Goal: Task Accomplishment & Management: Use online tool/utility

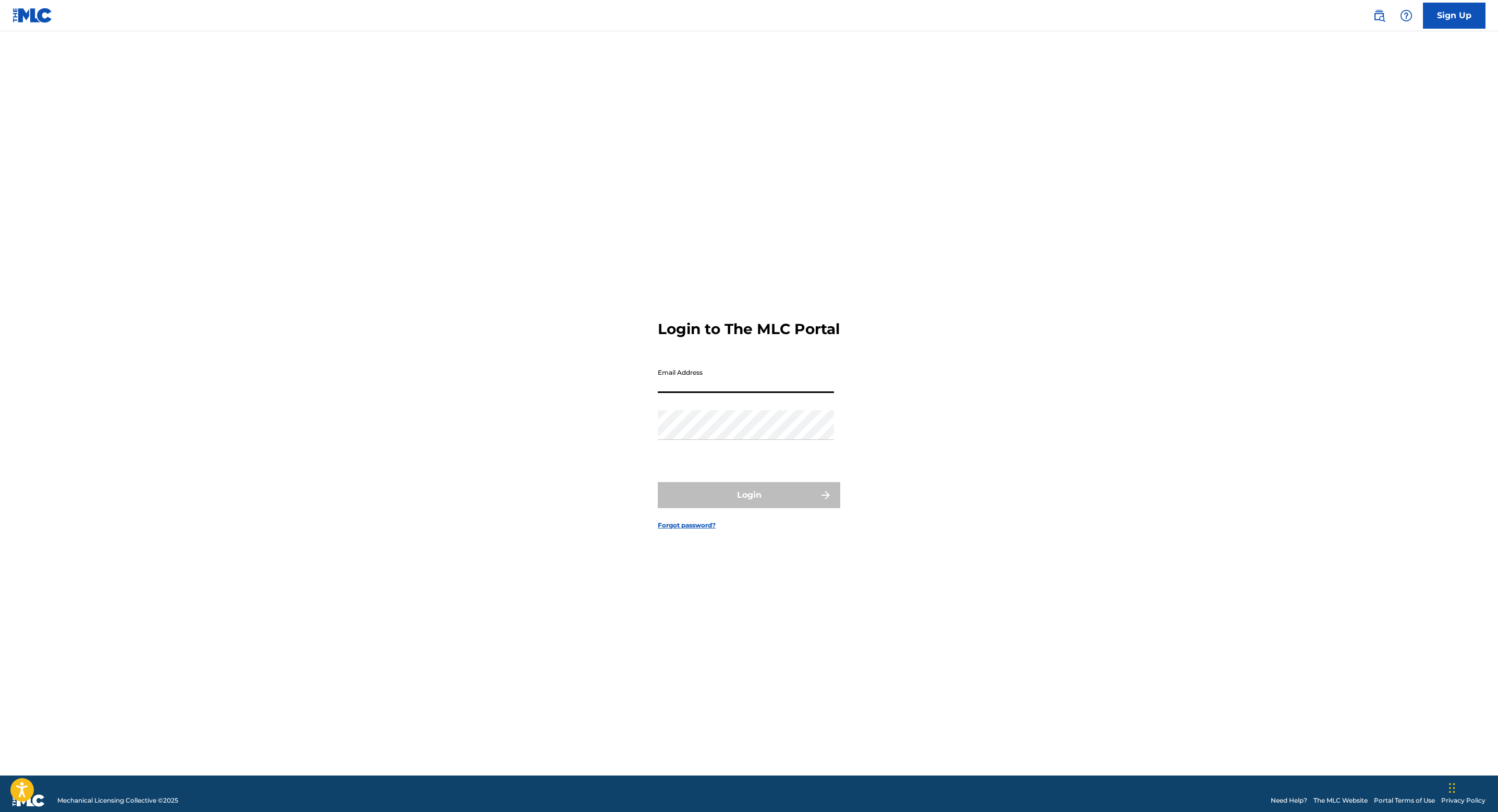
click at [749, 390] on input "Email Address" at bounding box center [746, 378] width 176 height 30
type input "[EMAIL_ADDRESS][DOMAIN_NAME]"
click at [769, 498] on button "Login" at bounding box center [748, 495] width 182 height 26
click at [746, 438] on input "Code" at bounding box center [746, 424] width 176 height 30
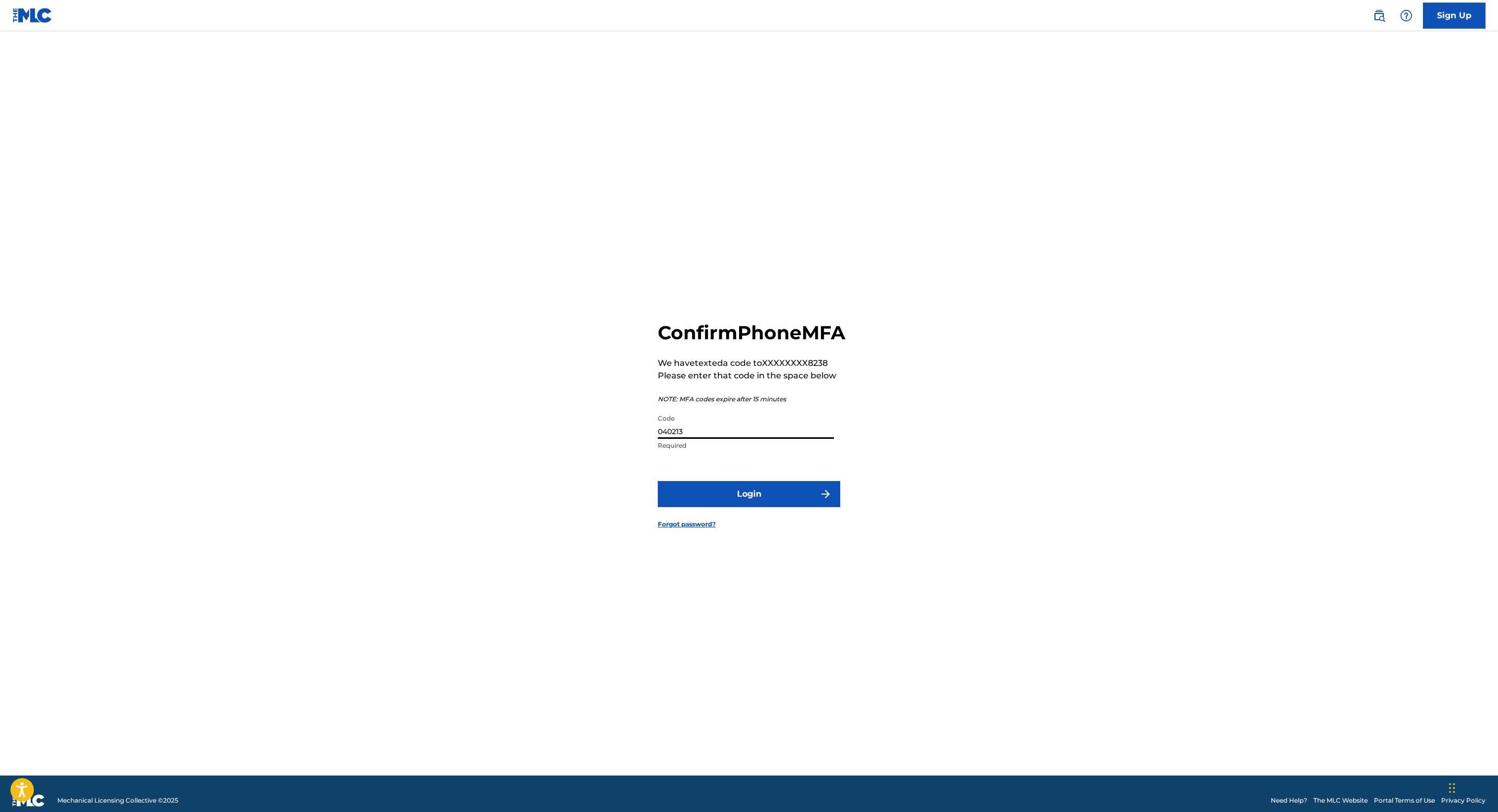
type input "040213"
click at [658, 481] on button "Login" at bounding box center [748, 494] width 182 height 26
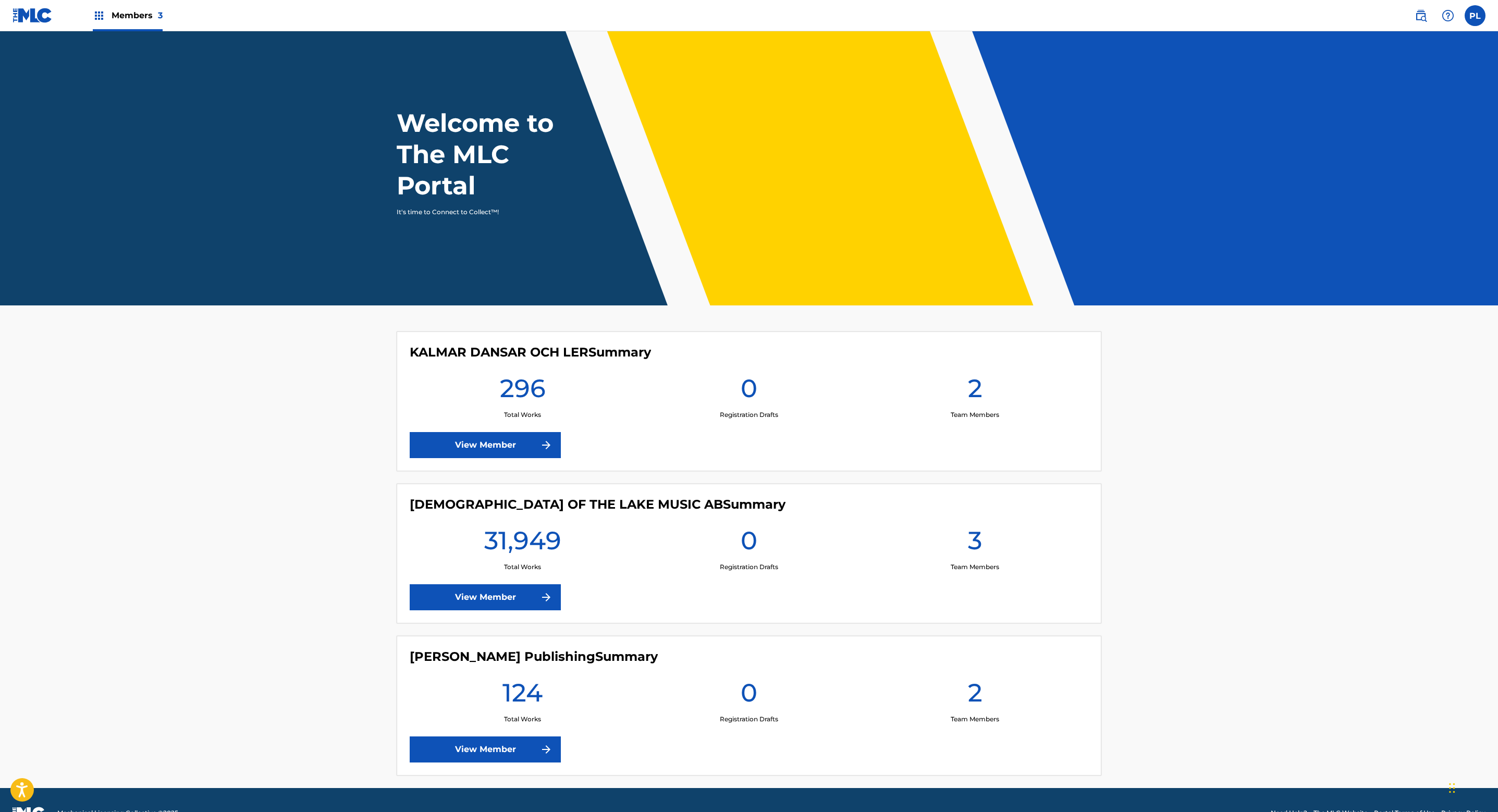
click at [485, 449] on link "View Member" at bounding box center [486, 445] width 151 height 26
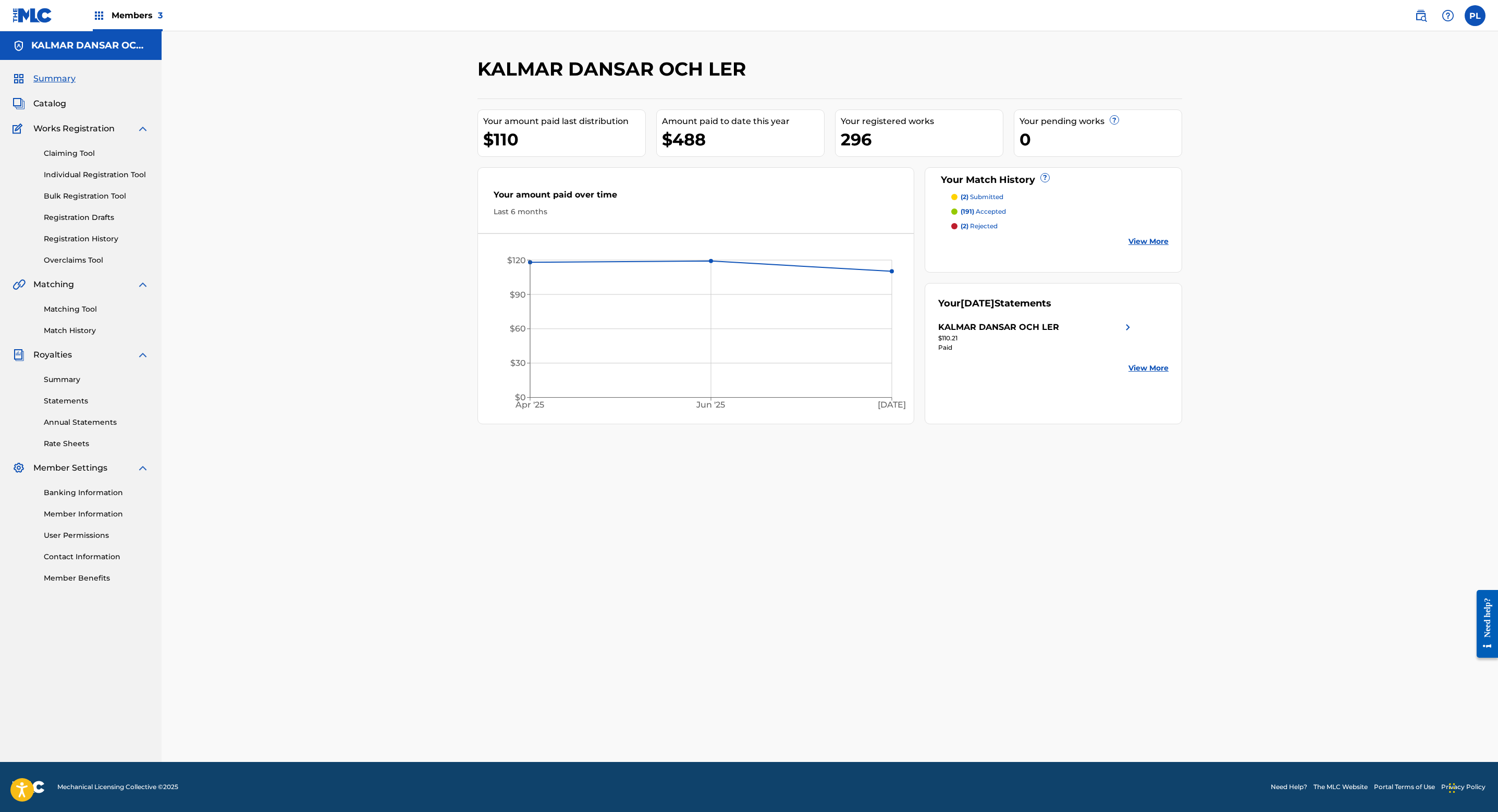
click at [1425, 19] on img at bounding box center [1421, 16] width 12 height 12
click at [96, 307] on link "Matching Tool" at bounding box center [96, 310] width 105 height 11
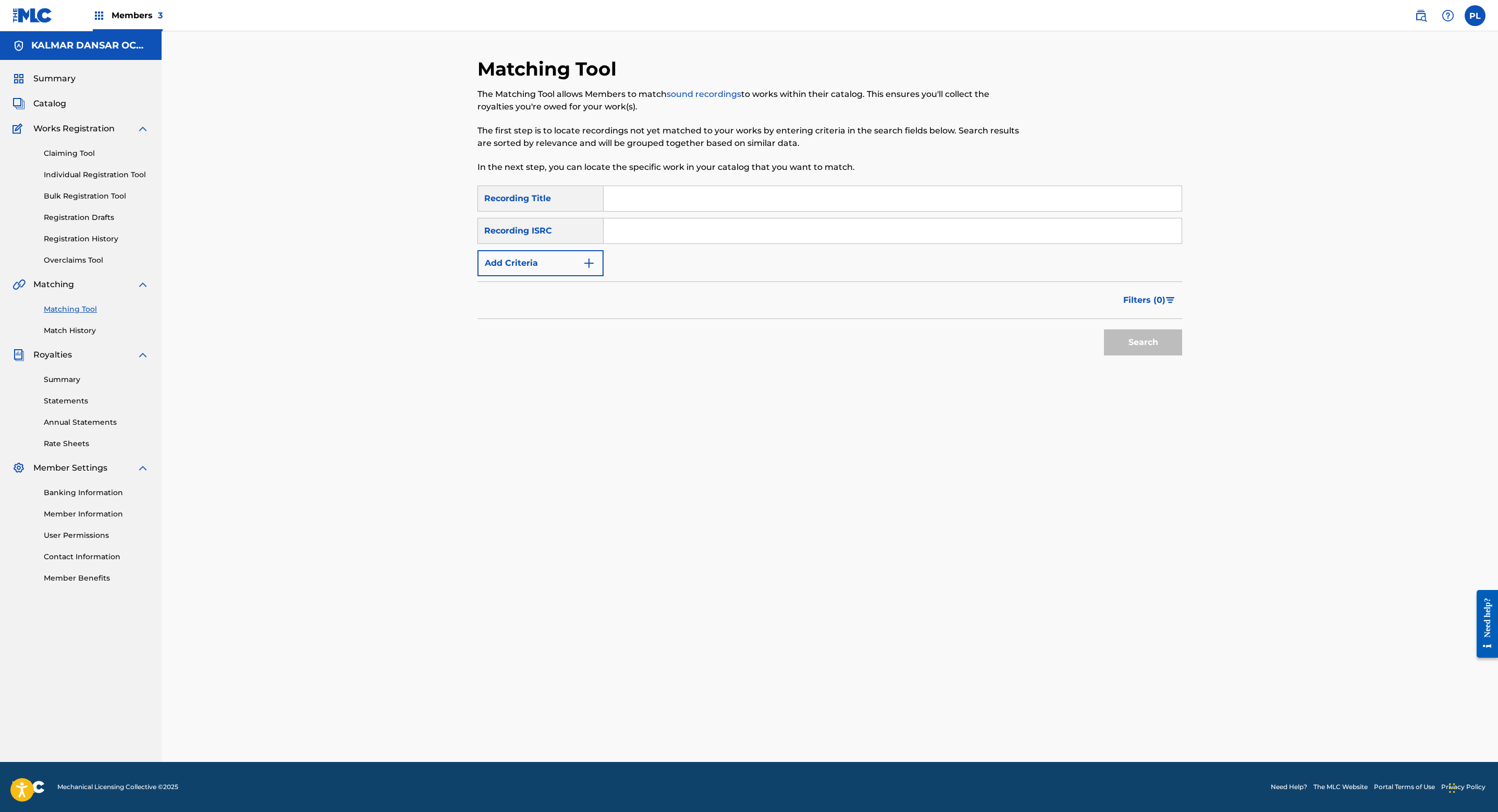
click at [673, 194] on input "Search Form" at bounding box center [893, 198] width 578 height 25
type input "swebeach"
click at [1104, 329] on button "Search" at bounding box center [1143, 342] width 78 height 26
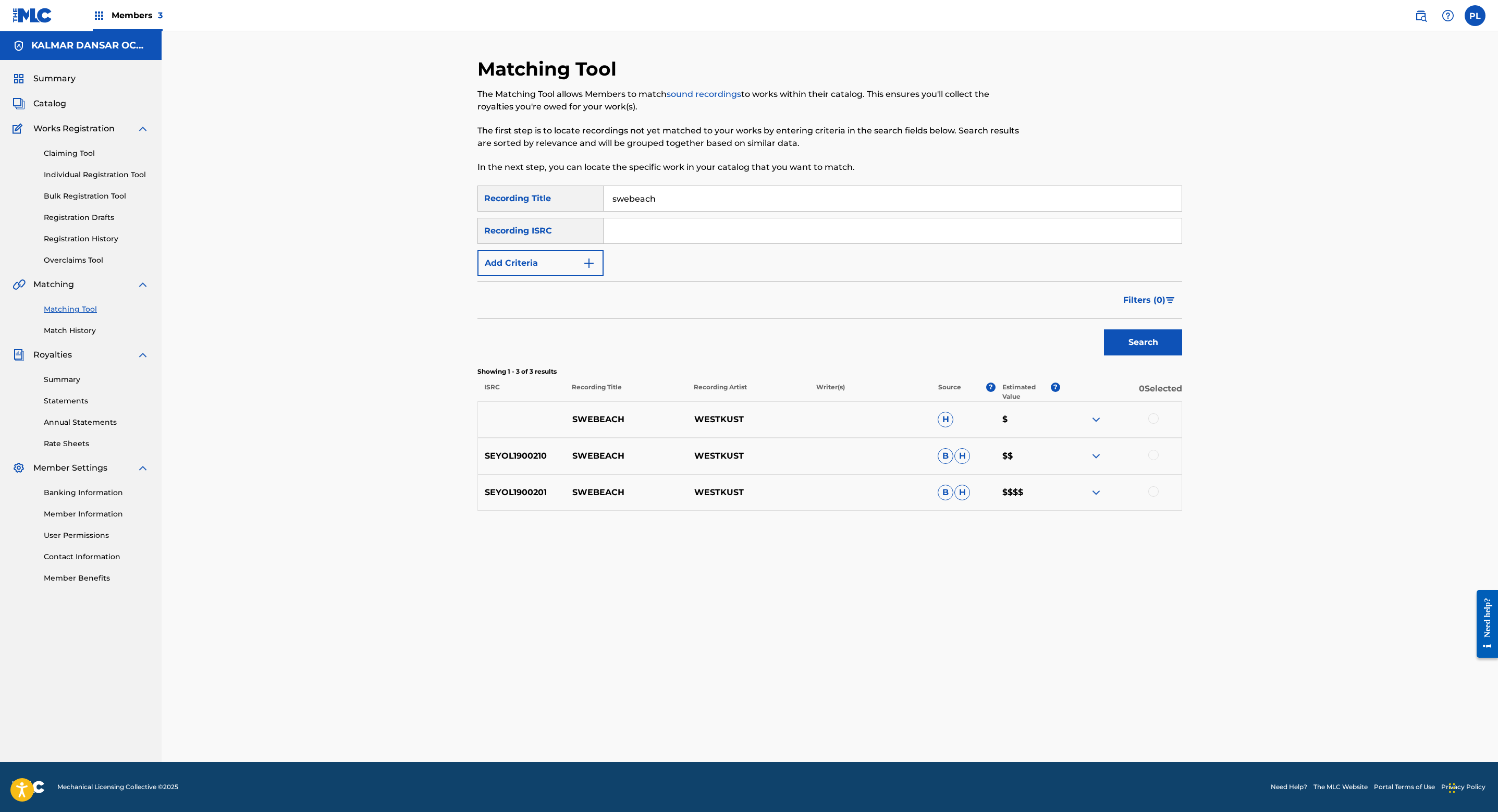
click at [1098, 491] on img at bounding box center [1096, 492] width 12 height 12
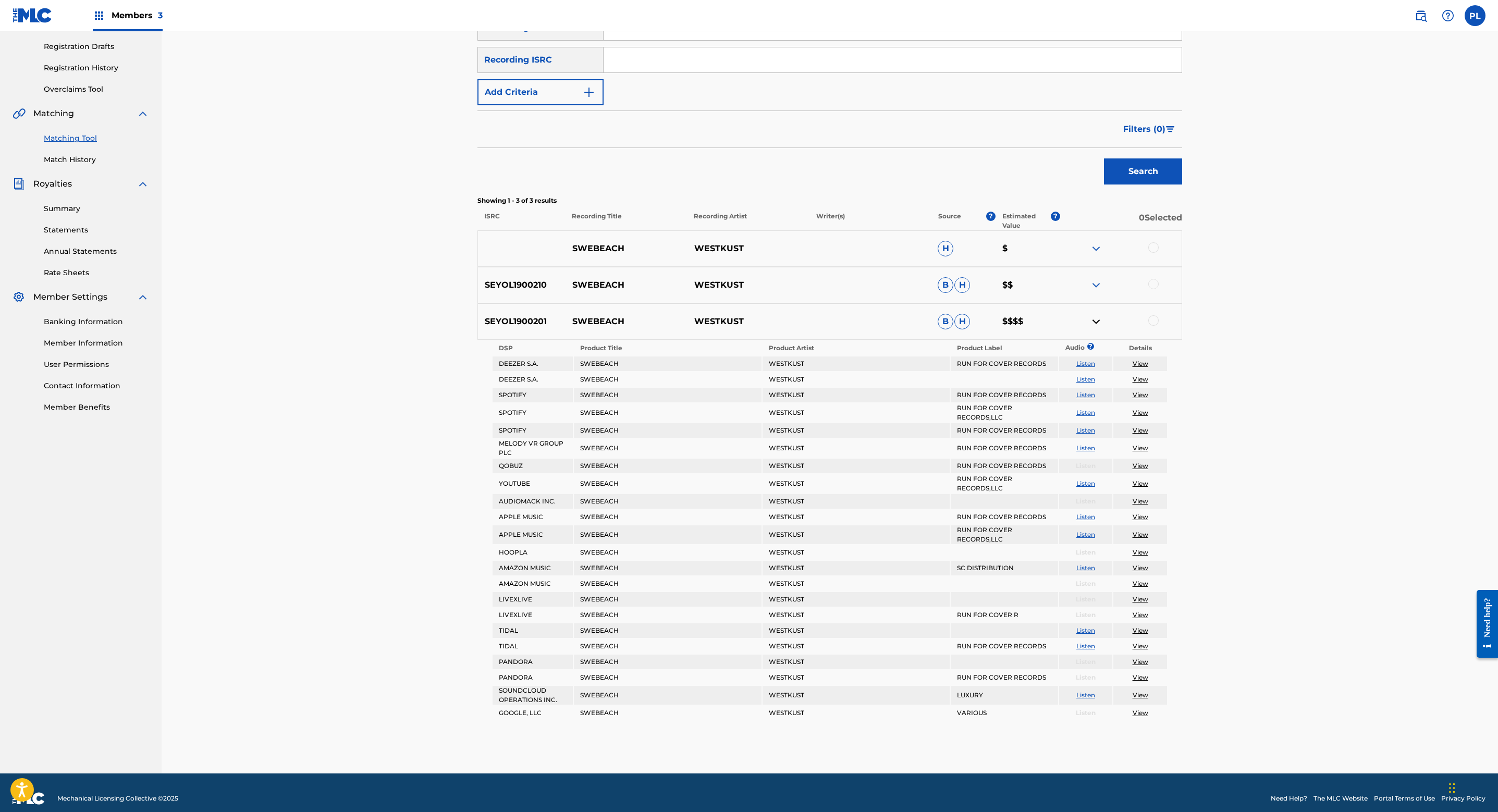
scroll to position [176, 0]
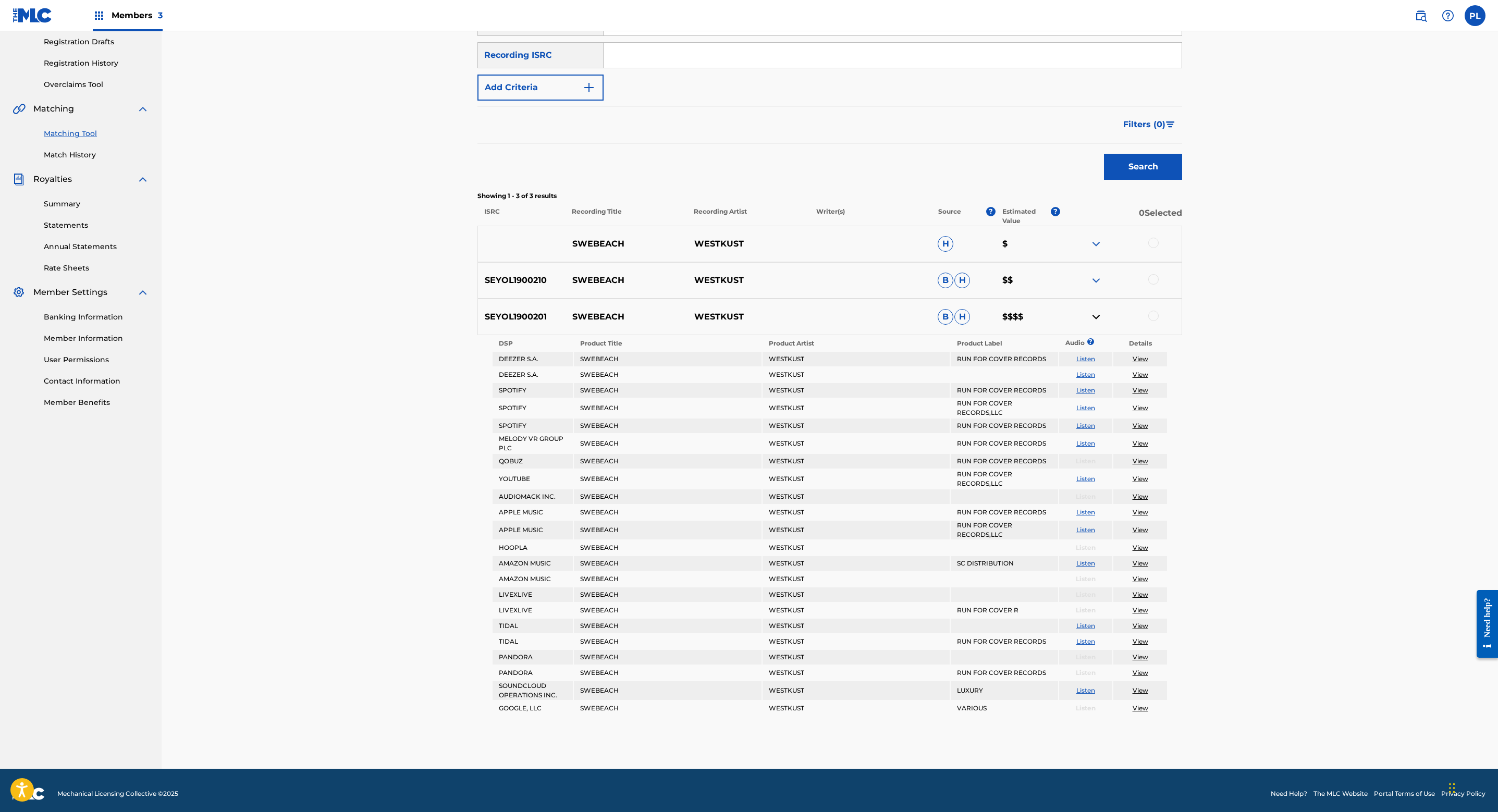
click at [1096, 316] on img at bounding box center [1096, 316] width 12 height 12
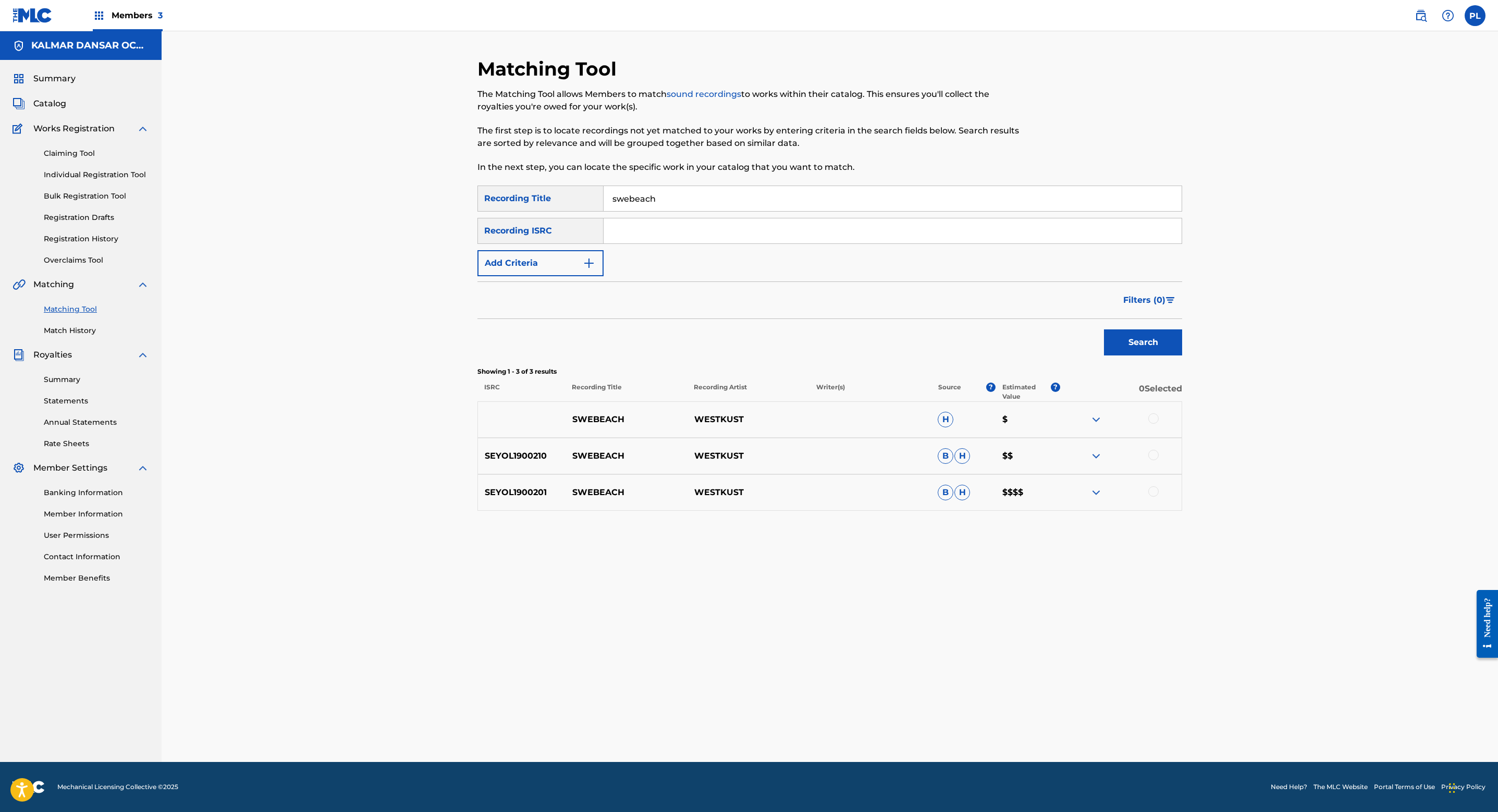
scroll to position [0, 0]
drag, startPoint x: 711, startPoint y: 199, endPoint x: 429, endPoint y: 182, distance: 282.5
click at [456, 183] on div "Matching Tool The Matching Tool allows Members to match sound recordings to wor…" at bounding box center [830, 396] width 1337 height 730
click at [560, 232] on div "Recording ISRC" at bounding box center [540, 230] width 126 height 26
click at [583, 258] on img "Search Form" at bounding box center [589, 263] width 12 height 12
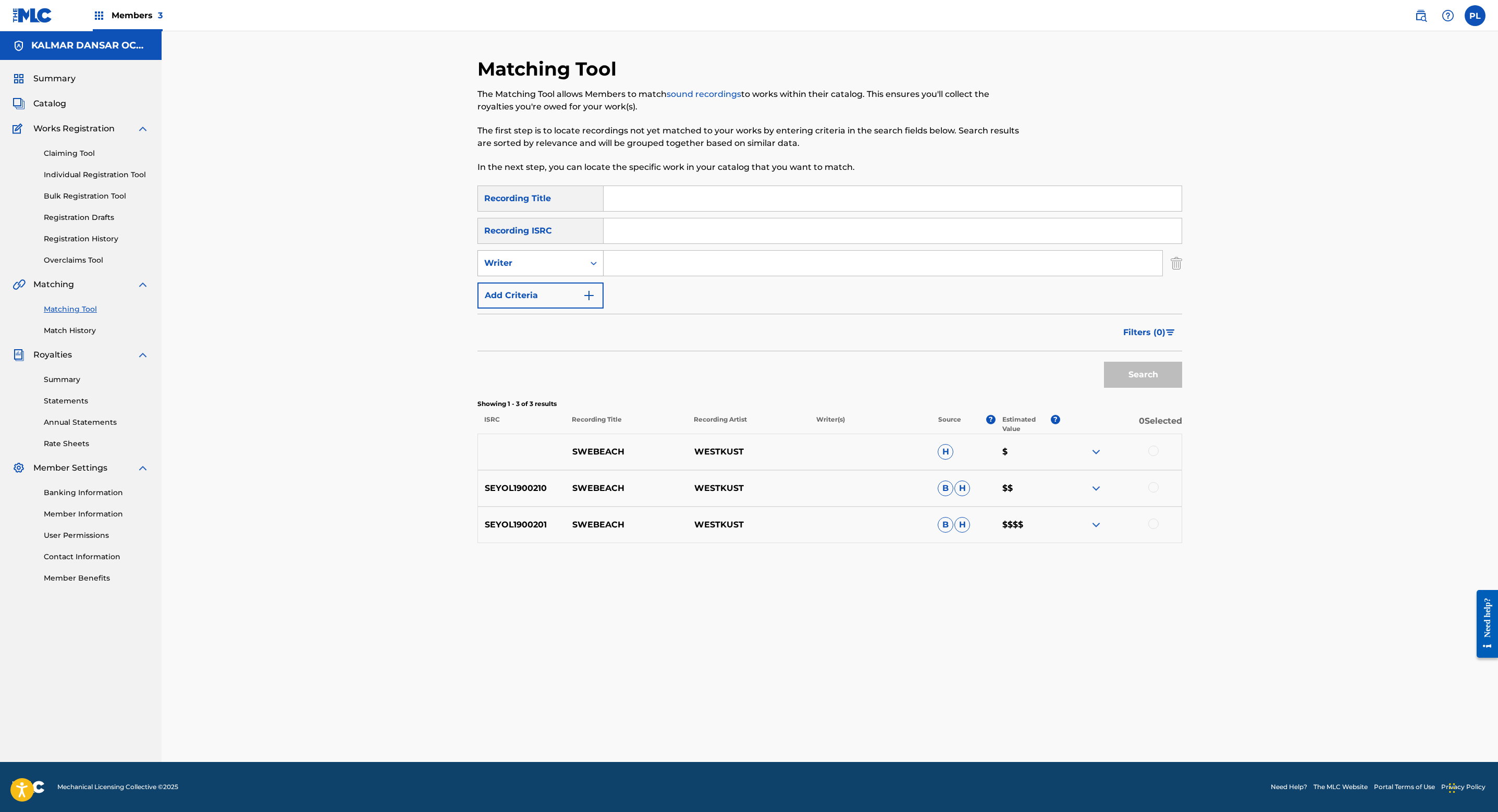
click at [570, 265] on div "Writer" at bounding box center [531, 263] width 94 height 12
click at [568, 291] on div "Recording Artist" at bounding box center [540, 289] width 125 height 26
drag, startPoint x: 614, startPoint y: 277, endPoint x: 660, endPoint y: 255, distance: 51.0
click at [660, 255] on input "Search Form" at bounding box center [883, 263] width 559 height 25
type input "westkust"
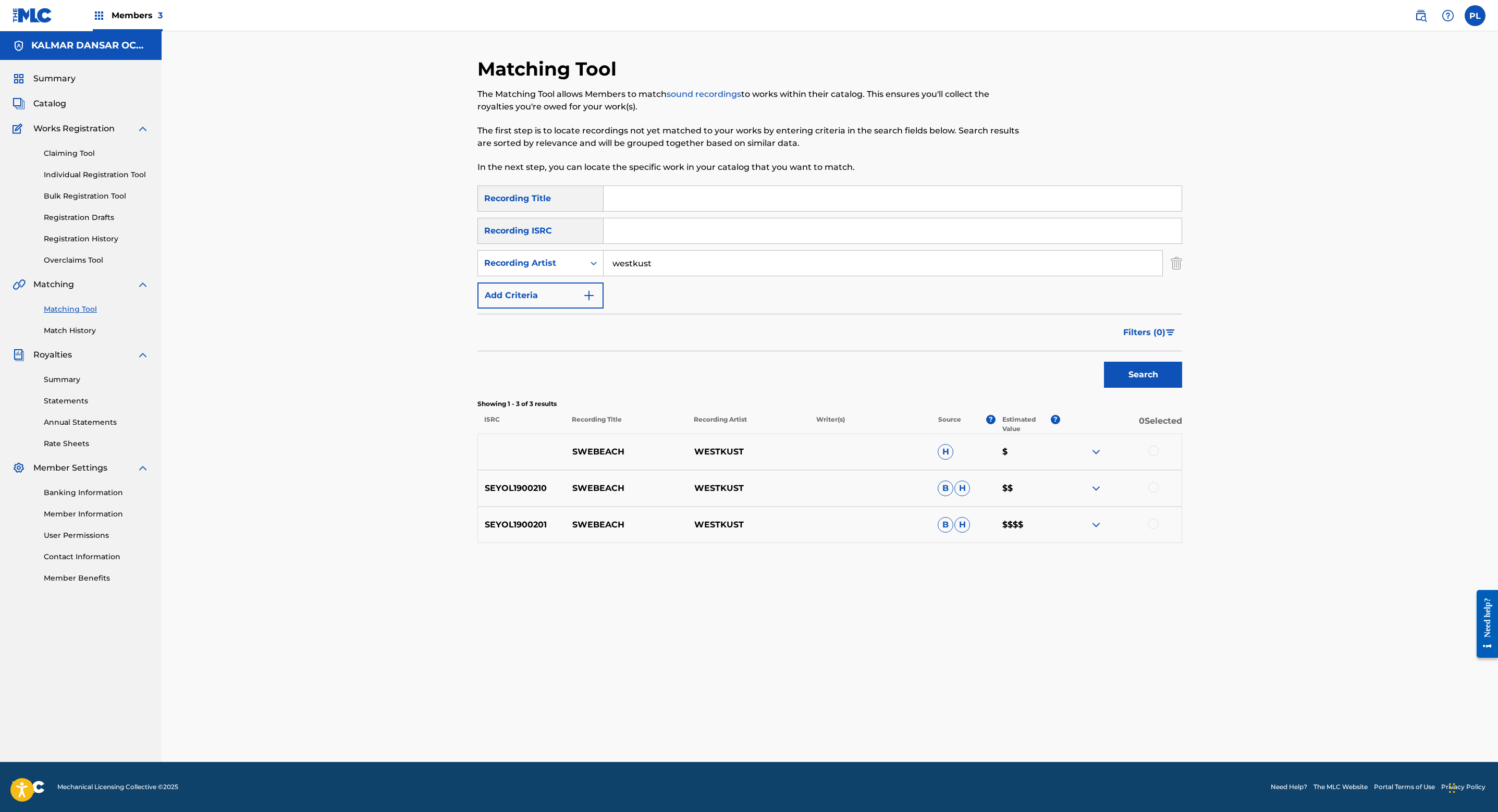
click at [1104, 361] on button "Search" at bounding box center [1143, 374] width 78 height 26
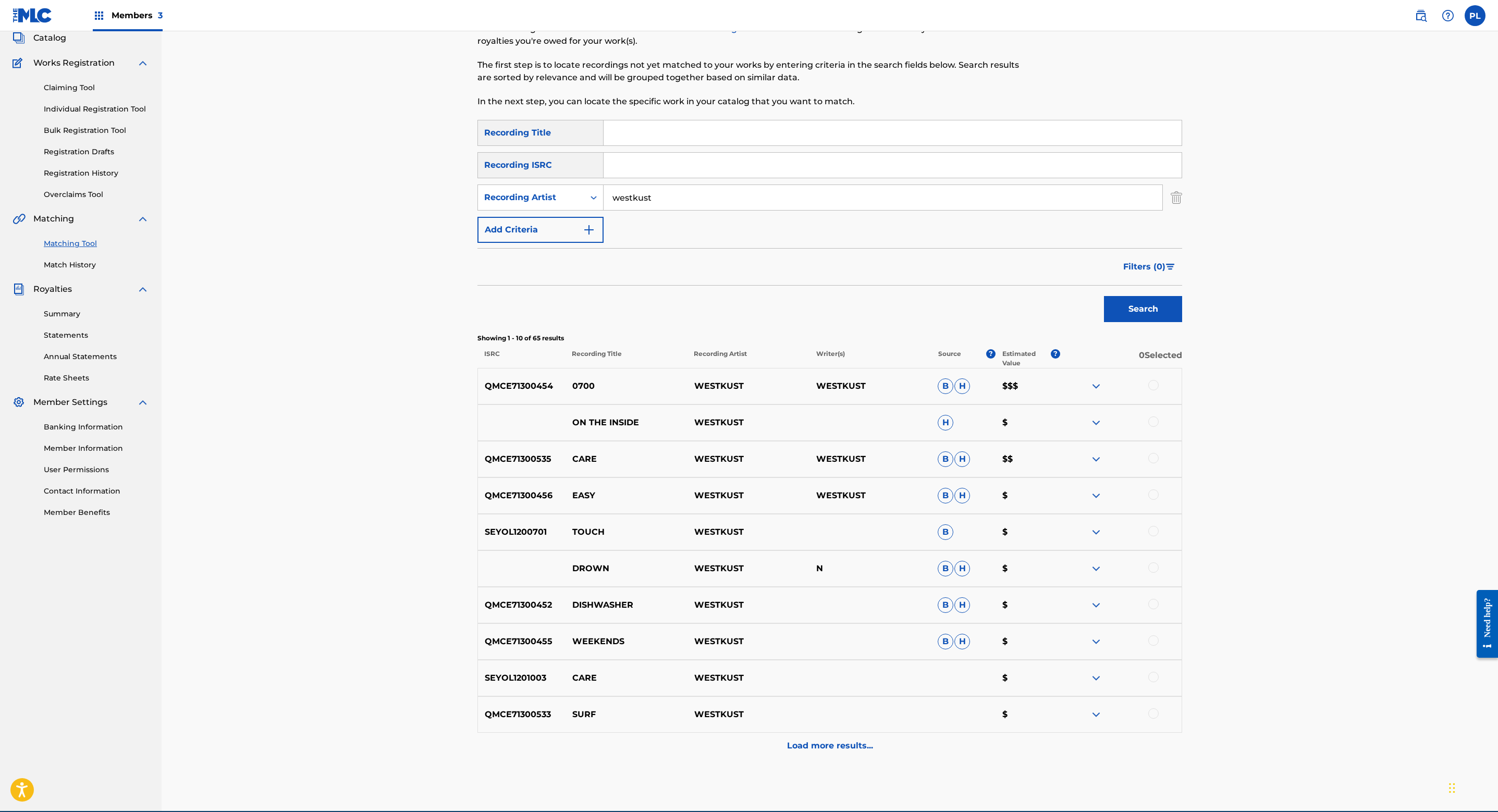
scroll to position [115, 0]
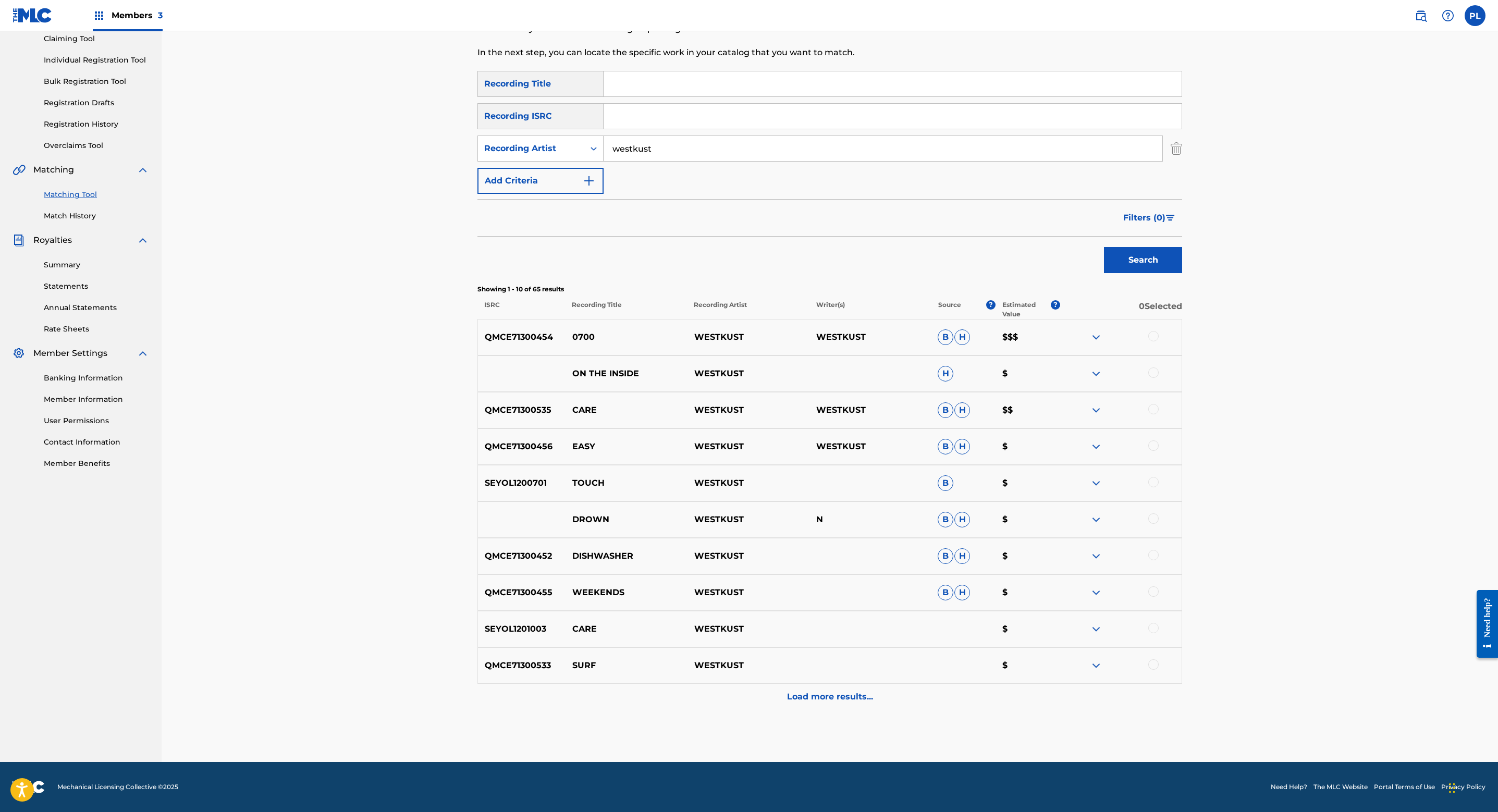
click at [1159, 224] on span "Filters ( 0 )" at bounding box center [1145, 217] width 42 height 12
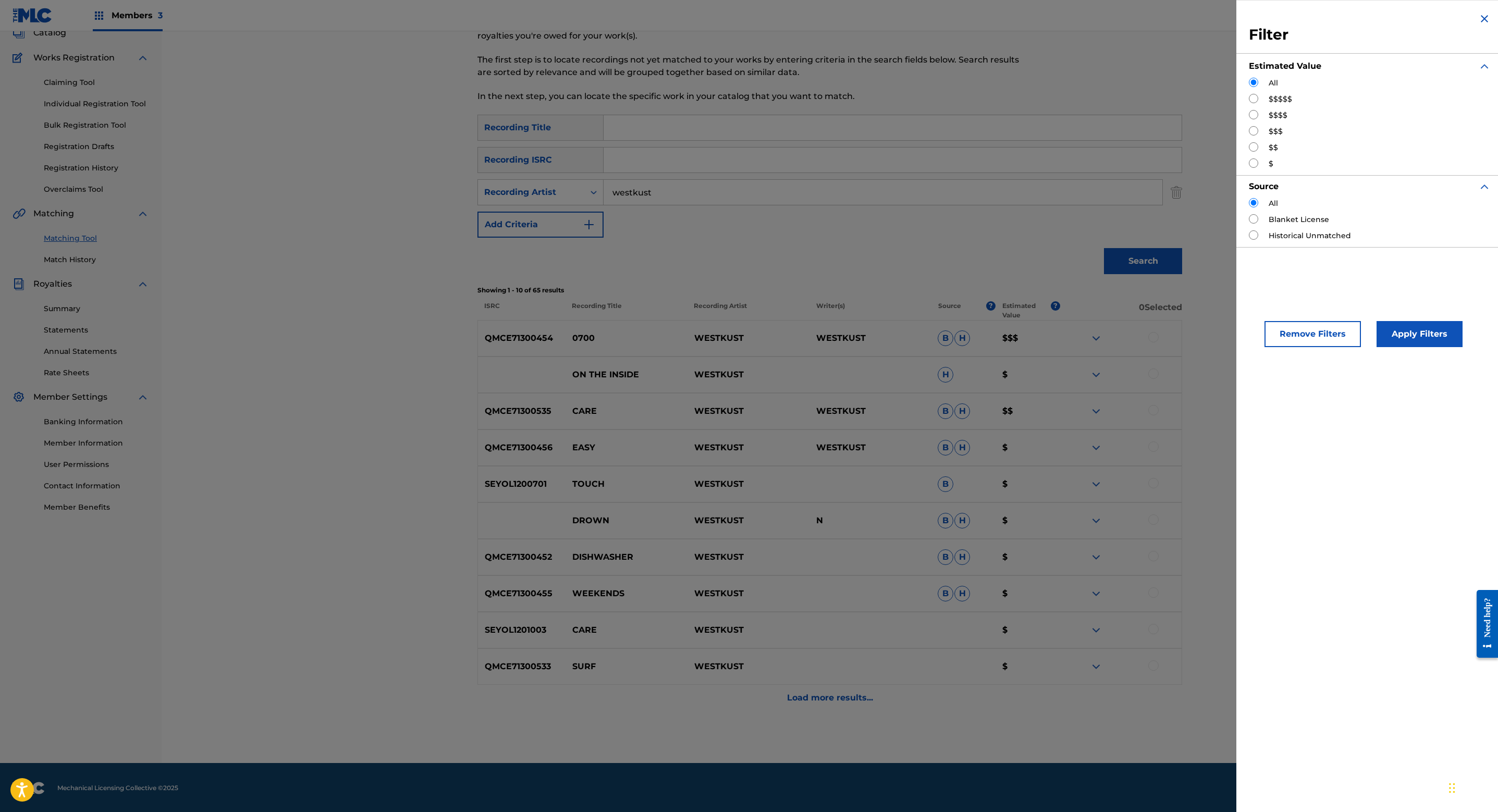
click at [1264, 99] on div "$$$$$" at bounding box center [1370, 100] width 242 height 11
click at [1252, 102] on input "Search Form" at bounding box center [1254, 99] width 10 height 10
radio input "true"
click at [1407, 333] on button "Apply Filters" at bounding box center [1420, 334] width 86 height 26
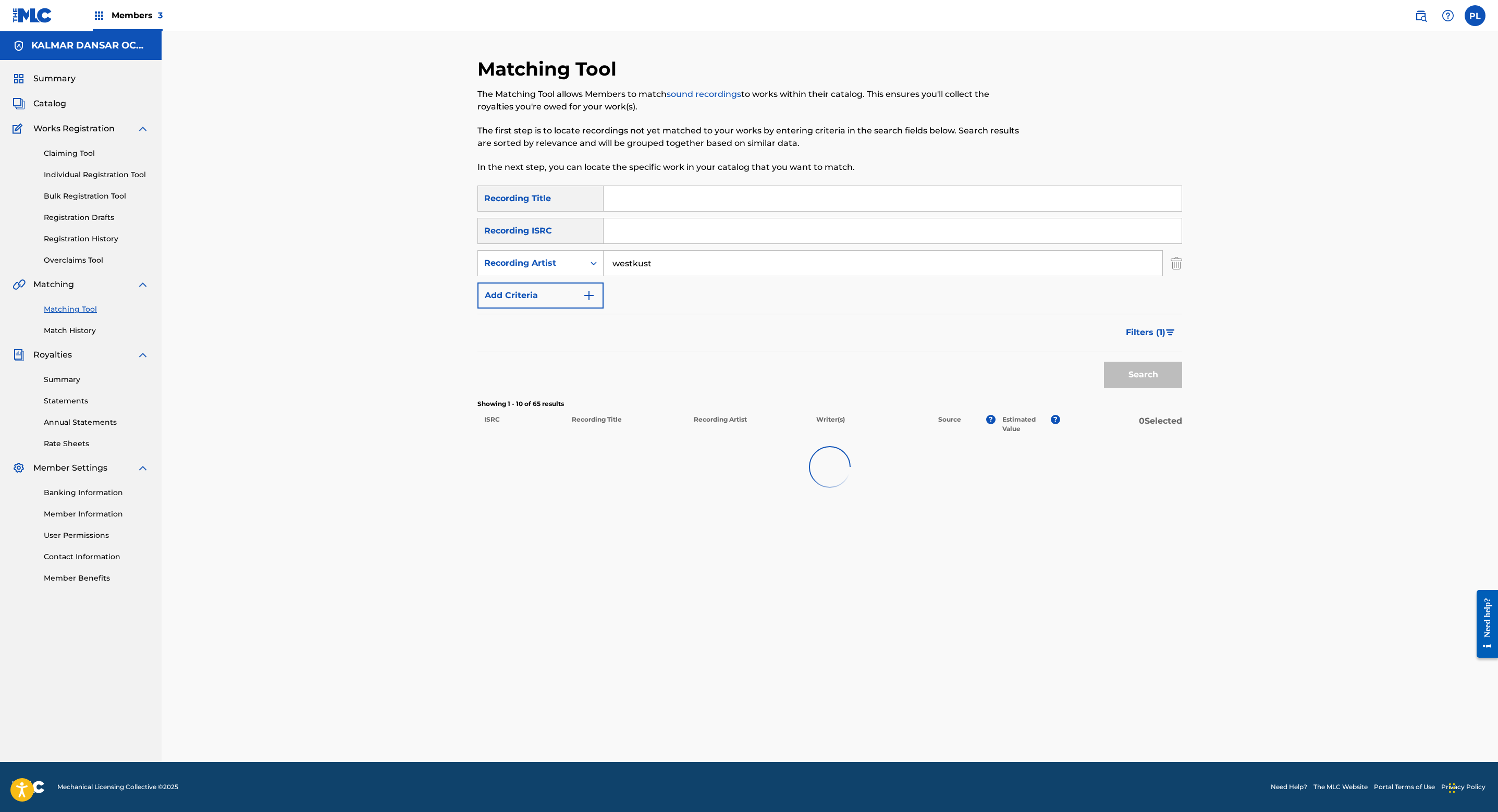
scroll to position [0, 0]
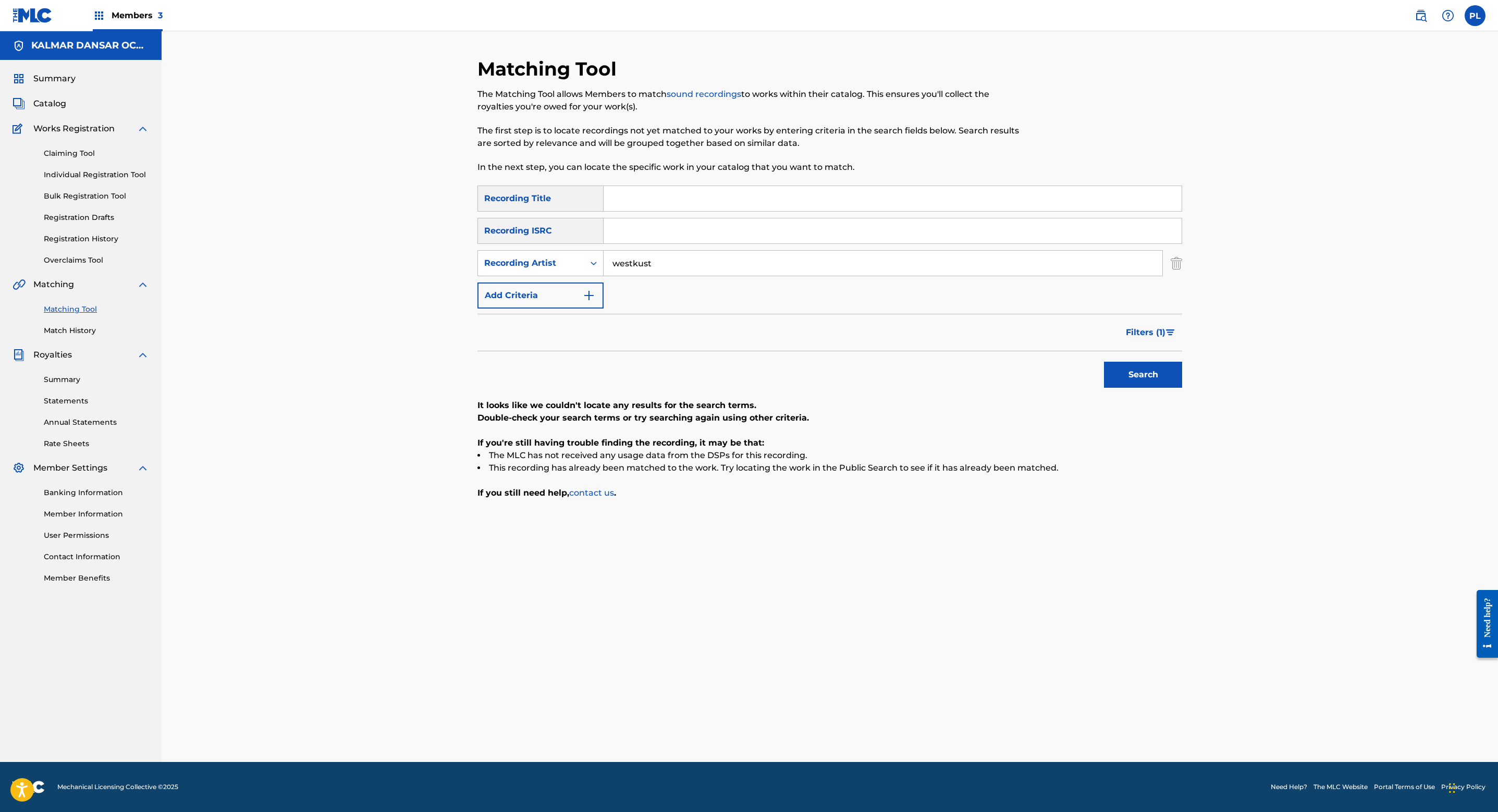
click at [1179, 324] on button "Filters ( 1 )" at bounding box center [1151, 332] width 63 height 26
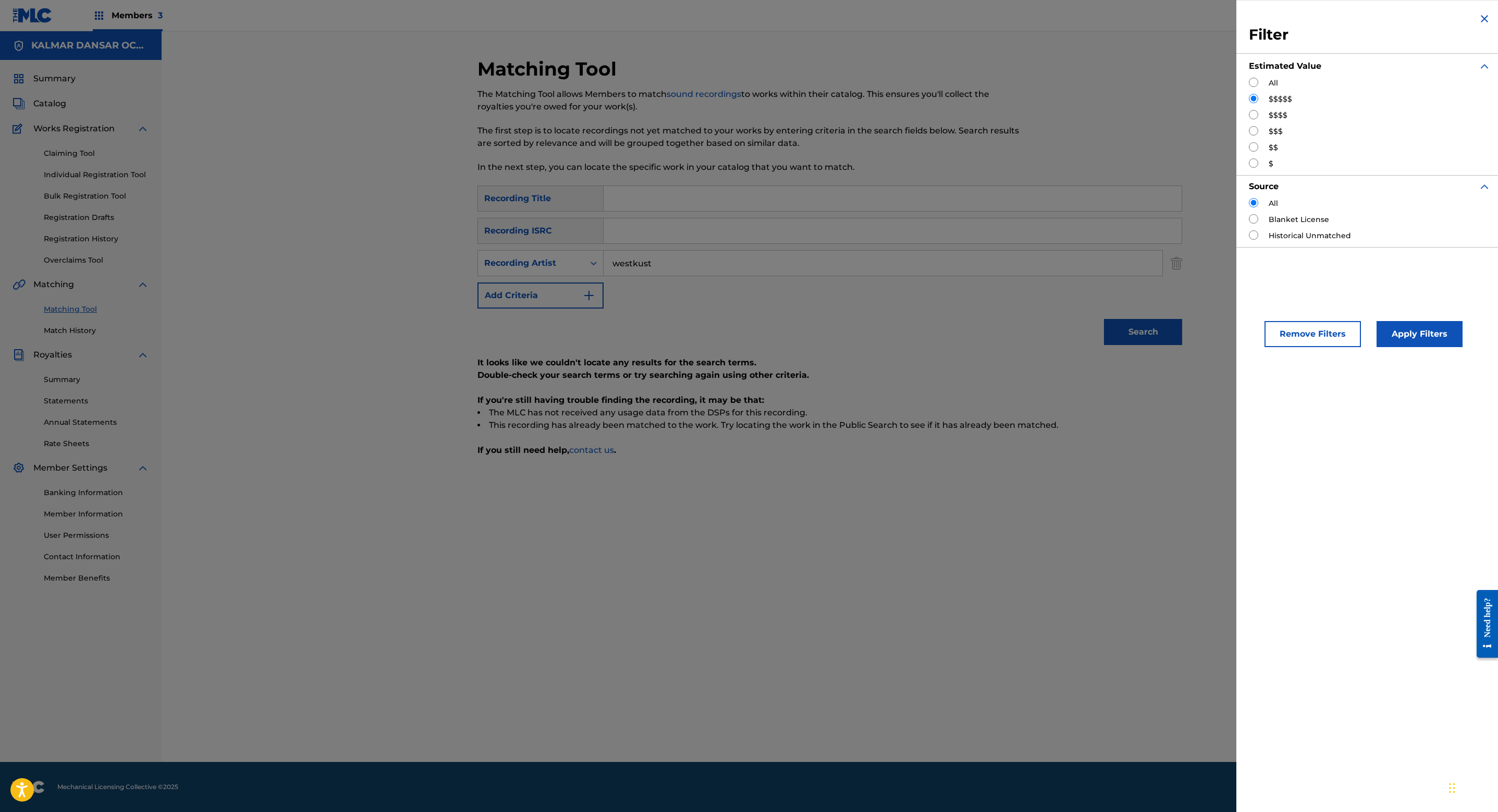
click at [1252, 110] on input "Search Form" at bounding box center [1254, 115] width 10 height 10
radio input "true"
click at [1394, 321] on button "Apply Filters" at bounding box center [1420, 334] width 86 height 26
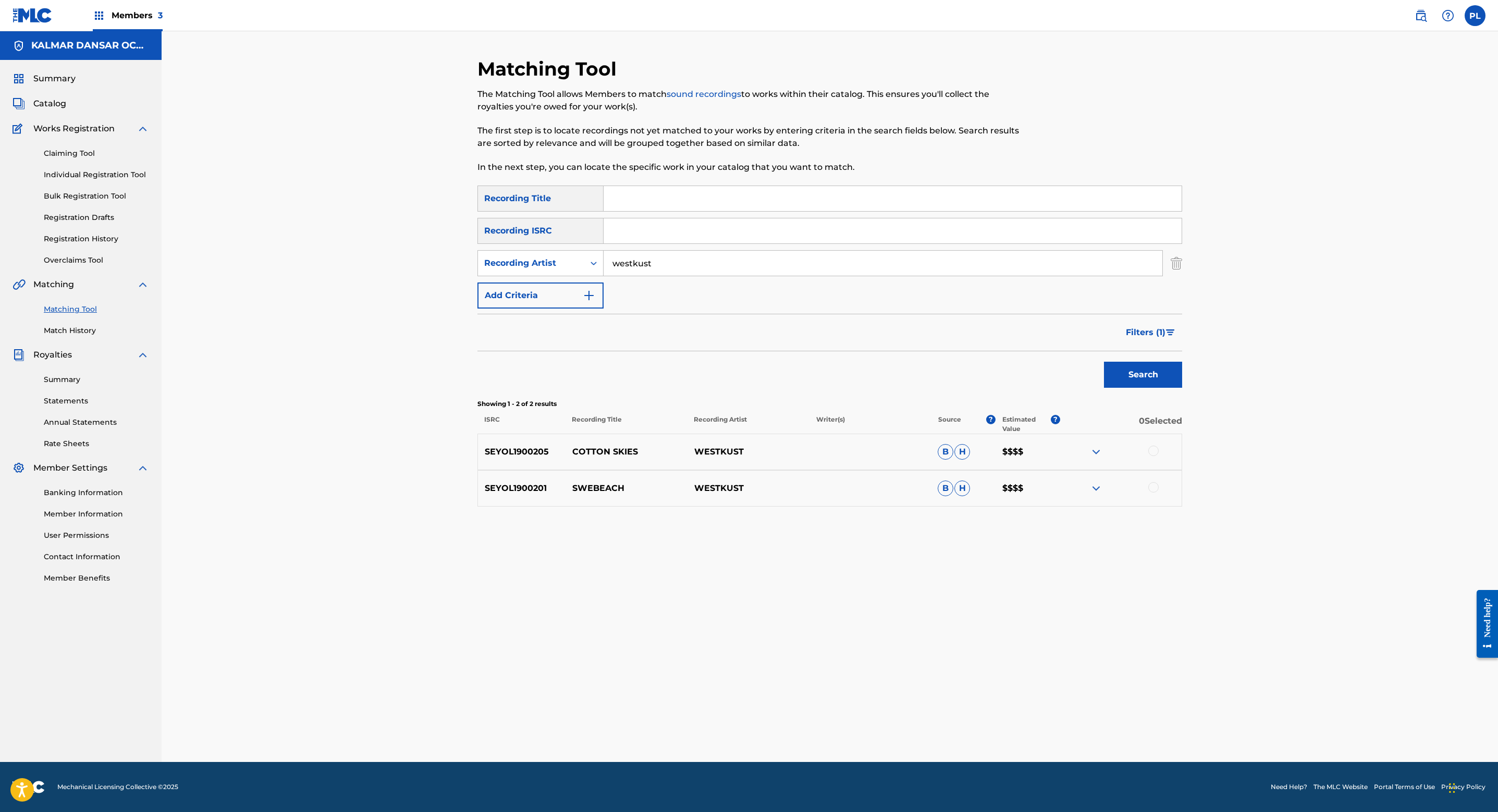
click at [1096, 451] on img at bounding box center [1096, 451] width 12 height 12
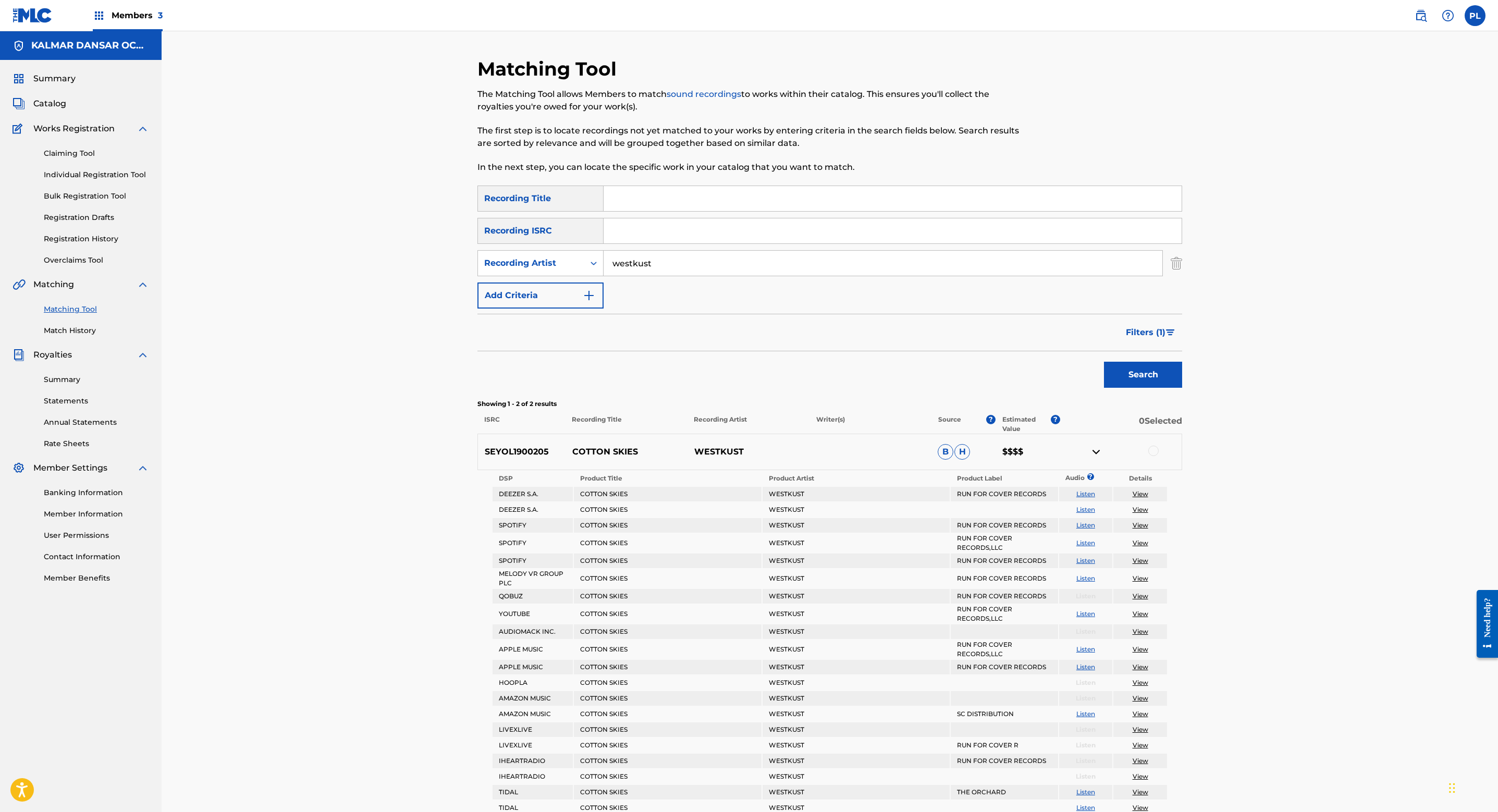
click at [1096, 449] on img at bounding box center [1096, 451] width 12 height 12
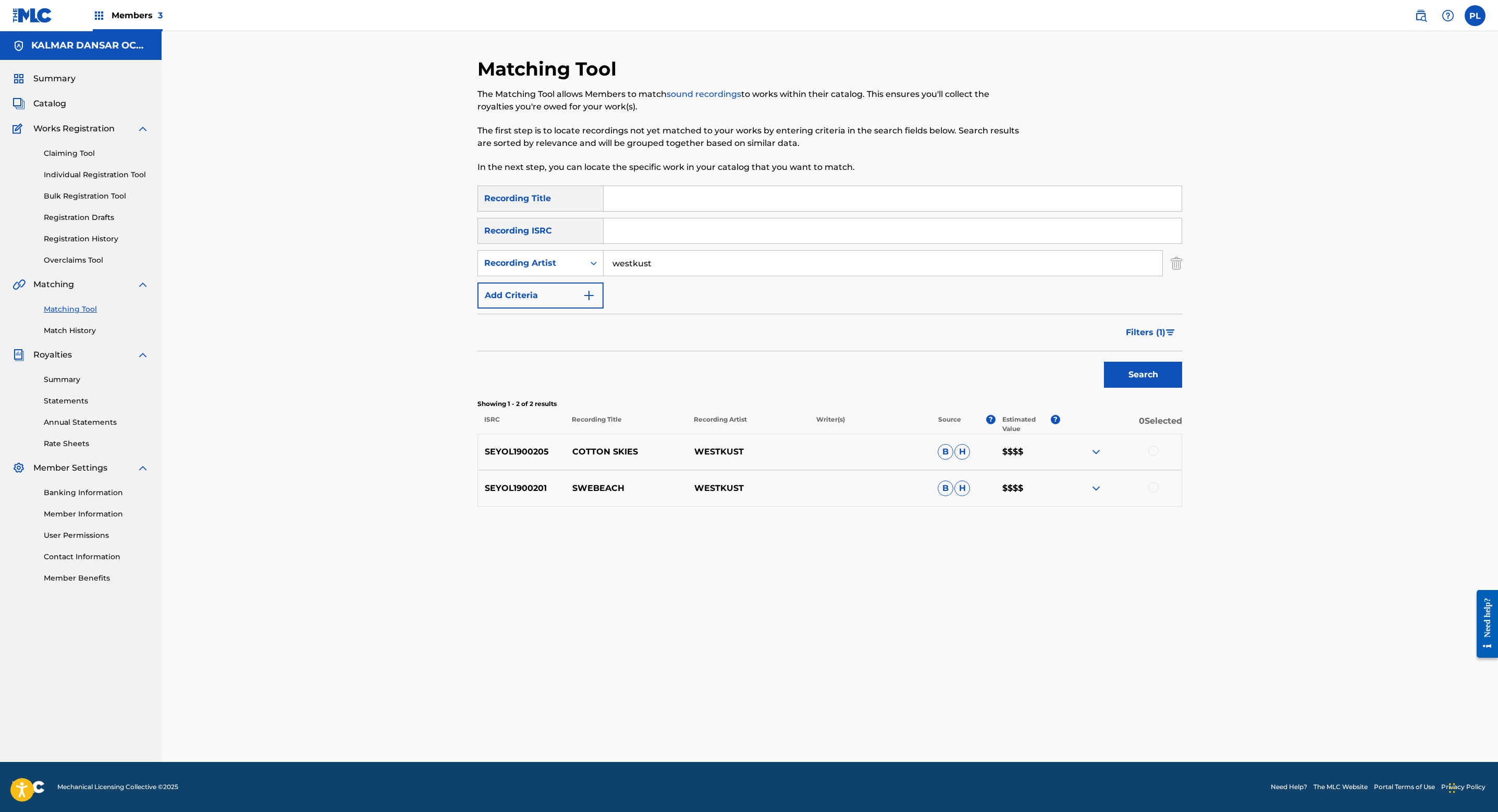
click at [80, 149] on link "Claiming Tool" at bounding box center [96, 153] width 105 height 11
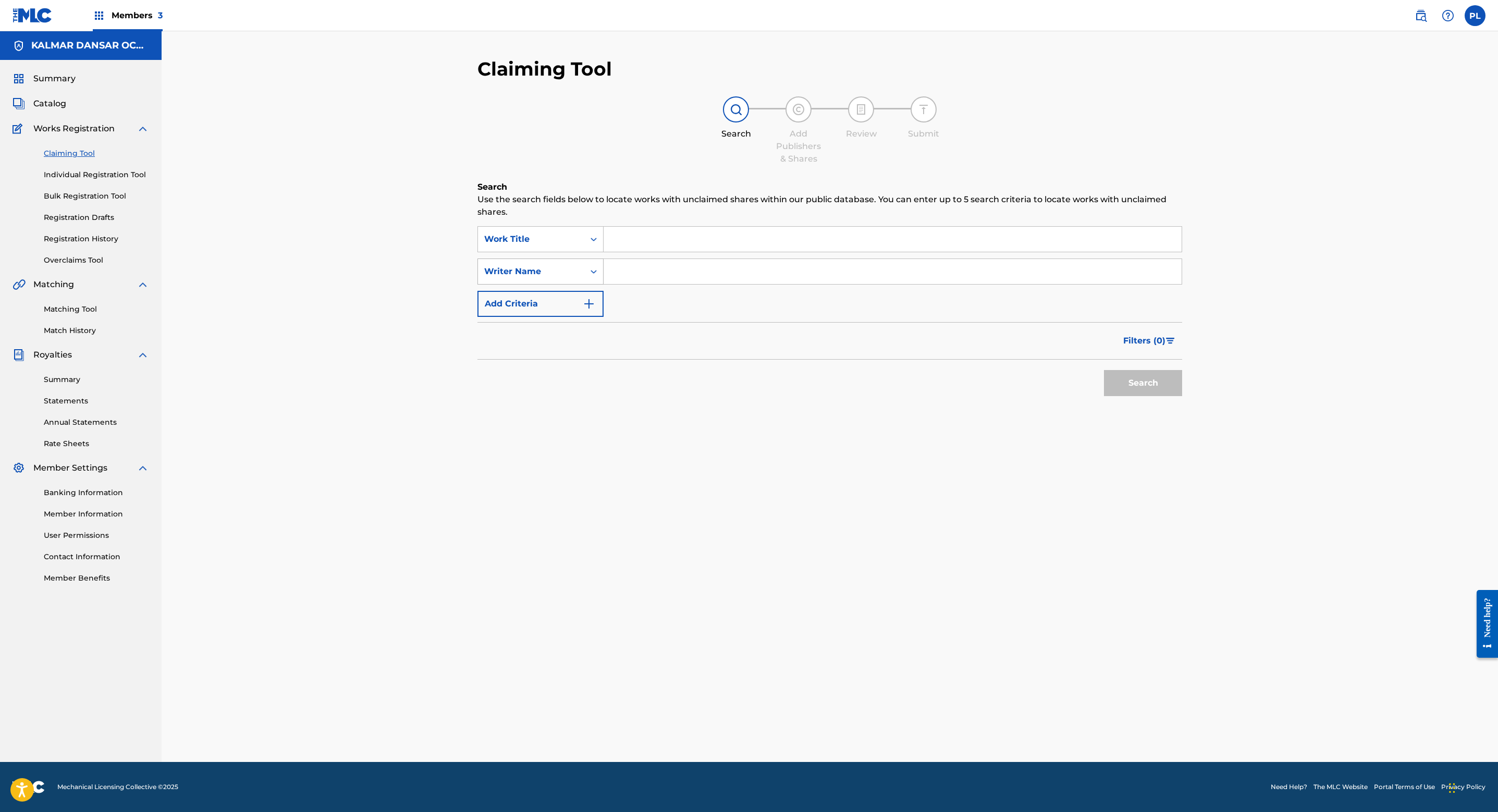
click at [565, 263] on div "Writer Name" at bounding box center [531, 271] width 106 height 20
click at [640, 271] on input "Search Form" at bounding box center [893, 271] width 578 height 25
paste input "[PERSON_NAME] [PERSON_NAME] SOFI [PERSON_NAME]"
type input "[PERSON_NAME] [PERSON_NAME] SOFI [PERSON_NAME]"
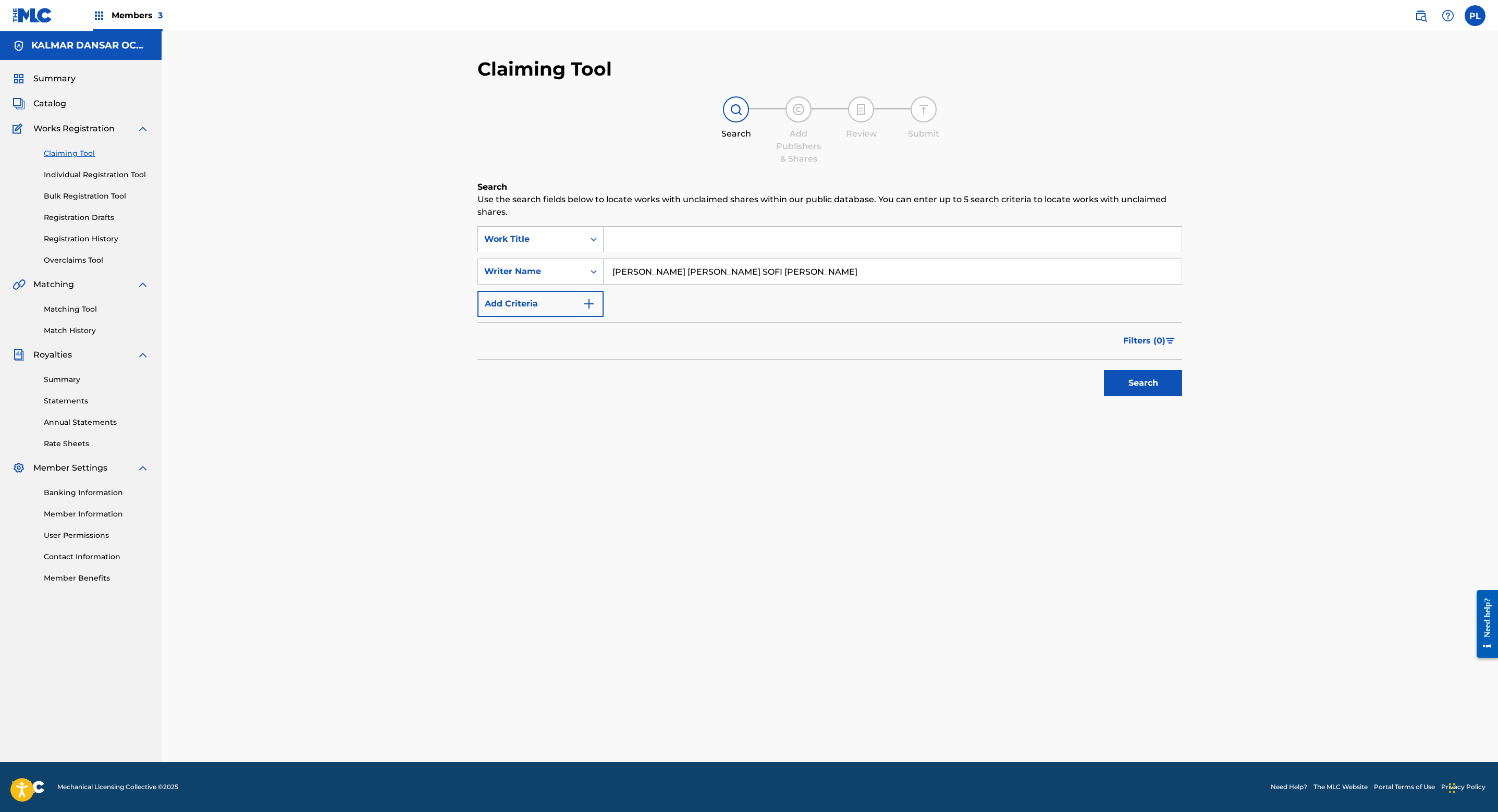
click at [1136, 381] on button "Search" at bounding box center [1143, 383] width 78 height 26
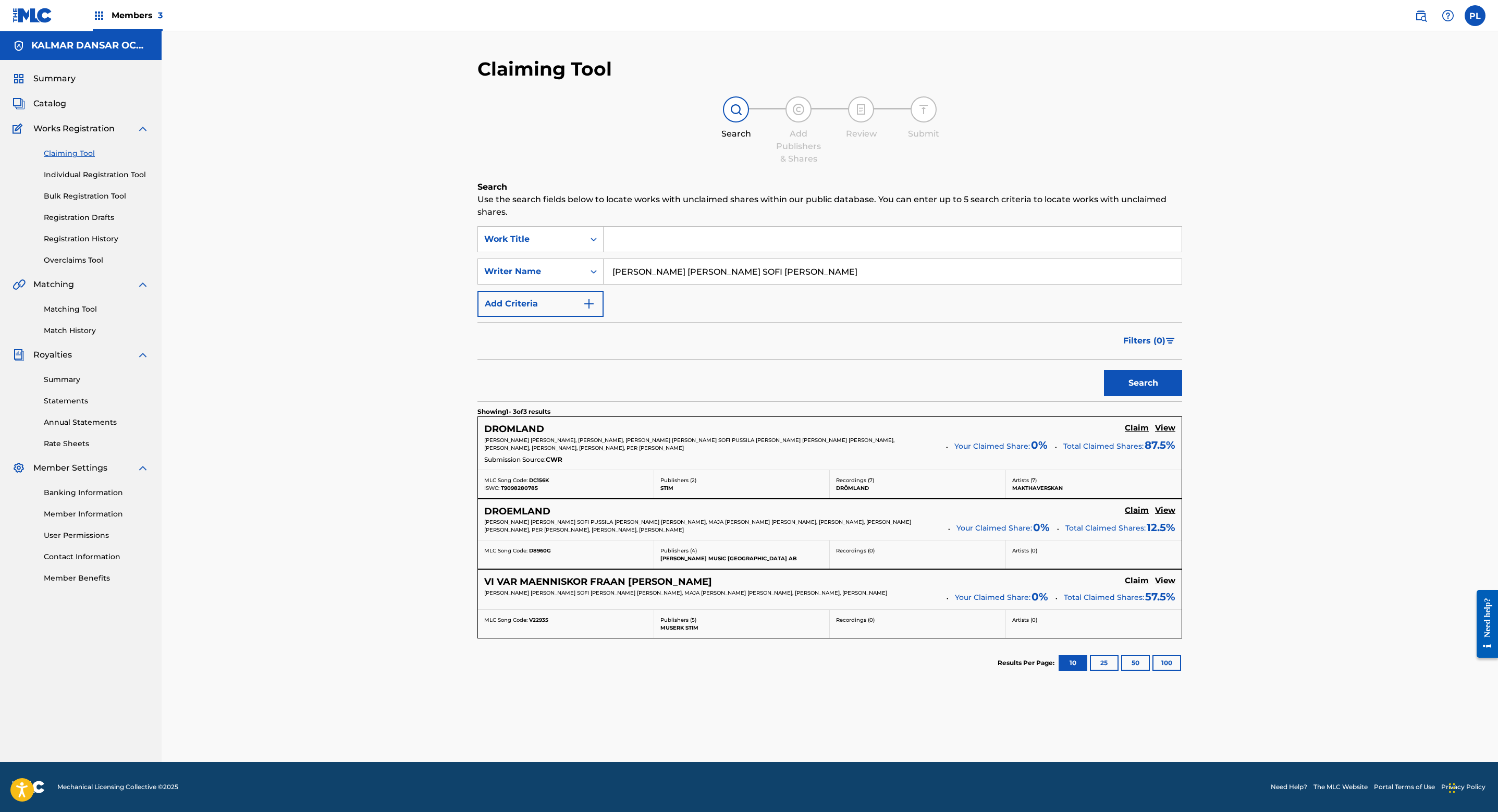
click at [1136, 429] on h5 "Claim" at bounding box center [1136, 428] width 24 height 10
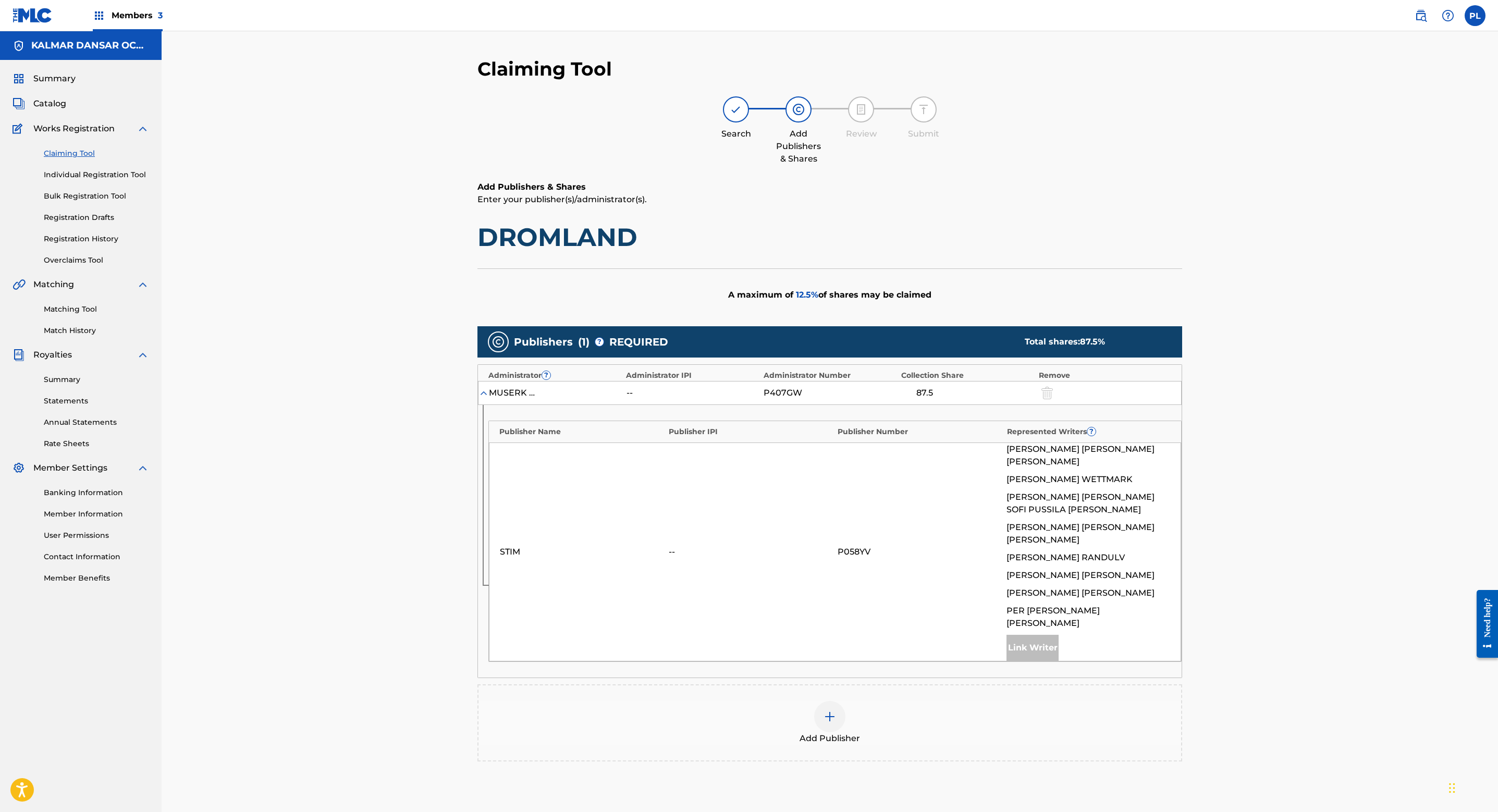
click at [840, 701] on div at bounding box center [830, 717] width 31 height 31
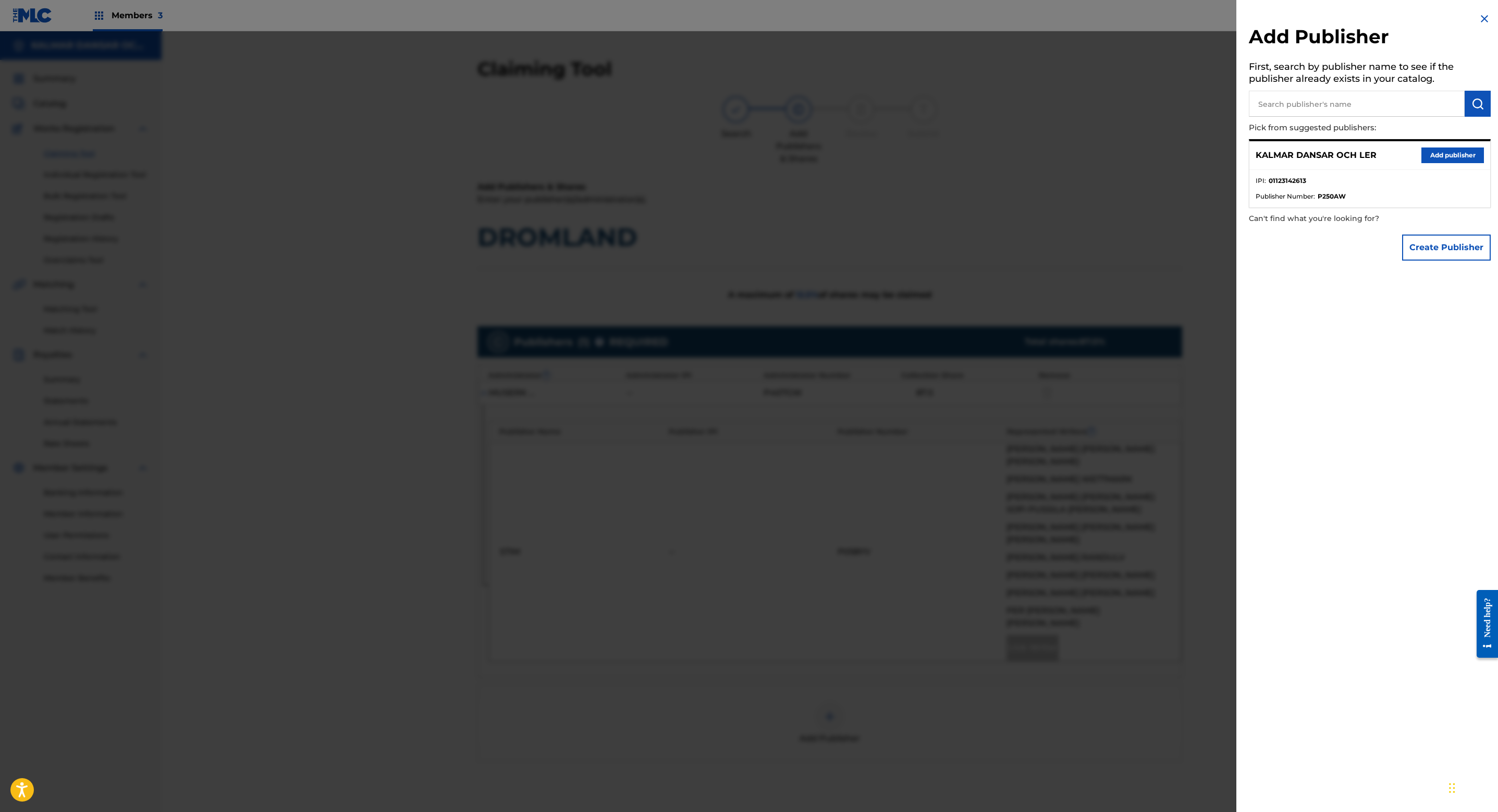
click at [1437, 156] on button "Add publisher" at bounding box center [1453, 155] width 63 height 16
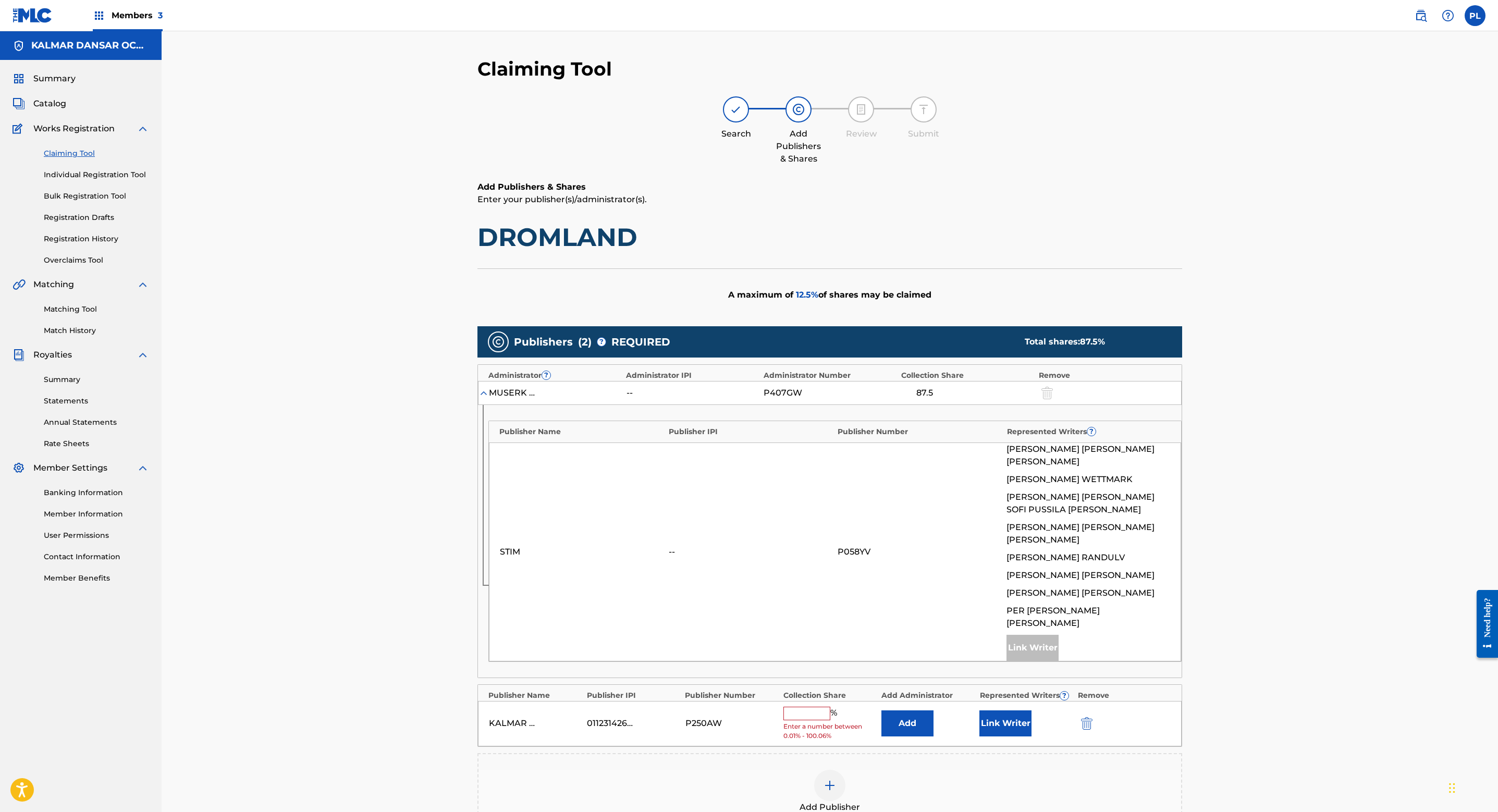
click at [815, 706] on input "text" at bounding box center [807, 713] width 47 height 14
click at [958, 770] on div "Add Publisher" at bounding box center [830, 792] width 703 height 44
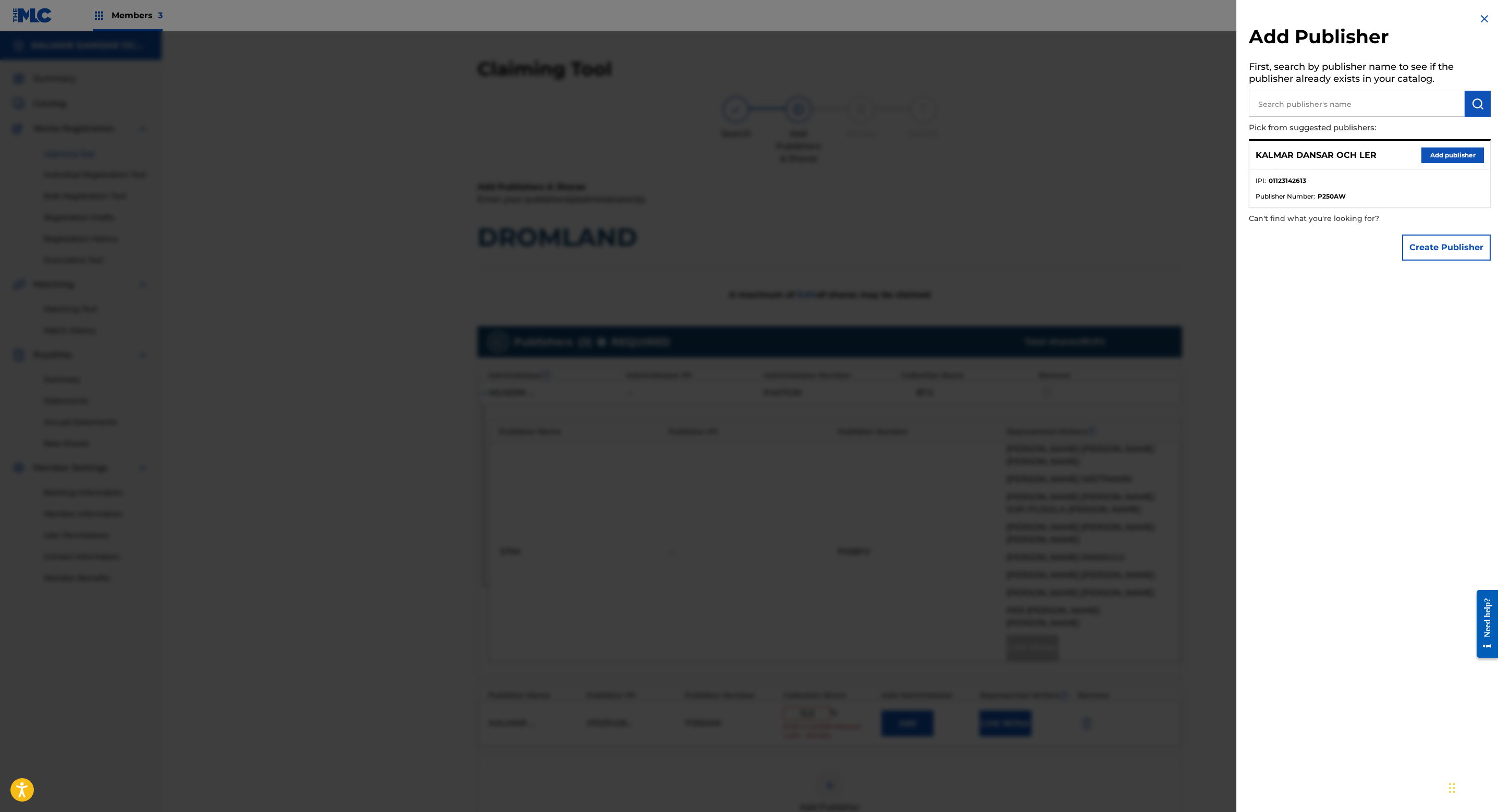
click at [1442, 158] on button "Add publisher" at bounding box center [1453, 155] width 63 height 16
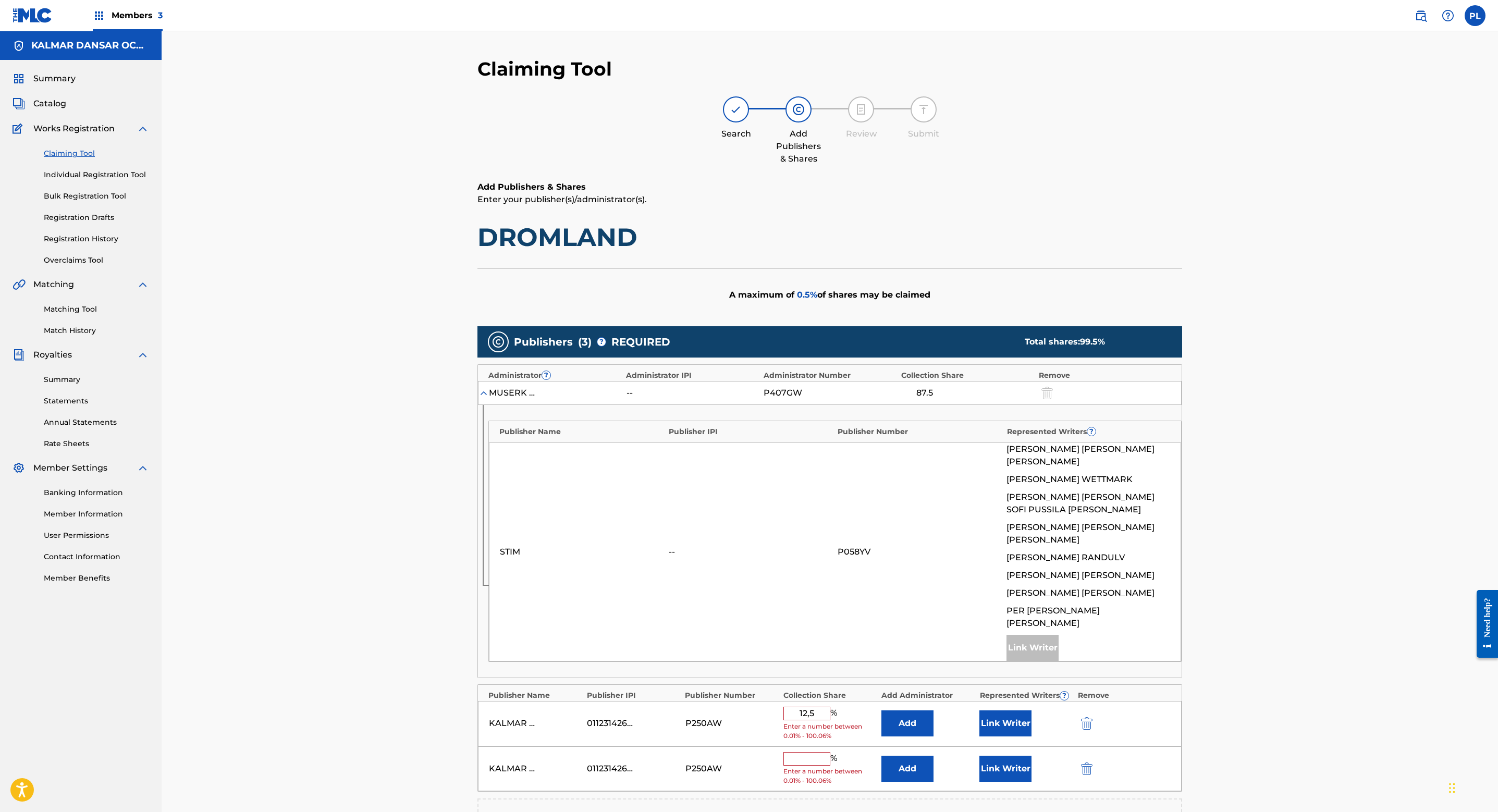
click at [1085, 762] on img "submit" at bounding box center [1087, 768] width 12 height 12
click at [813, 706] on input "12,5" at bounding box center [807, 713] width 47 height 14
click at [1011, 710] on button "Link Writer" at bounding box center [1005, 723] width 52 height 26
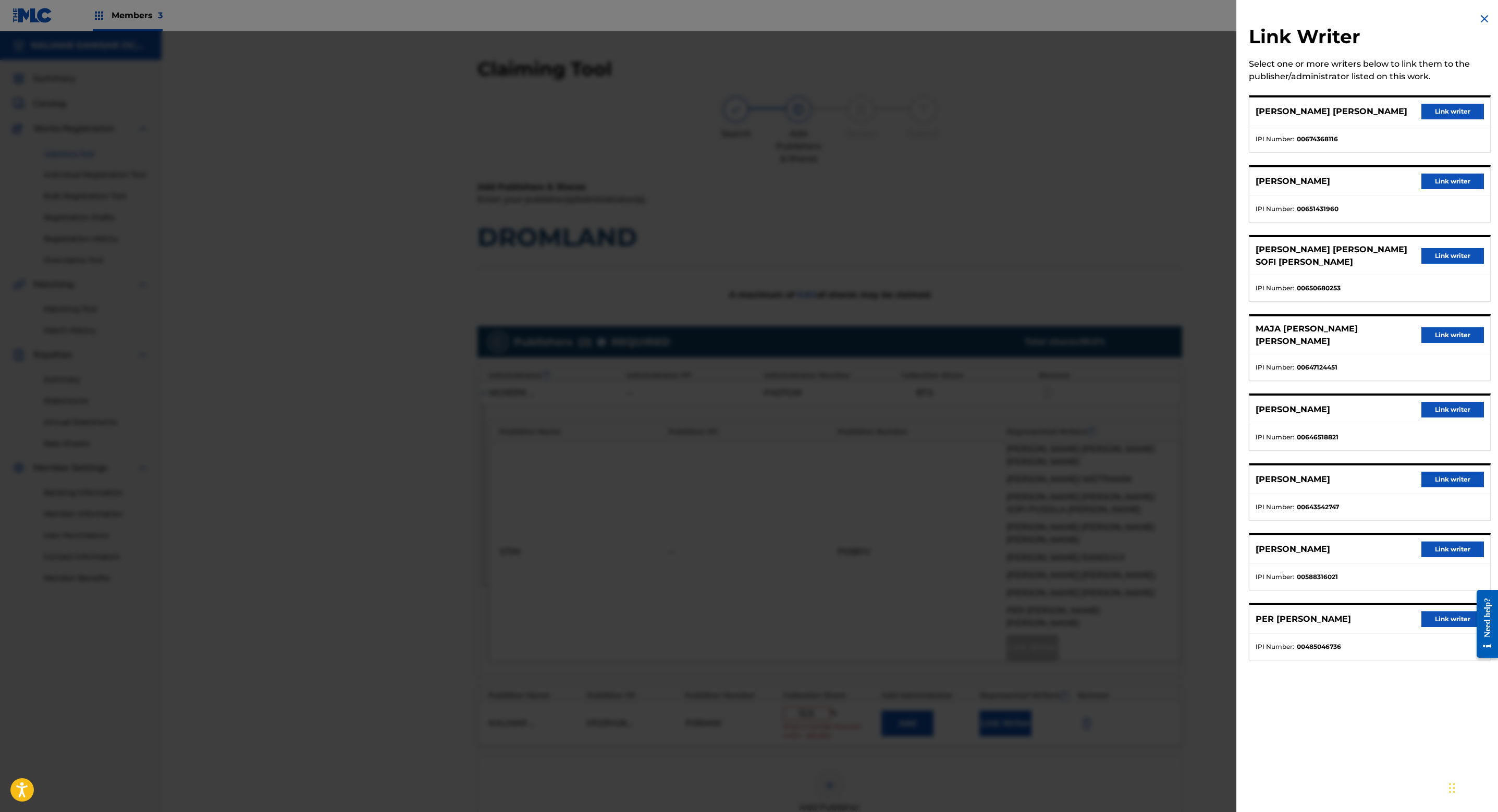
click at [1450, 472] on button "Link writer" at bounding box center [1453, 479] width 63 height 16
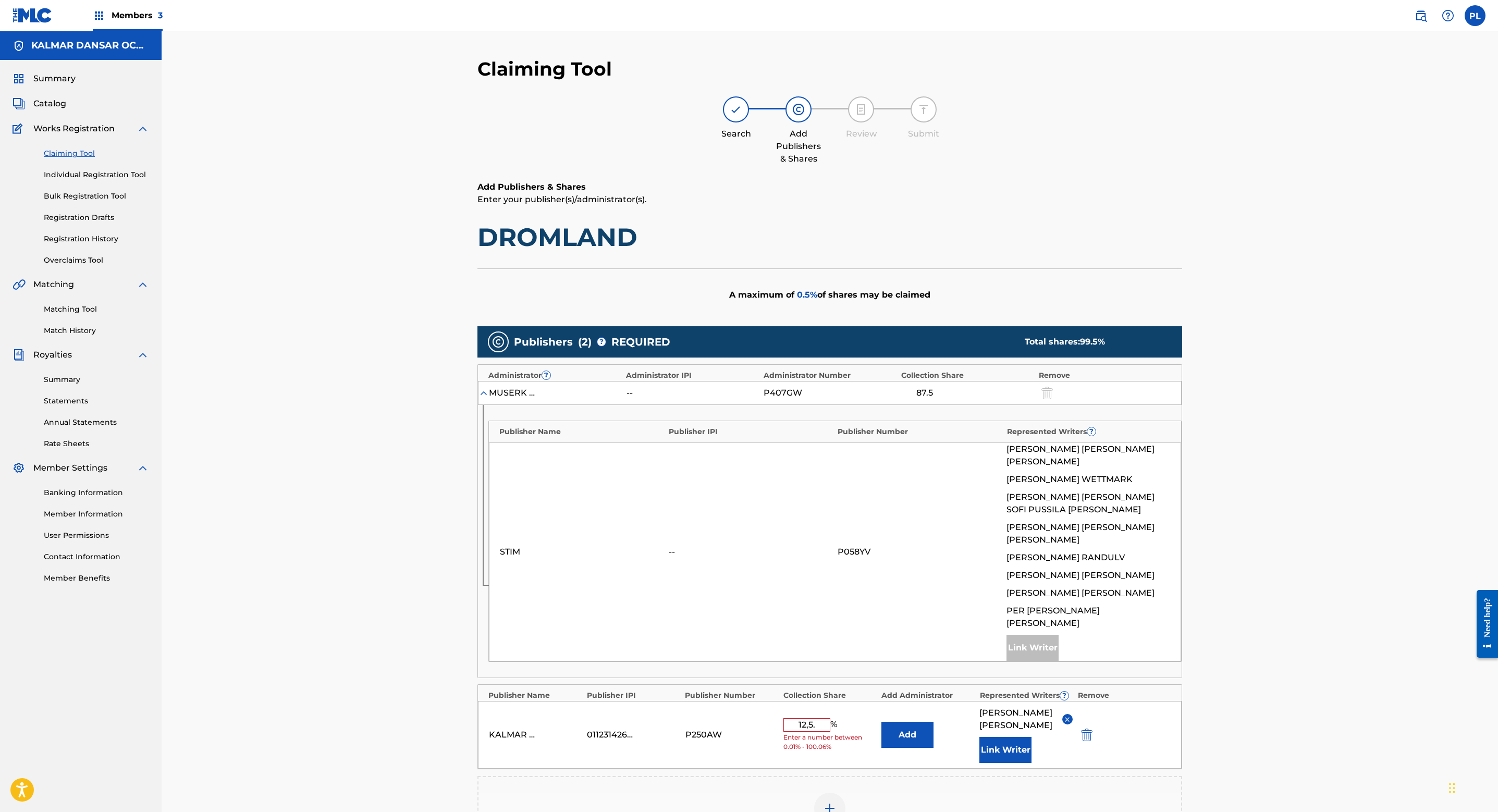
click at [812, 718] on input "12,5." at bounding box center [807, 725] width 47 height 14
type input "12.5"
click at [1293, 657] on div "Claiming Tool Search Add Publishers & Shares Review Submit Add Publishers & Sha…" at bounding box center [830, 501] width 1337 height 940
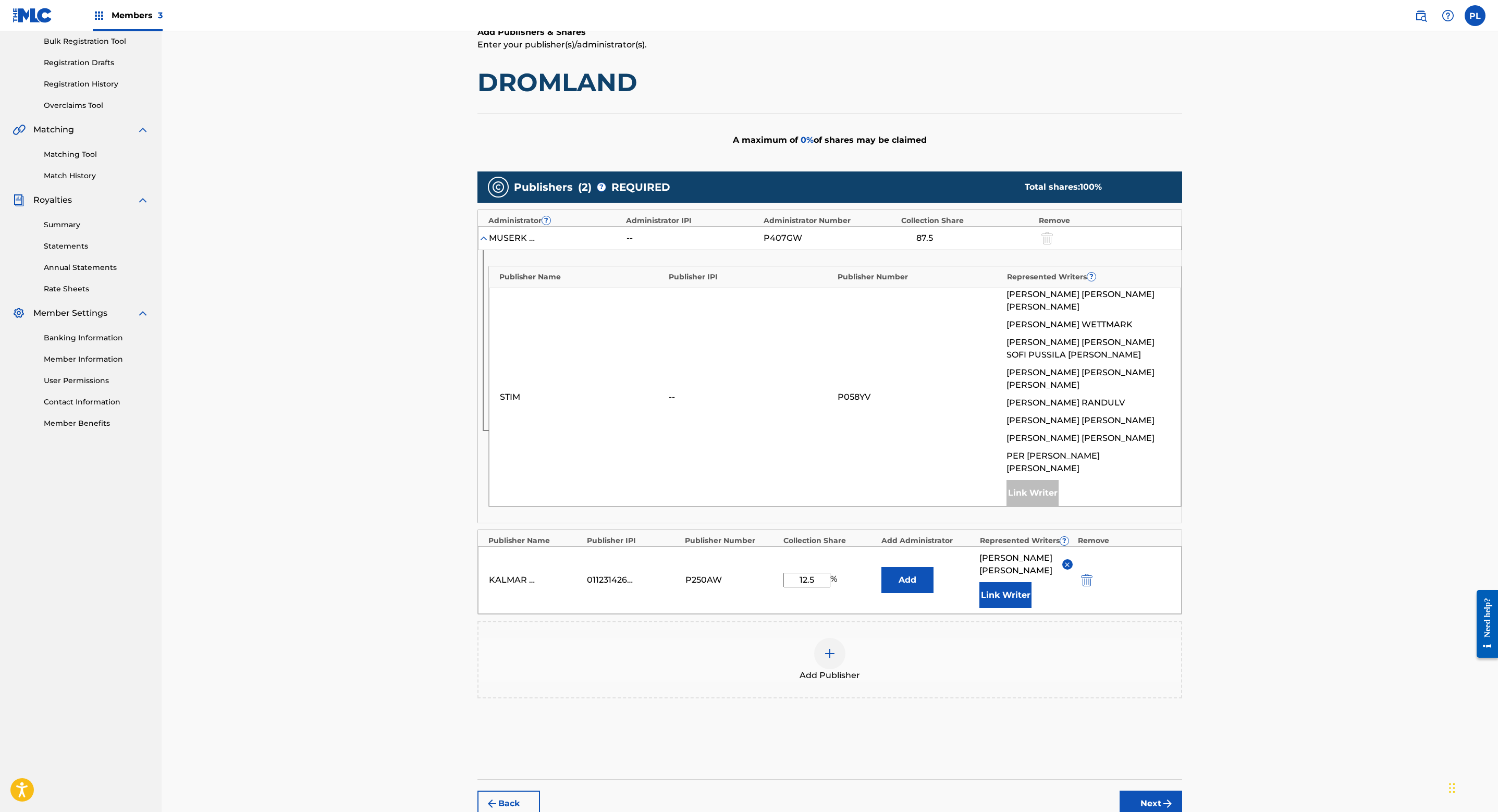
scroll to position [162, 0]
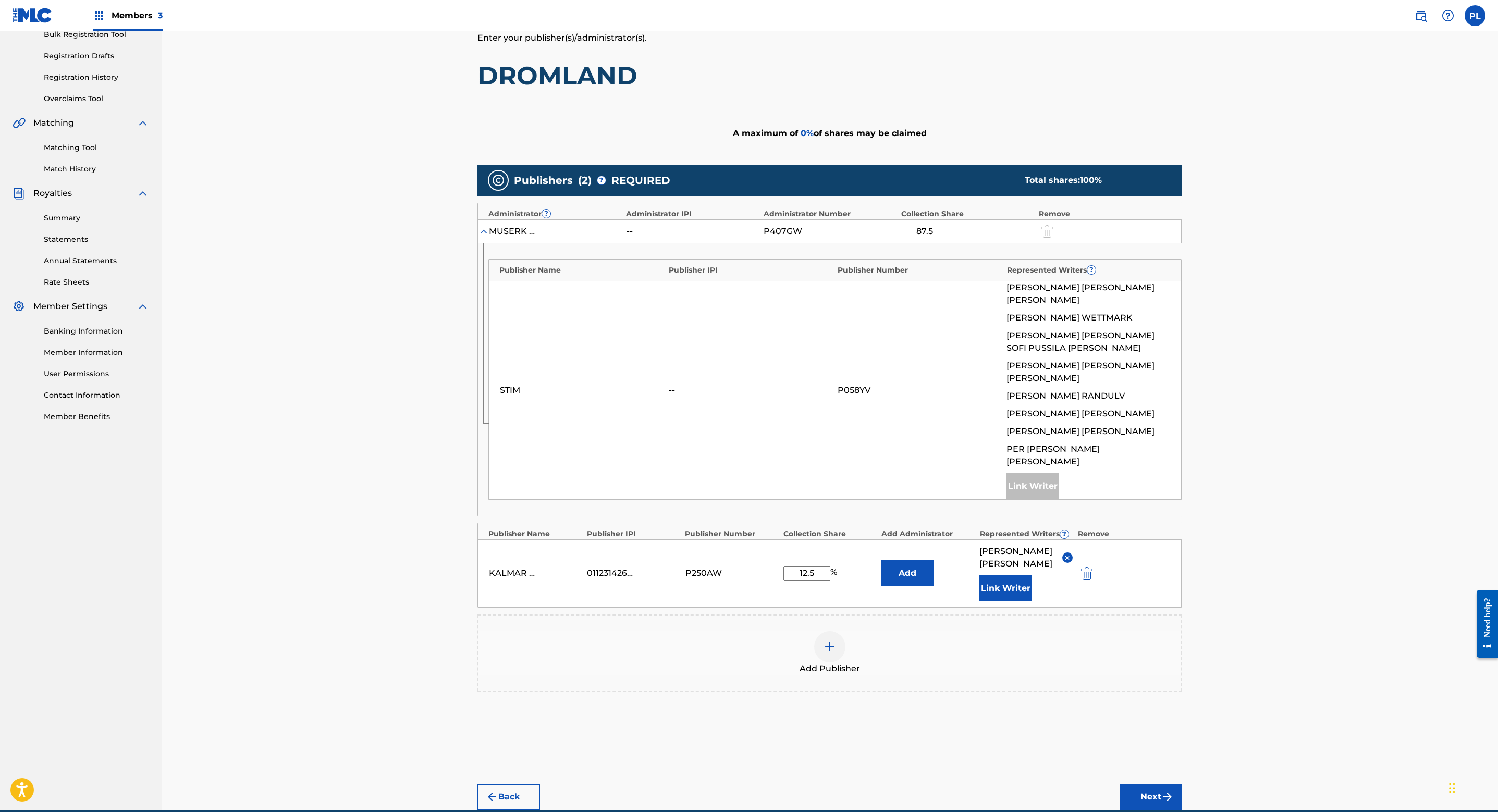
click at [1144, 783] on button "Next" at bounding box center [1151, 796] width 63 height 26
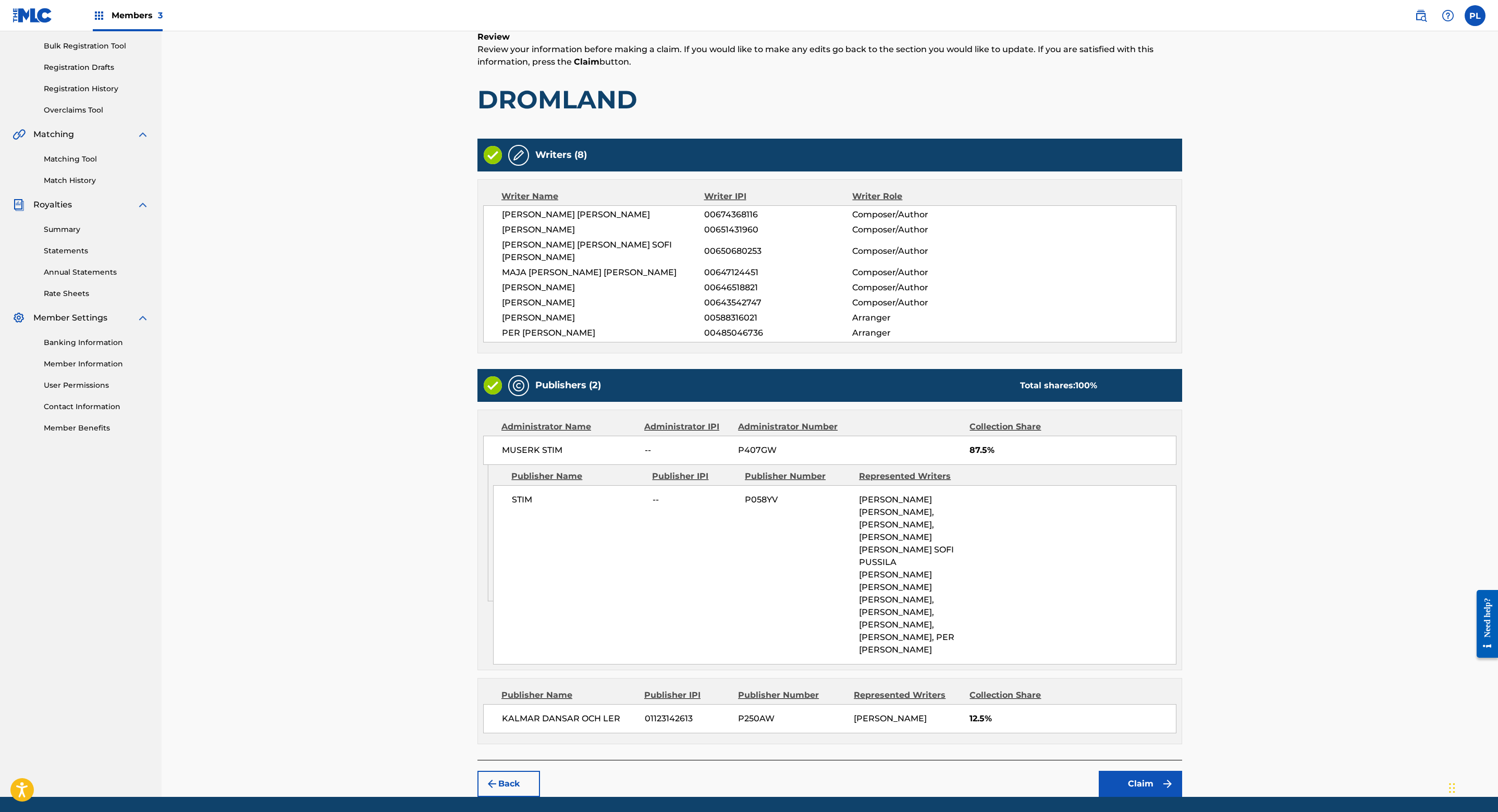
scroll to position [151, 0]
click at [1150, 770] on button "Claim" at bounding box center [1141, 783] width 83 height 26
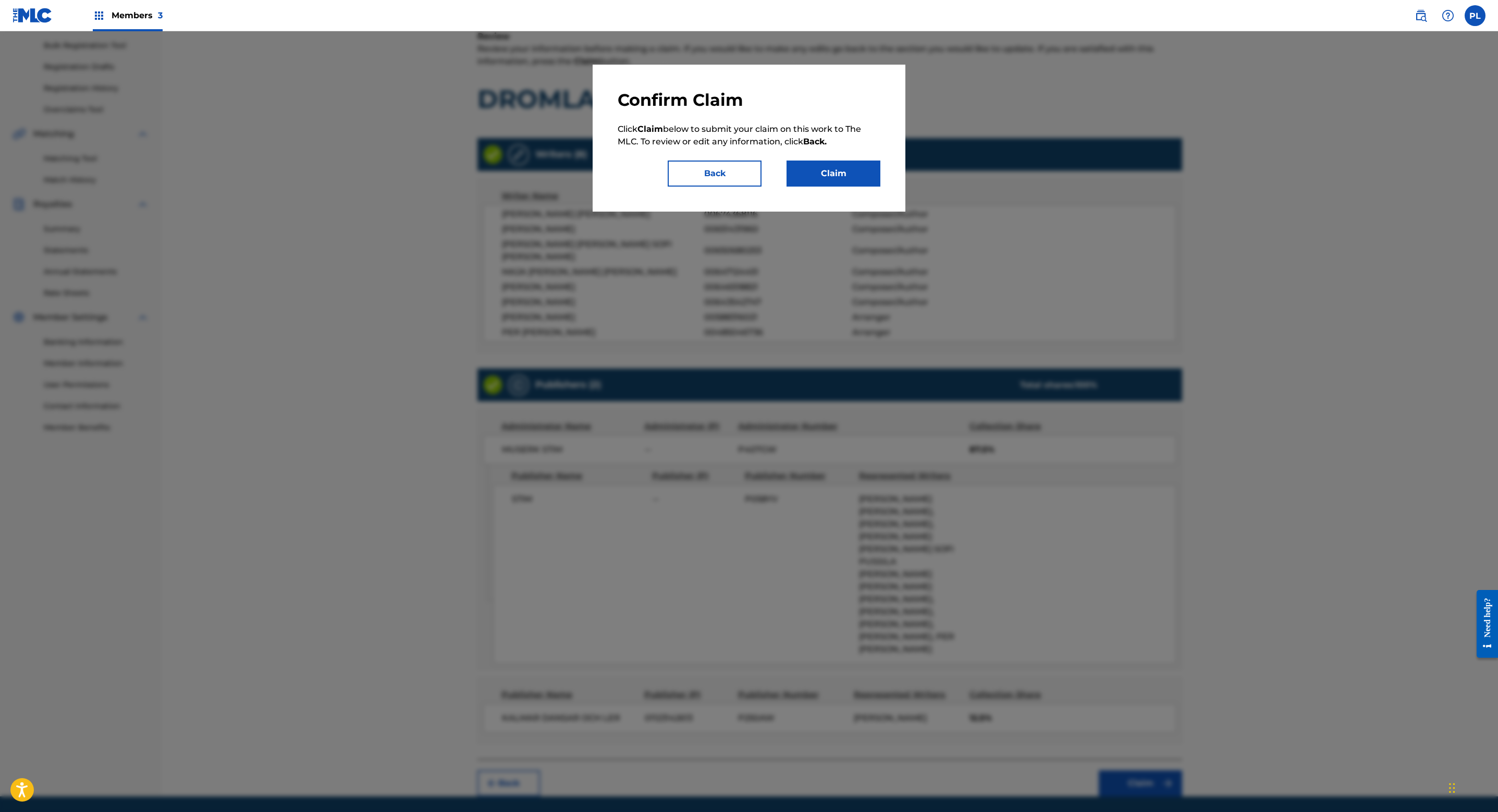
click at [837, 175] on button "Claim" at bounding box center [834, 173] width 94 height 26
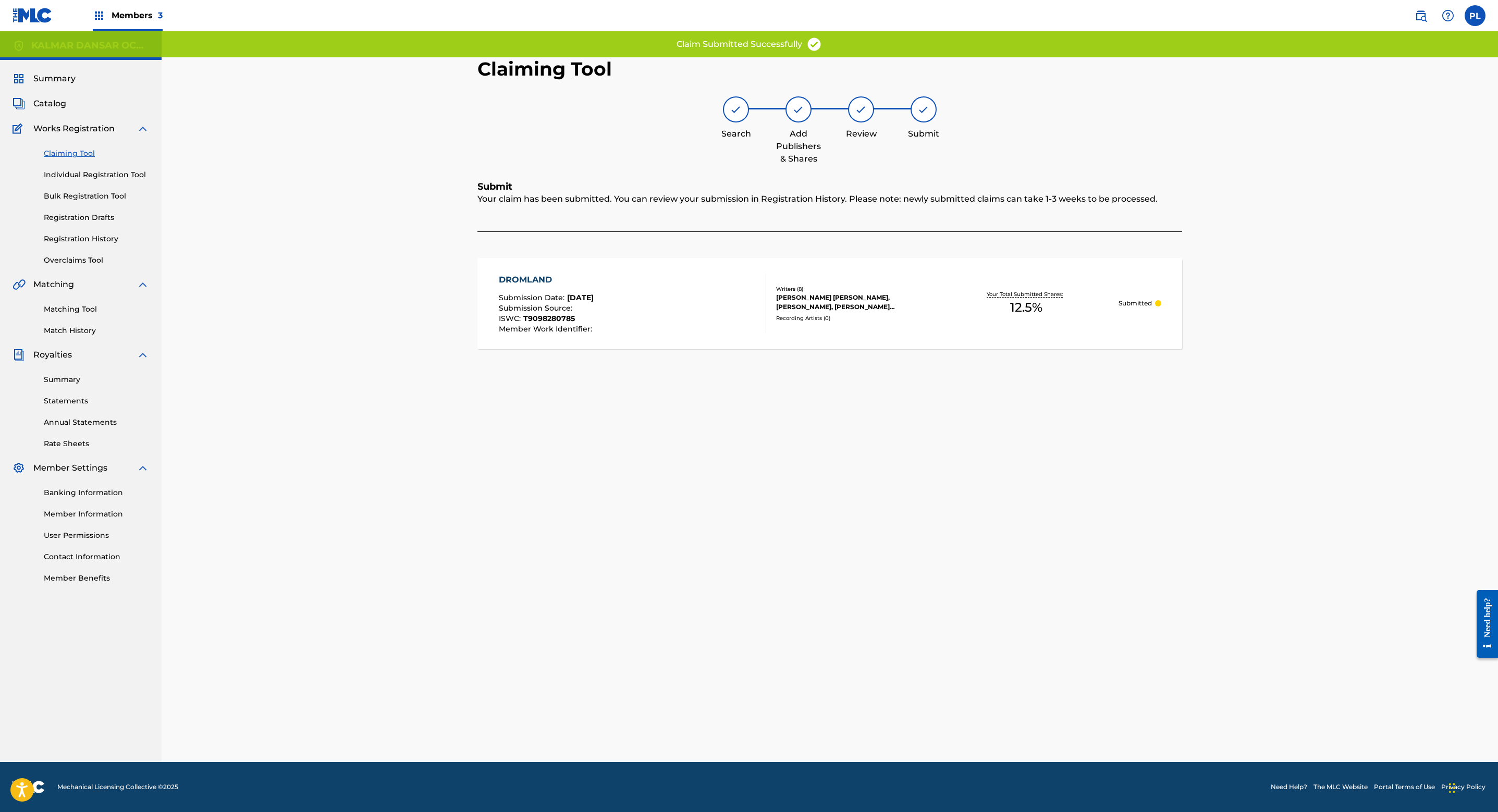
scroll to position [0, 0]
click at [80, 156] on link "Claiming Tool" at bounding box center [96, 153] width 105 height 11
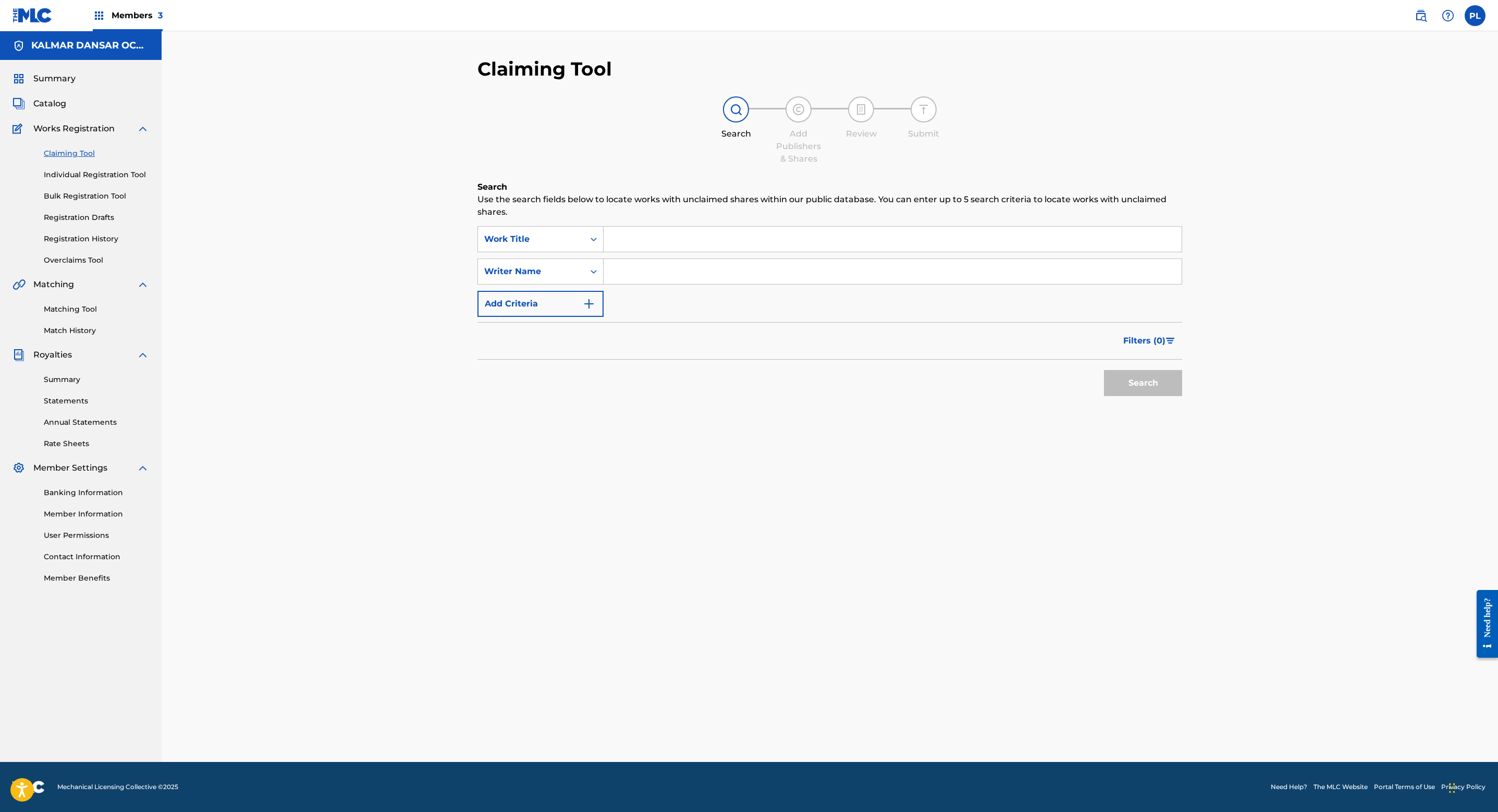
click at [643, 266] on input "Search Form" at bounding box center [893, 271] width 578 height 25
paste input "[PERSON_NAME] [PERSON_NAME] SOFI [PERSON_NAME]"
click at [1155, 382] on button "Search" at bounding box center [1143, 383] width 78 height 26
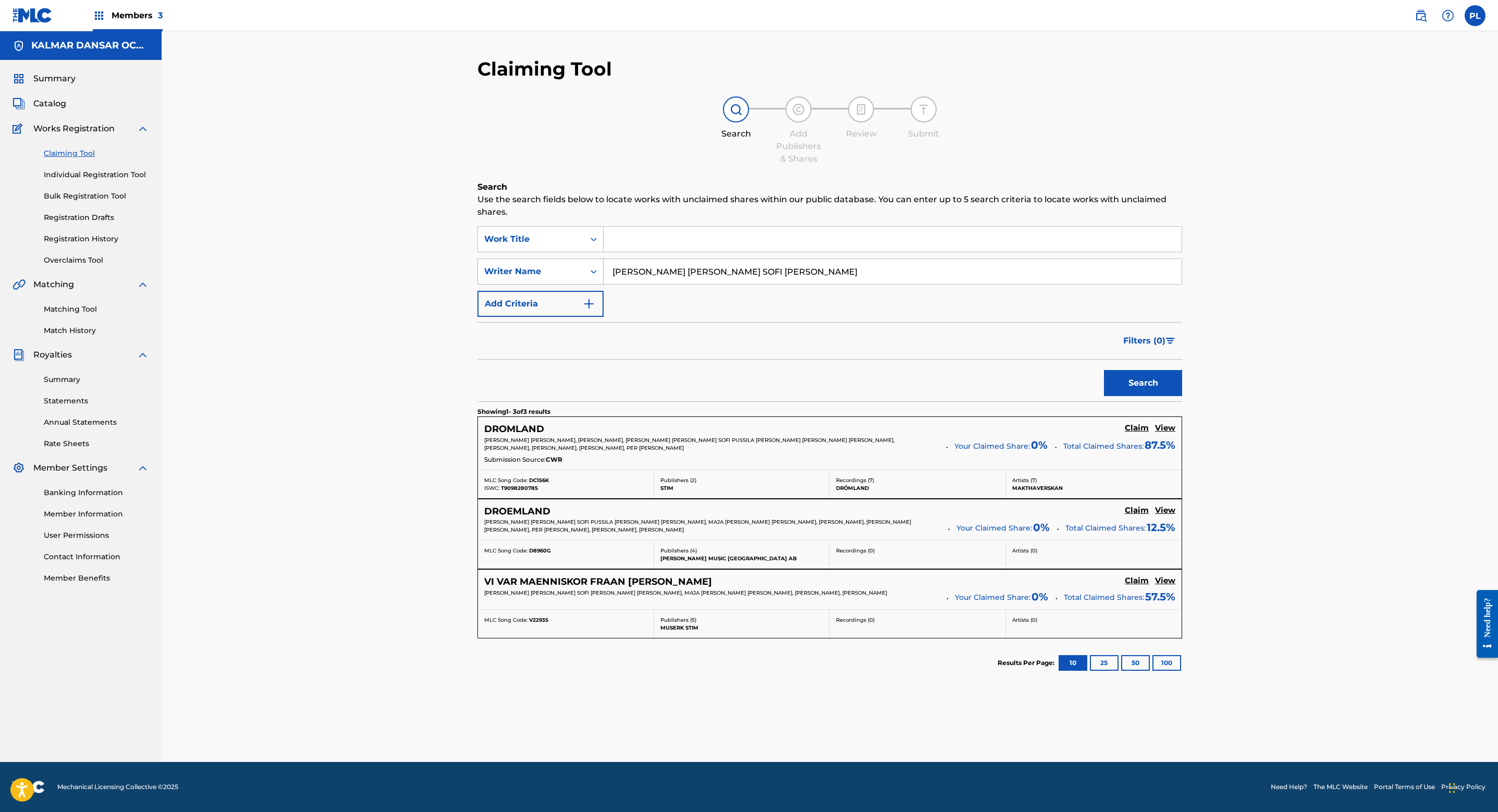
click at [591, 273] on icon "Search Form" at bounding box center [593, 271] width 10 height 10
click at [579, 302] on button "Add Criteria" at bounding box center [540, 303] width 126 height 26
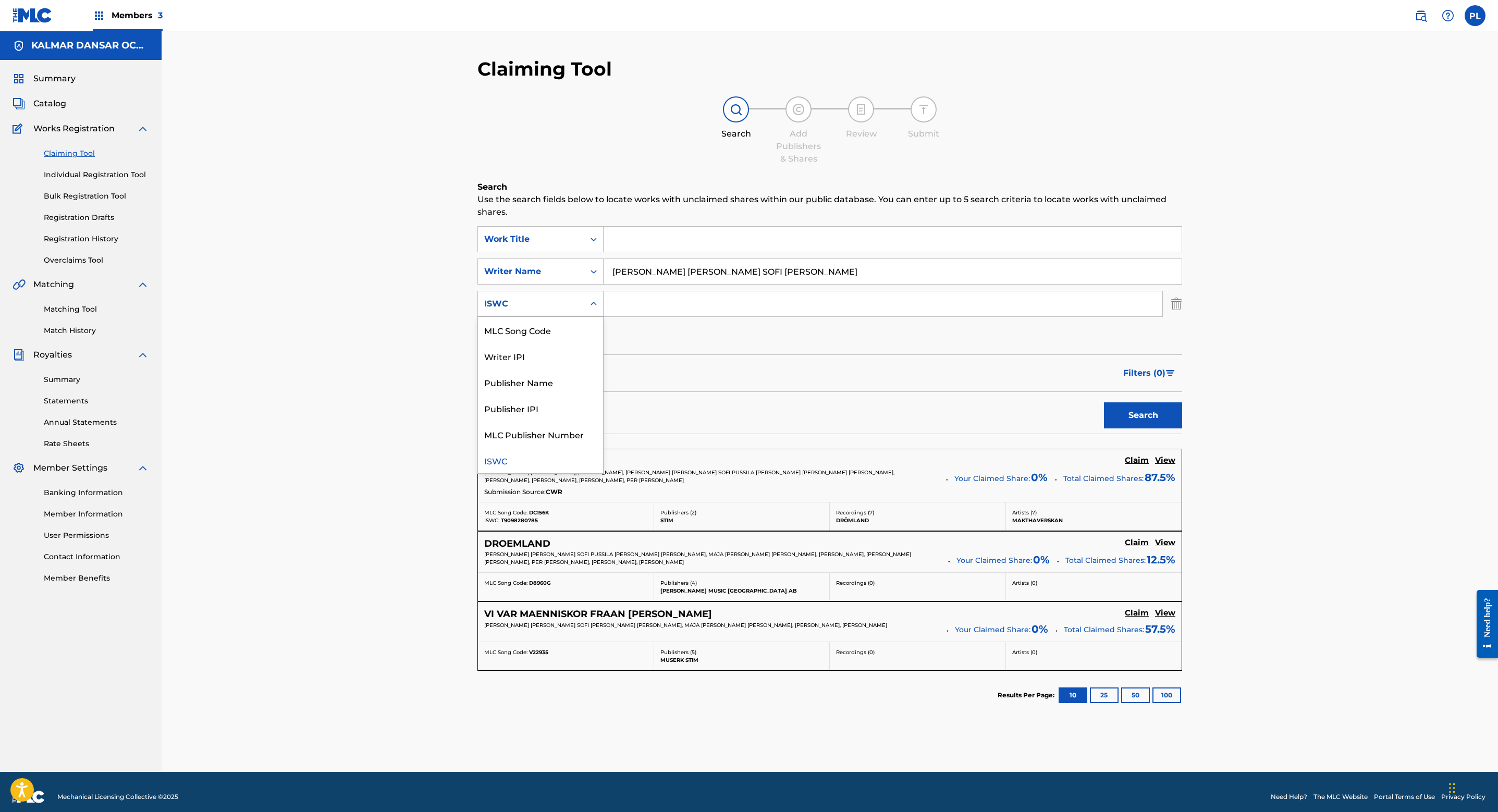
click at [576, 308] on div "ISWC" at bounding box center [531, 303] width 94 height 12
drag, startPoint x: 810, startPoint y: 279, endPoint x: 526, endPoint y: 275, distance: 284.0
click at [526, 275] on div "SearchWithCriteria8fc5ac94-0992-4e73-8dd9-376ba03cd5c5 Writer Name IRMA ASTRID …" at bounding box center [829, 271] width 705 height 26
type input "IRMA ASTRID SOFI KROOK"
click at [1104, 402] on button "Search" at bounding box center [1143, 415] width 78 height 26
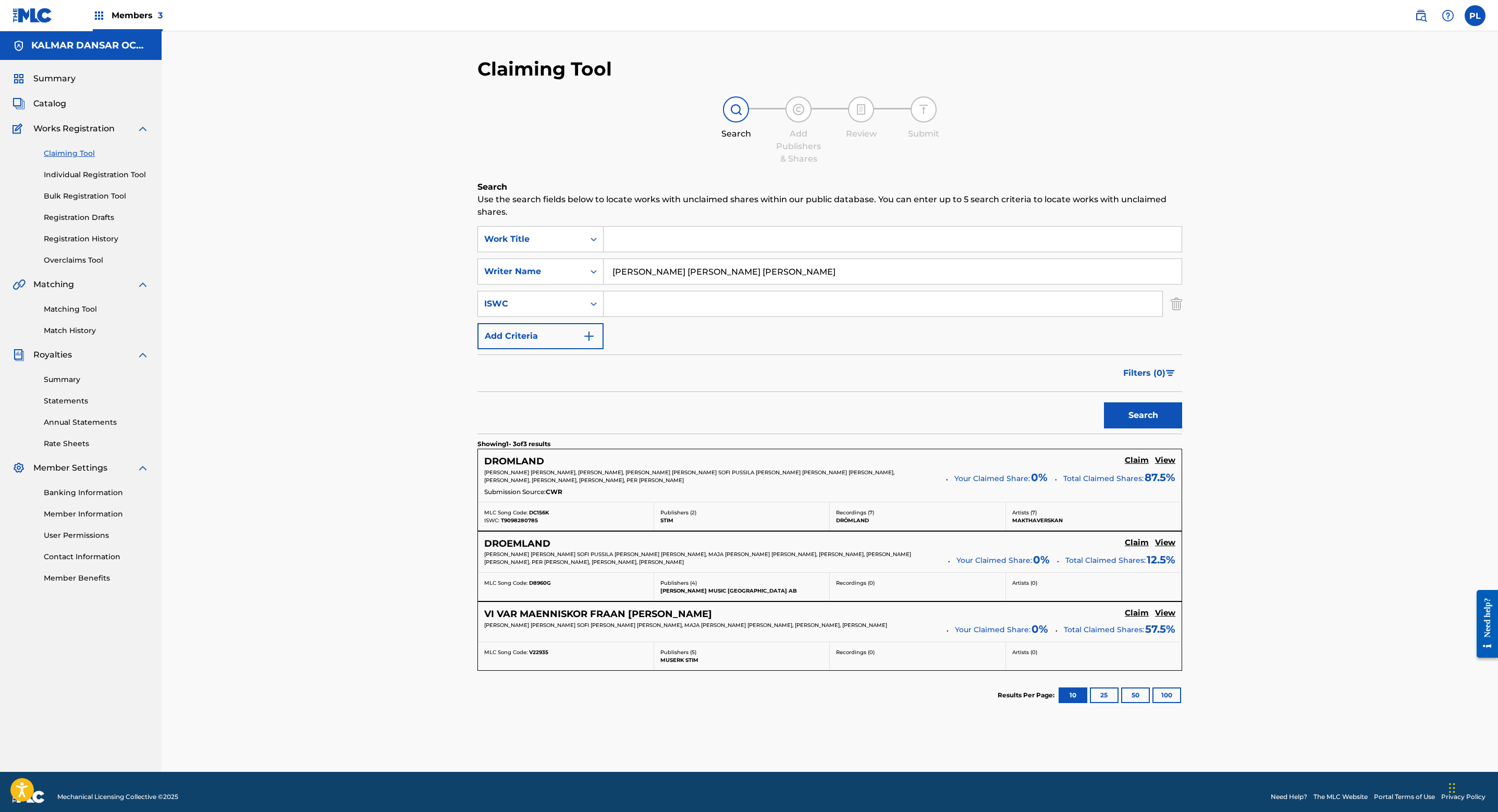
click at [648, 615] on h5 "VI VAR MAENNISKOR FRAAN BOERJAN" at bounding box center [598, 614] width 228 height 12
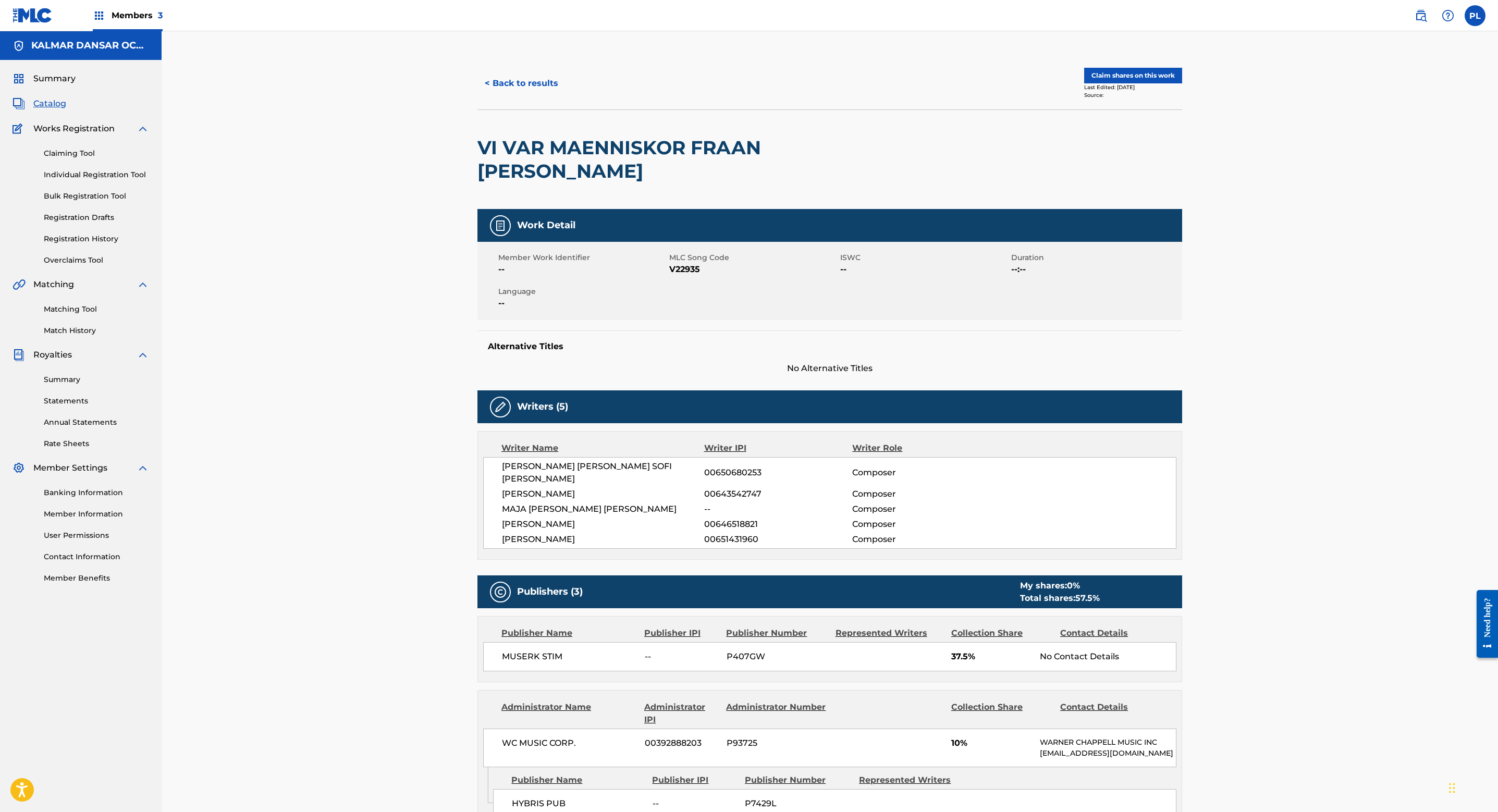
click at [536, 82] on button "< Back to results" at bounding box center [521, 83] width 88 height 26
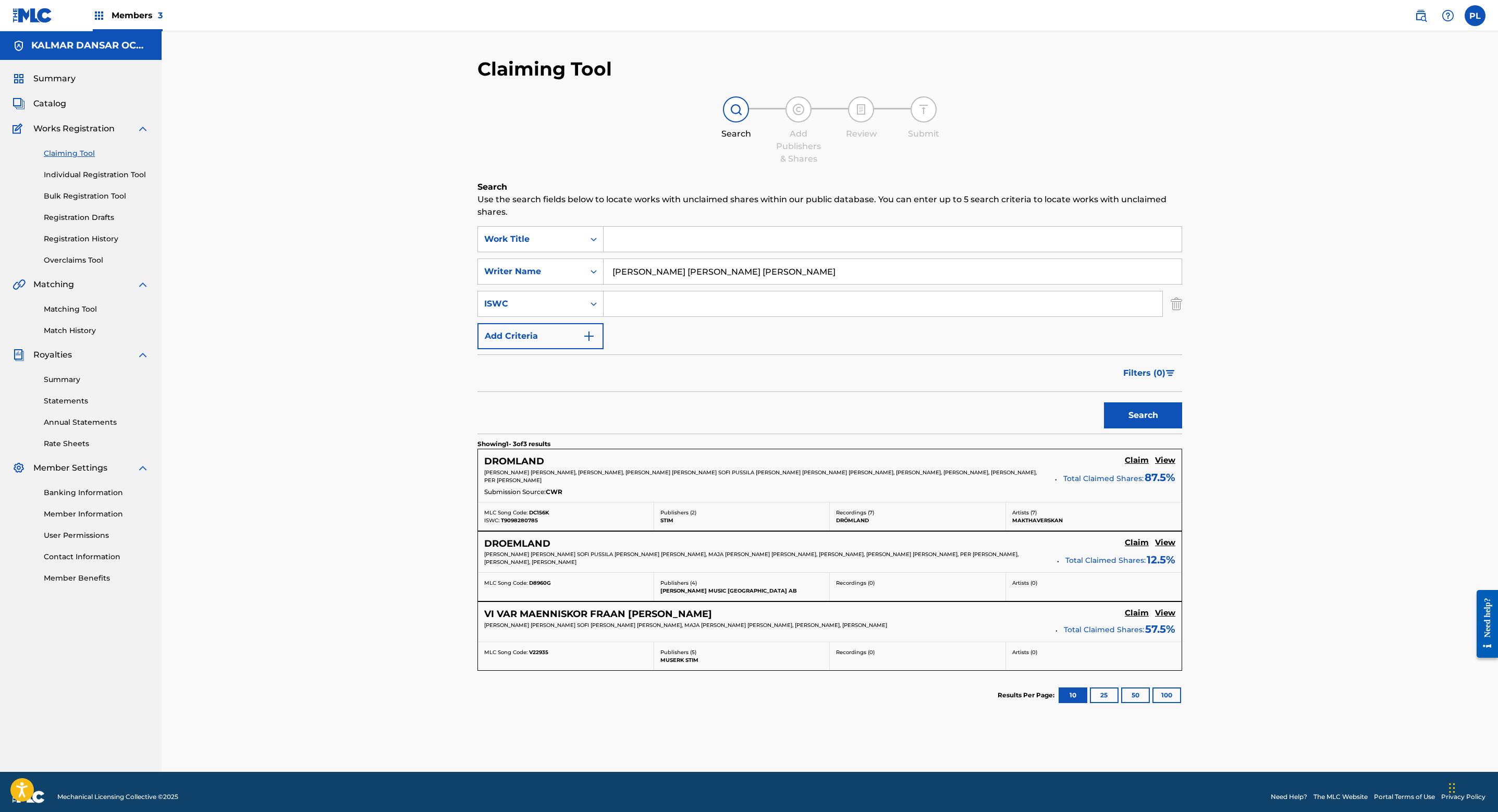
click at [686, 463] on div "DROMLAND Claim View" at bounding box center [829, 462] width 691 height 12
click at [1165, 462] on h5 "View" at bounding box center [1166, 460] width 20 height 10
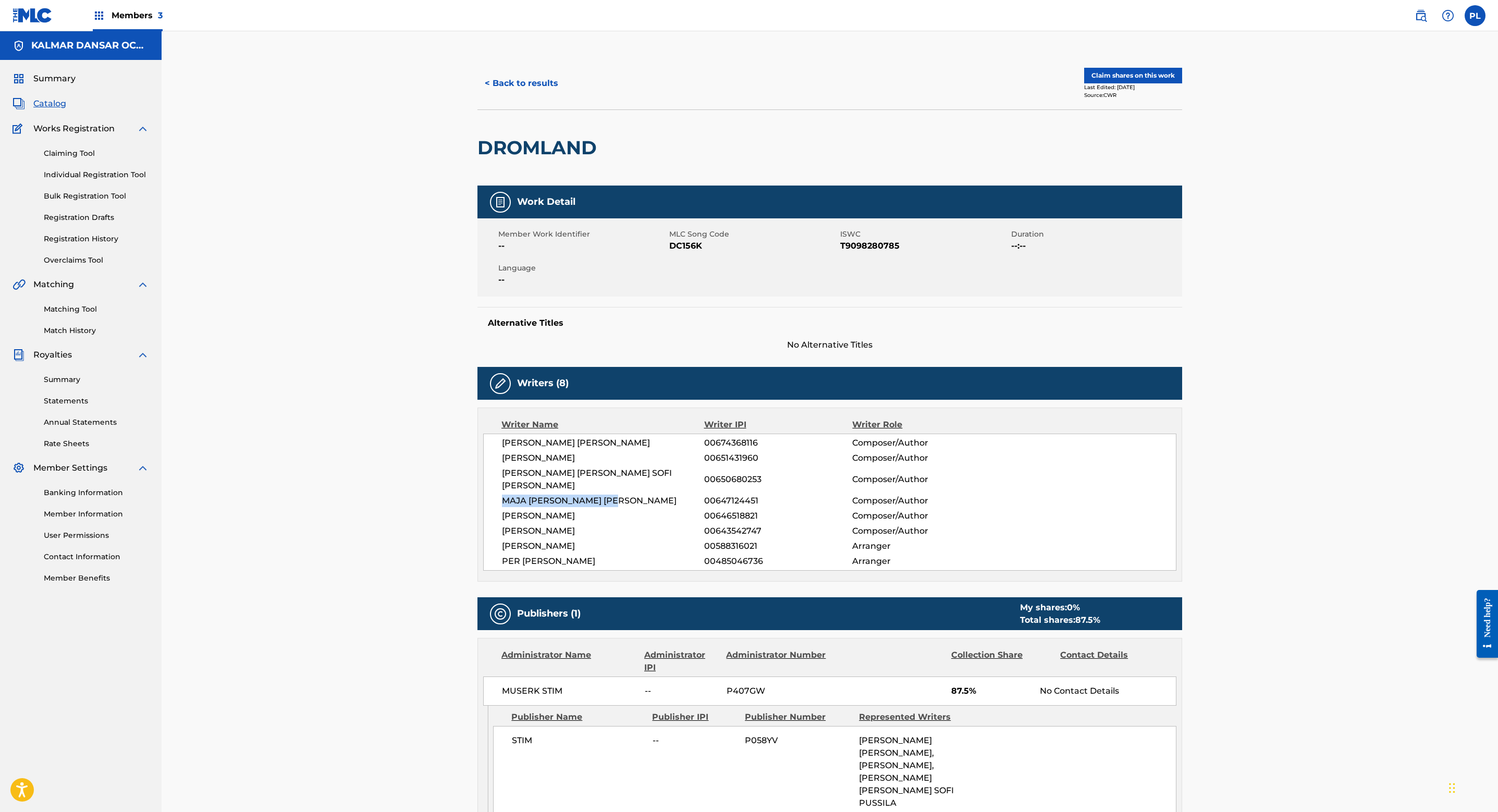
drag, startPoint x: 625, startPoint y: 490, endPoint x: 482, endPoint y: 496, distance: 143.1
click at [482, 496] on div "Writer Name Writer IPI Writer Role GUSTAV NILS ANDERSSON 00674368116 Composer/A…" at bounding box center [829, 494] width 705 height 174
copy span "MAJA [PERSON_NAME] [PERSON_NAME]"
click at [529, 74] on button "< Back to results" at bounding box center [521, 83] width 88 height 26
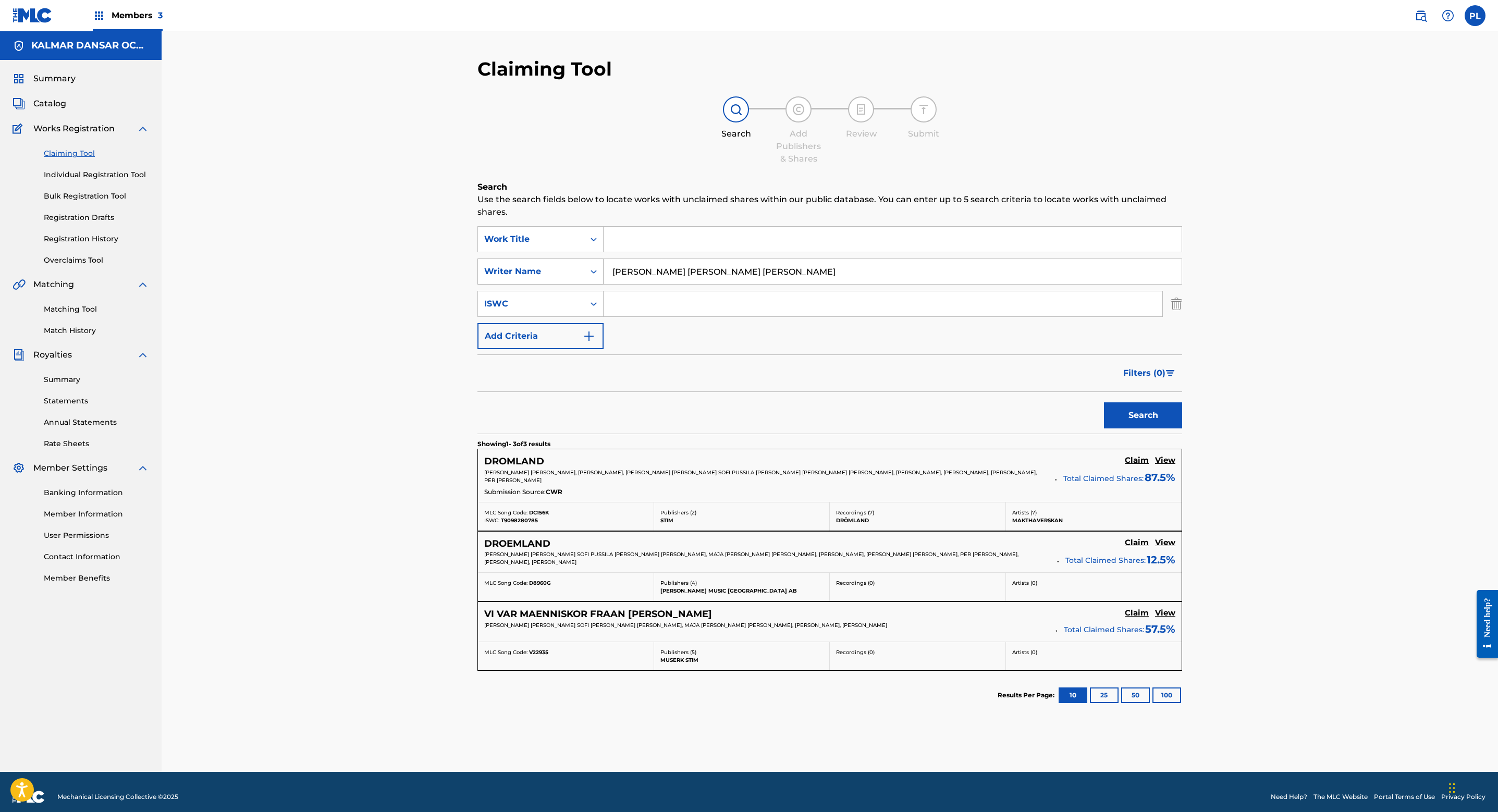
drag, startPoint x: 541, startPoint y: 275, endPoint x: 482, endPoint y: 277, distance: 59.0
click at [492, 275] on div "SearchWithCriteria8fc5ac94-0992-4e73-8dd9-376ba03cd5c5 Writer Name IRMA ASTRID …" at bounding box center [829, 271] width 705 height 26
paste input "MAJA [PERSON_NAME] [PERSON_NAME]"
click at [1156, 413] on button "Search" at bounding box center [1143, 415] width 78 height 26
drag, startPoint x: 774, startPoint y: 273, endPoint x: 353, endPoint y: 288, distance: 421.3
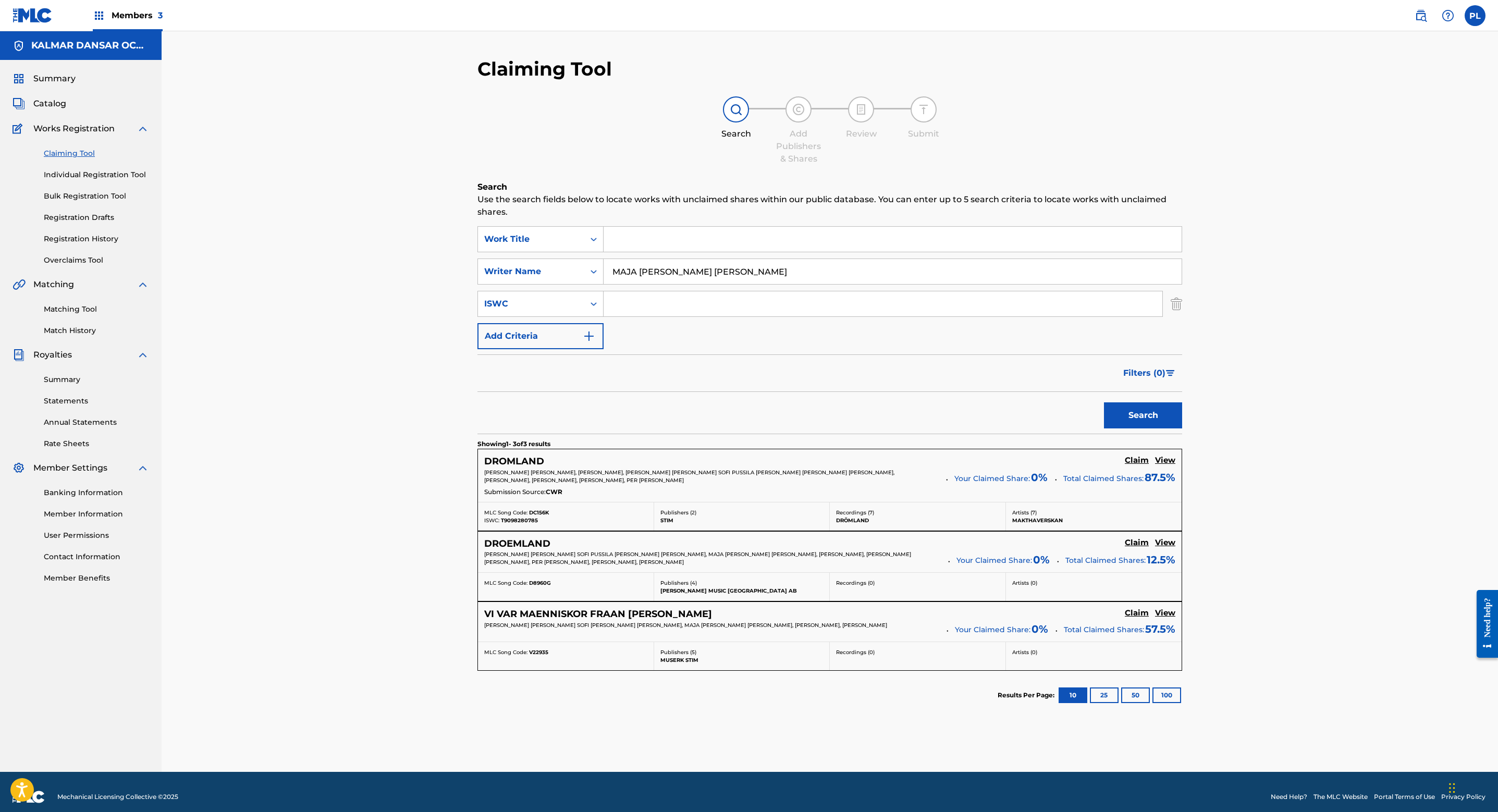
click at [376, 288] on div "Claiming Tool Search Add Publishers & Shares Review Submit Search Use the searc…" at bounding box center [830, 402] width 1337 height 740
type input "rasmus hansen"
click at [1104, 402] on button "Search" at bounding box center [1143, 415] width 78 height 26
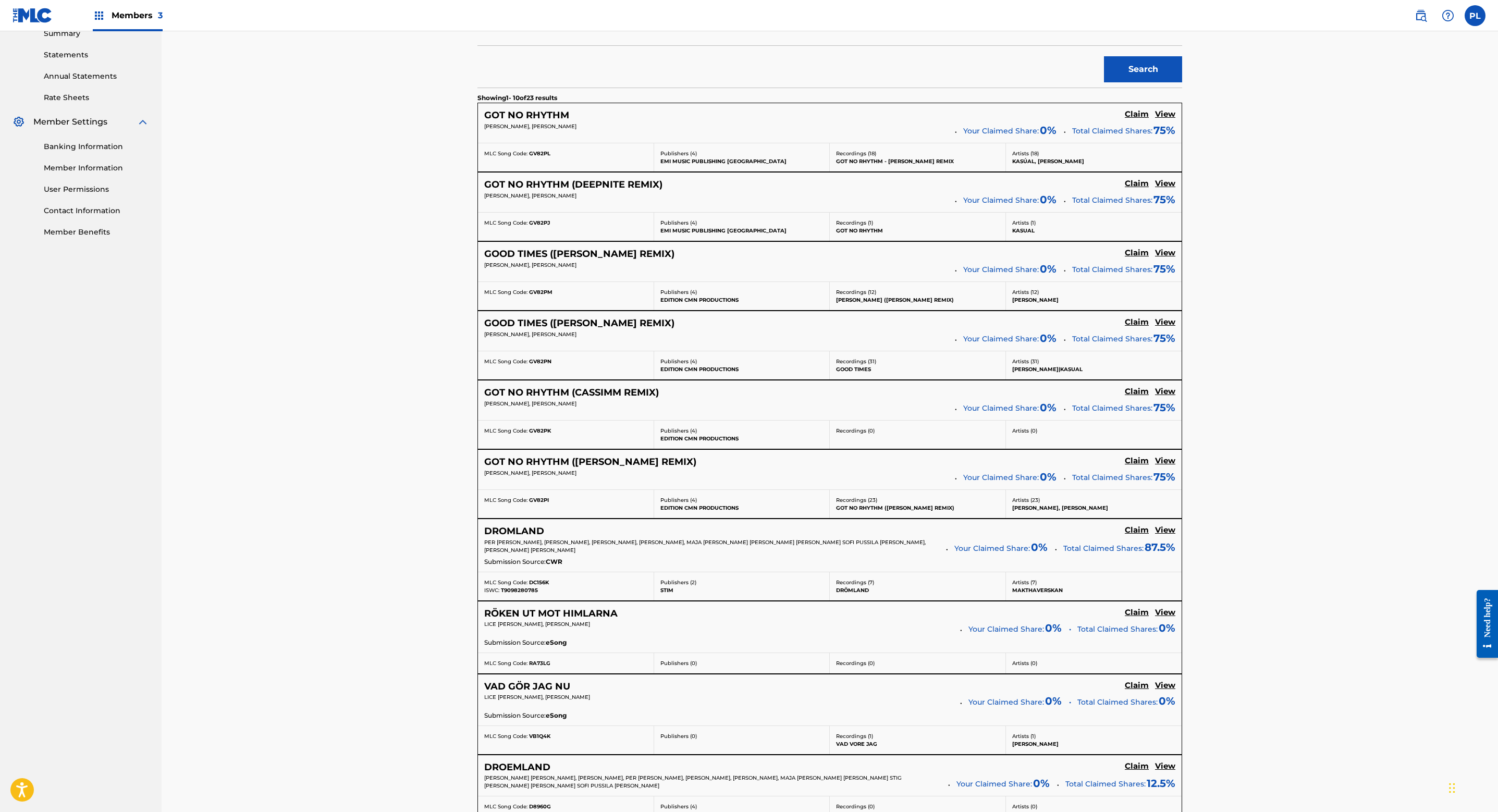
scroll to position [523, 0]
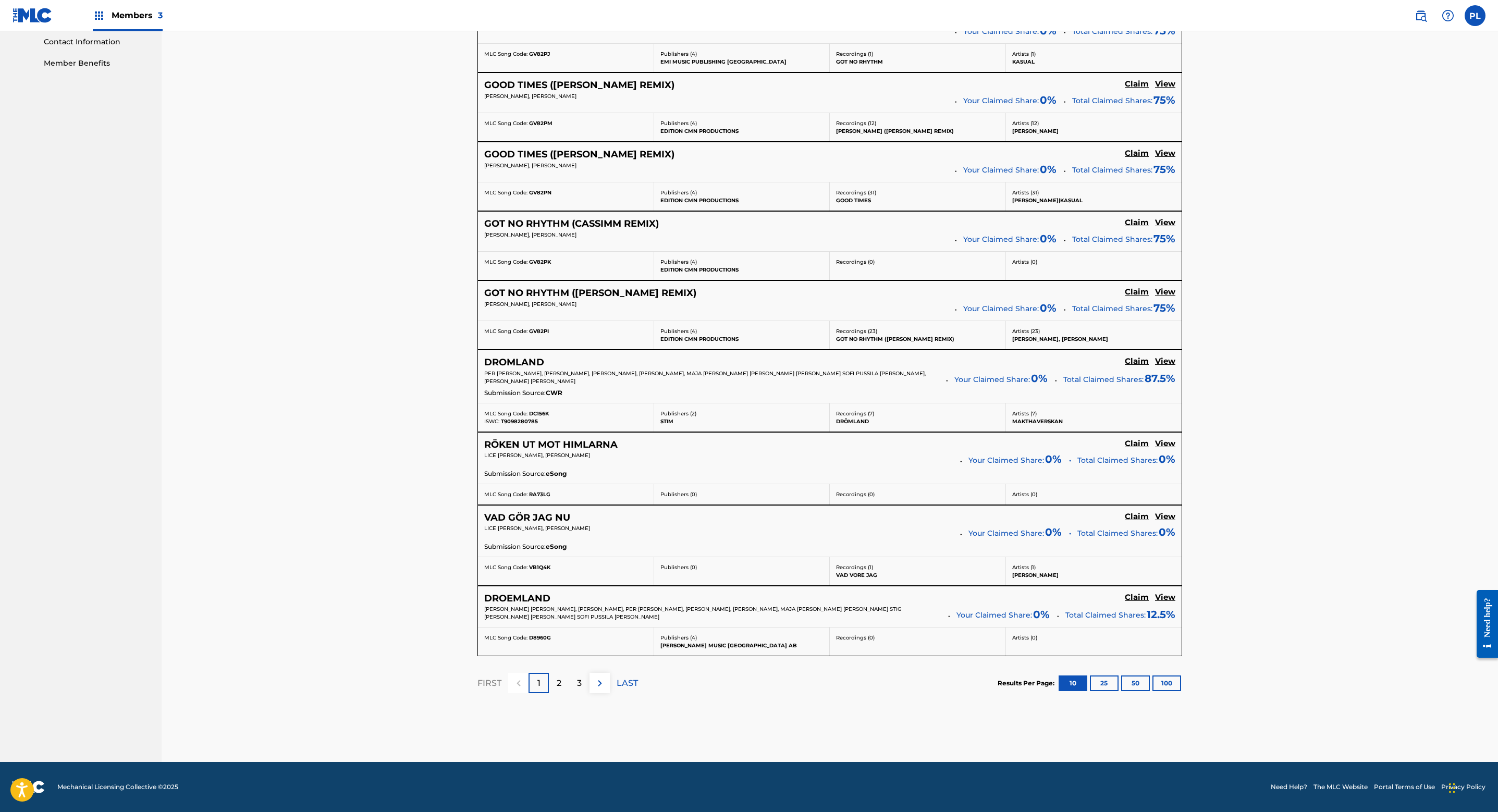
click at [1106, 685] on button "25" at bounding box center [1104, 682] width 29 height 16
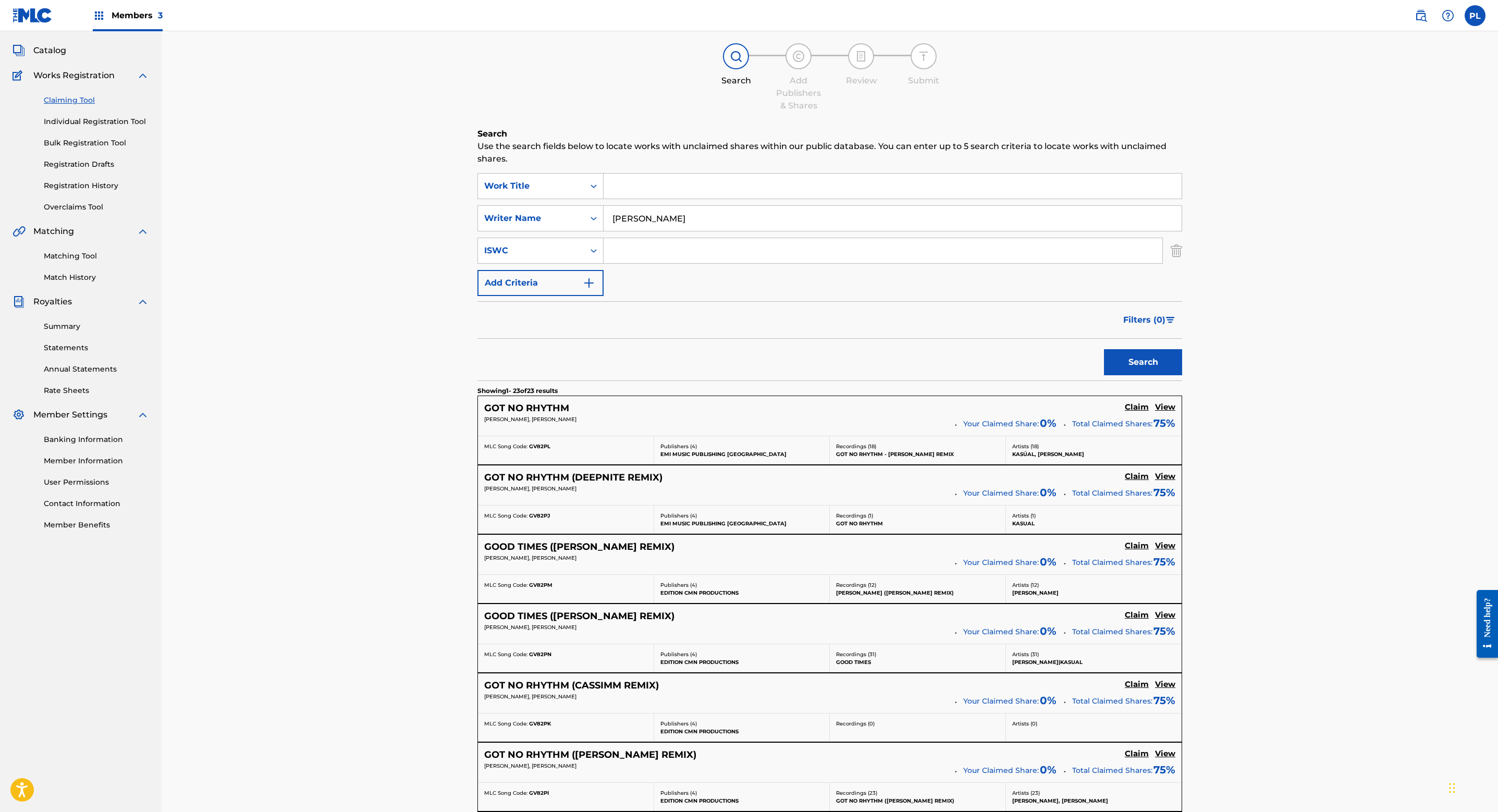
scroll to position [0, 0]
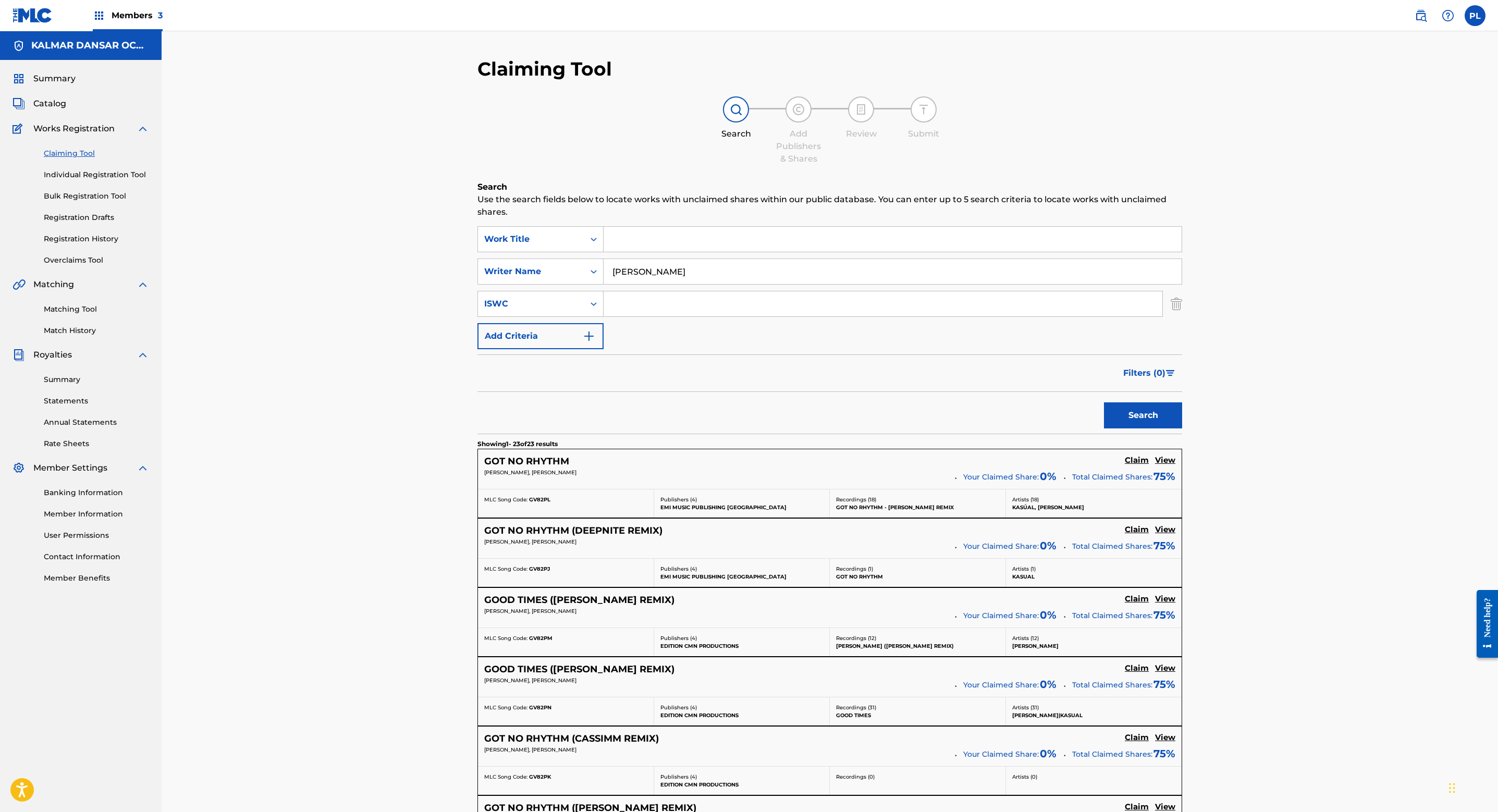
click at [81, 305] on link "Matching Tool" at bounding box center [96, 310] width 105 height 11
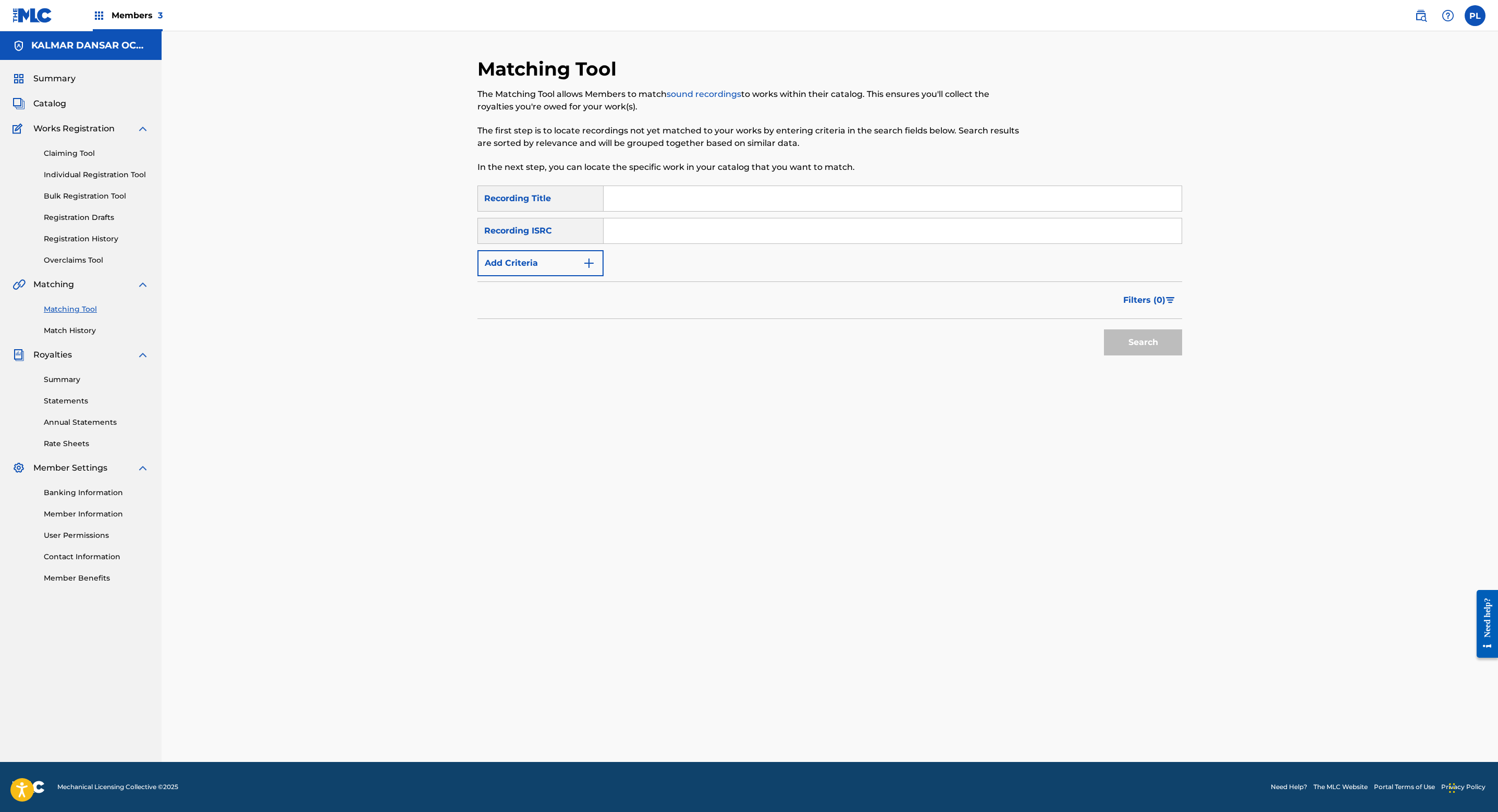
click at [574, 263] on button "Add Criteria" at bounding box center [540, 263] width 126 height 26
click at [572, 266] on div "Writer" at bounding box center [531, 263] width 94 height 12
click at [546, 289] on div "Recording Artist" at bounding box center [540, 289] width 125 height 26
click at [626, 265] on input "Search Form" at bounding box center [883, 263] width 559 height 25
type input "makthaverskan"
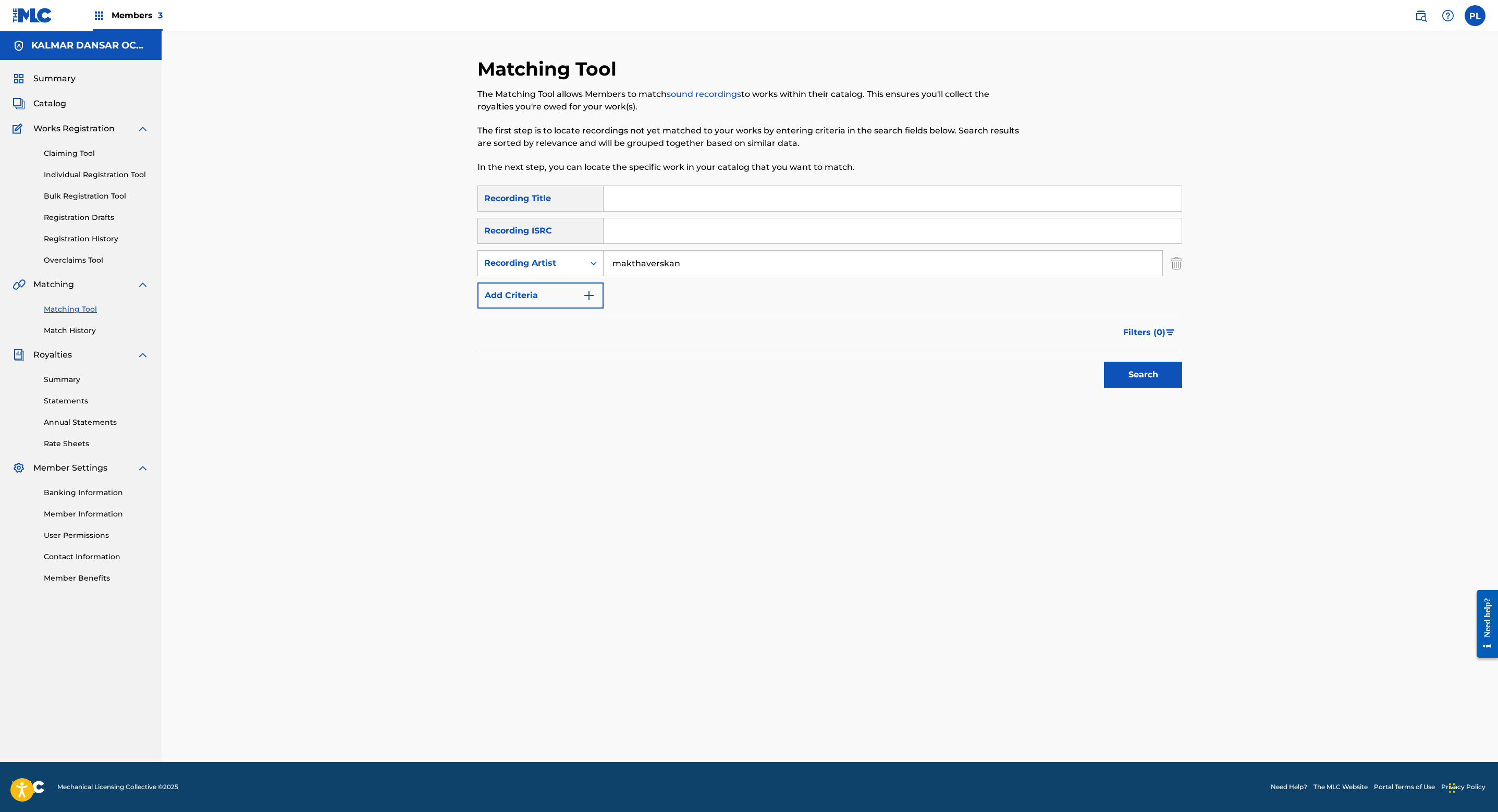
click at [1104, 361] on button "Search" at bounding box center [1143, 374] width 78 height 26
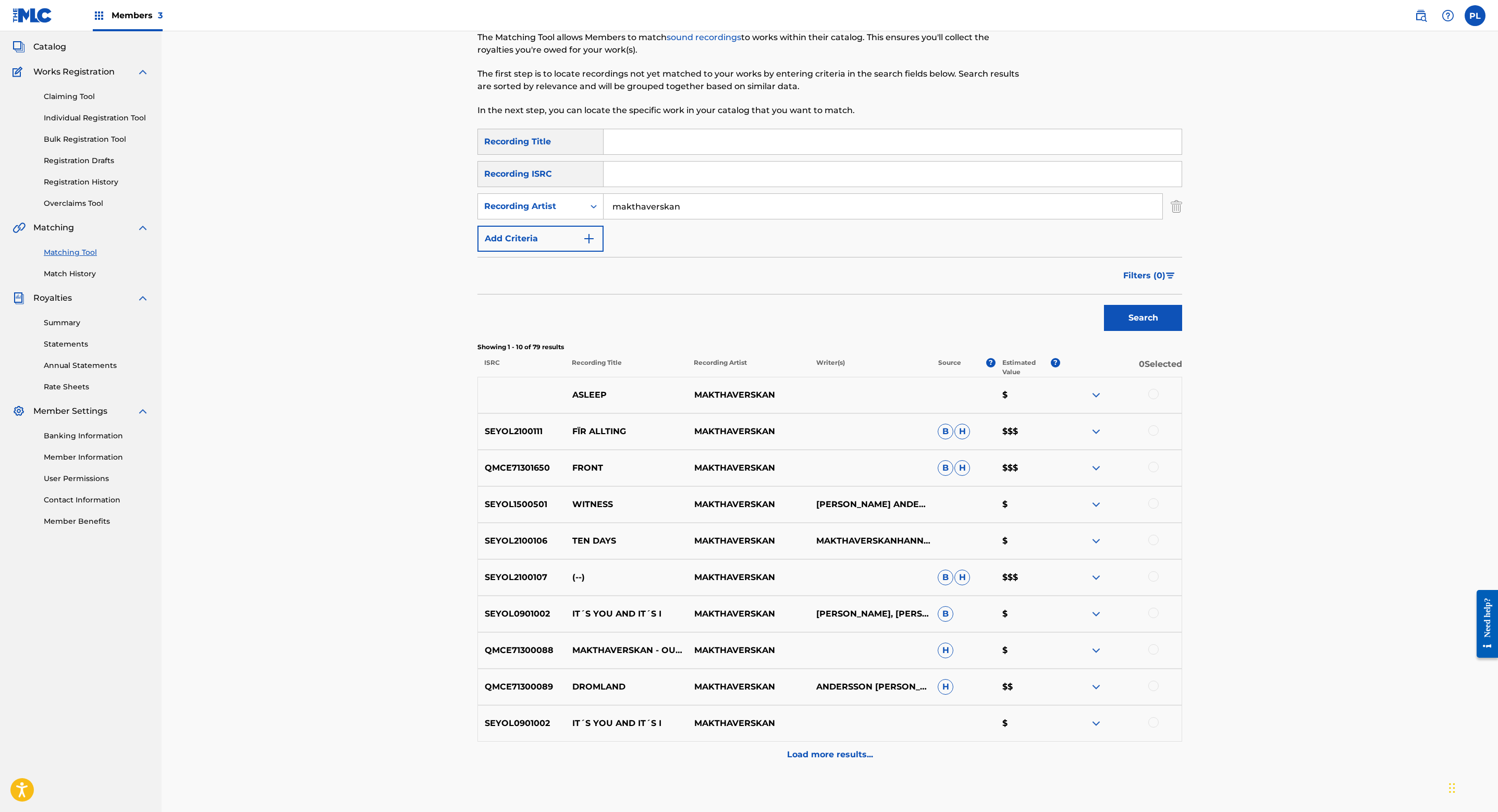
scroll to position [115, 0]
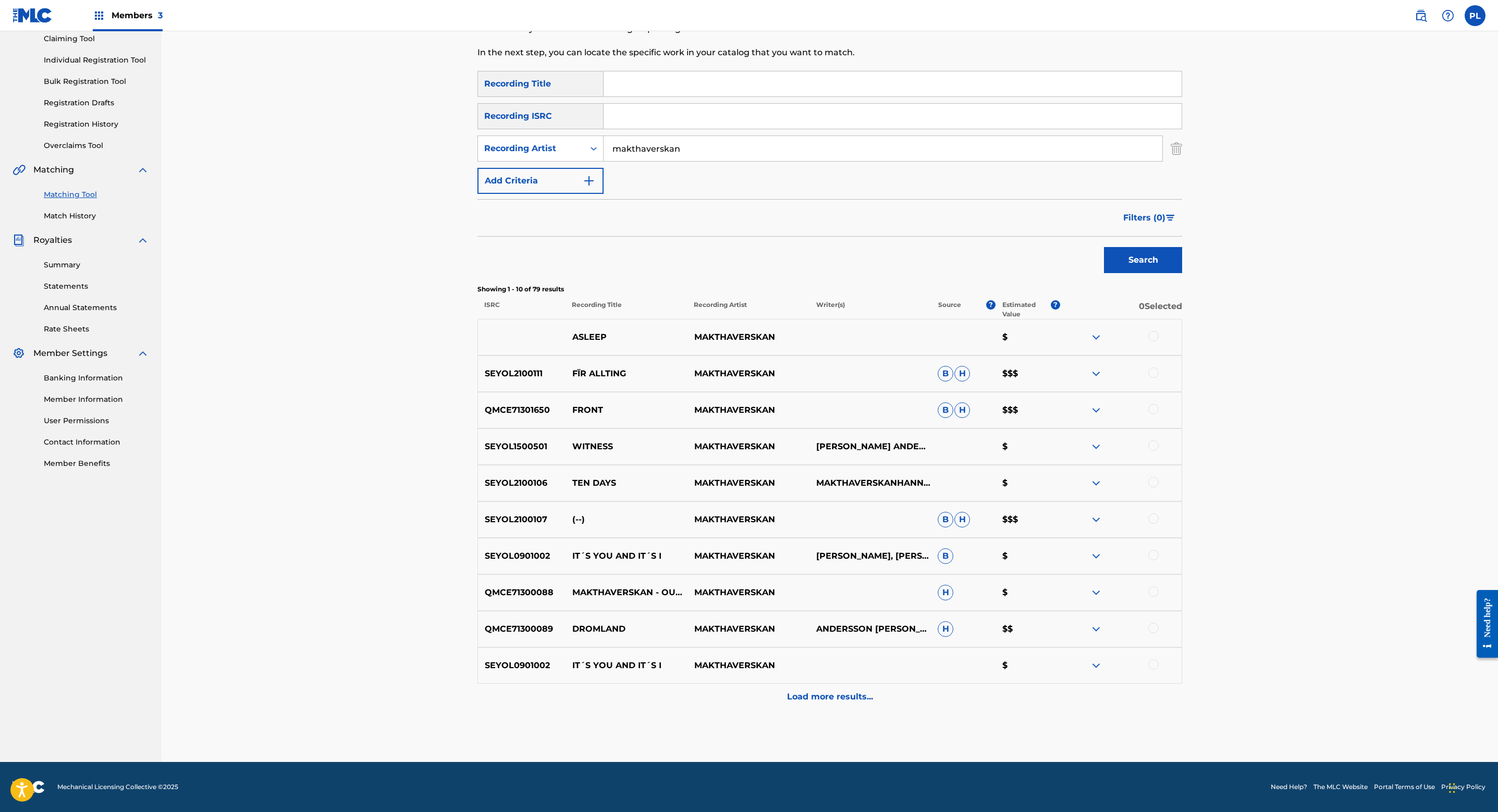
click at [1158, 216] on span "Filters ( 0 )" at bounding box center [1145, 217] width 42 height 12
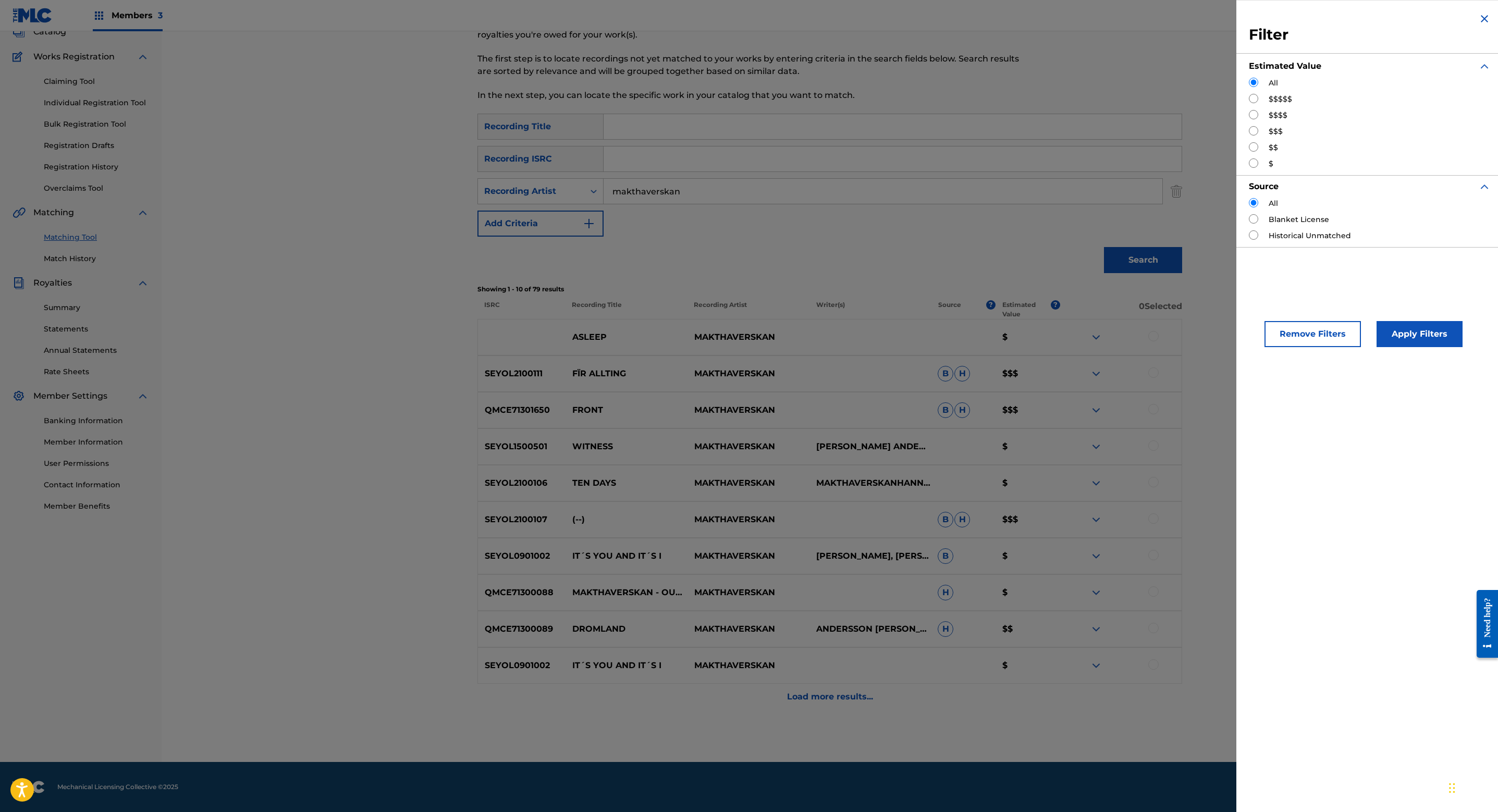
scroll to position [71, 0]
click at [1256, 132] on input "Search Form" at bounding box center [1254, 131] width 10 height 10
radio input "true"
click at [1433, 337] on button "Apply Filters" at bounding box center [1420, 334] width 86 height 26
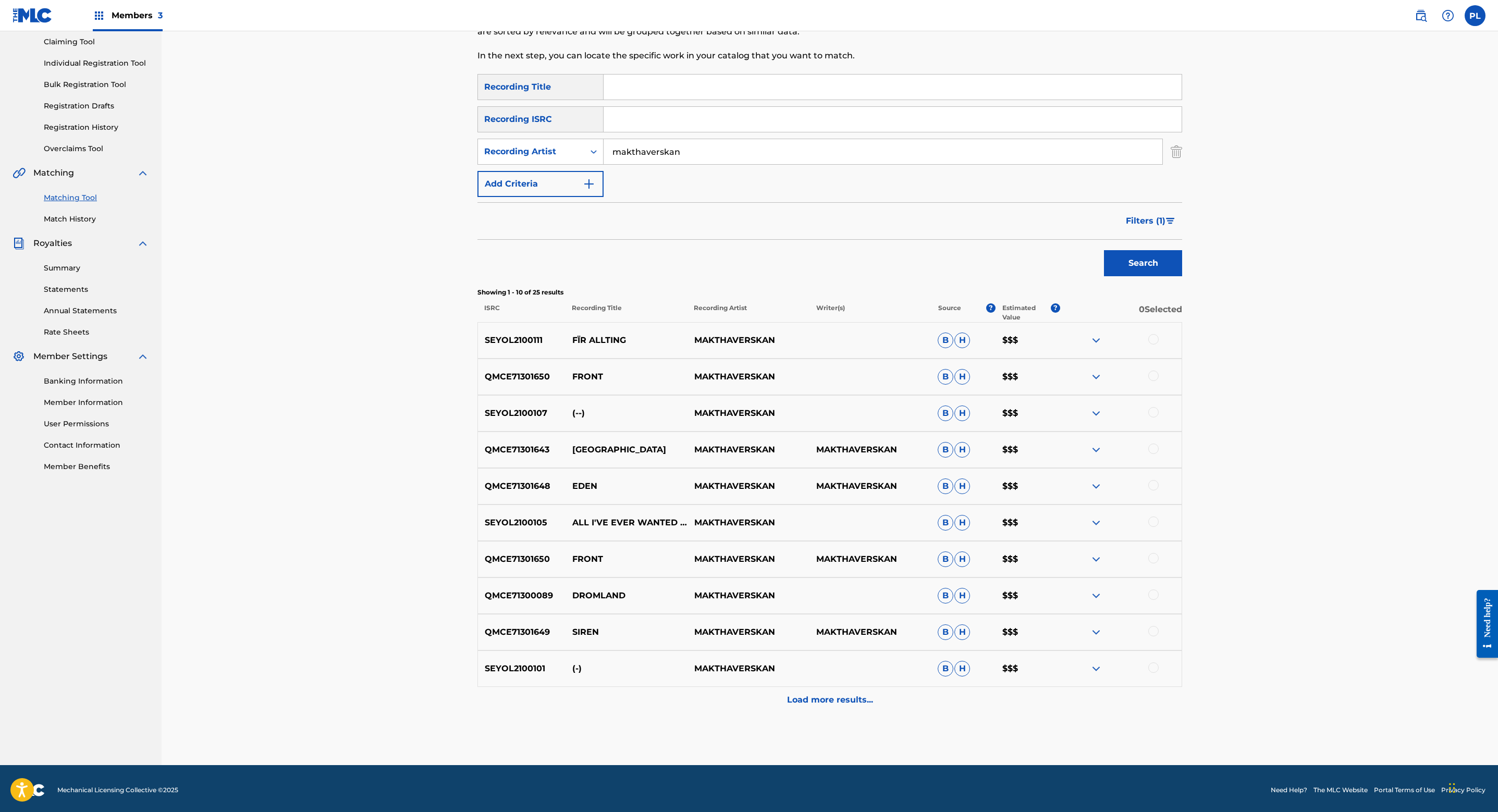
scroll to position [115, 0]
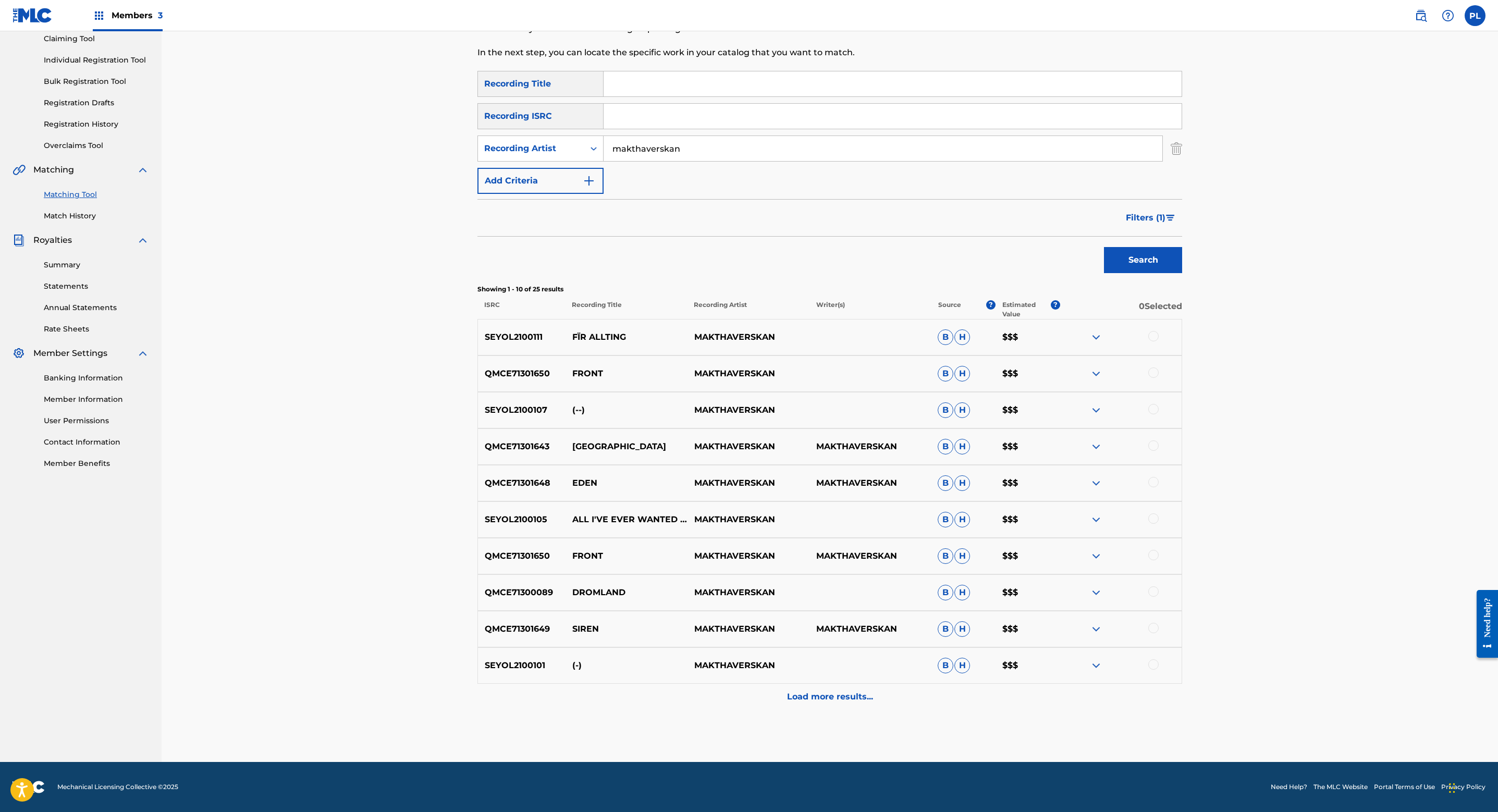
click at [844, 696] on p "Load more results..." at bounding box center [830, 697] width 86 height 12
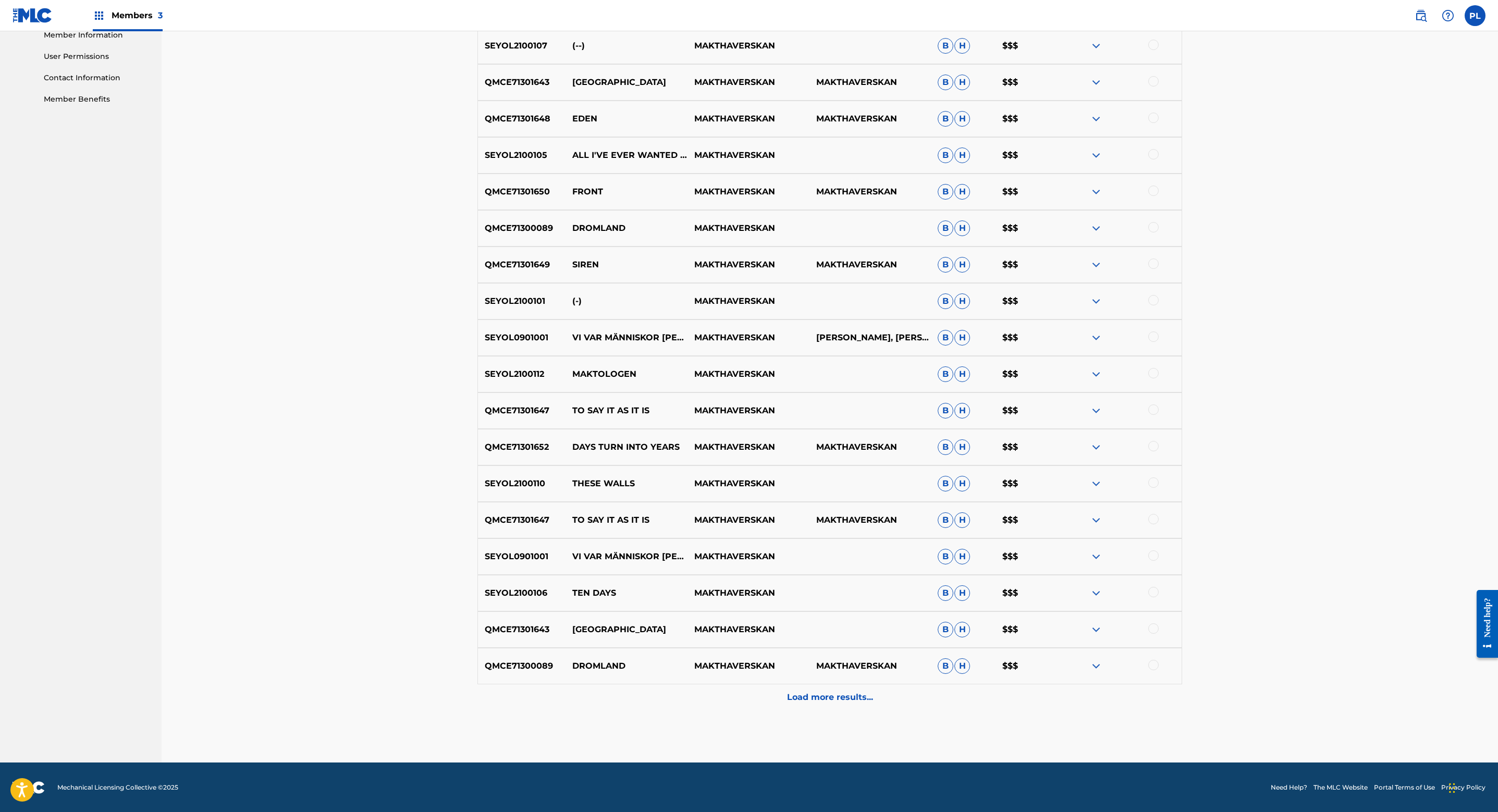
scroll to position [0, 0]
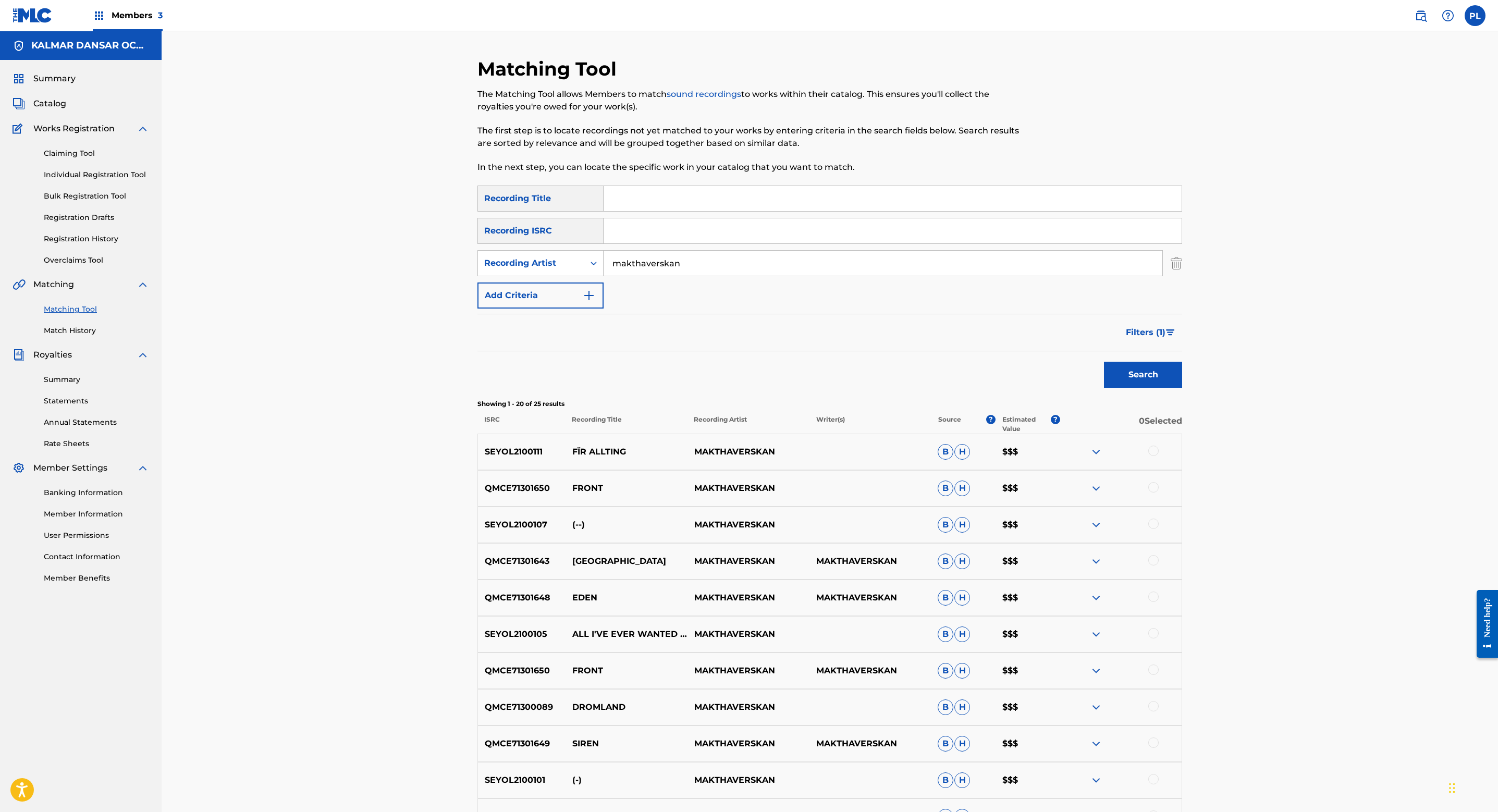
click at [1154, 330] on span "Filters ( 1 )" at bounding box center [1146, 332] width 40 height 12
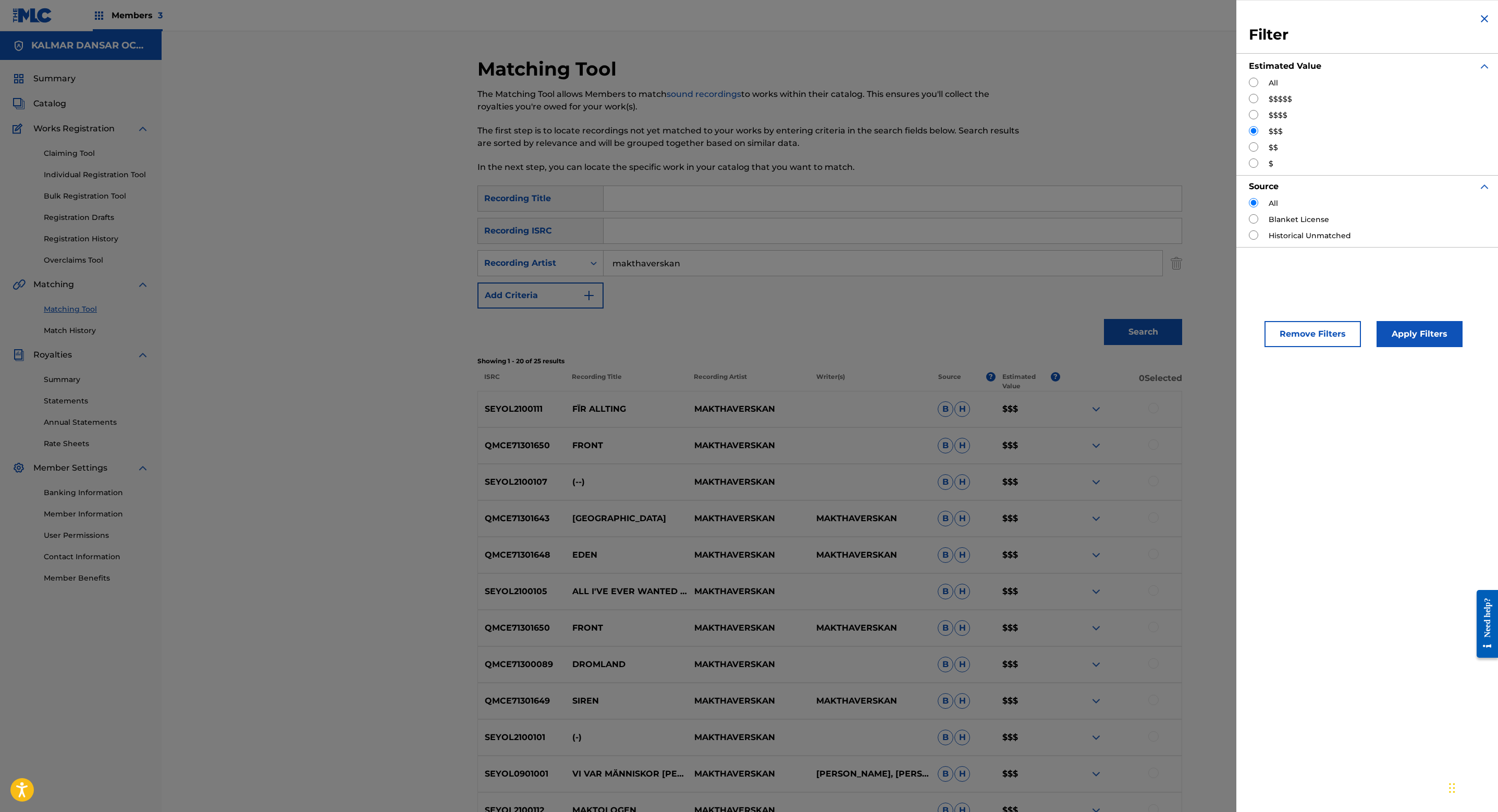
click at [1256, 116] on input "Search Form" at bounding box center [1254, 115] width 10 height 10
radio input "true"
click at [1413, 324] on button "Apply Filters" at bounding box center [1420, 334] width 86 height 26
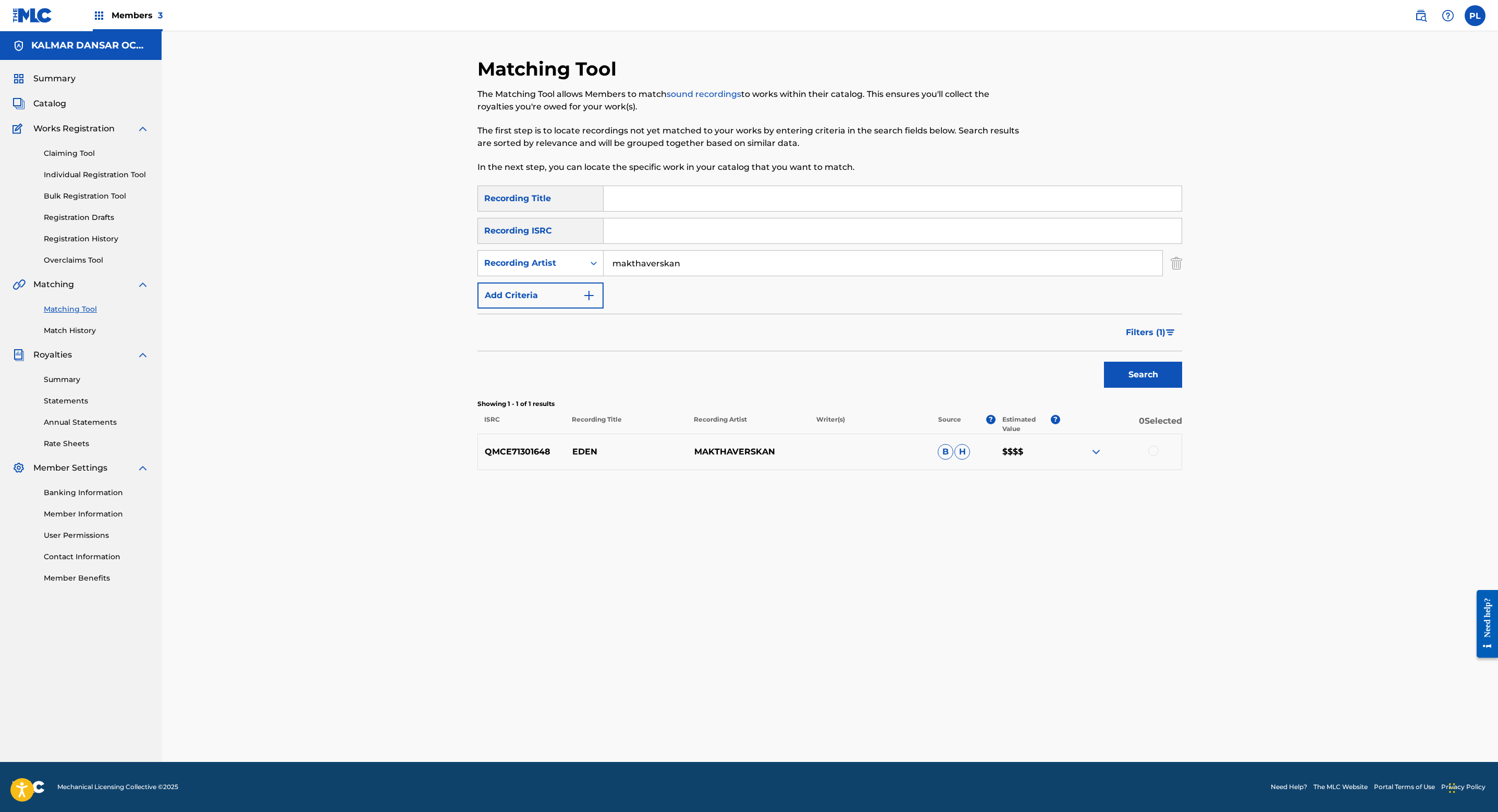
click at [1100, 452] on img at bounding box center [1096, 451] width 12 height 12
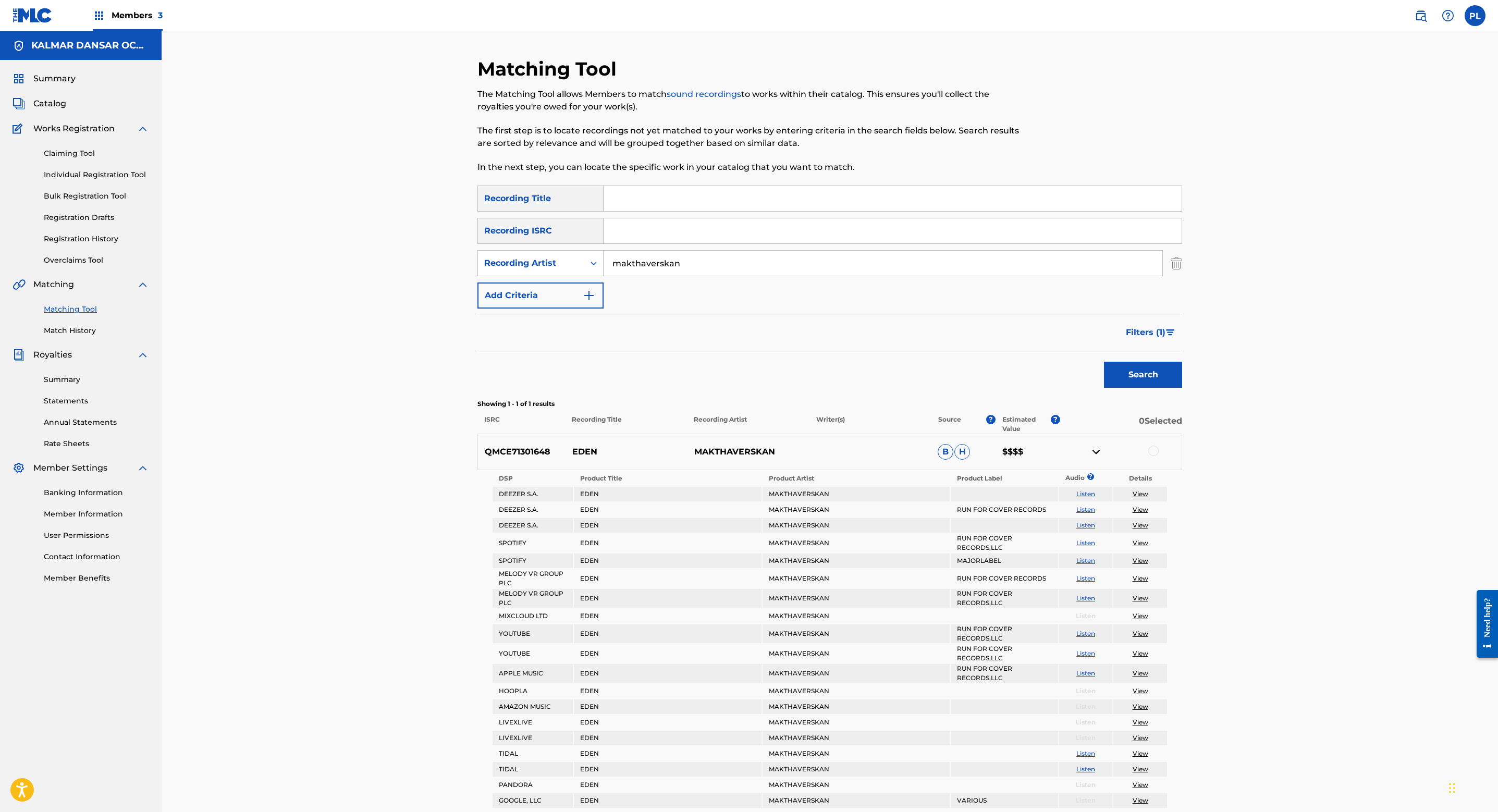
click at [1098, 452] on img at bounding box center [1096, 451] width 12 height 12
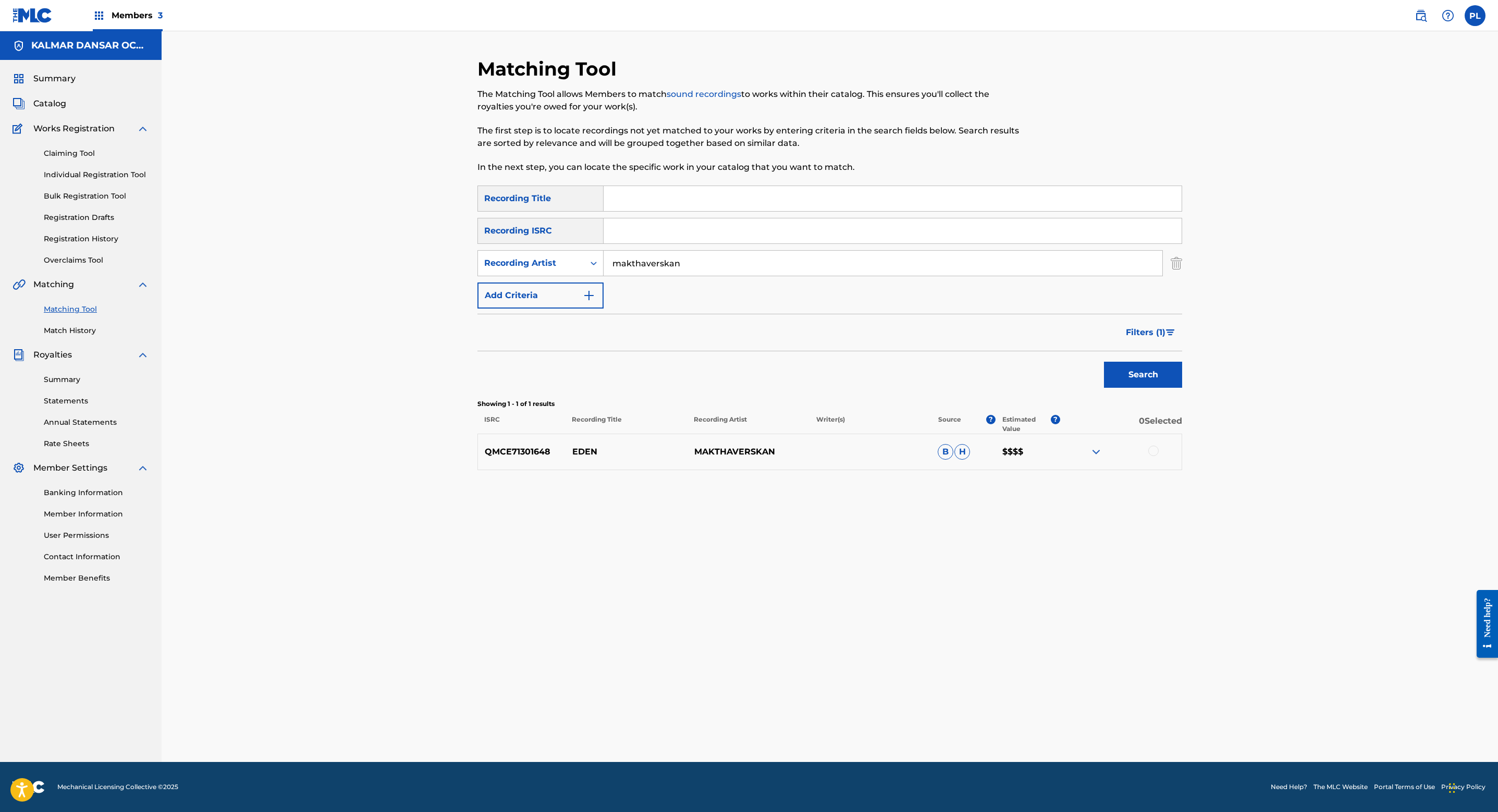
click at [1164, 331] on span "Filters ( 1 )" at bounding box center [1146, 332] width 40 height 12
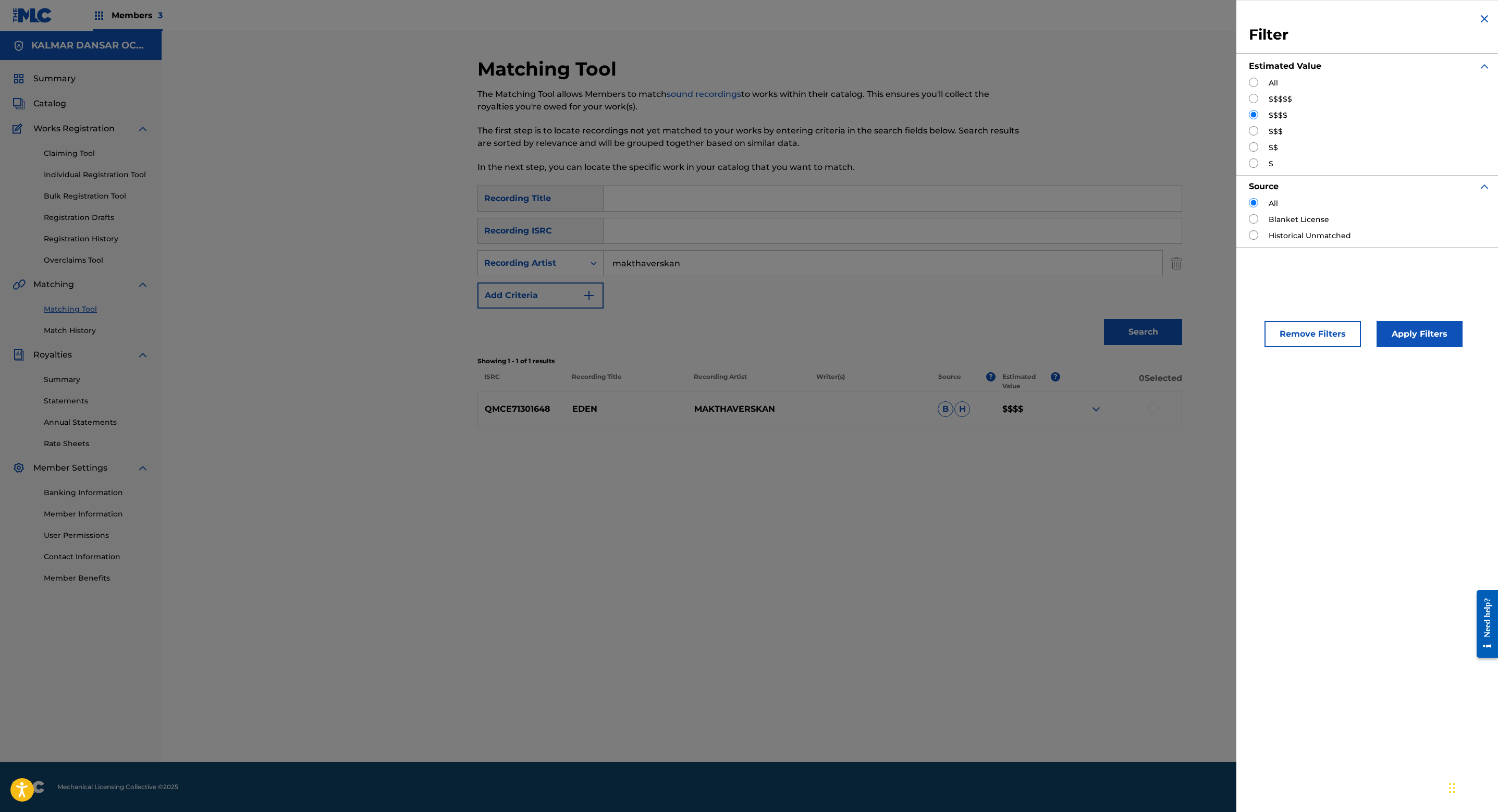
click at [1257, 99] on input "Search Form" at bounding box center [1254, 99] width 10 height 10
radio input "true"
click at [1411, 330] on button "Apply Filters" at bounding box center [1420, 334] width 86 height 26
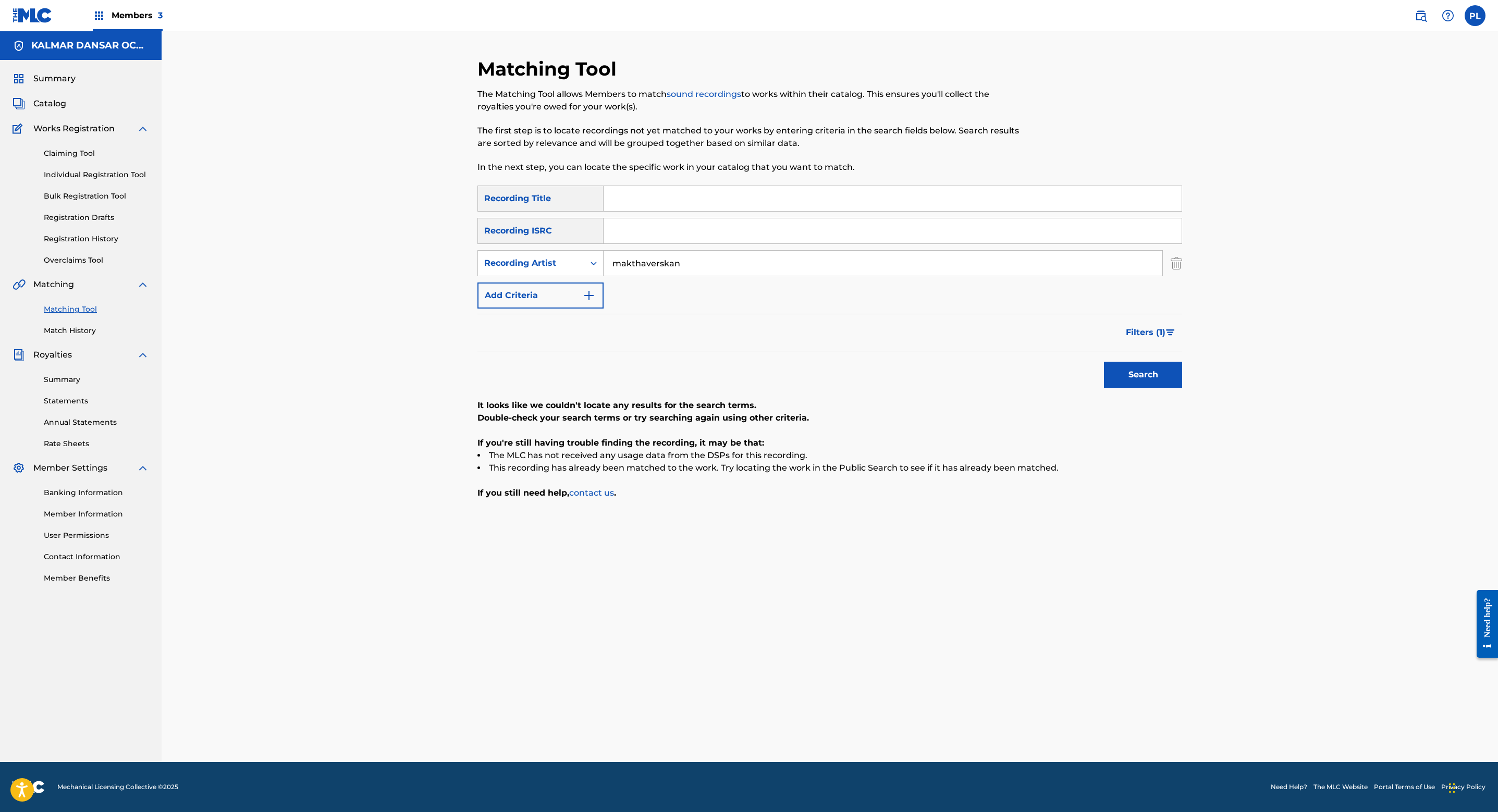
click at [1158, 331] on span "Filters ( 1 )" at bounding box center [1146, 332] width 40 height 12
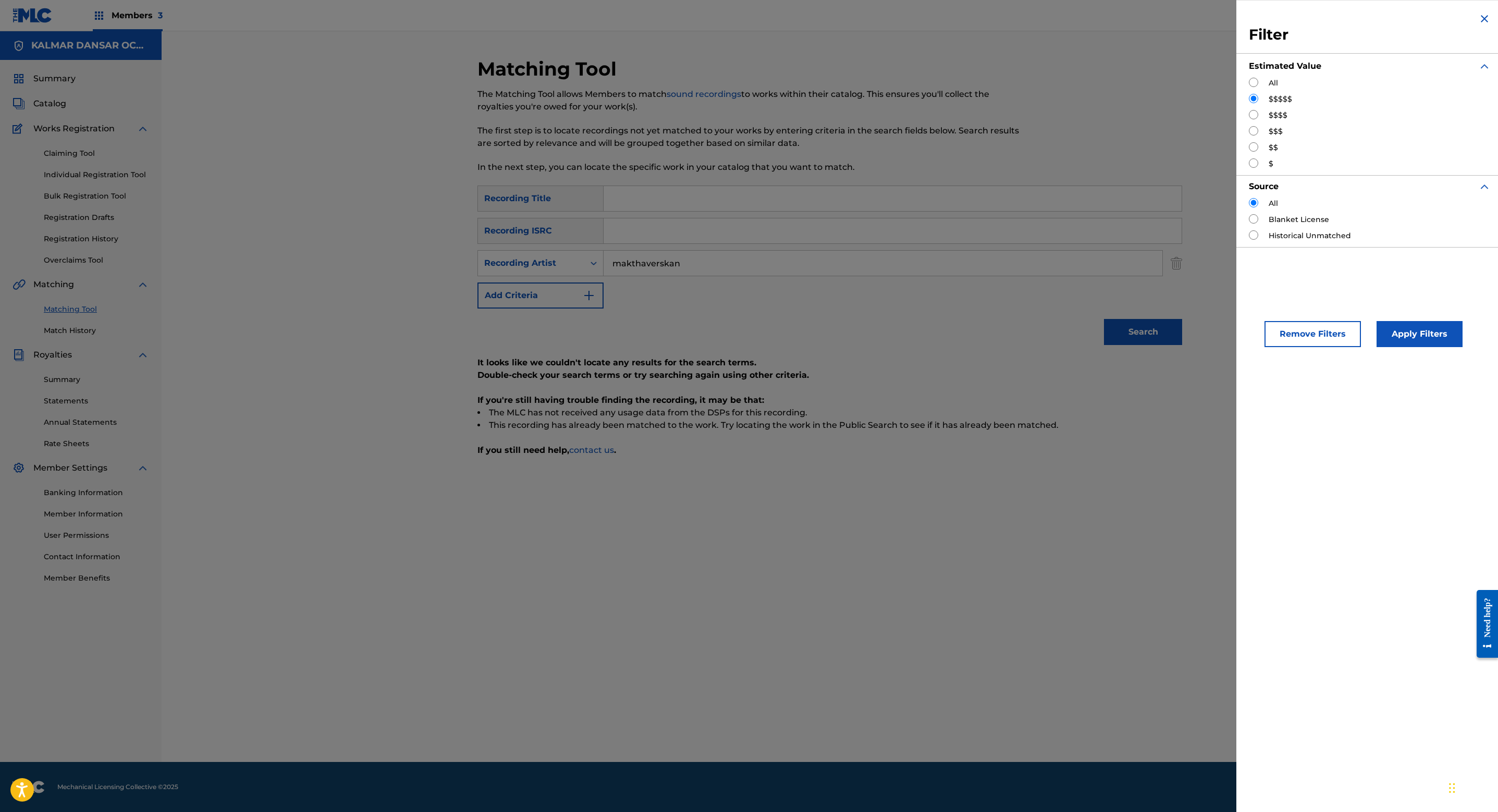
click at [1253, 85] on input "Search Form" at bounding box center [1254, 82] width 10 height 10
radio input "true"
click at [1428, 340] on button "Apply Filters" at bounding box center [1420, 334] width 86 height 26
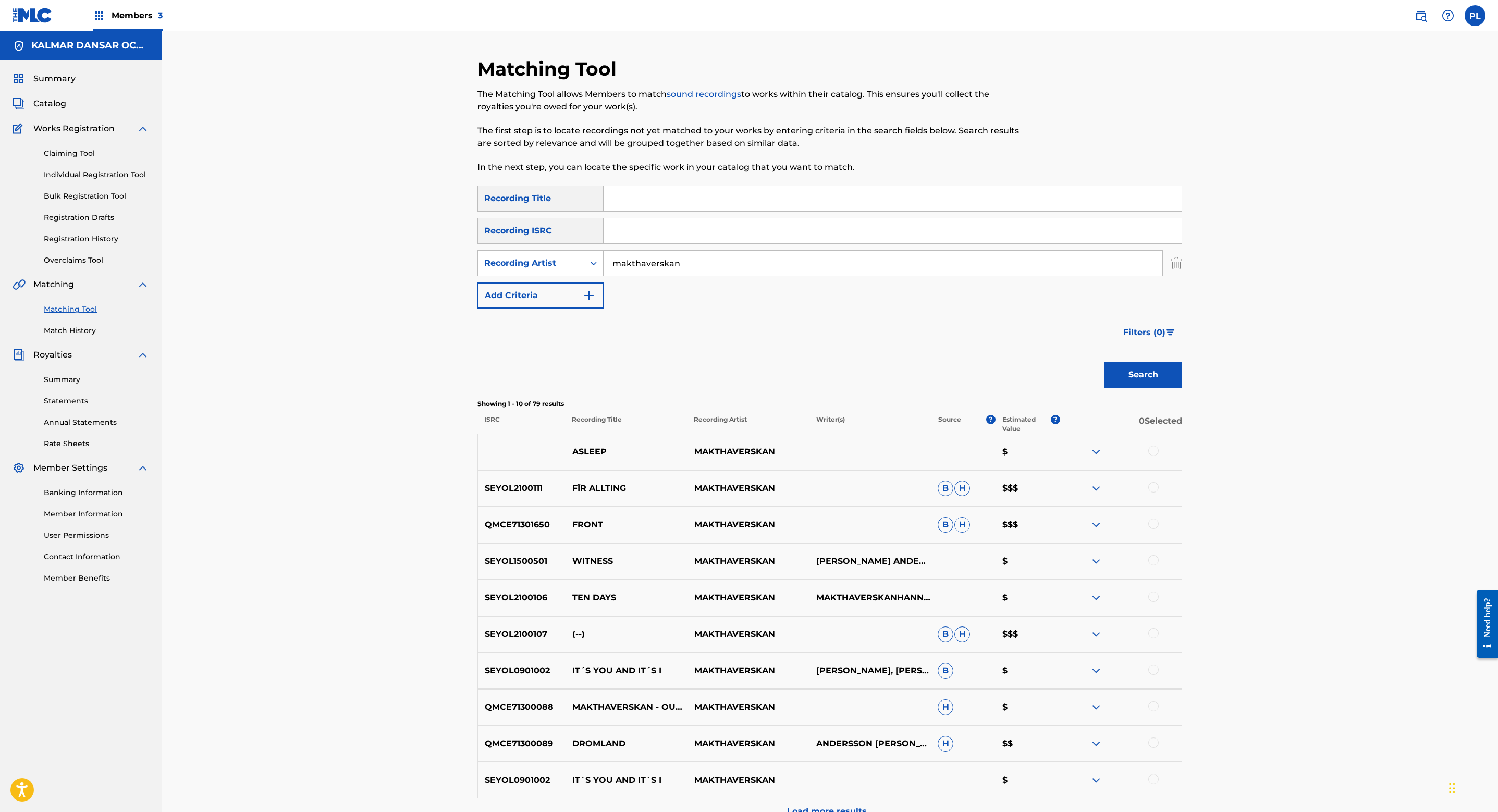
click at [1045, 419] on p "Estimated Value" at bounding box center [1027, 424] width 48 height 19
click at [1058, 422] on span "?" at bounding box center [1056, 419] width 10 height 10
click at [976, 377] on div "Search" at bounding box center [829, 372] width 705 height 42
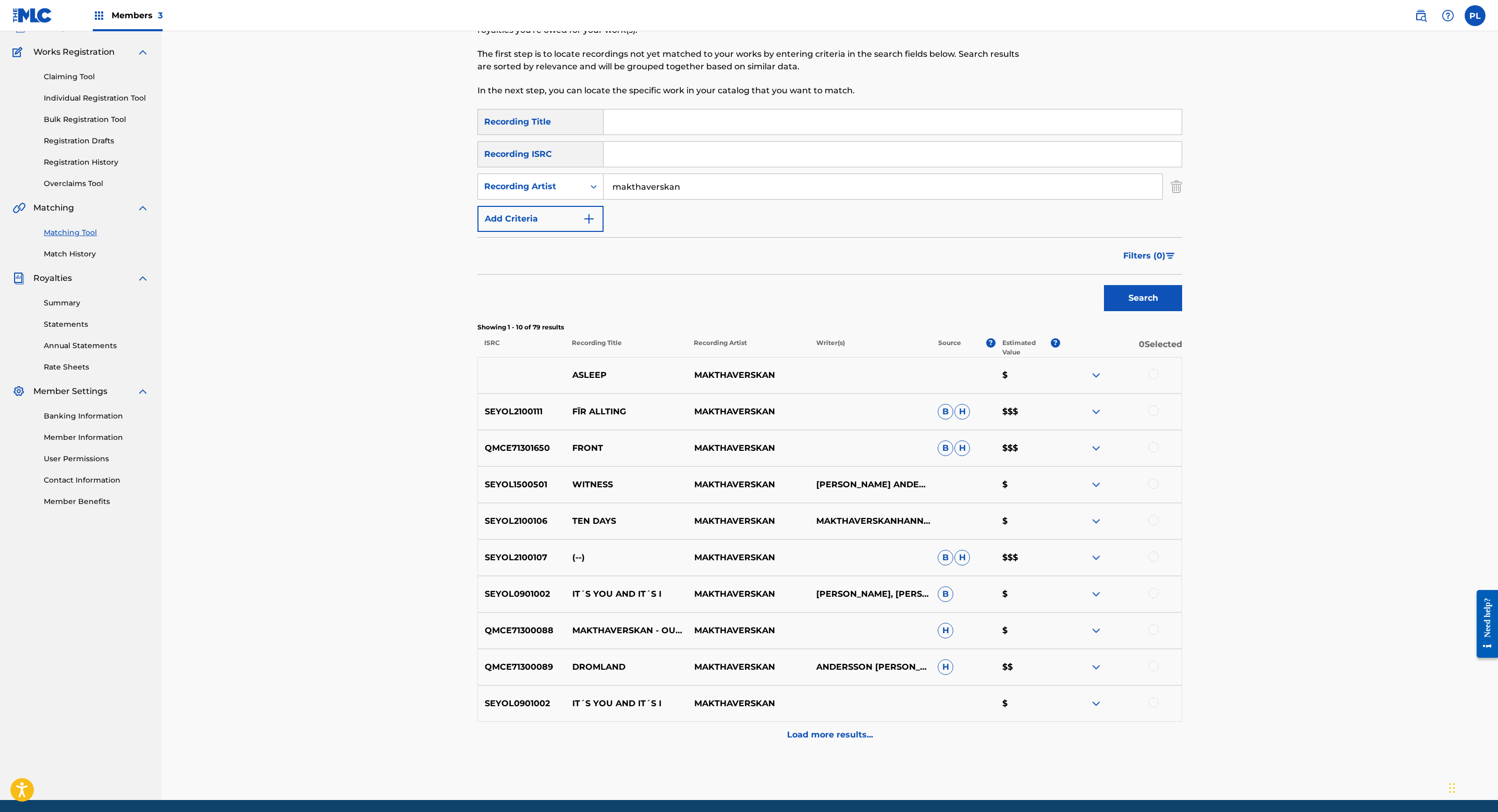
scroll to position [115, 0]
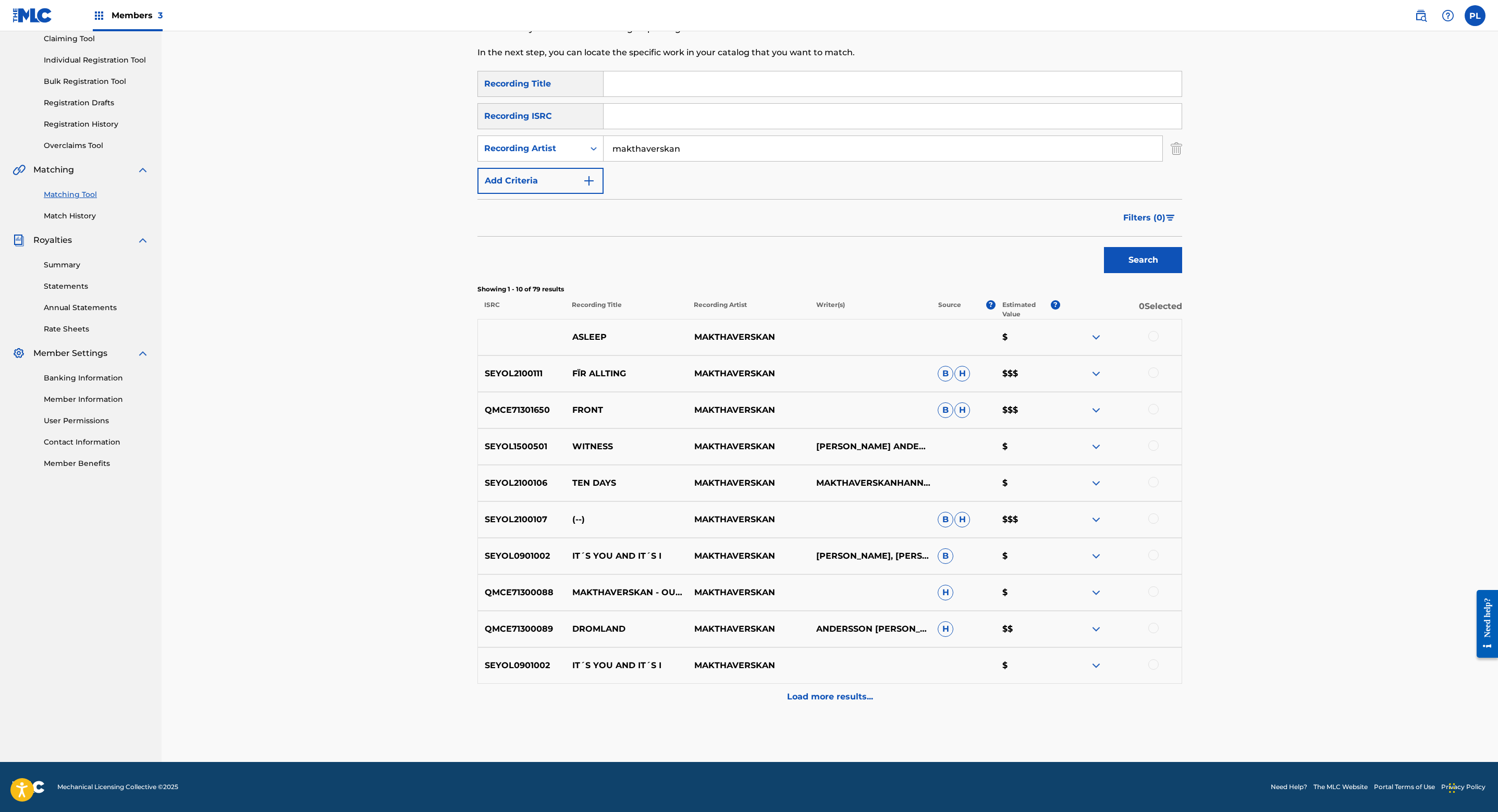
click at [848, 699] on p "Load more results..." at bounding box center [830, 697] width 86 height 12
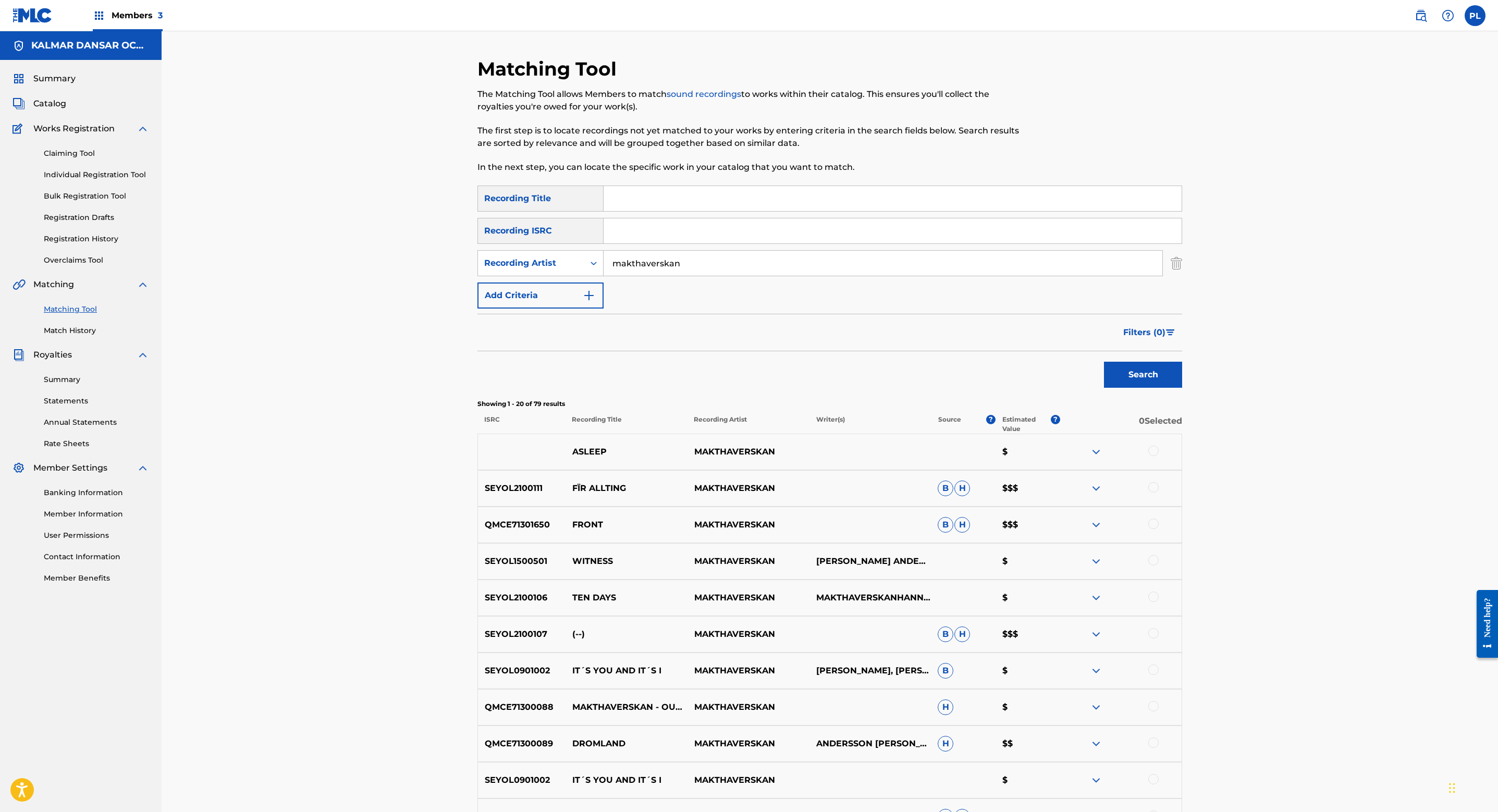
scroll to position [479, 0]
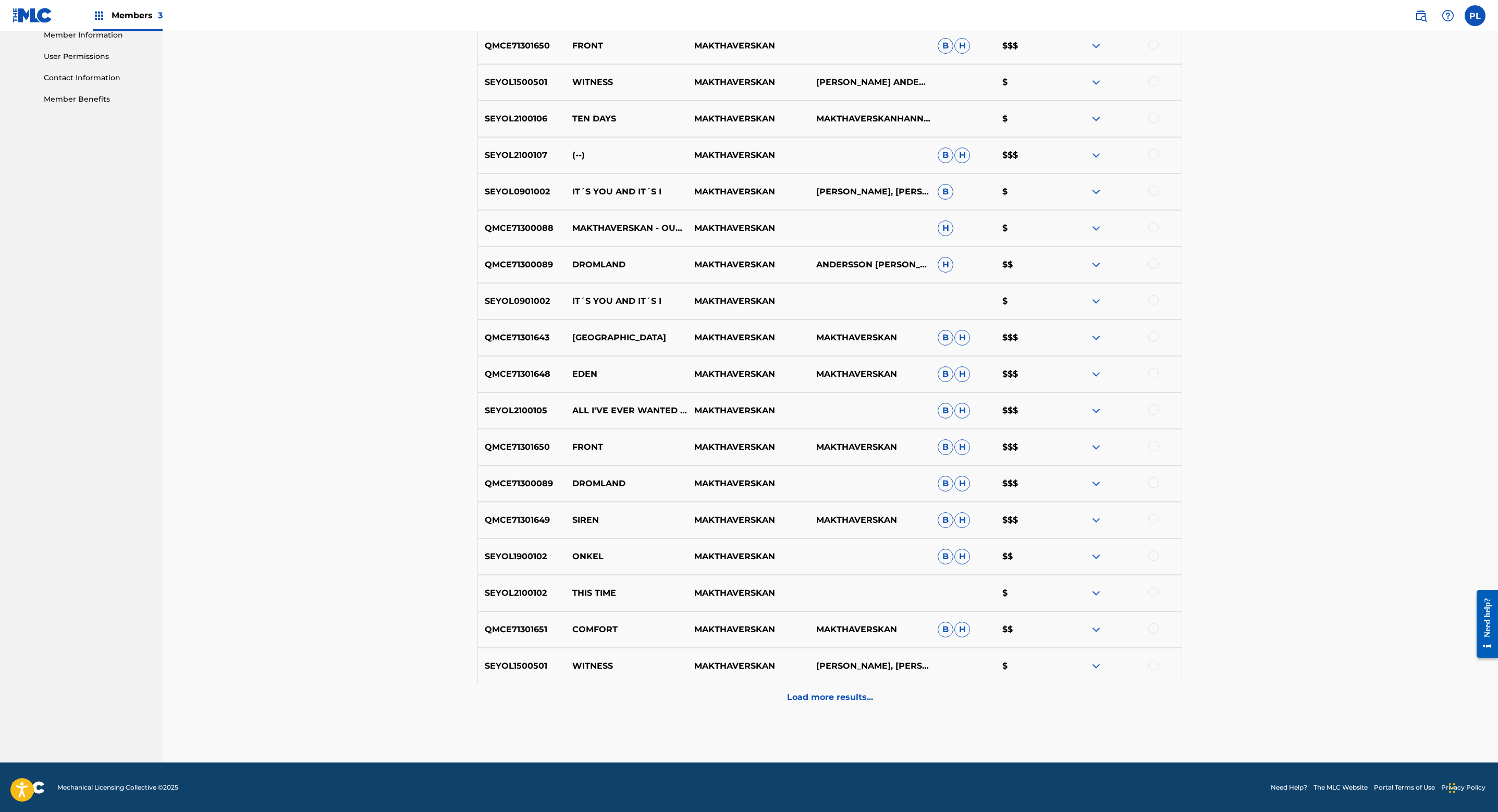
click at [859, 705] on div "Load more results..." at bounding box center [829, 697] width 705 height 26
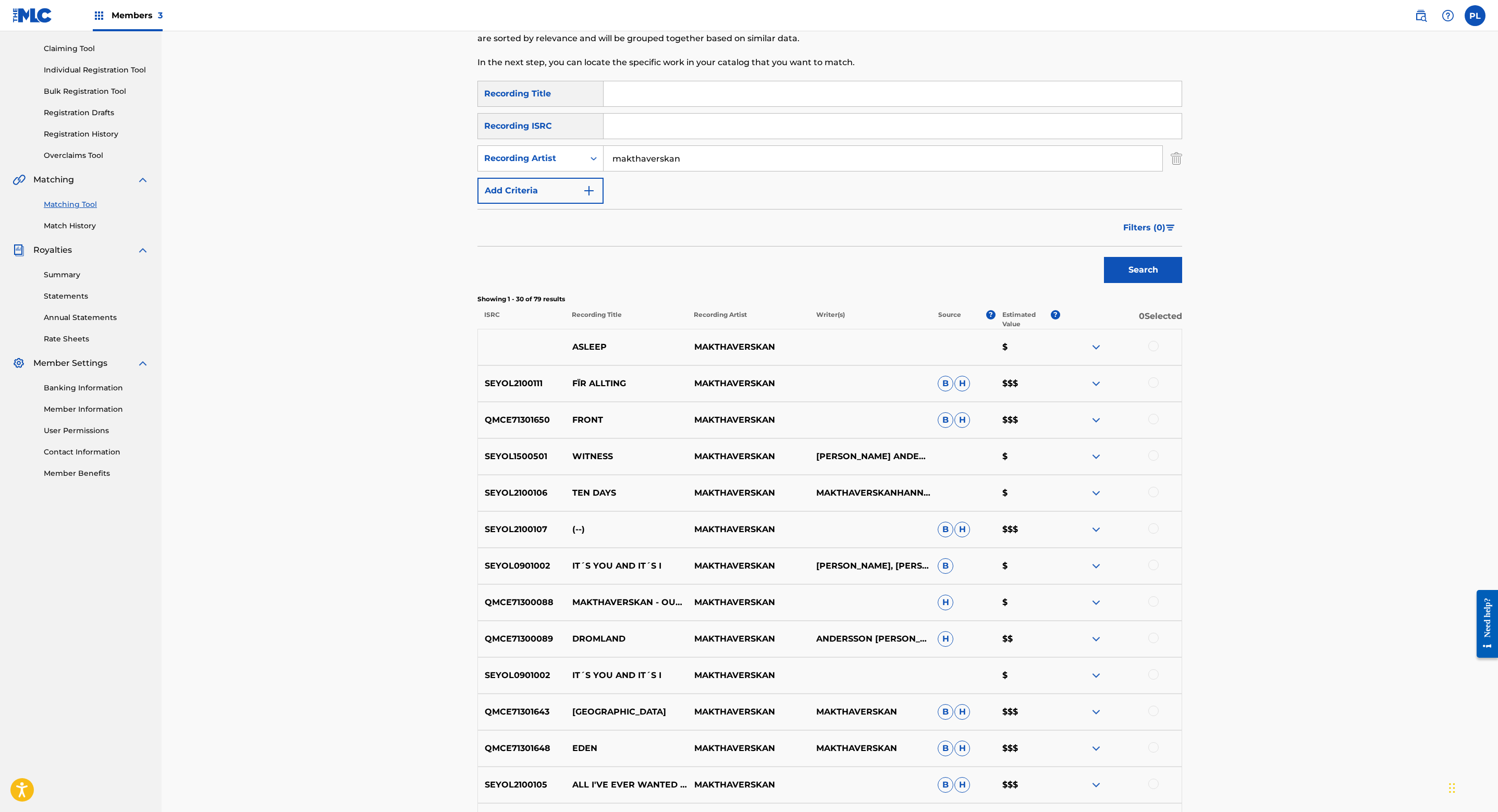
scroll to position [0, 0]
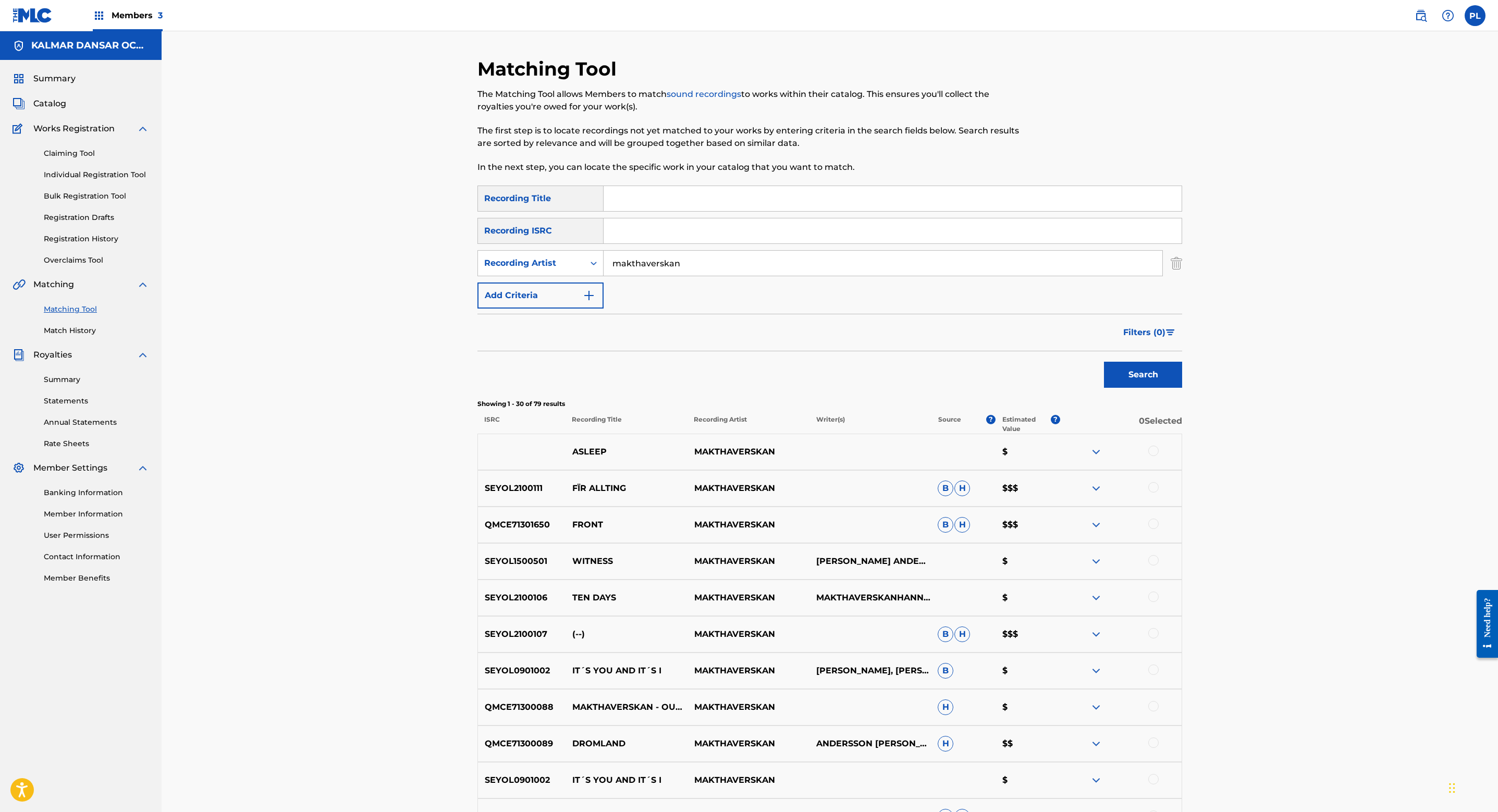
click at [83, 151] on link "Claiming Tool" at bounding box center [96, 153] width 105 height 11
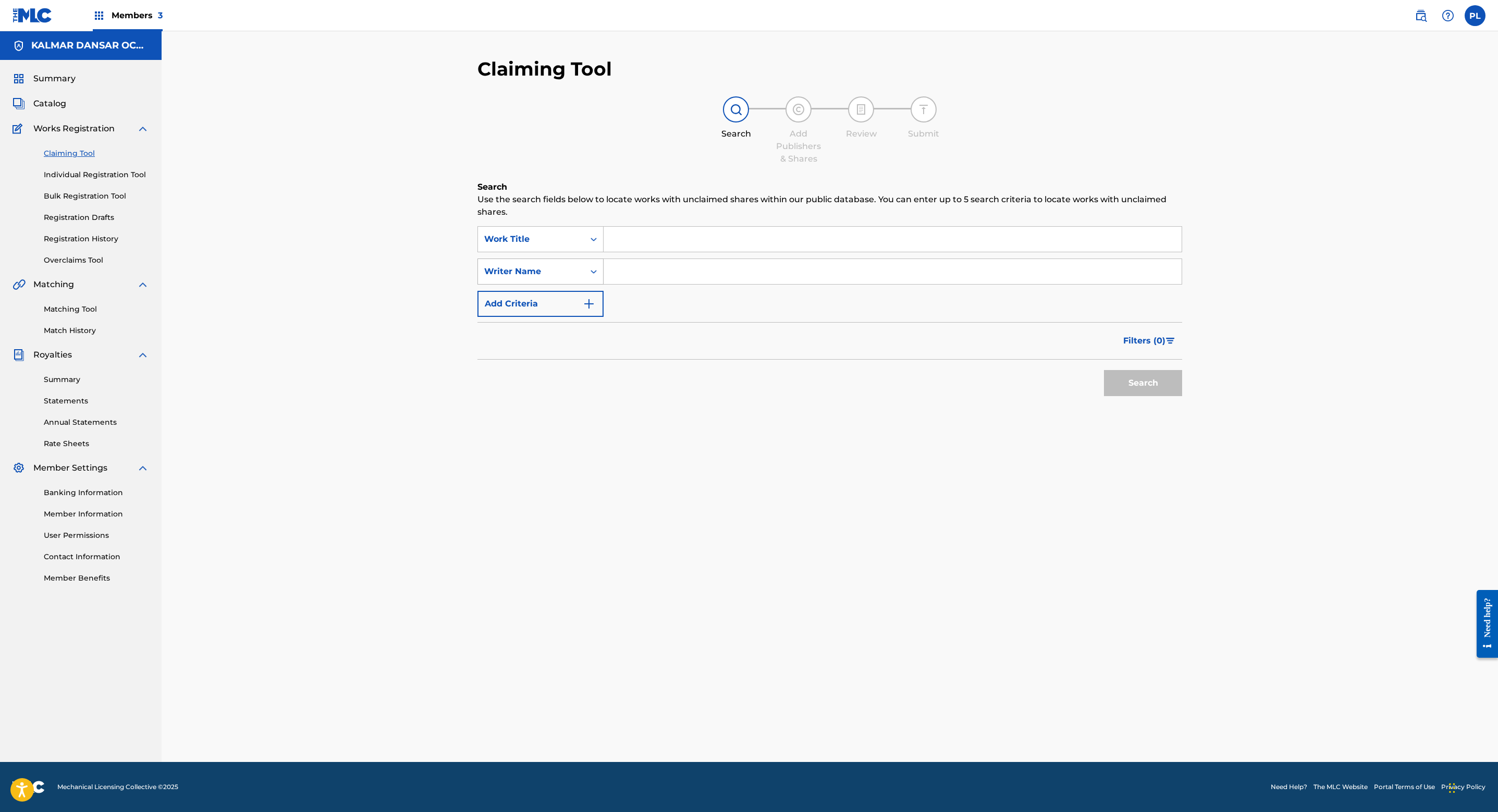
click at [559, 263] on div "Writer Name" at bounding box center [531, 271] width 106 height 20
click at [624, 267] on input "Search Form" at bounding box center [893, 271] width 578 height 25
click at [297, 250] on div "Claiming Tool Search Add Publishers & Shares Review Submit Search Use the searc…" at bounding box center [830, 396] width 1337 height 730
click at [78, 313] on link "Matching Tool" at bounding box center [96, 310] width 105 height 11
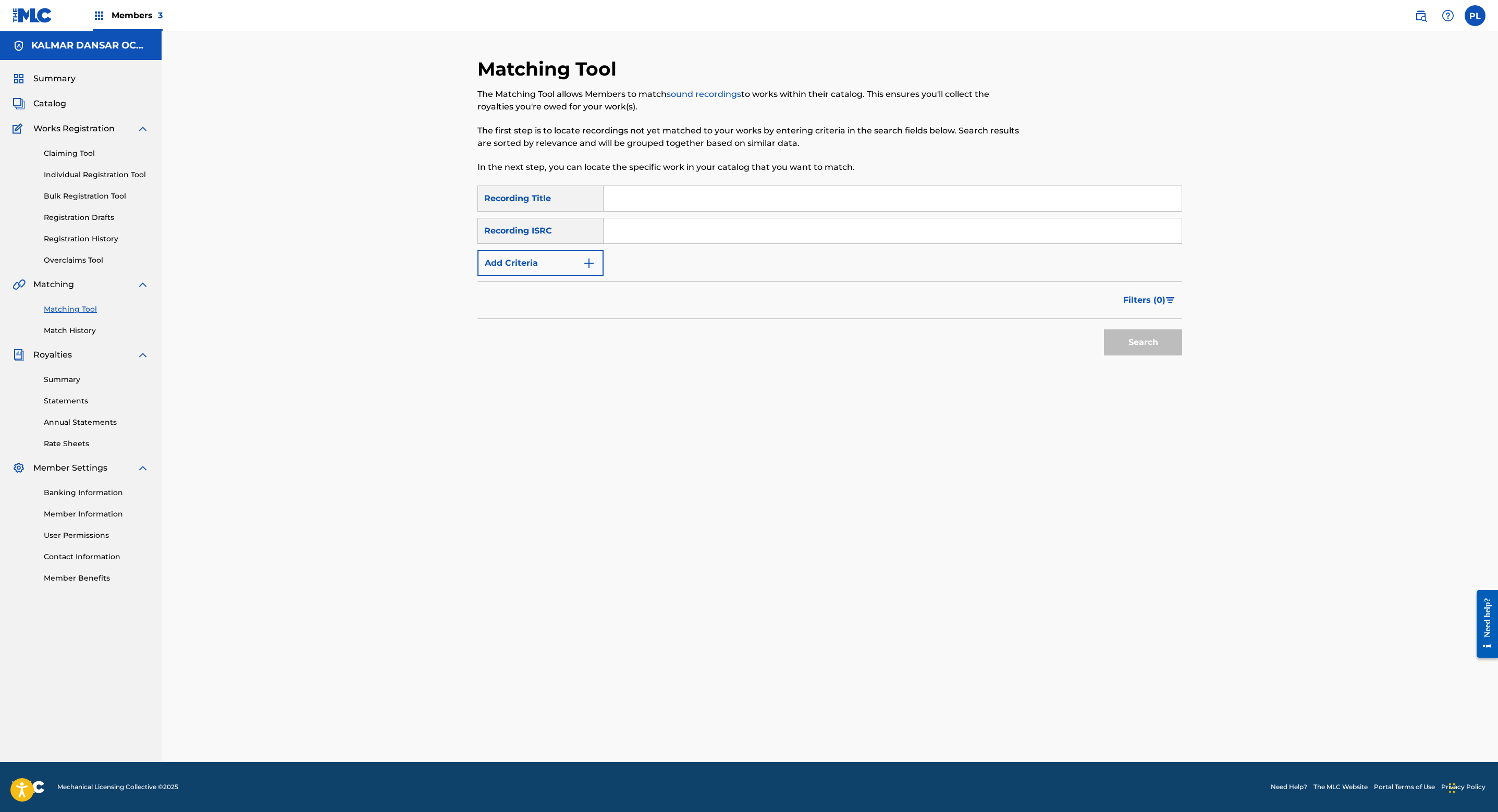
click at [574, 262] on button "Add Criteria" at bounding box center [540, 263] width 126 height 26
click at [589, 254] on div "Search Form" at bounding box center [594, 263] width 19 height 19
click at [652, 264] on input "Search Form" at bounding box center [883, 263] width 559 height 25
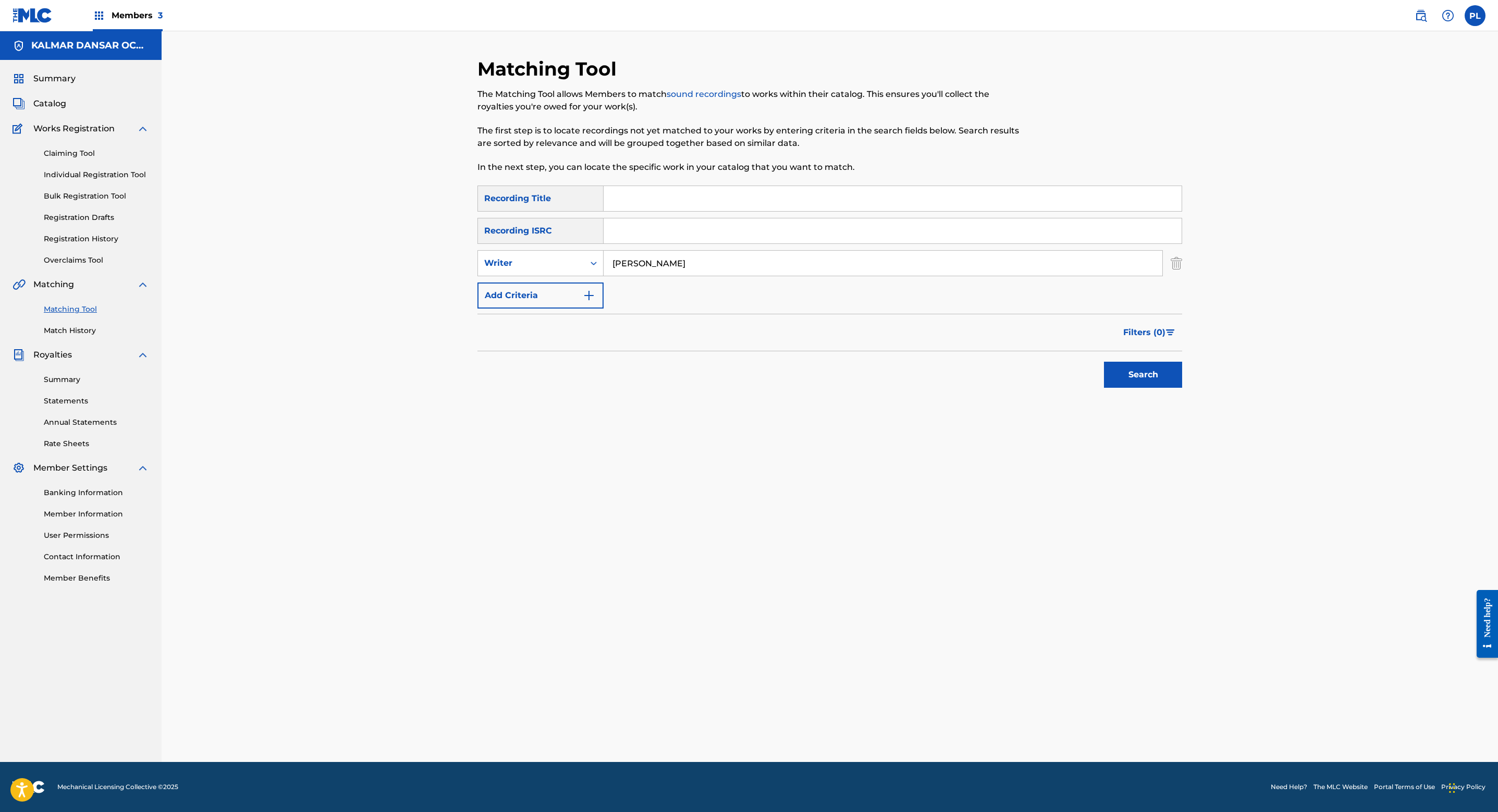
type input "[PERSON_NAME]"
click at [1104, 361] on button "Search" at bounding box center [1143, 374] width 78 height 26
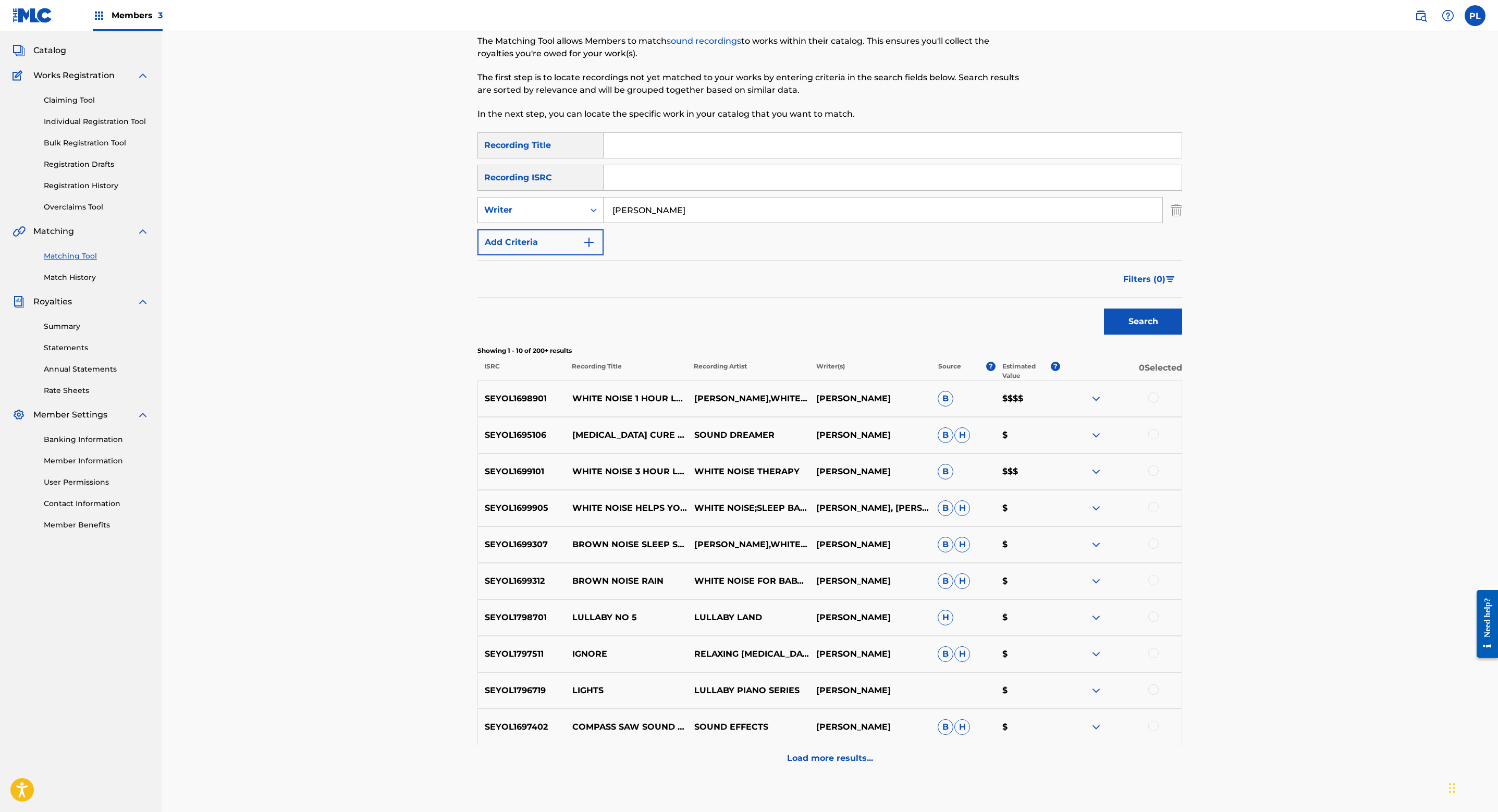
scroll to position [115, 0]
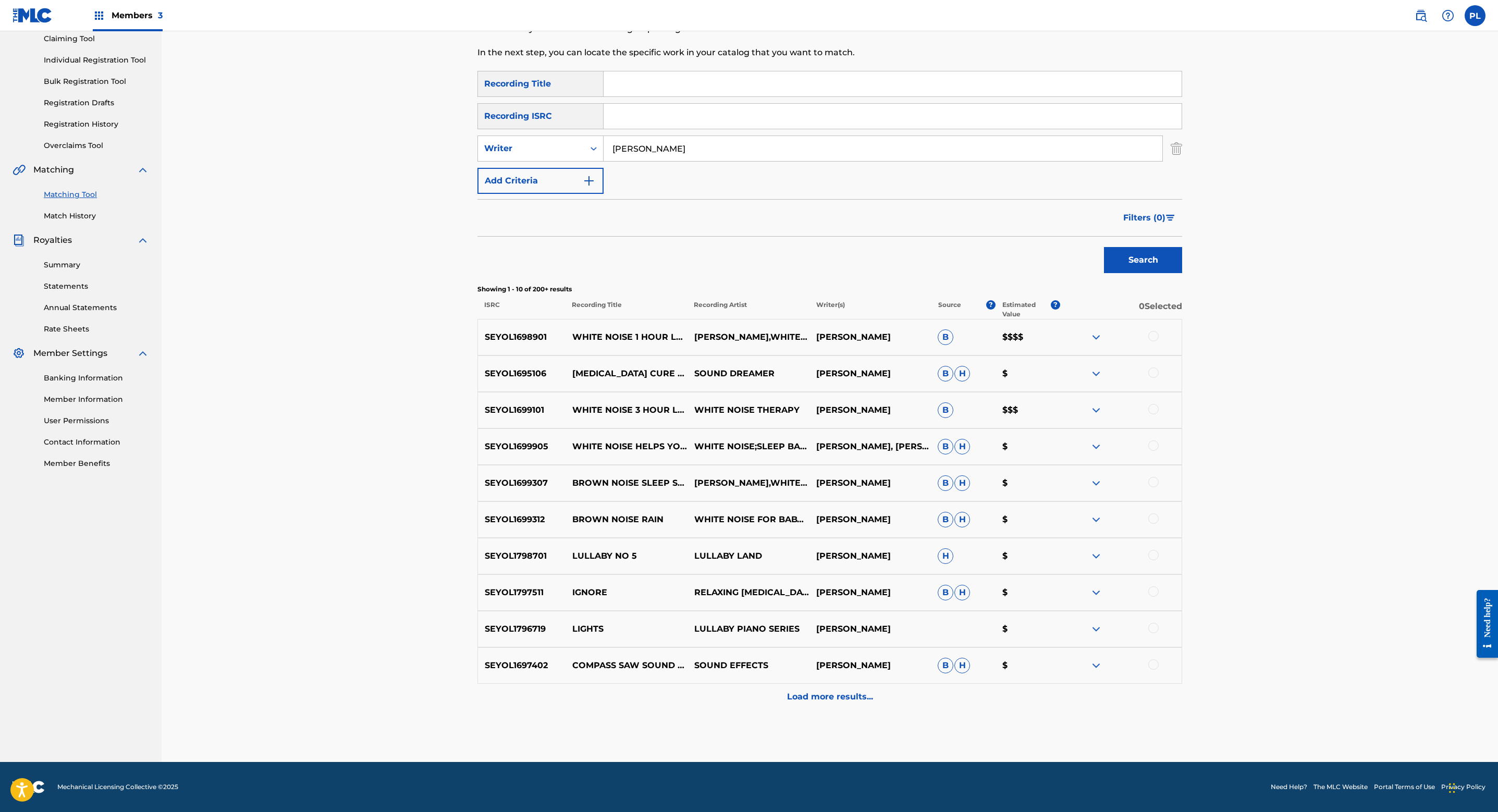
click at [1160, 224] on button "Filters ( 0 )" at bounding box center [1150, 217] width 65 height 26
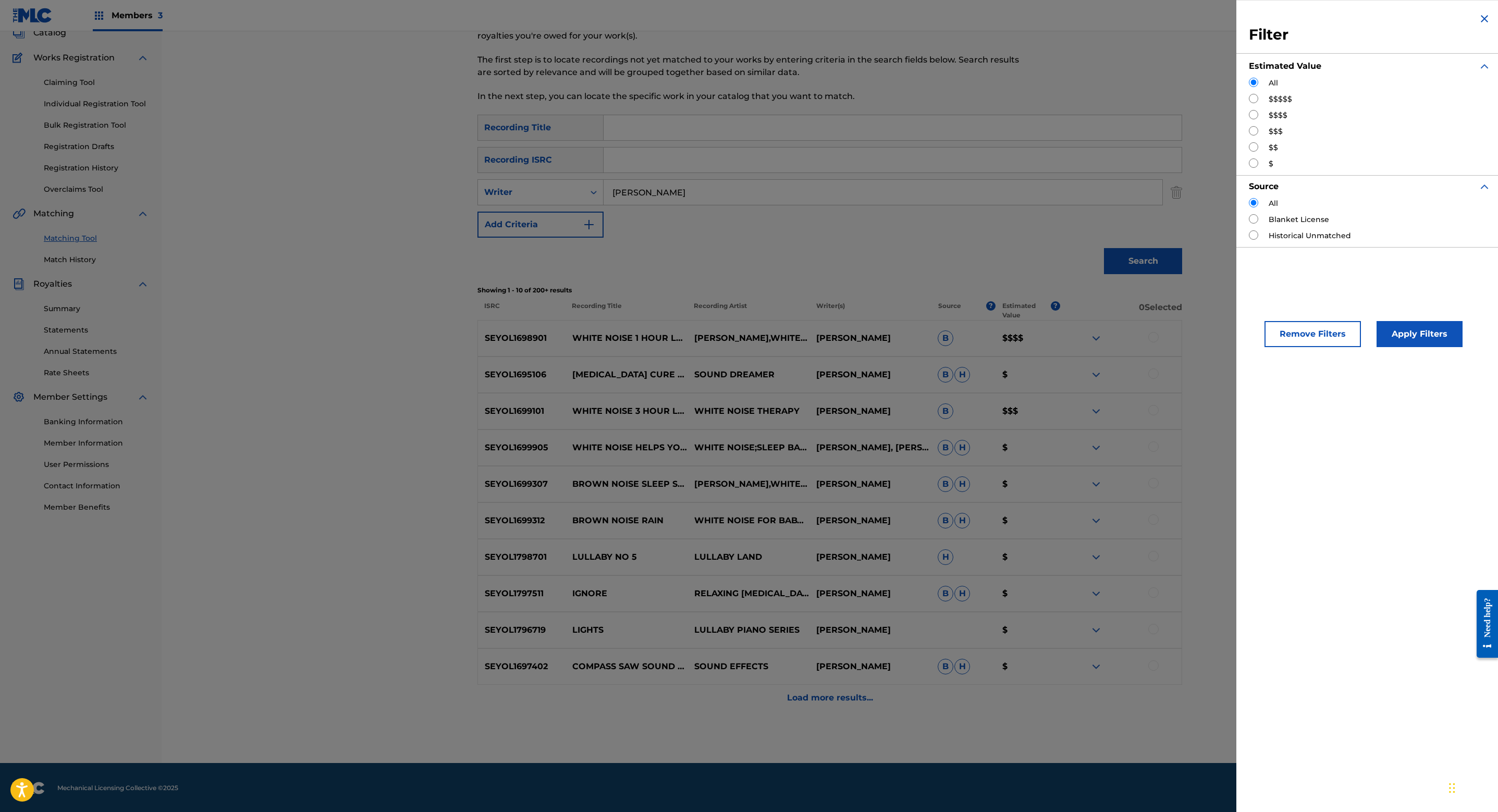
click at [1257, 98] on input "Search Form" at bounding box center [1254, 99] width 10 height 10
radio input "true"
click at [1411, 329] on button "Apply Filters" at bounding box center [1420, 334] width 86 height 26
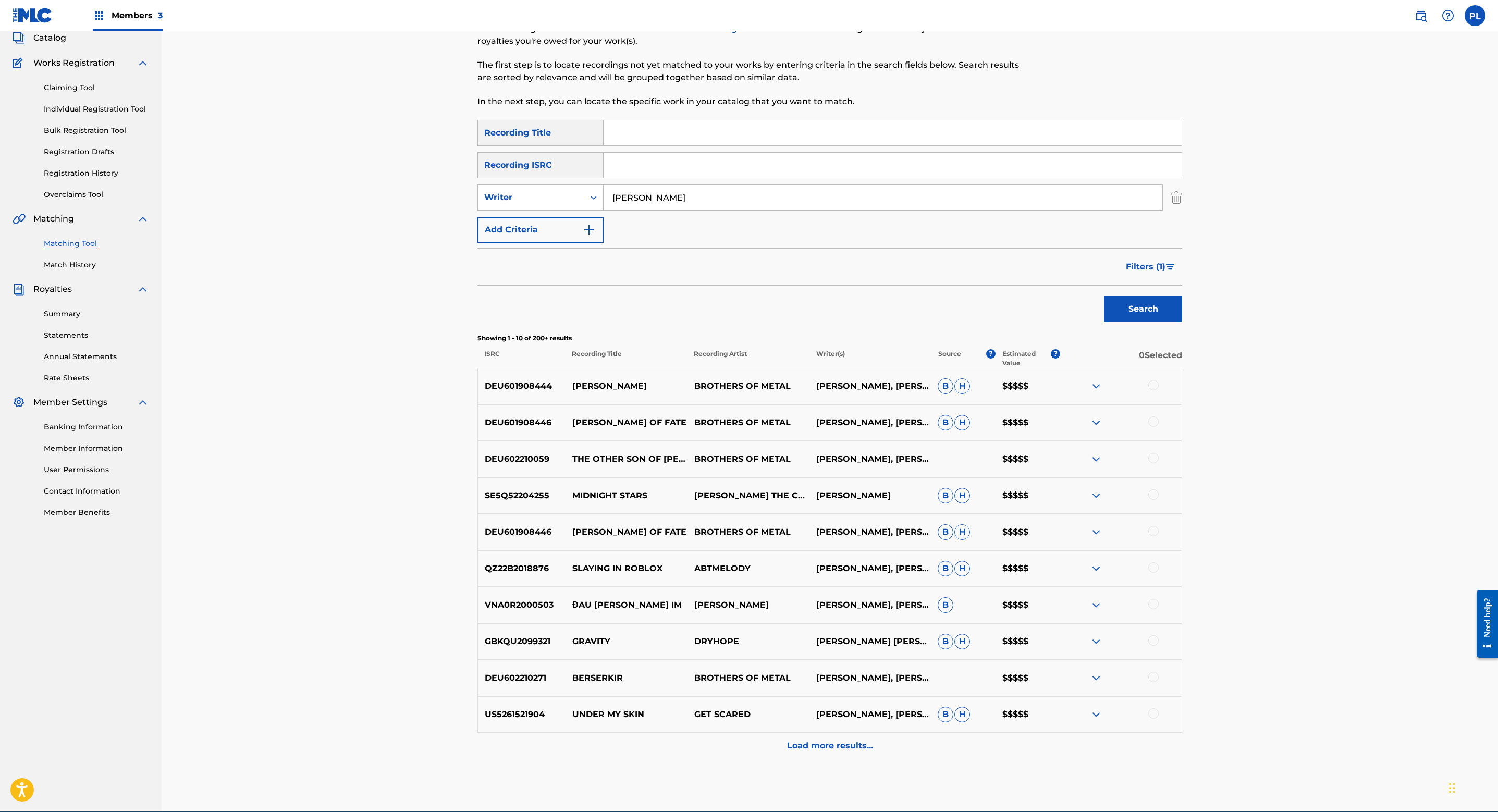
scroll to position [115, 0]
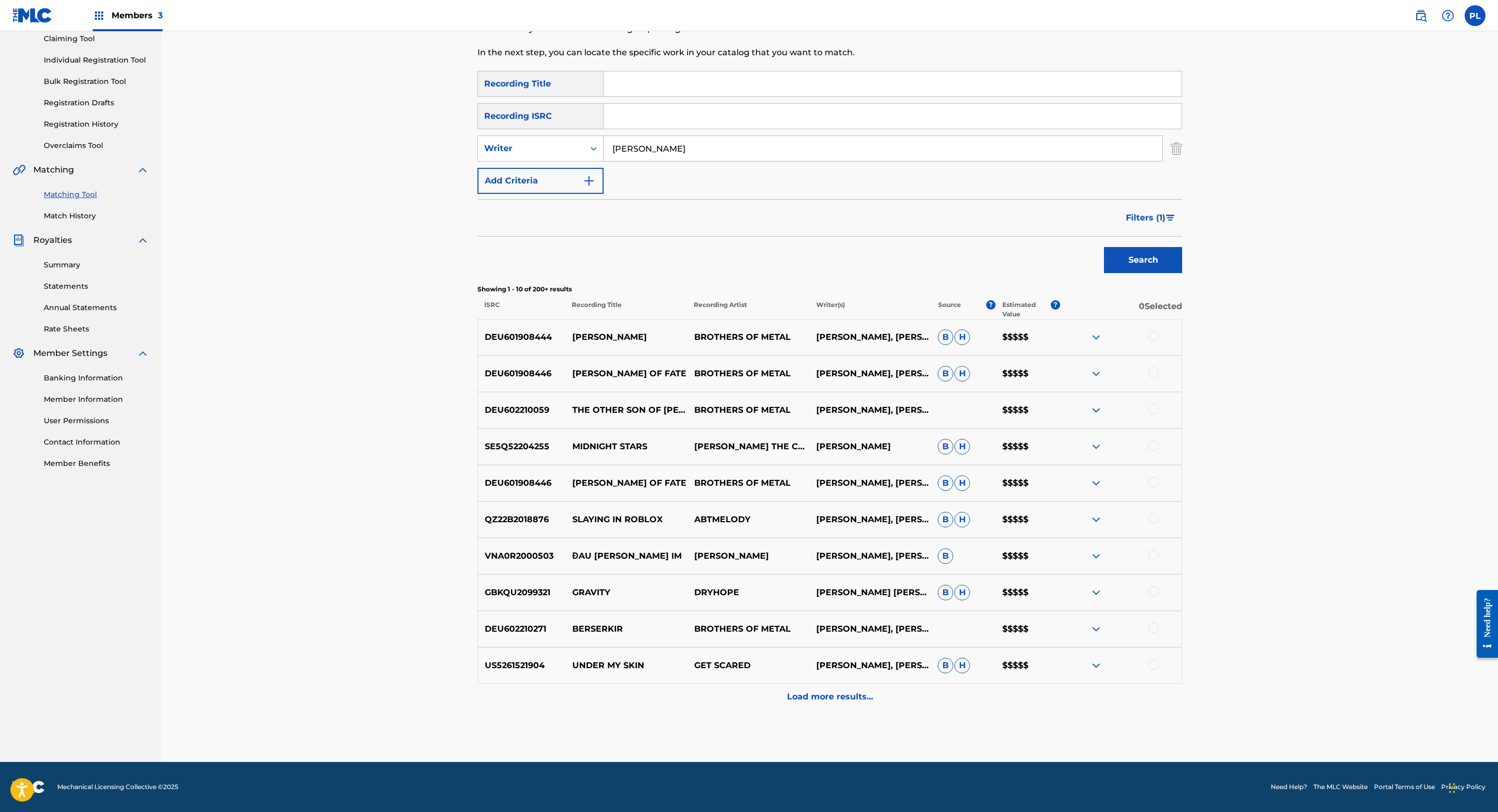
click at [1181, 215] on button "Filters ( 1 )" at bounding box center [1151, 217] width 63 height 26
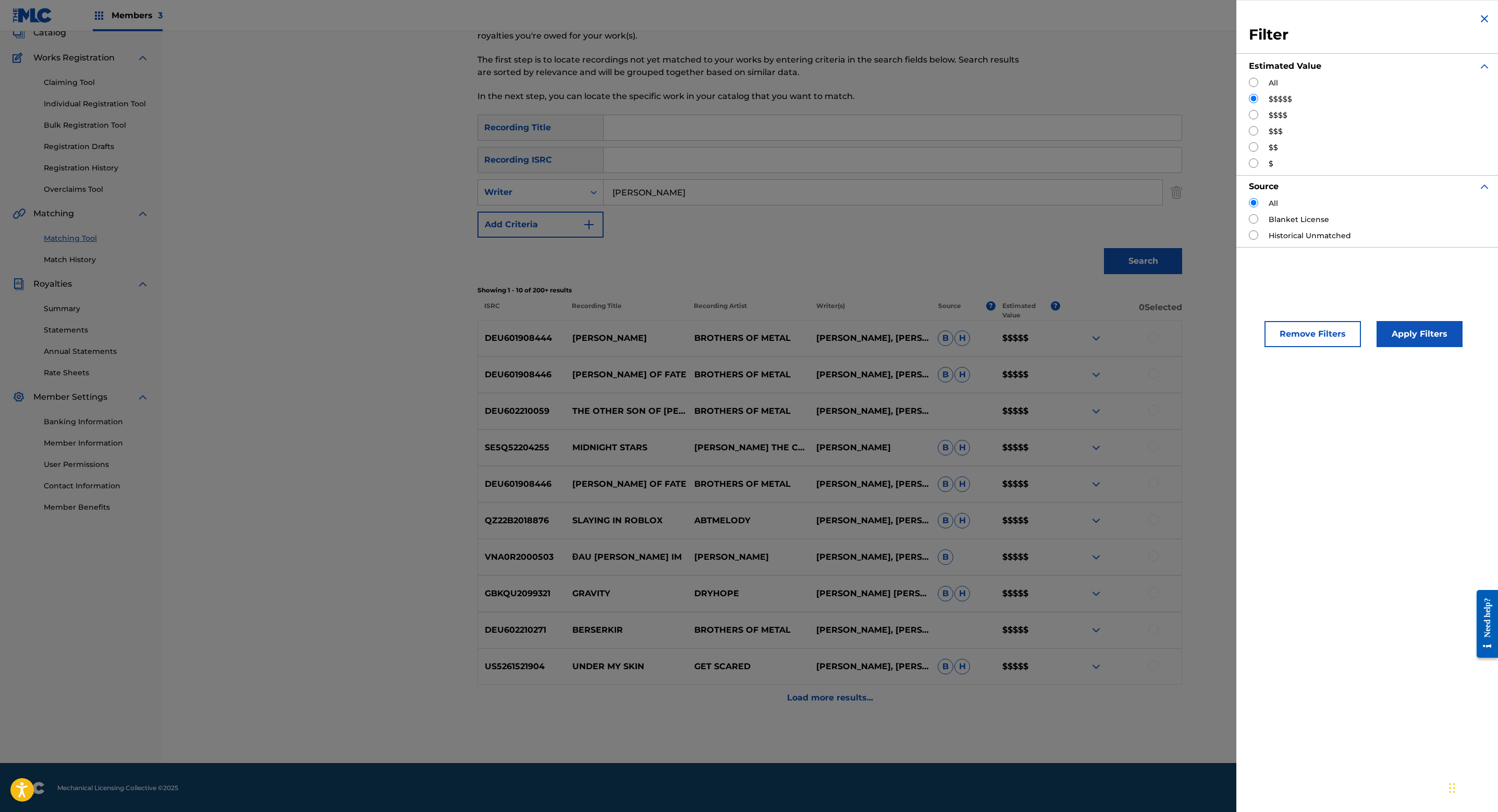
click at [1257, 115] on input "Search Form" at bounding box center [1254, 115] width 10 height 10
radio input "true"
click at [1403, 322] on button "Apply Filters" at bounding box center [1420, 334] width 86 height 26
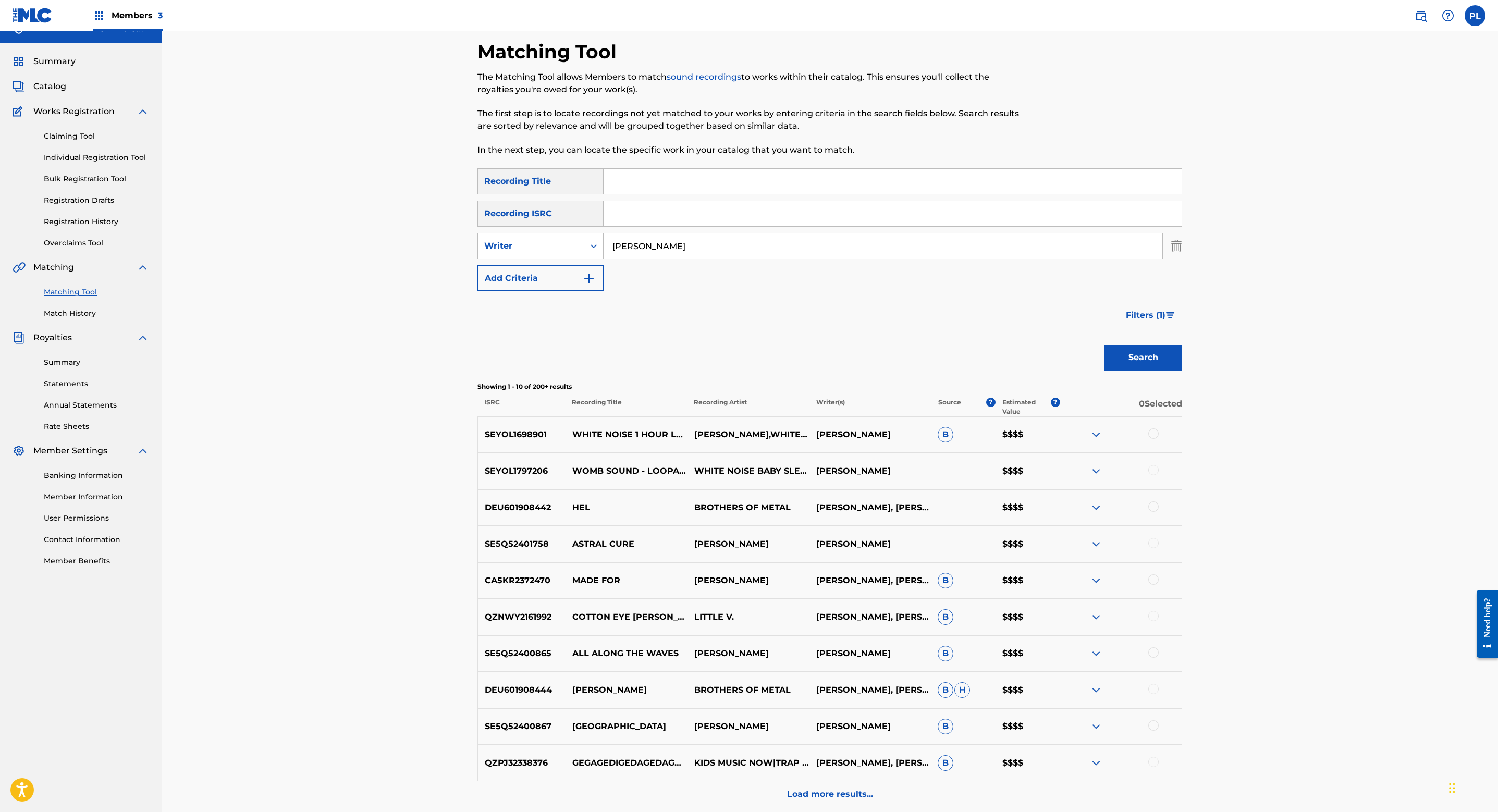
scroll to position [0, 0]
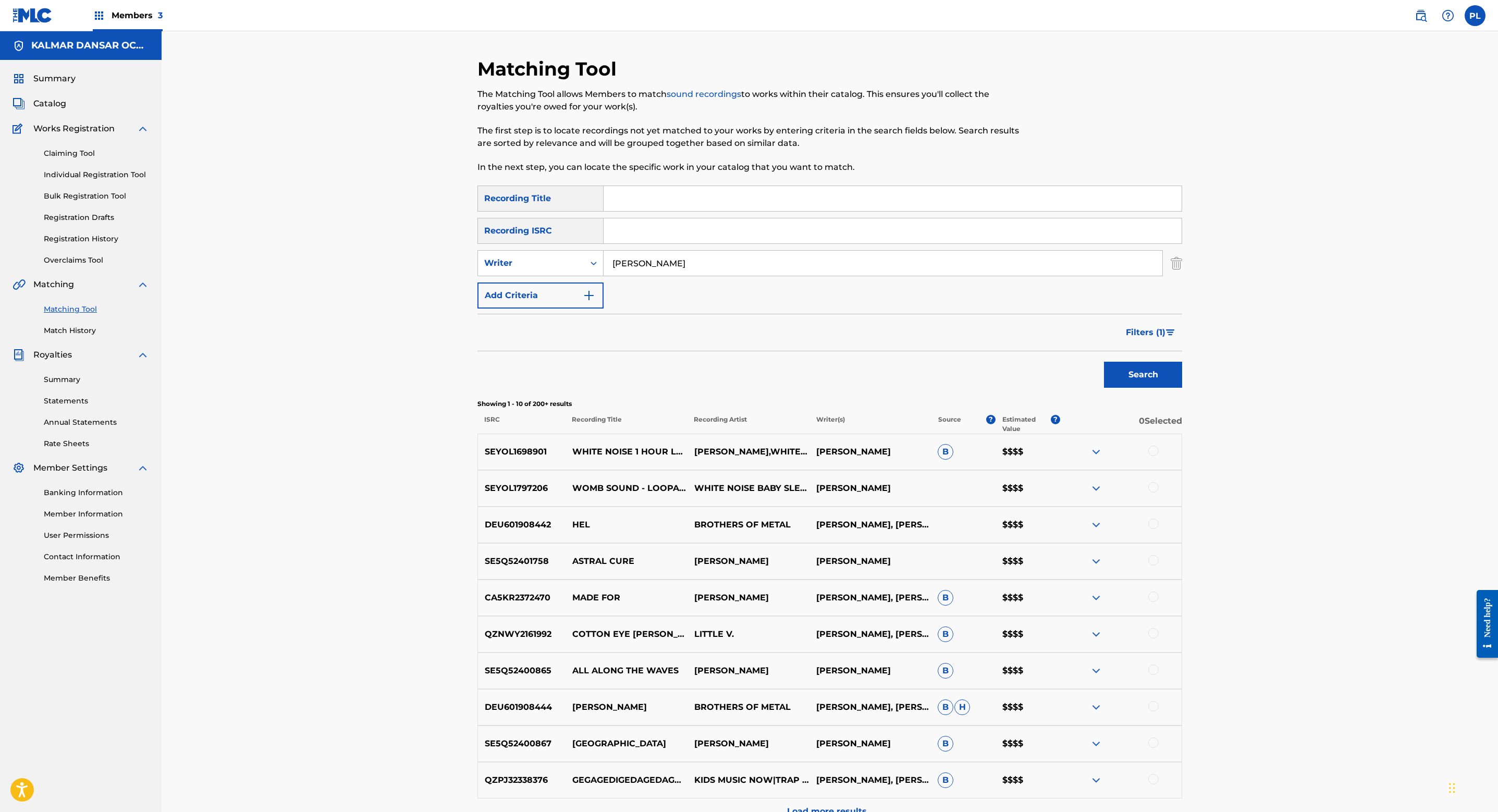
click at [1139, 326] on span "Filters ( 1 )" at bounding box center [1146, 332] width 40 height 12
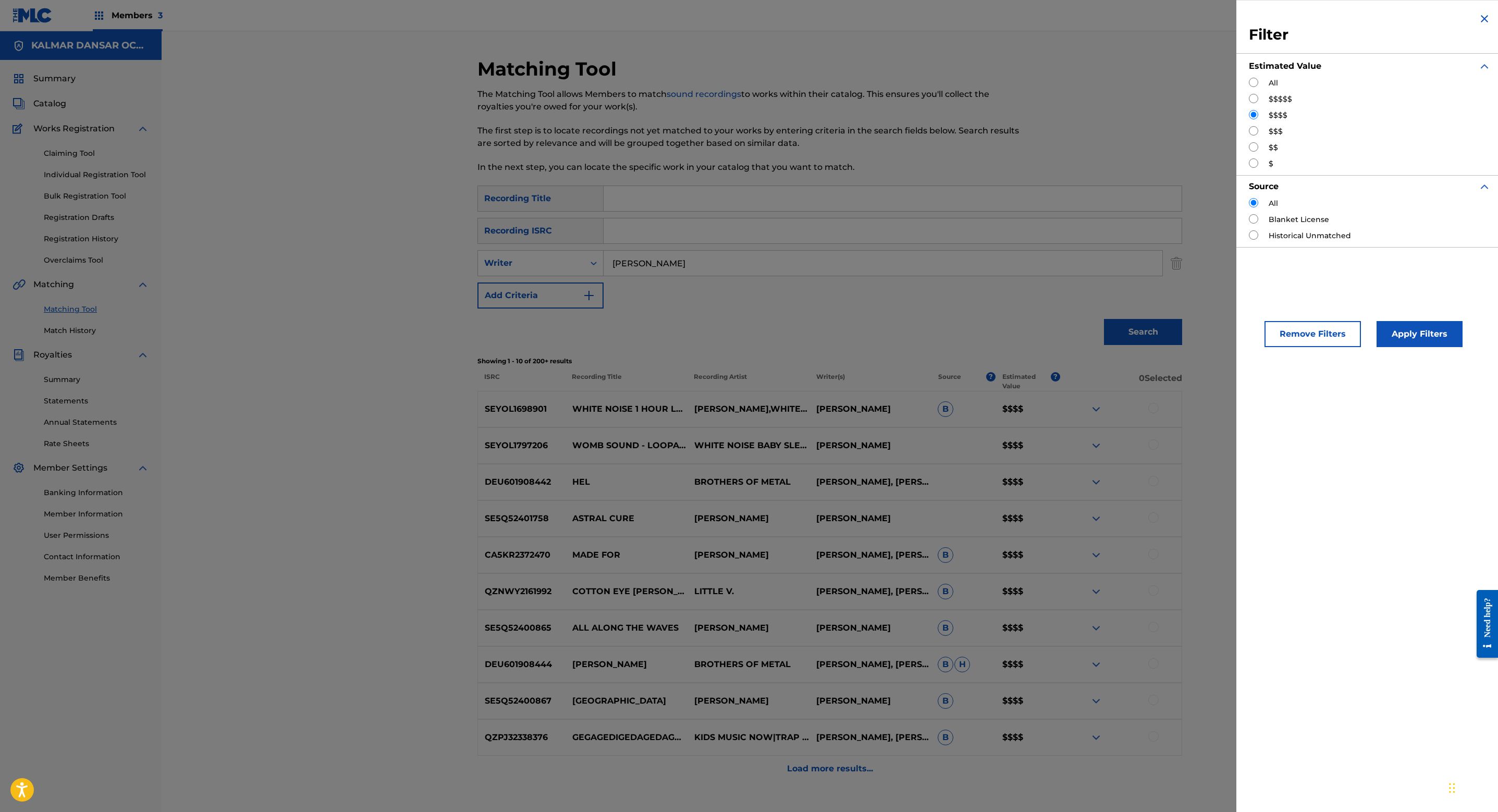
click at [1253, 130] on input "Search Form" at bounding box center [1254, 131] width 10 height 10
radio input "true"
click at [1423, 331] on button "Apply Filters" at bounding box center [1420, 334] width 86 height 26
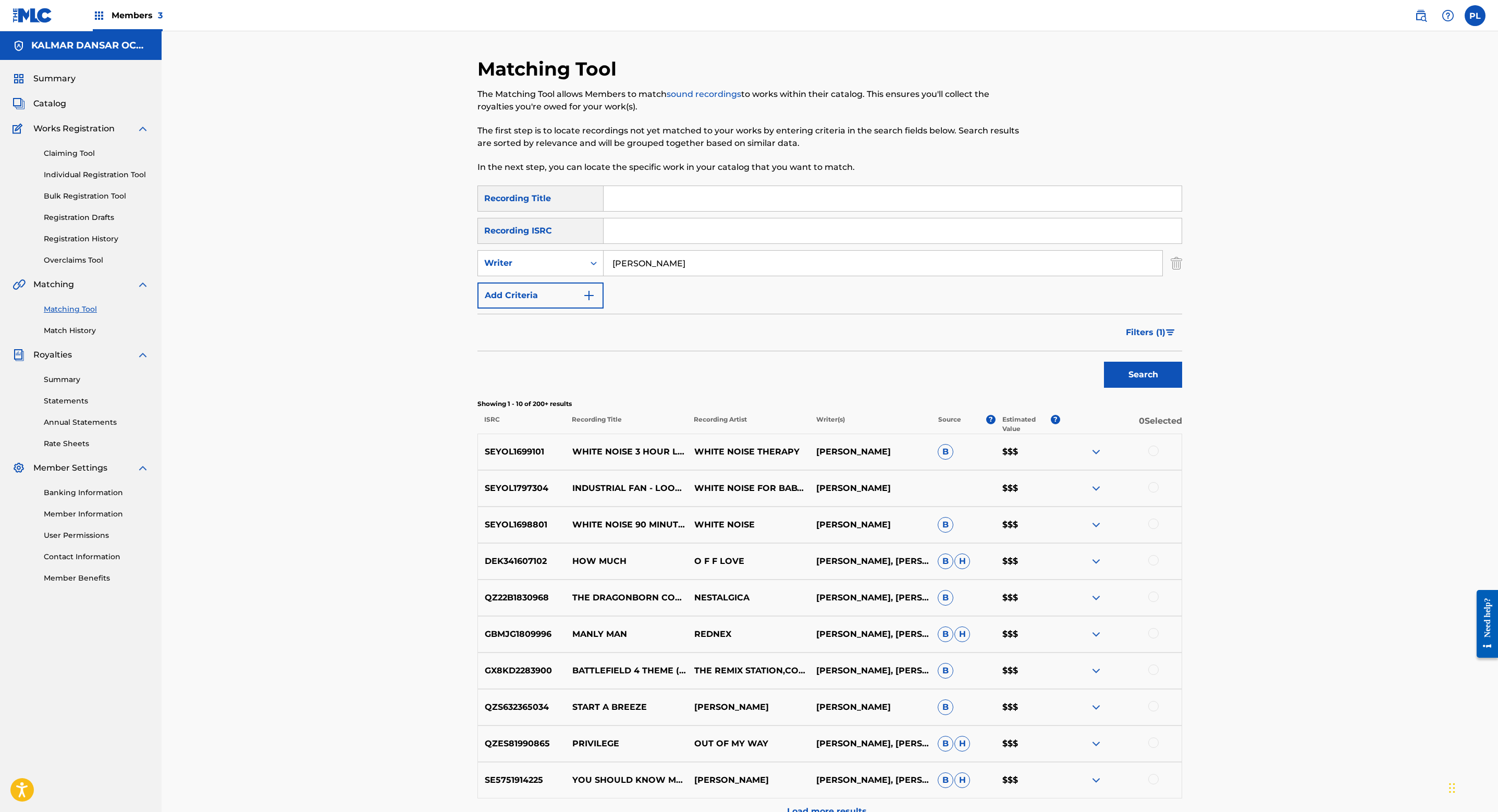
click at [690, 261] on input "[PERSON_NAME]" at bounding box center [883, 263] width 559 height 25
drag, startPoint x: 710, startPoint y: 260, endPoint x: 404, endPoint y: 252, distance: 306.1
click at [404, 252] on div "Matching Tool The Matching Tool allows Members to match sound recordings to wor…" at bounding box center [830, 454] width 1337 height 845
type input "rasmus hansen"
click at [1104, 361] on button "Search" at bounding box center [1143, 374] width 78 height 26
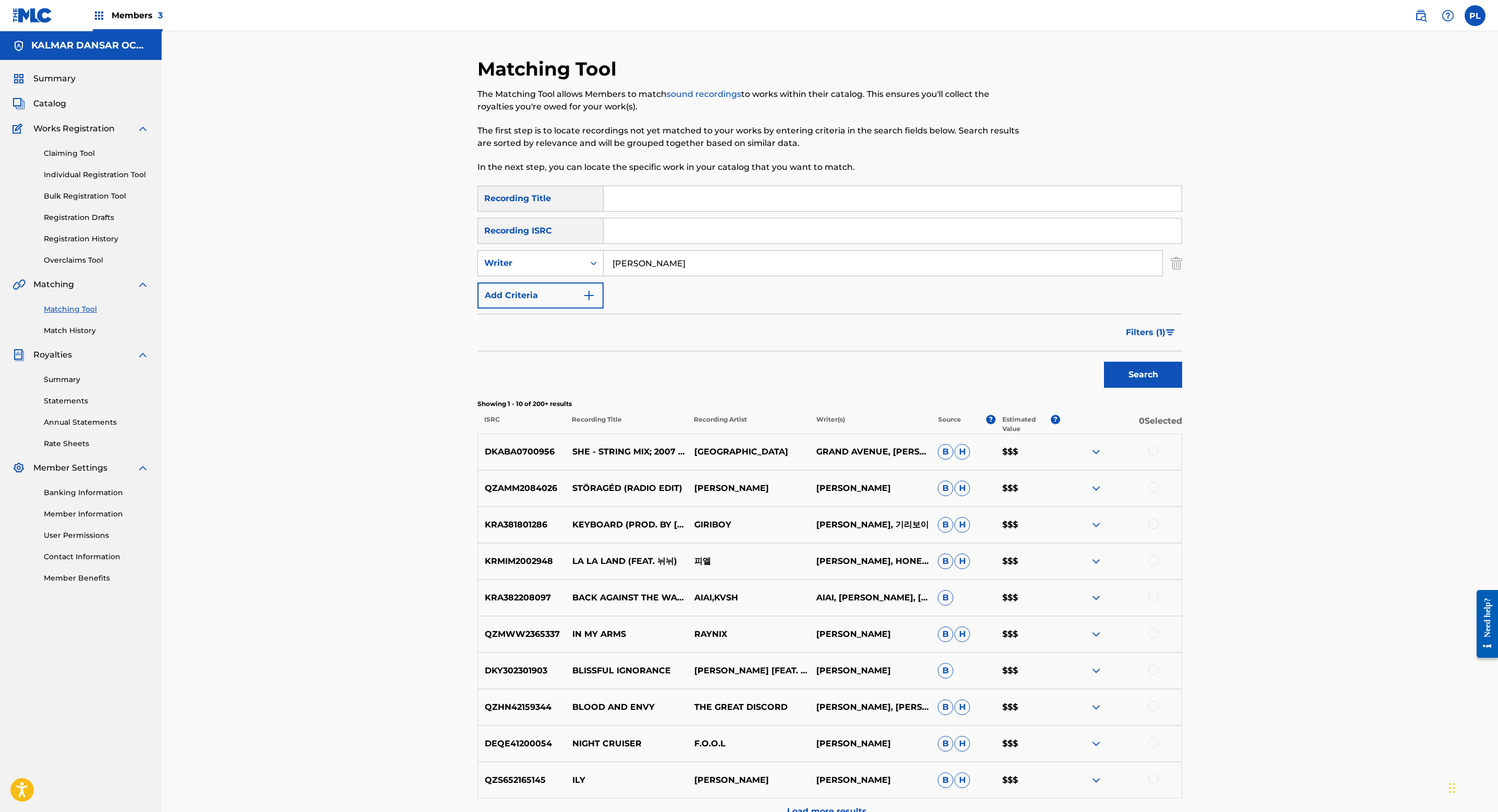
click at [1151, 333] on span "Filters ( 1 )" at bounding box center [1146, 332] width 40 height 12
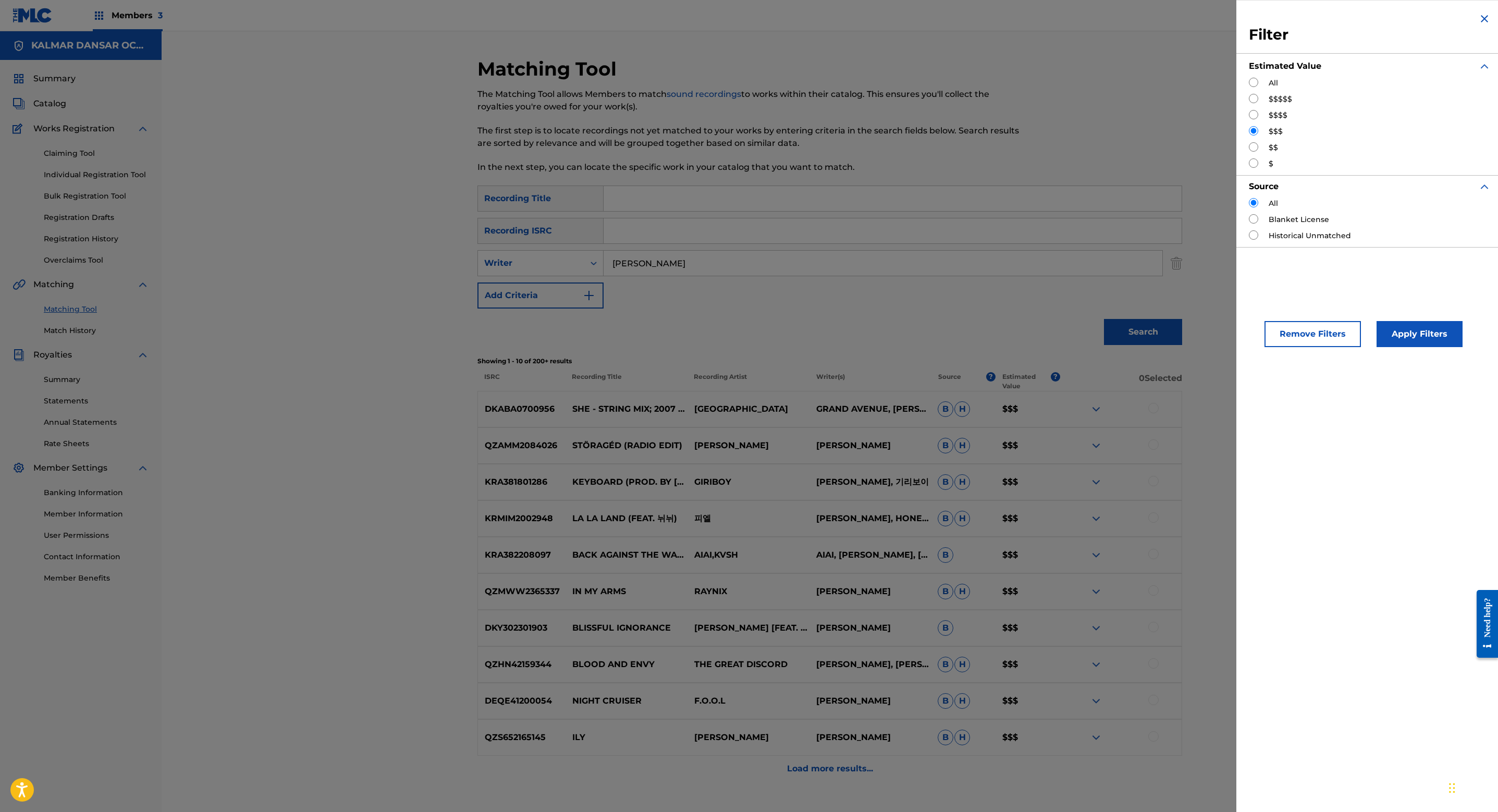
click at [1256, 97] on input "Search Form" at bounding box center [1254, 99] width 10 height 10
radio input "true"
click at [1419, 347] on button "Apply Filters" at bounding box center [1420, 334] width 86 height 26
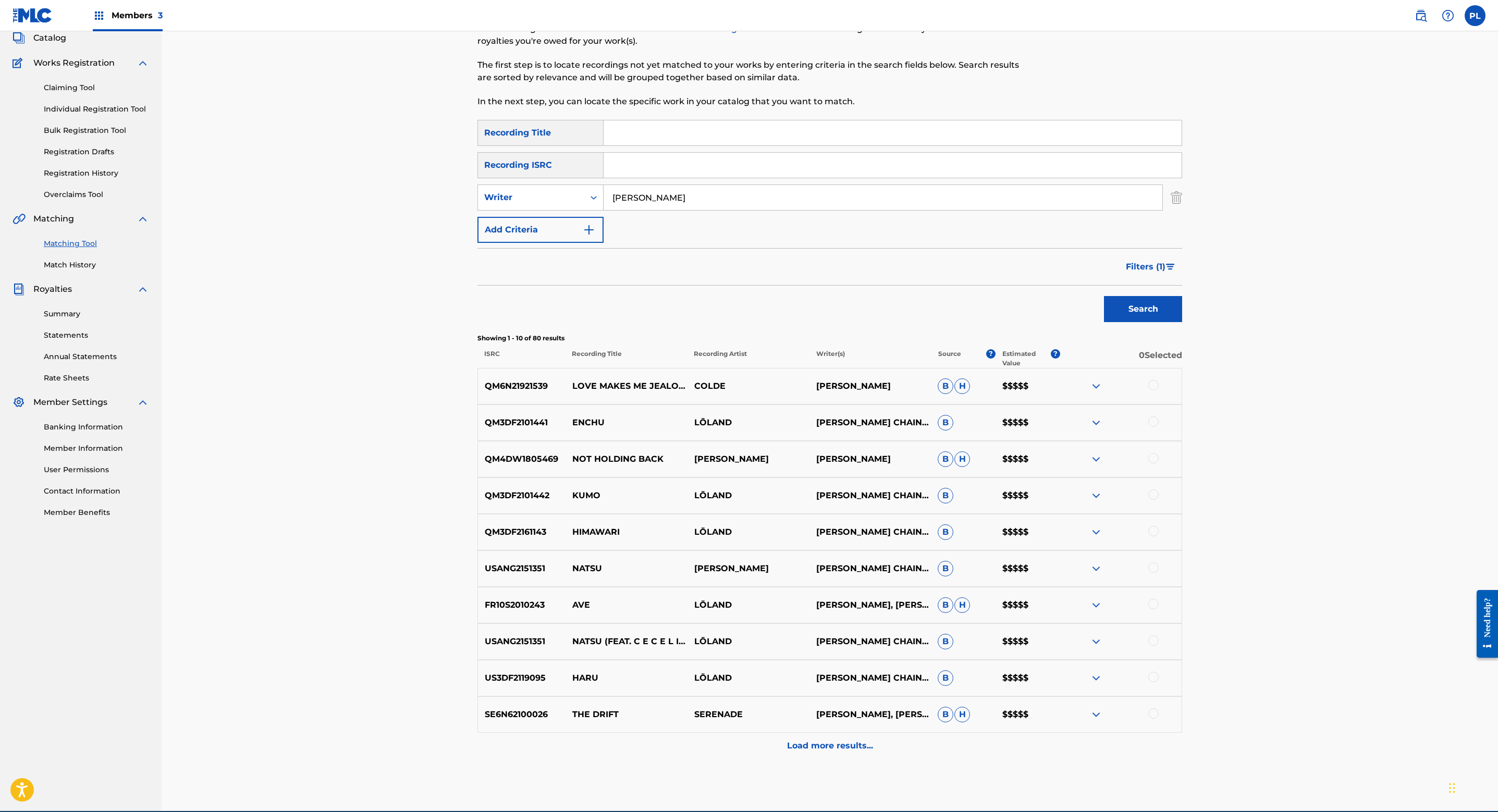
scroll to position [115, 0]
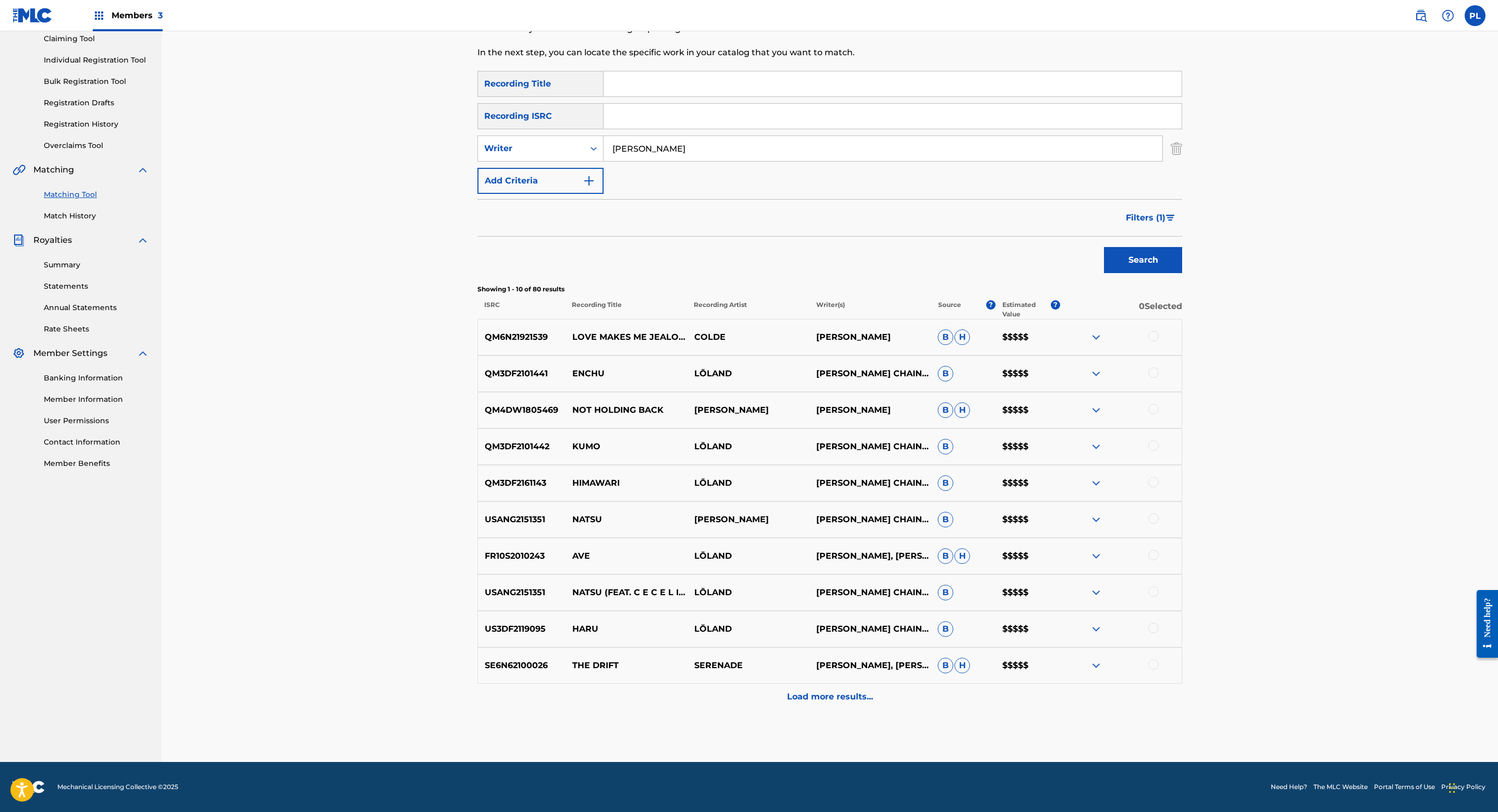
click at [894, 695] on div "Load more results..." at bounding box center [829, 697] width 705 height 26
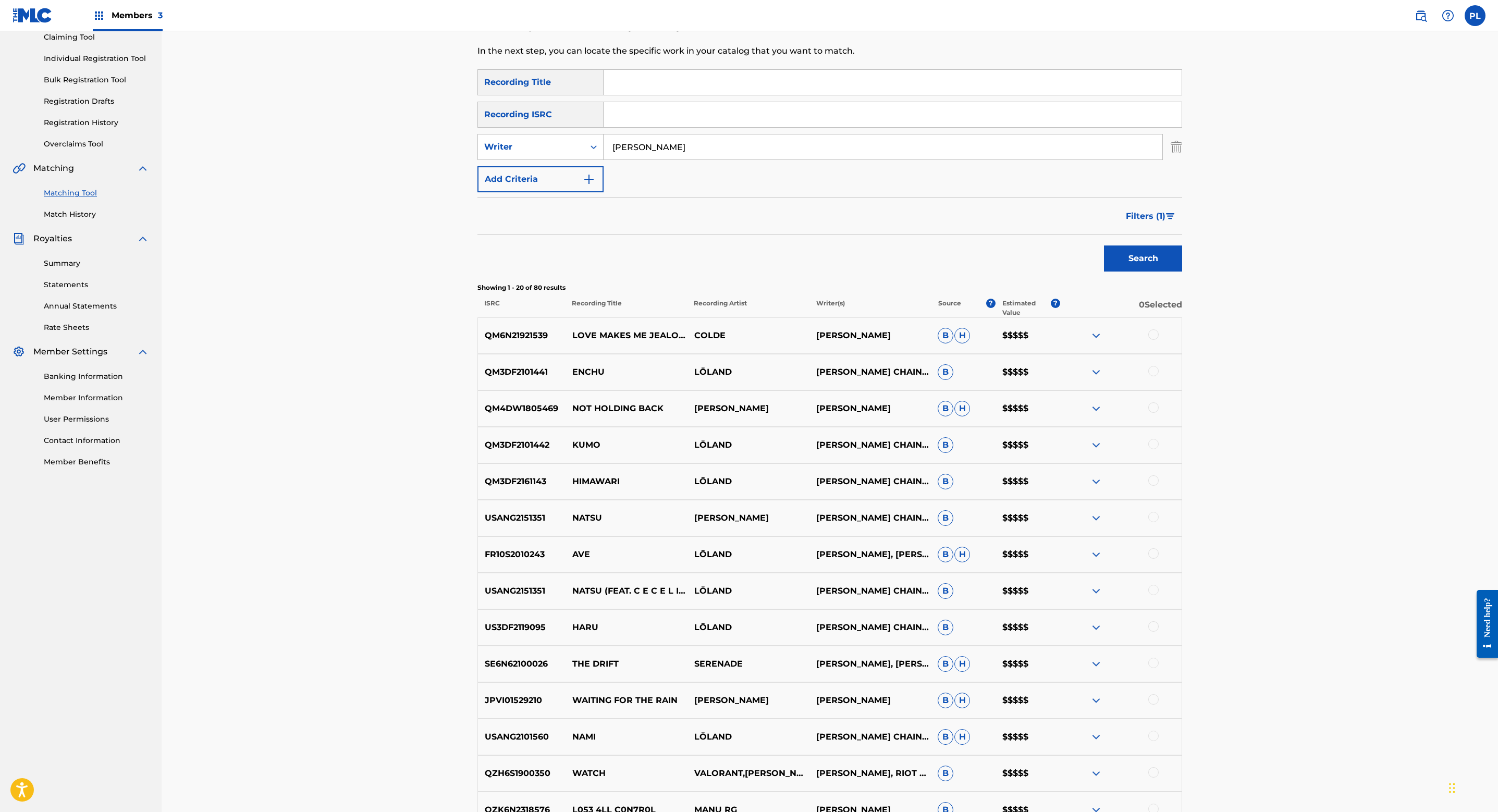
scroll to position [0, 0]
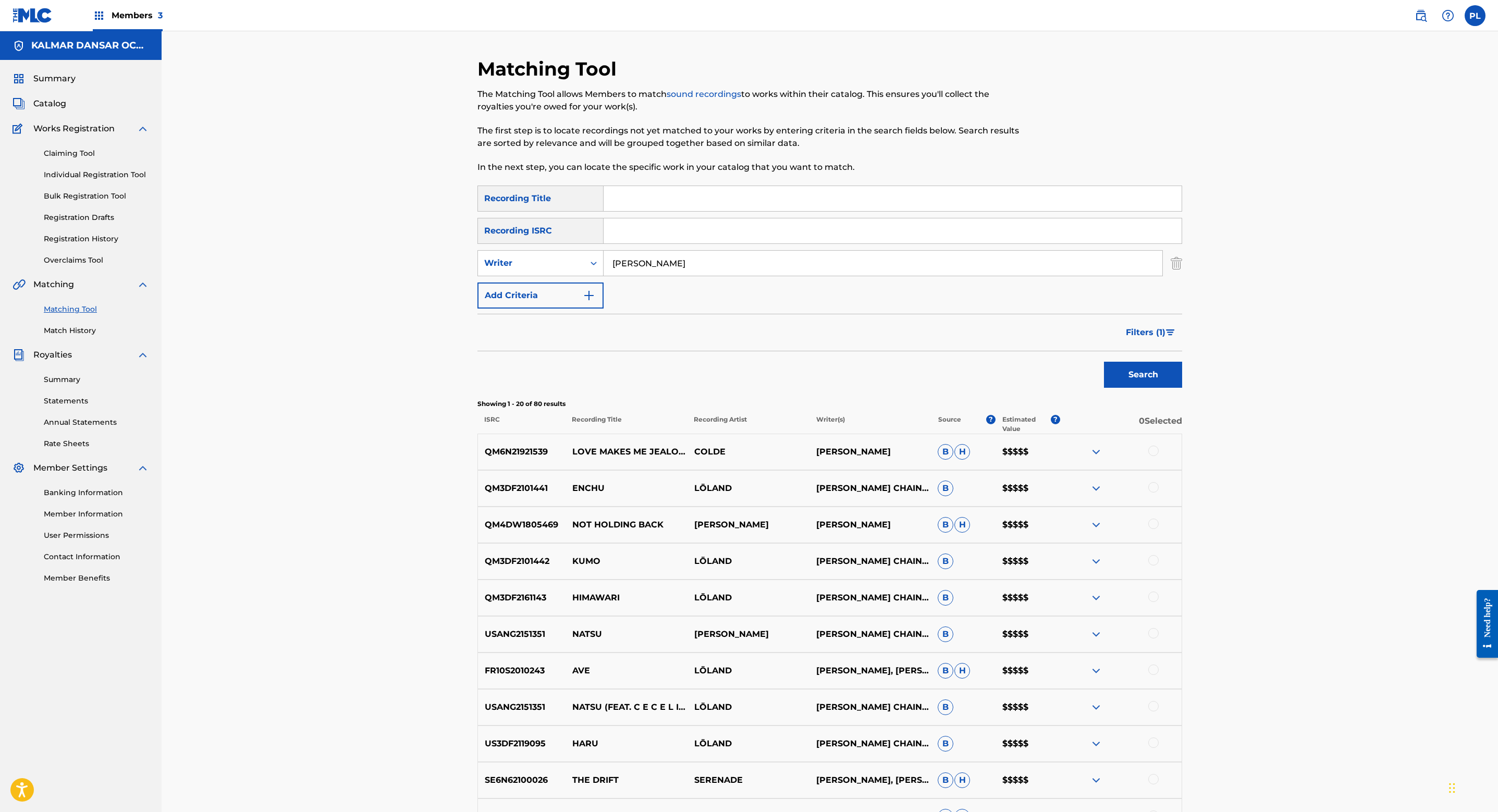
drag, startPoint x: 646, startPoint y: 260, endPoint x: 456, endPoint y: 243, distance: 190.8
click at [466, 246] on div "Matching Tool The Matching Tool allows Members to match sound recordings to wor…" at bounding box center [830, 649] width 730 height 1184
click at [1104, 361] on button "Search" at bounding box center [1143, 374] width 78 height 26
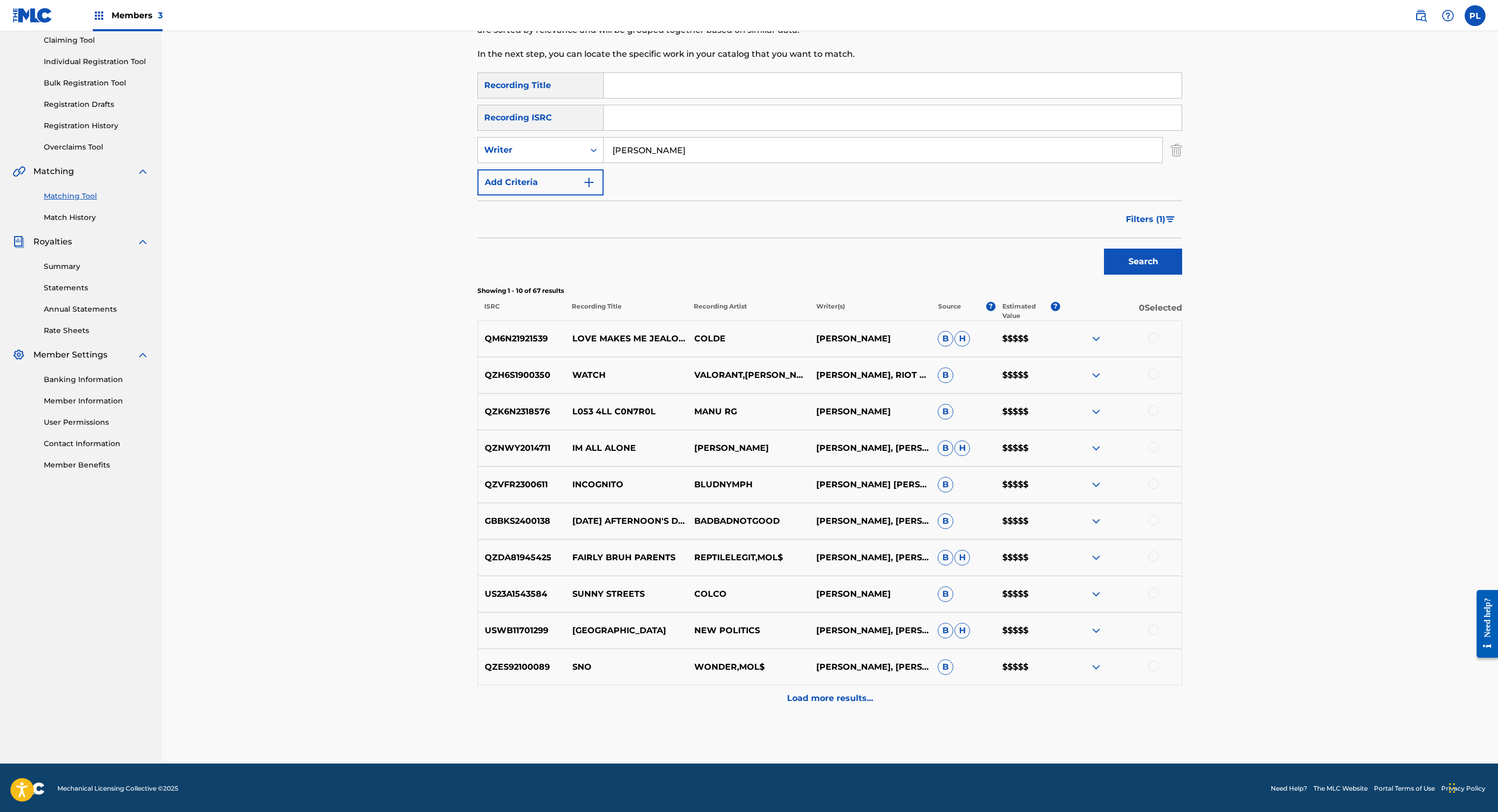
scroll to position [115, 0]
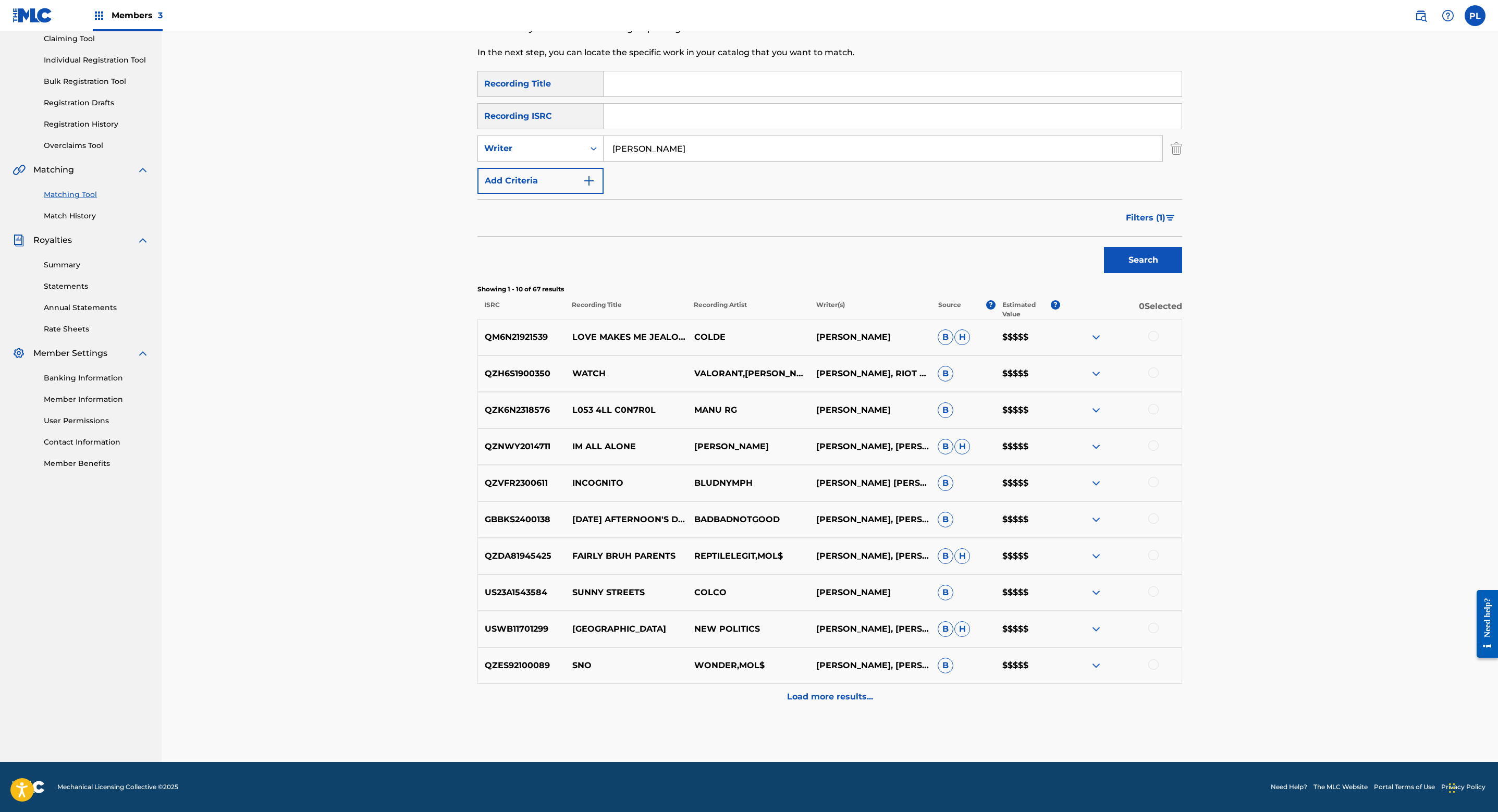
drag, startPoint x: 676, startPoint y: 141, endPoint x: 472, endPoint y: 146, distance: 204.1
click at [514, 147] on div "SearchWithCriteria57259bec-1a41-475f-86cd-aecede5fe202 Writer hansen" at bounding box center [829, 149] width 705 height 26
type input "rasmus"
click at [1104, 247] on button "Search" at bounding box center [1143, 260] width 78 height 26
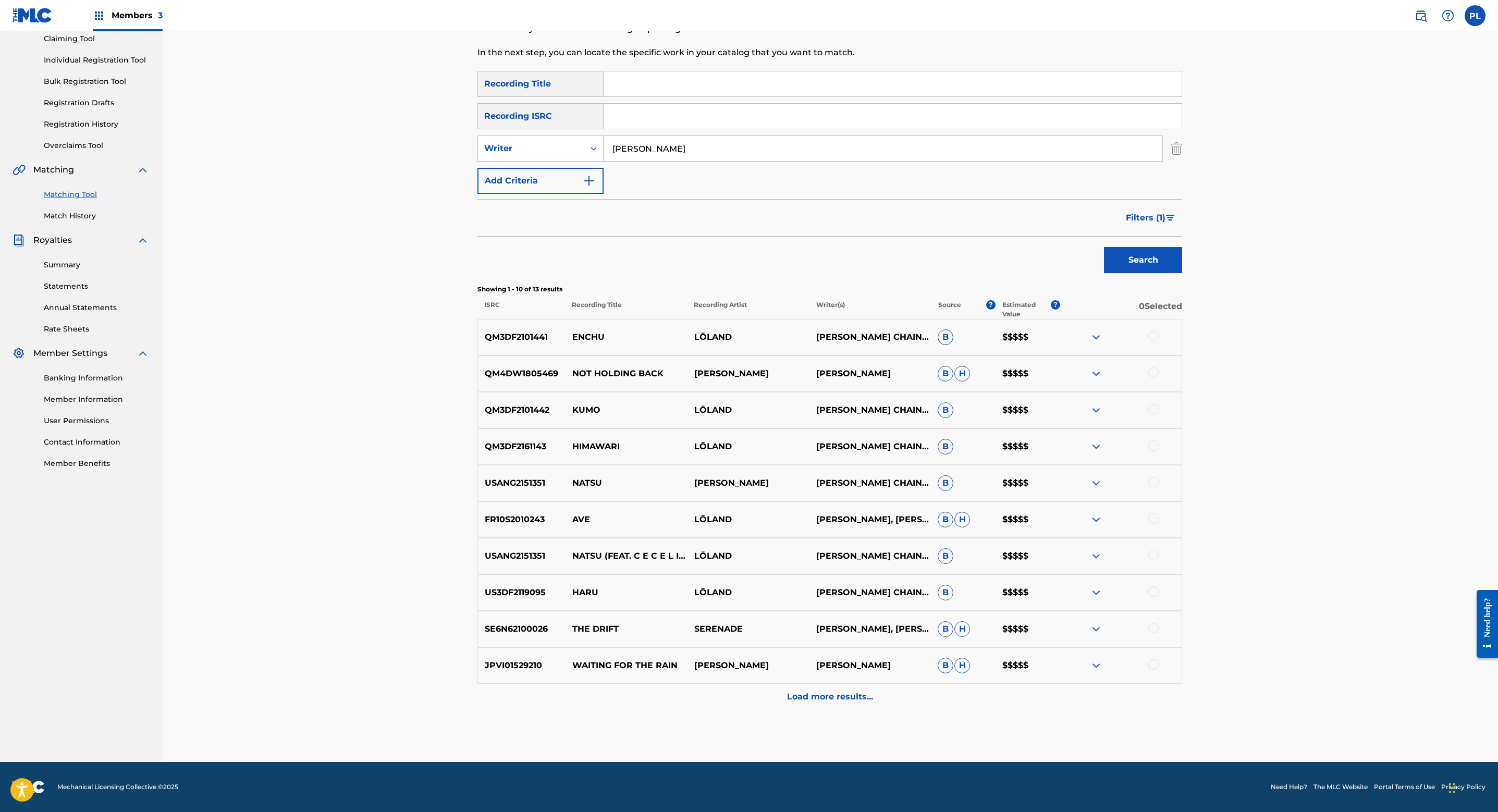
click at [516, 408] on p "QM3DF2101442" at bounding box center [522, 410] width 87 height 12
copy p "QM3DF2101442"
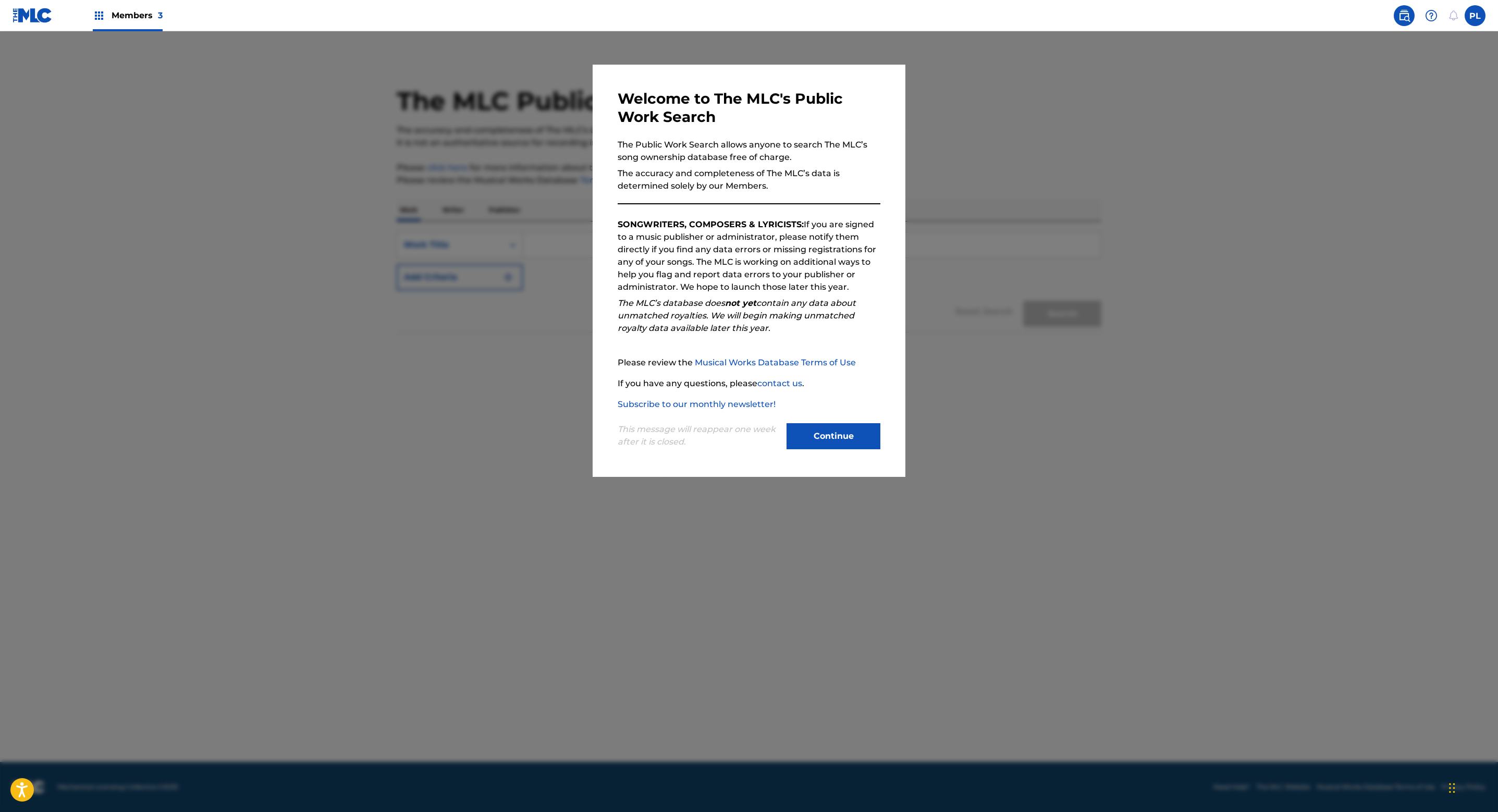
drag, startPoint x: 818, startPoint y: 427, endPoint x: 764, endPoint y: 392, distance: 64.4
click at [819, 427] on button "Continue" at bounding box center [834, 436] width 94 height 26
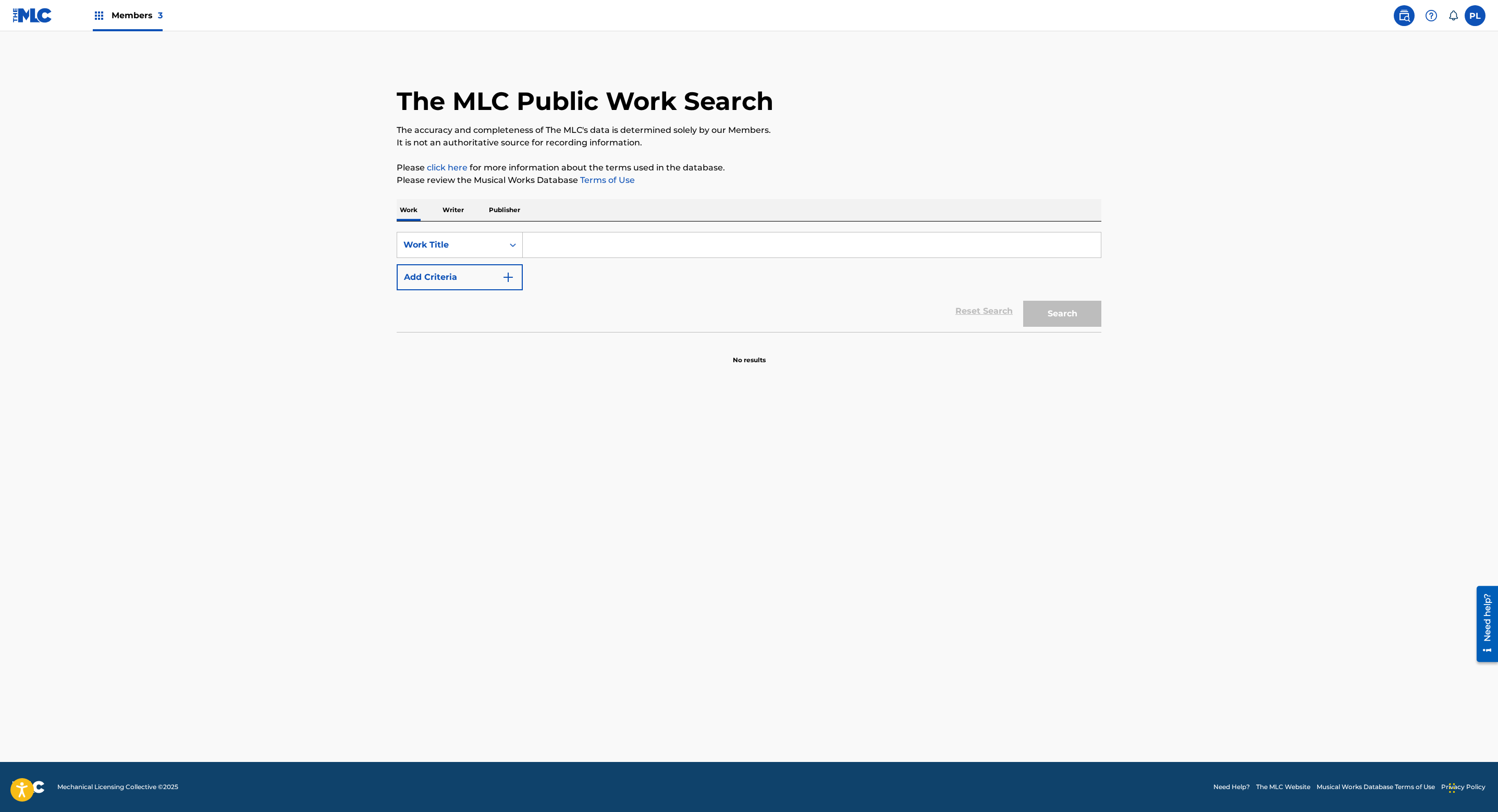
click at [630, 241] on input "Search Form" at bounding box center [812, 245] width 578 height 25
type input "swirl"
click at [1023, 301] on button "Search" at bounding box center [1062, 314] width 78 height 26
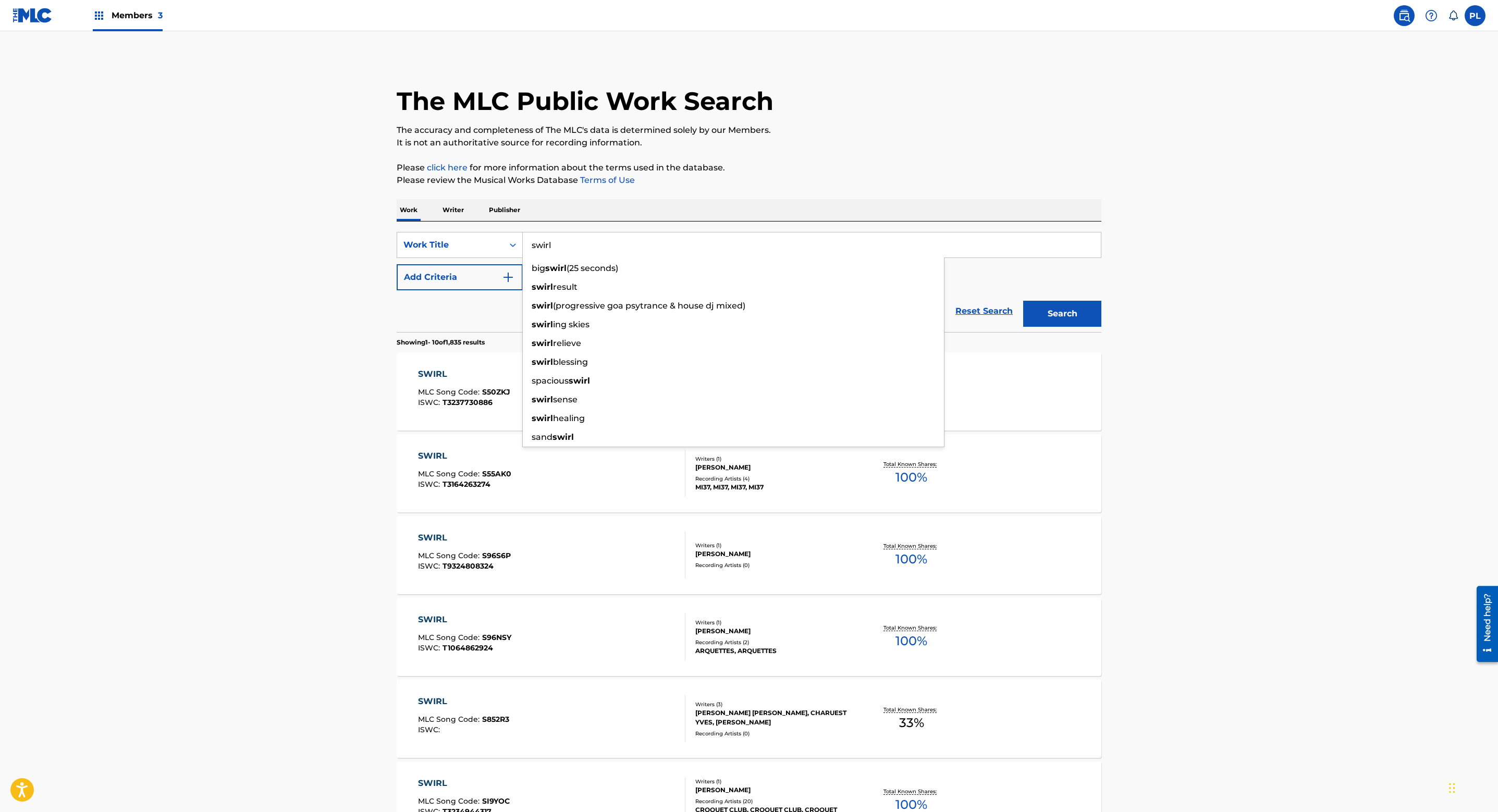
drag, startPoint x: 255, startPoint y: 447, endPoint x: 264, endPoint y: 438, distance: 12.7
click at [255, 447] on main "The MLC Public Work Search The accuracy and completeness of The MLC's data is d…" at bounding box center [749, 629] width 1498 height 1194
click at [503, 284] on button "Add Criteria" at bounding box center [460, 277] width 126 height 26
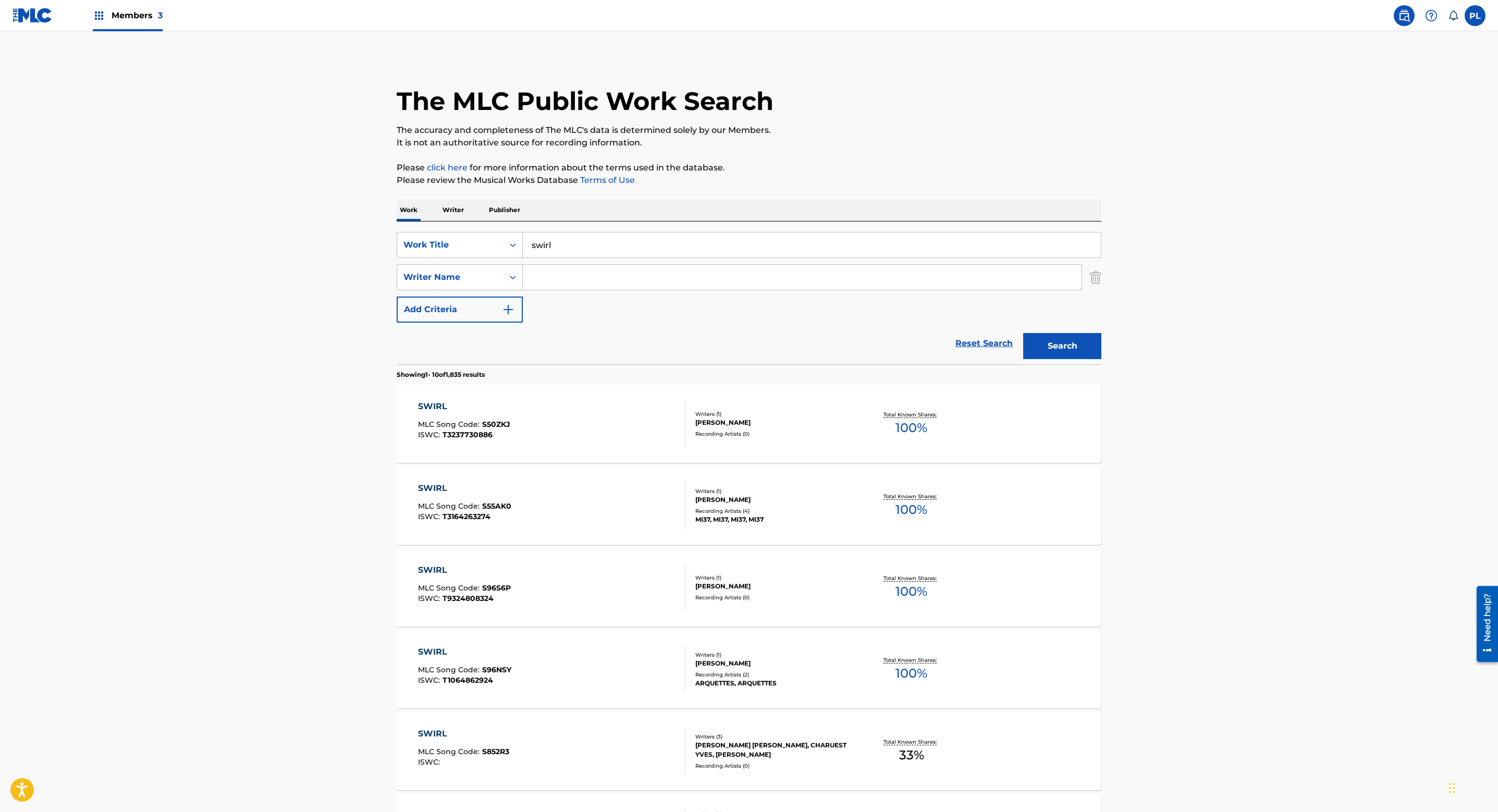
drag, startPoint x: 561, startPoint y: 267, endPoint x: 554, endPoint y: 271, distance: 8.1
click at [560, 267] on input "Search Form" at bounding box center [802, 277] width 559 height 25
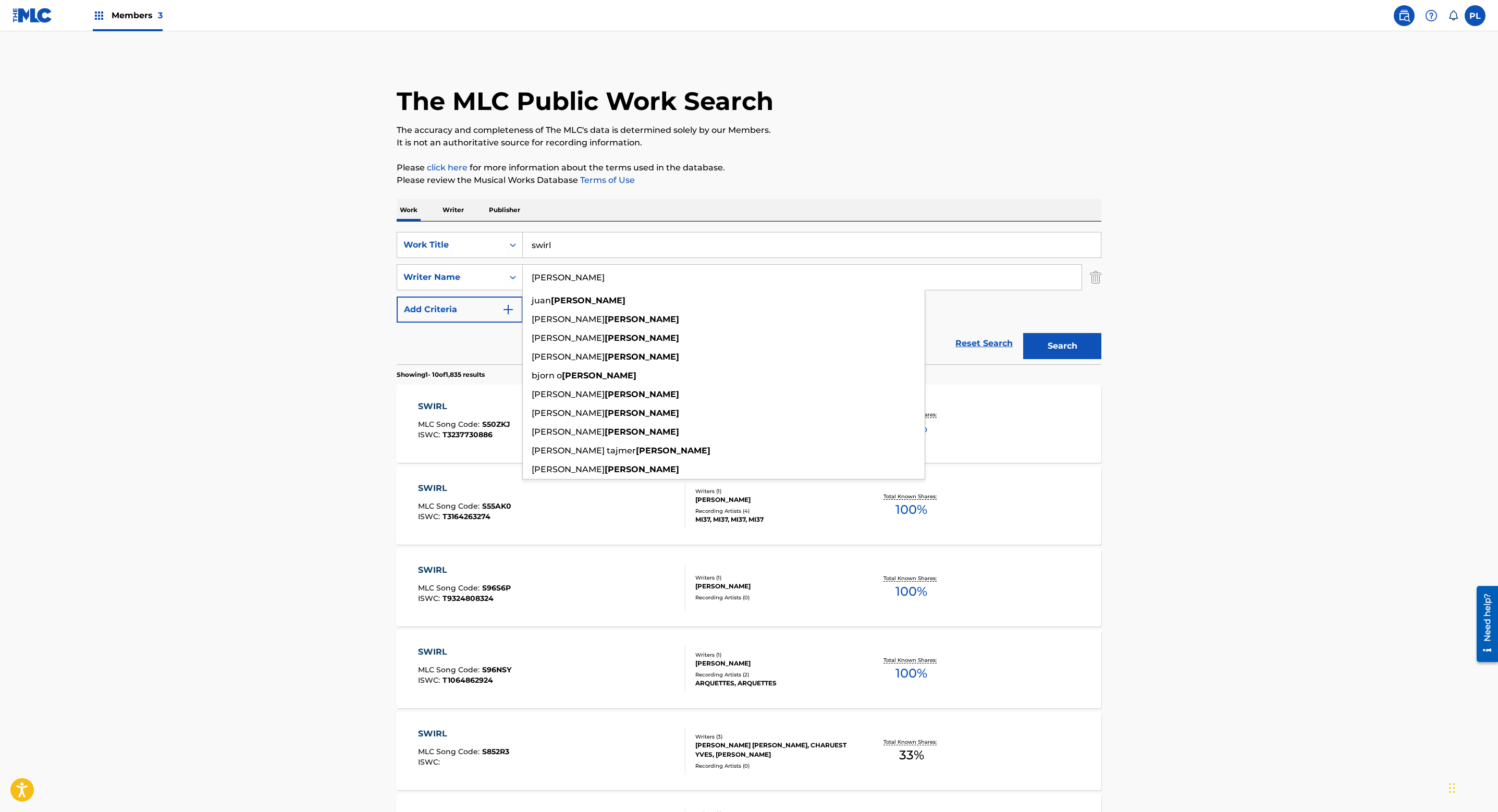
type input "[PERSON_NAME]"
click at [1023, 333] on button "Search" at bounding box center [1062, 346] width 78 height 26
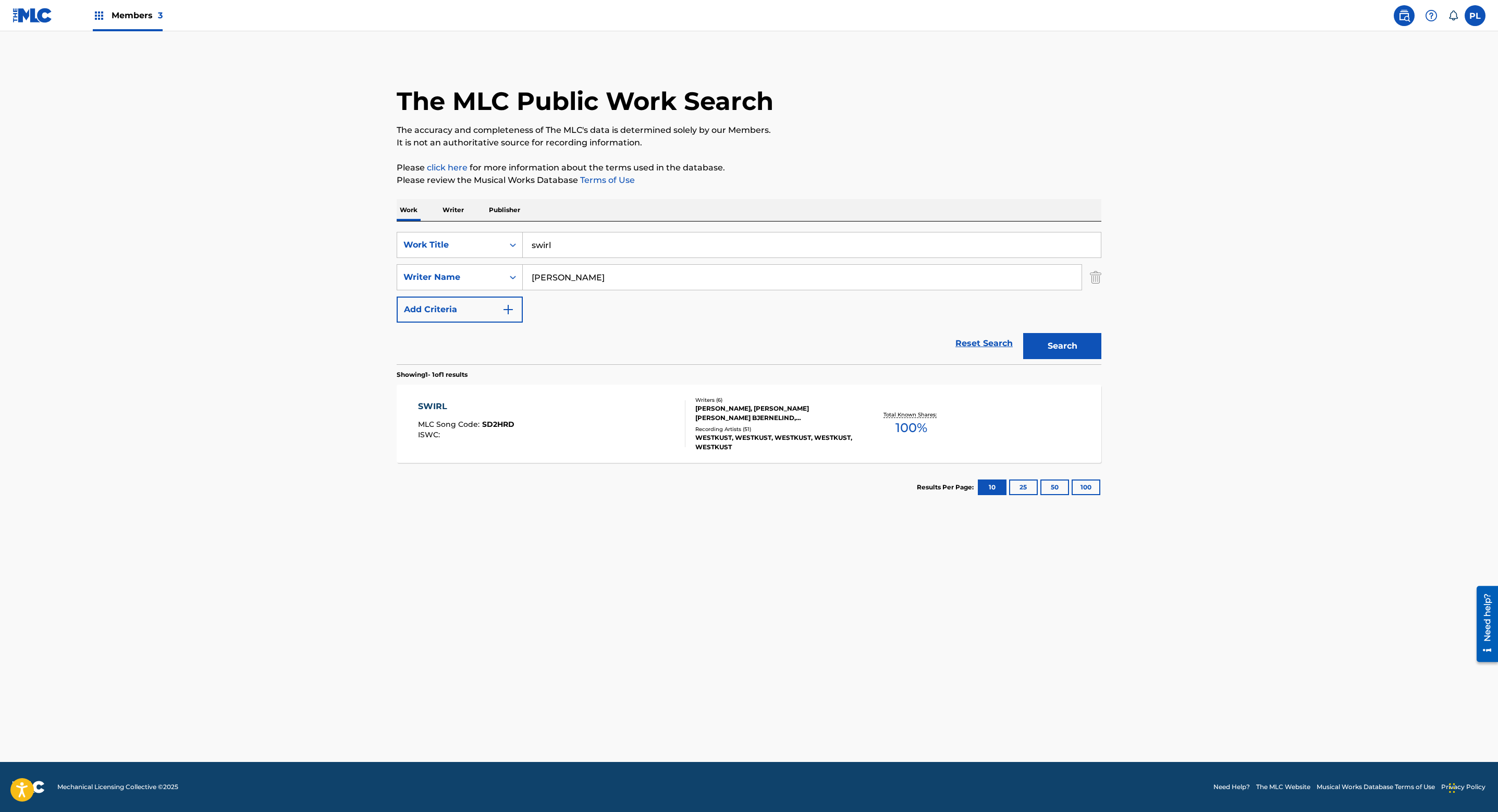
click at [776, 405] on div "[PERSON_NAME], [PERSON_NAME] [PERSON_NAME] BJERNELIND, [PERSON_NAME], [PERSON_N…" at bounding box center [774, 413] width 158 height 19
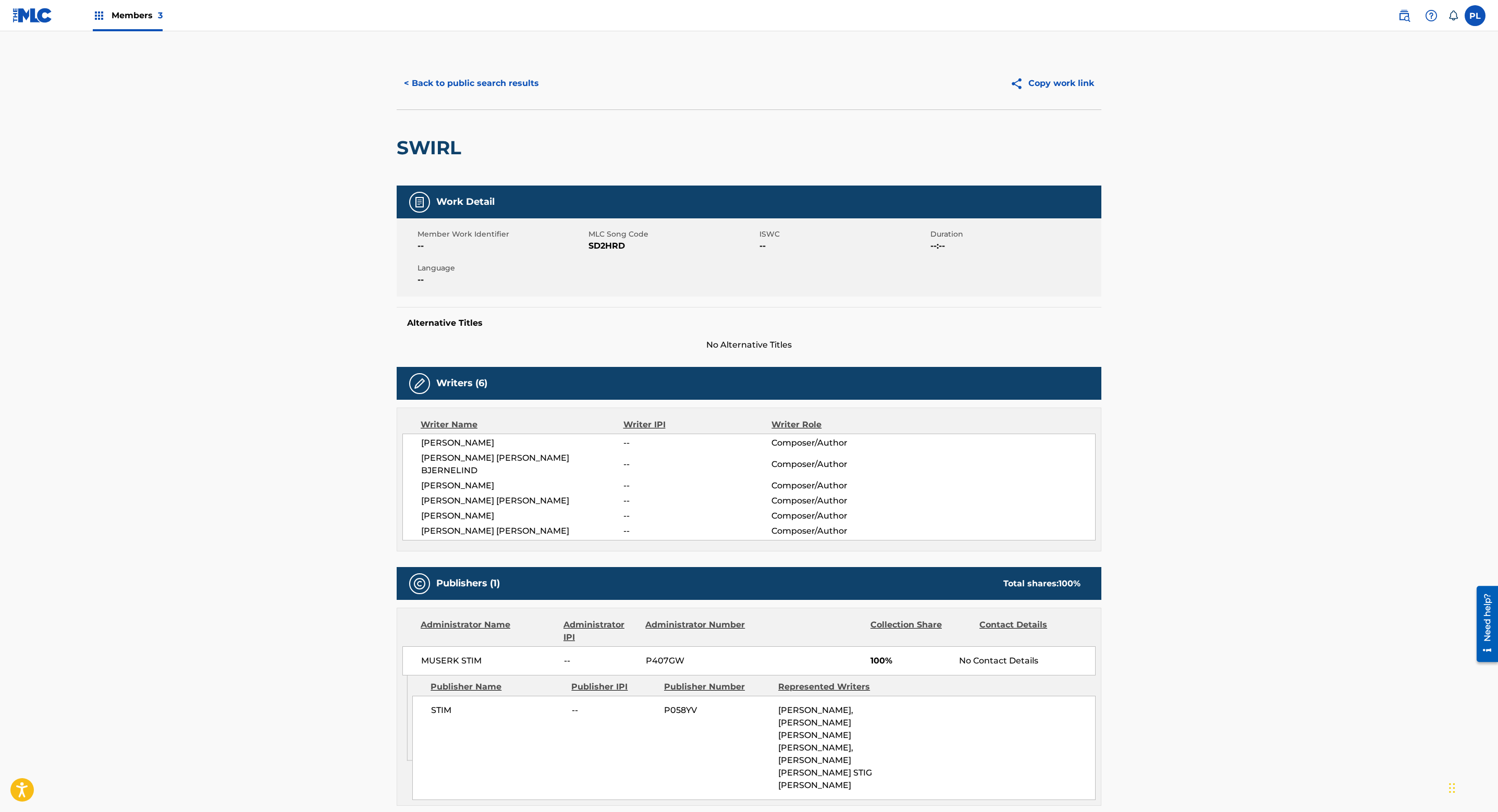
click at [505, 72] on button "< Back to public search results" at bounding box center [471, 83] width 149 height 26
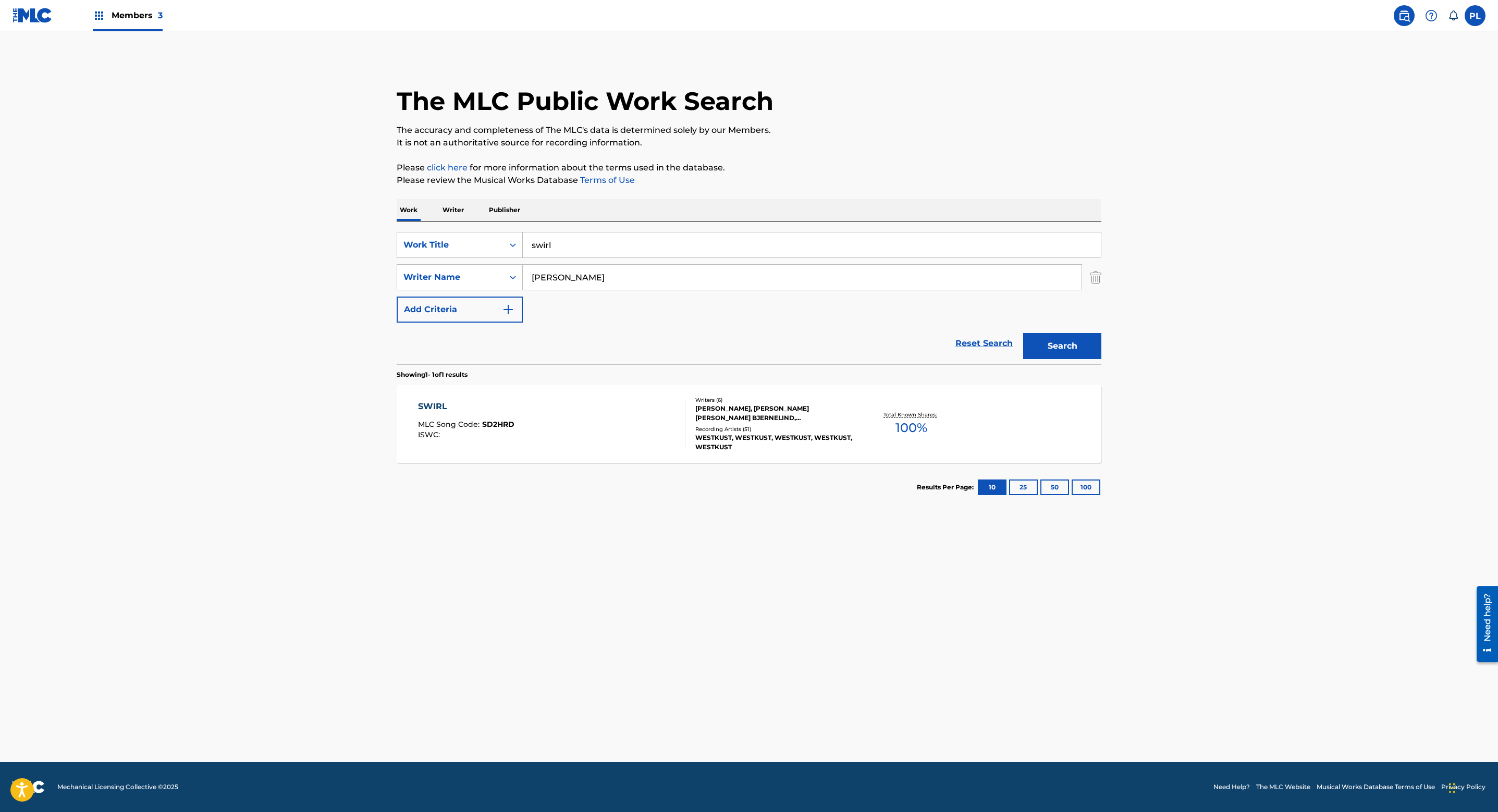
click at [760, 412] on div "[PERSON_NAME], [PERSON_NAME] [PERSON_NAME] BJERNELIND, [PERSON_NAME], [PERSON_N…" at bounding box center [774, 413] width 158 height 19
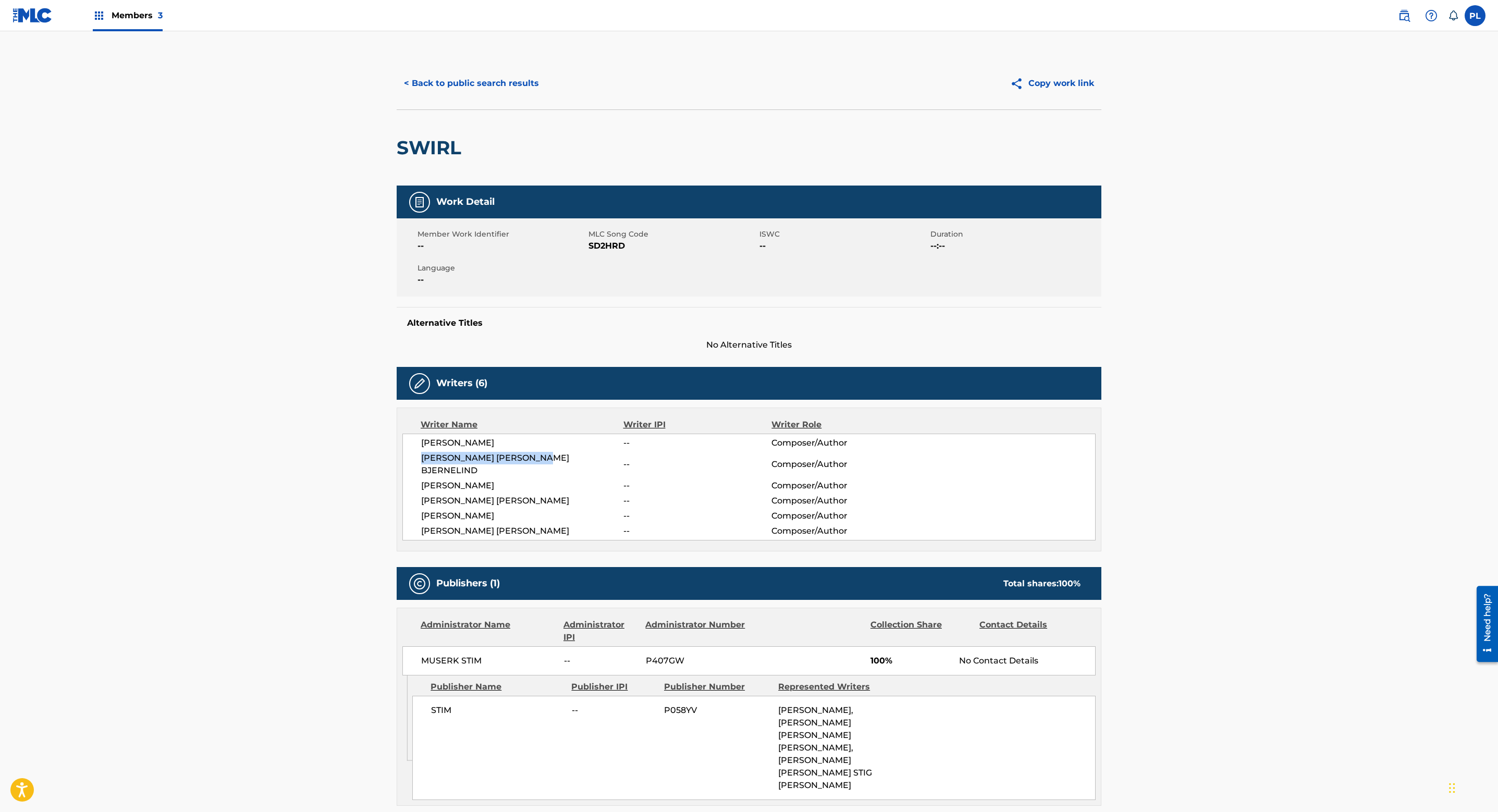
drag, startPoint x: 548, startPoint y: 456, endPoint x: 422, endPoint y: 460, distance: 126.1
click at [422, 460] on span "[PERSON_NAME] [PERSON_NAME] BJERNELIND" at bounding box center [523, 464] width 203 height 25
copy span "[PERSON_NAME] [PERSON_NAME] BJERNELIND"
click at [461, 78] on button "< Back to public search results" at bounding box center [471, 83] width 149 height 26
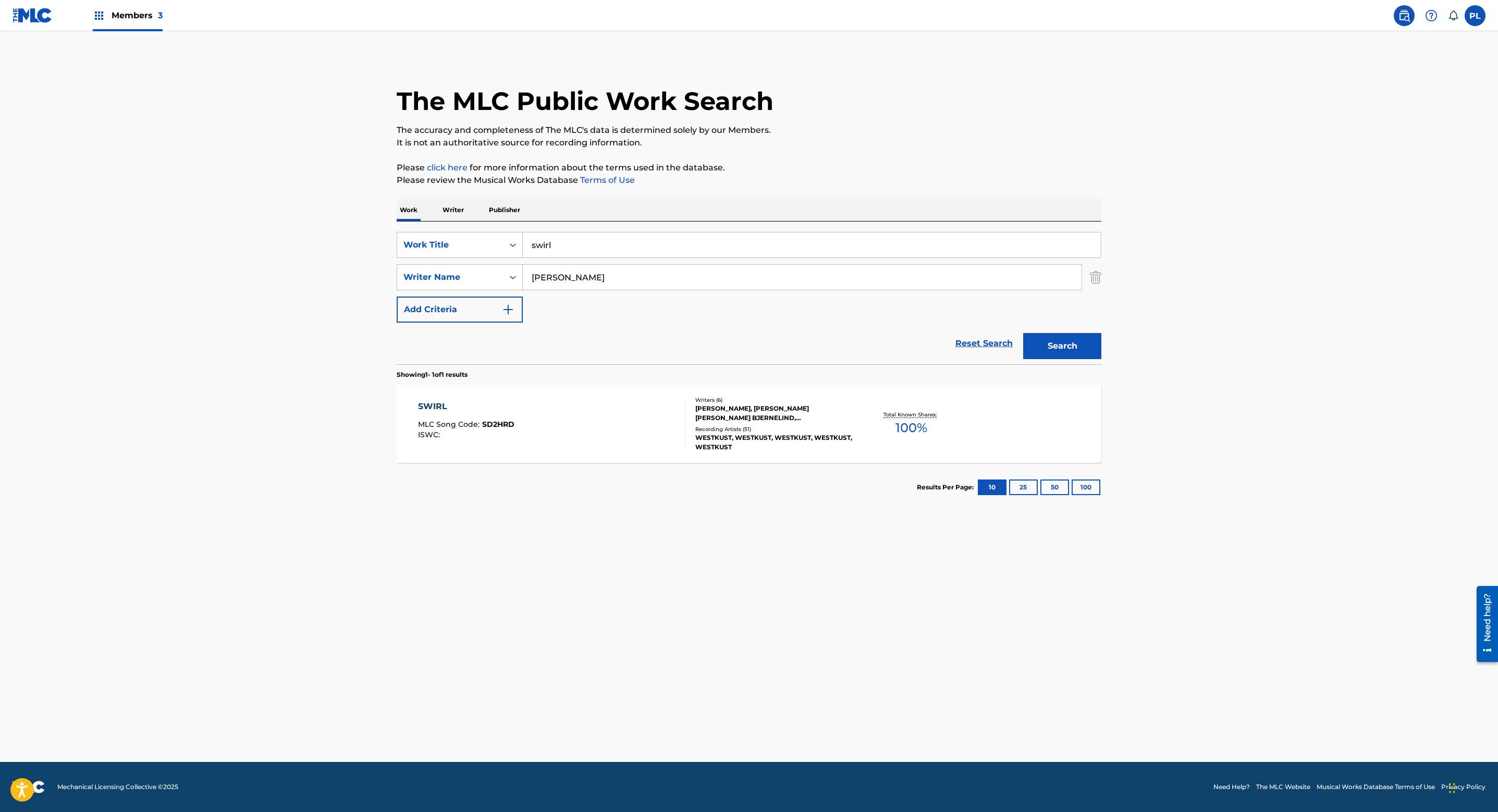
click at [456, 208] on p "Writer" at bounding box center [453, 210] width 28 height 22
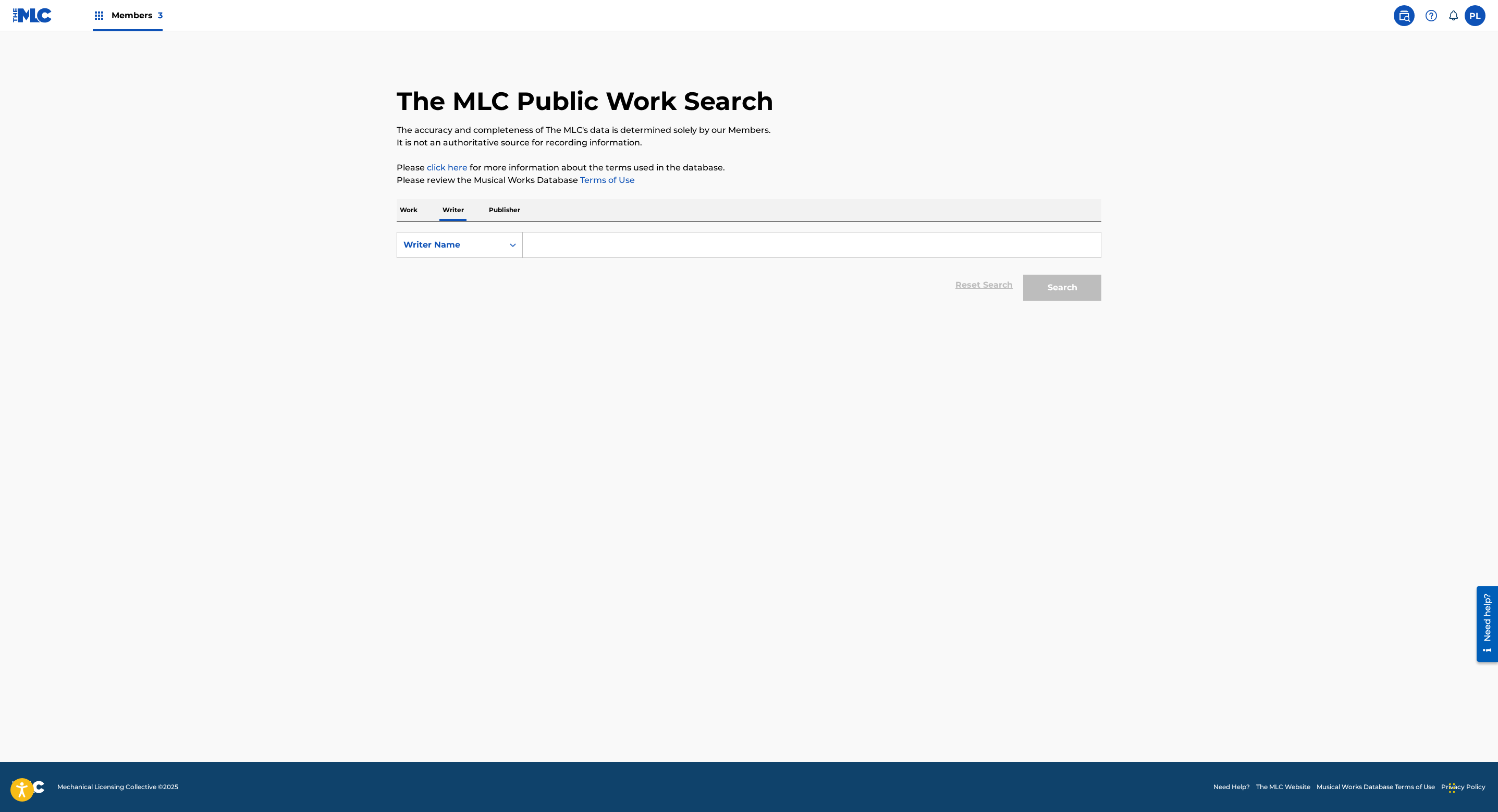
drag, startPoint x: 549, startPoint y: 240, endPoint x: 555, endPoint y: 242, distance: 6.3
click at [551, 240] on input "Search Form" at bounding box center [812, 245] width 578 height 25
paste input "[PERSON_NAME] [PERSON_NAME] BJERNELIND"
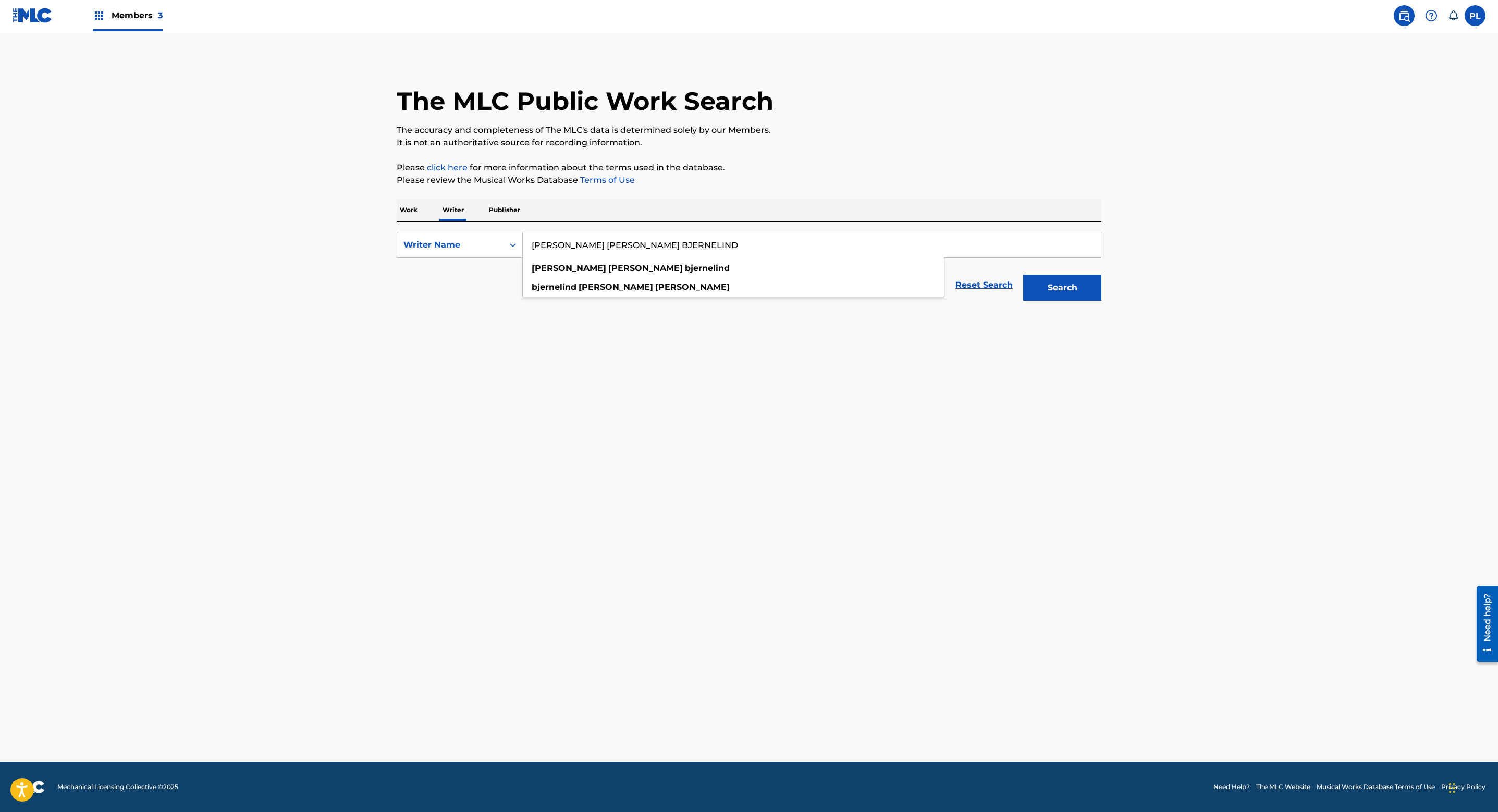
type input "[PERSON_NAME] [PERSON_NAME] BJERNELIND"
click at [1093, 286] on button "Search" at bounding box center [1062, 288] width 78 height 26
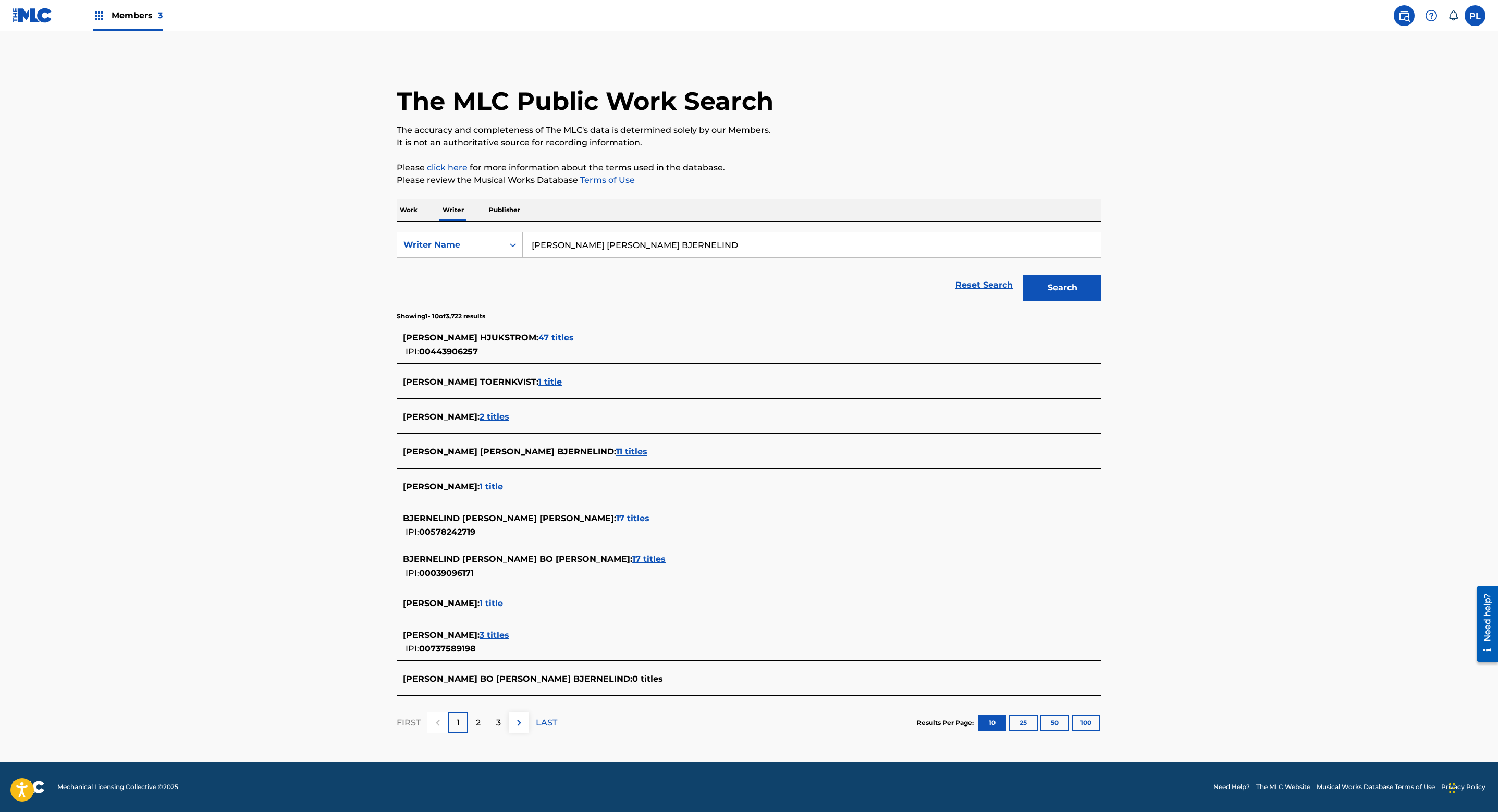
click at [616, 453] on span "11 titles" at bounding box center [632, 451] width 31 height 10
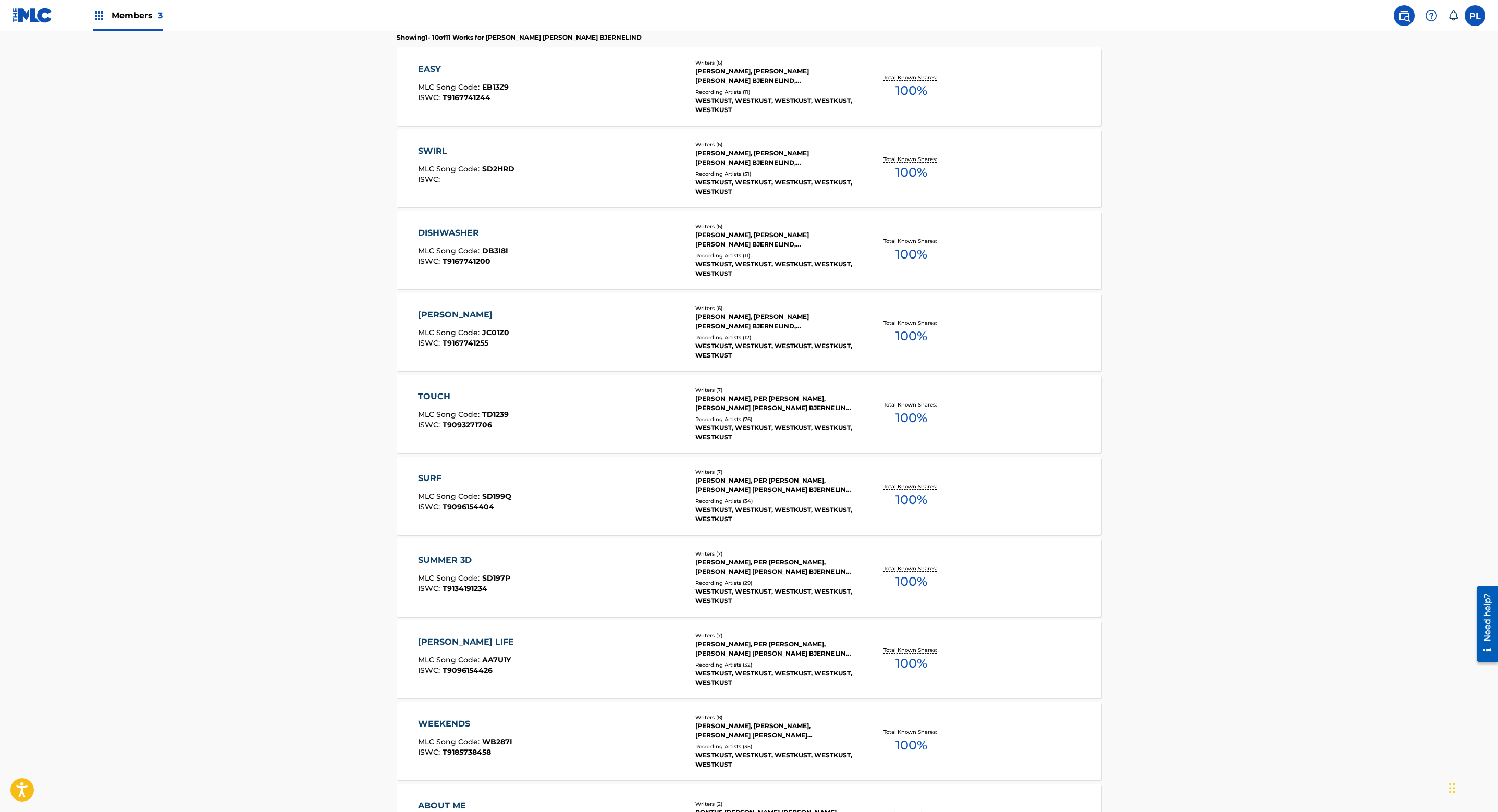
scroll to position [391, 0]
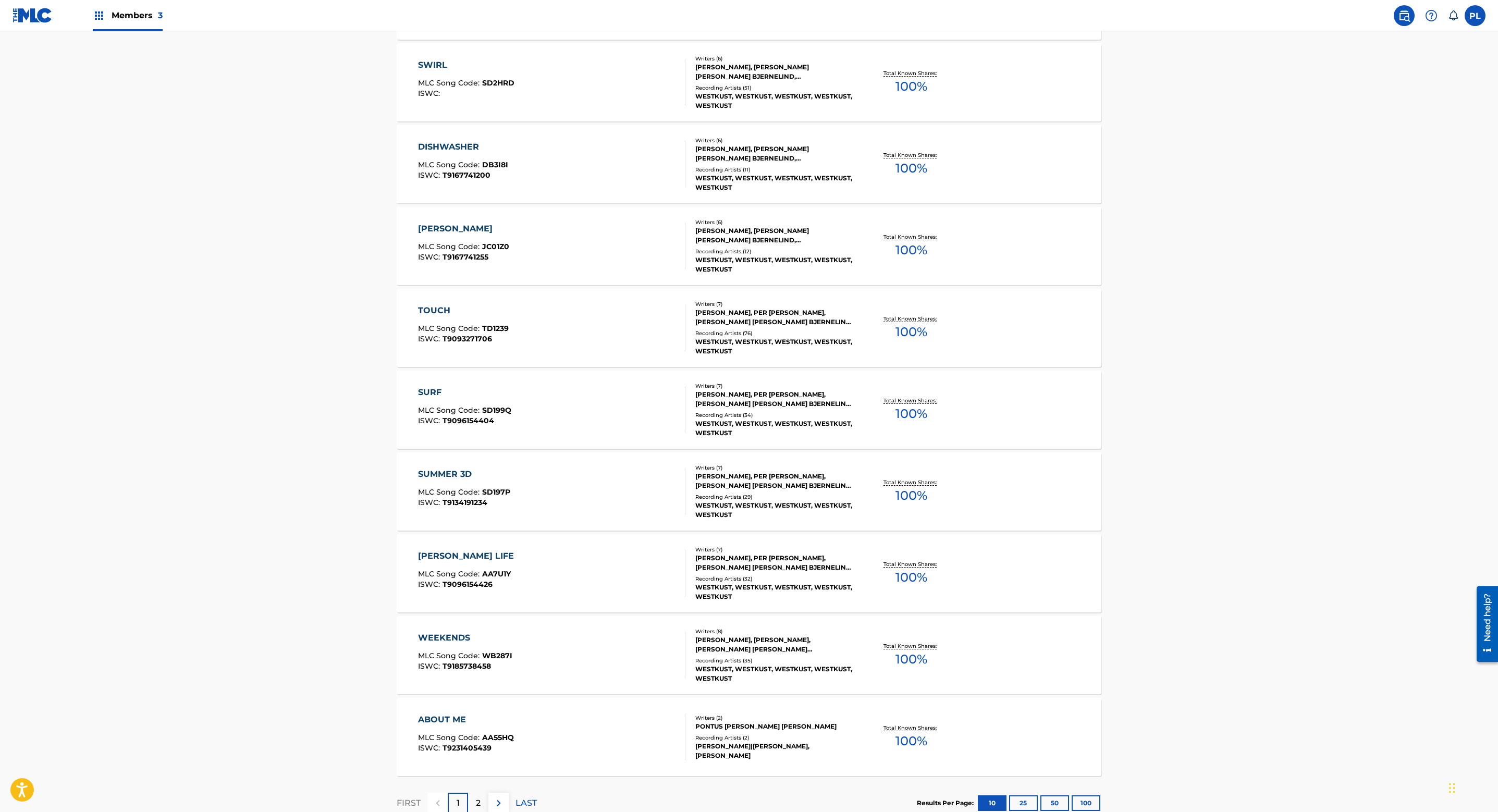
click at [761, 247] on div "Recording Artists ( 12 )" at bounding box center [774, 251] width 158 height 7
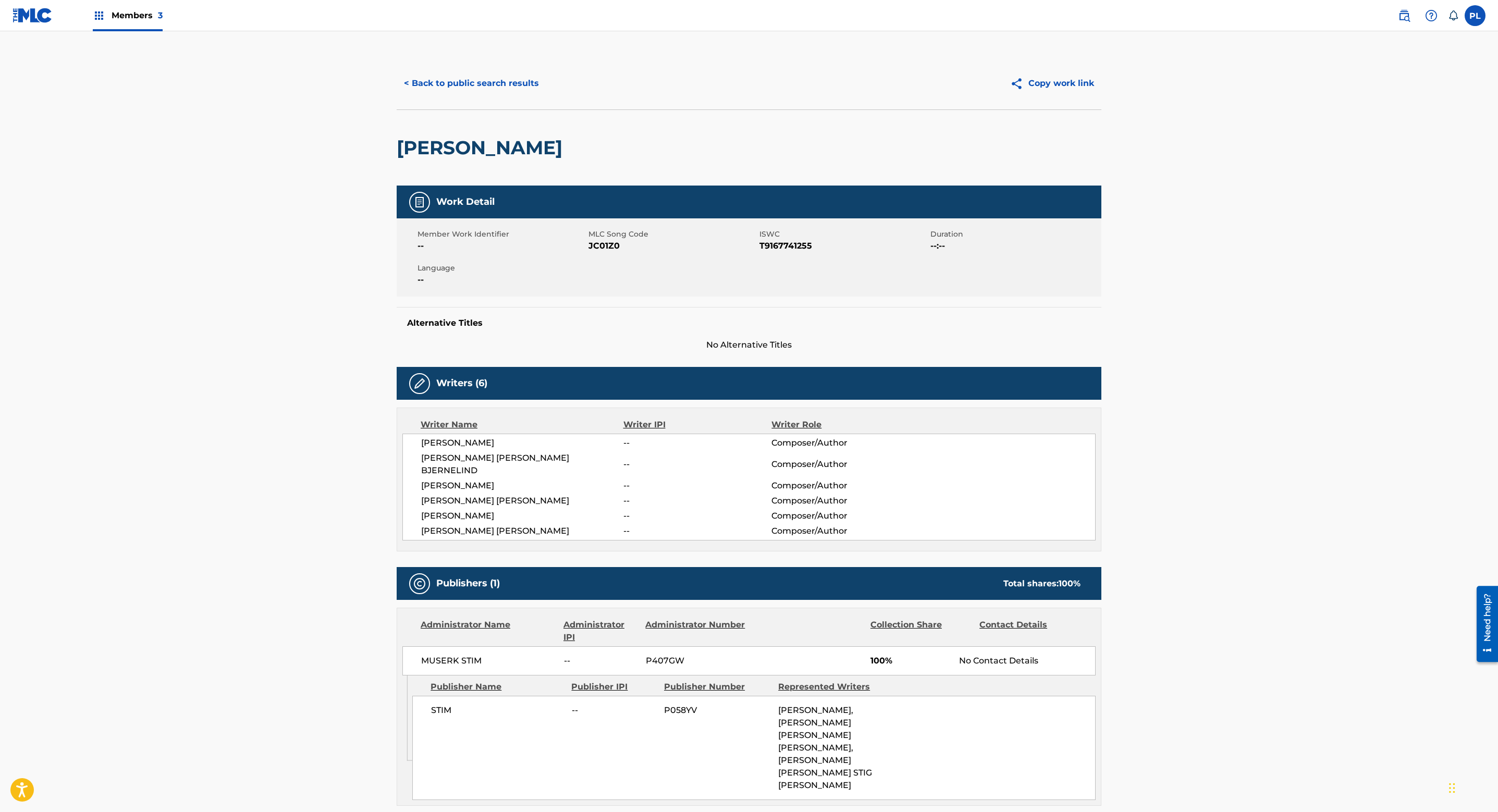
click at [477, 81] on button "< Back to public search results" at bounding box center [471, 83] width 149 height 26
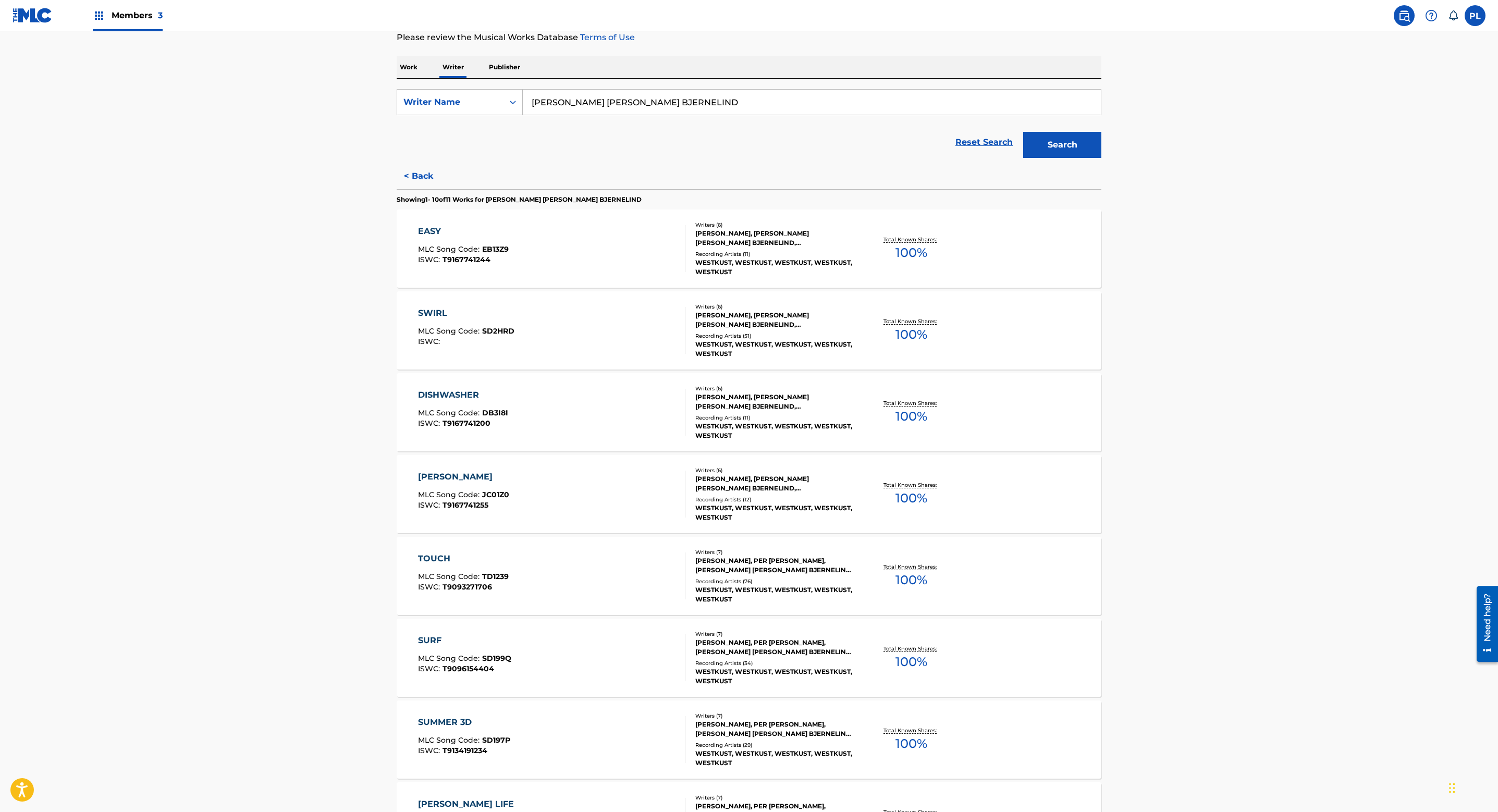
scroll to position [463, 0]
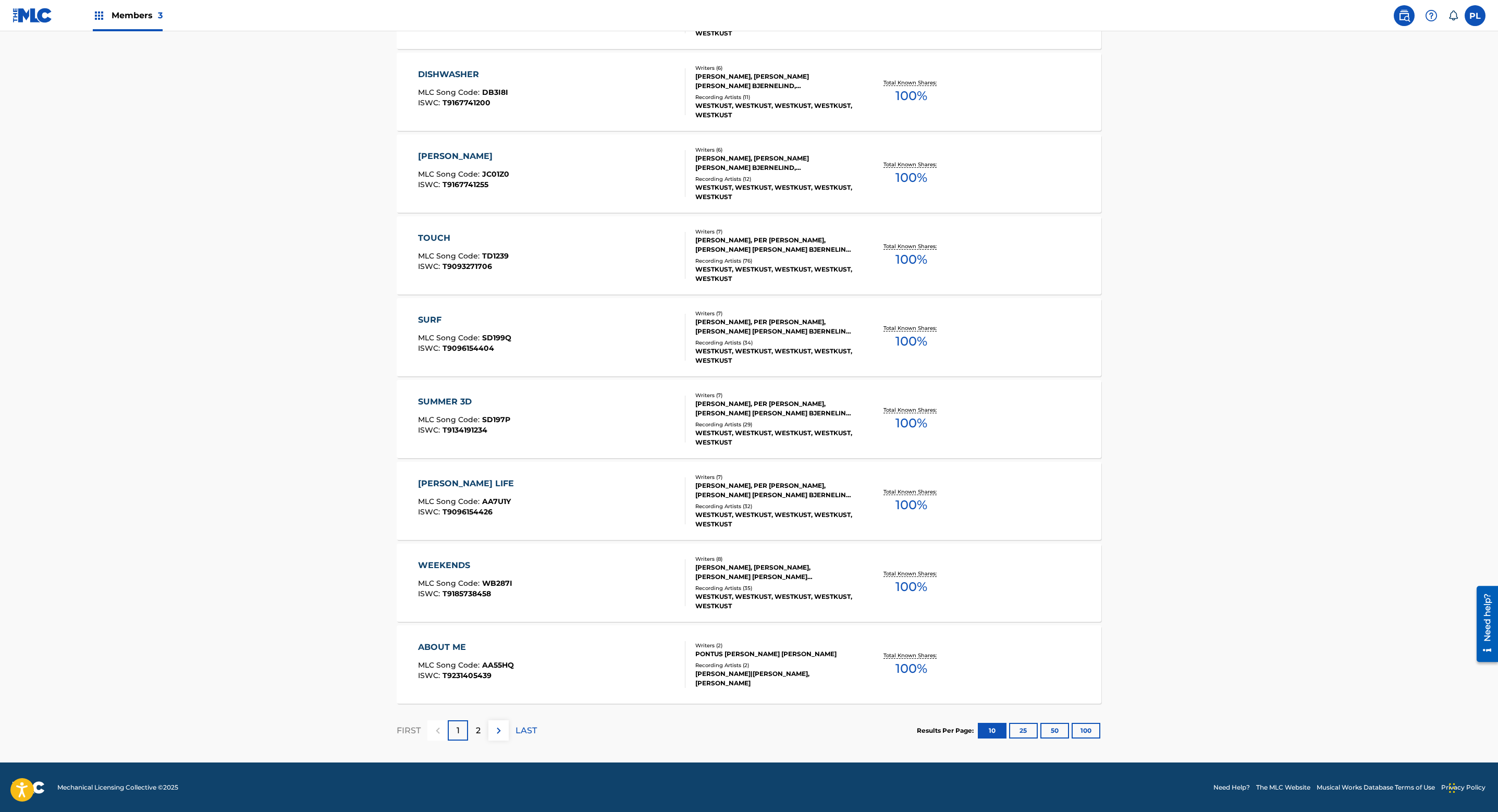
click at [777, 592] on div "WESTKUST, WESTKUST, WESTKUST, WESTKUST, WESTKUST" at bounding box center [774, 601] width 158 height 19
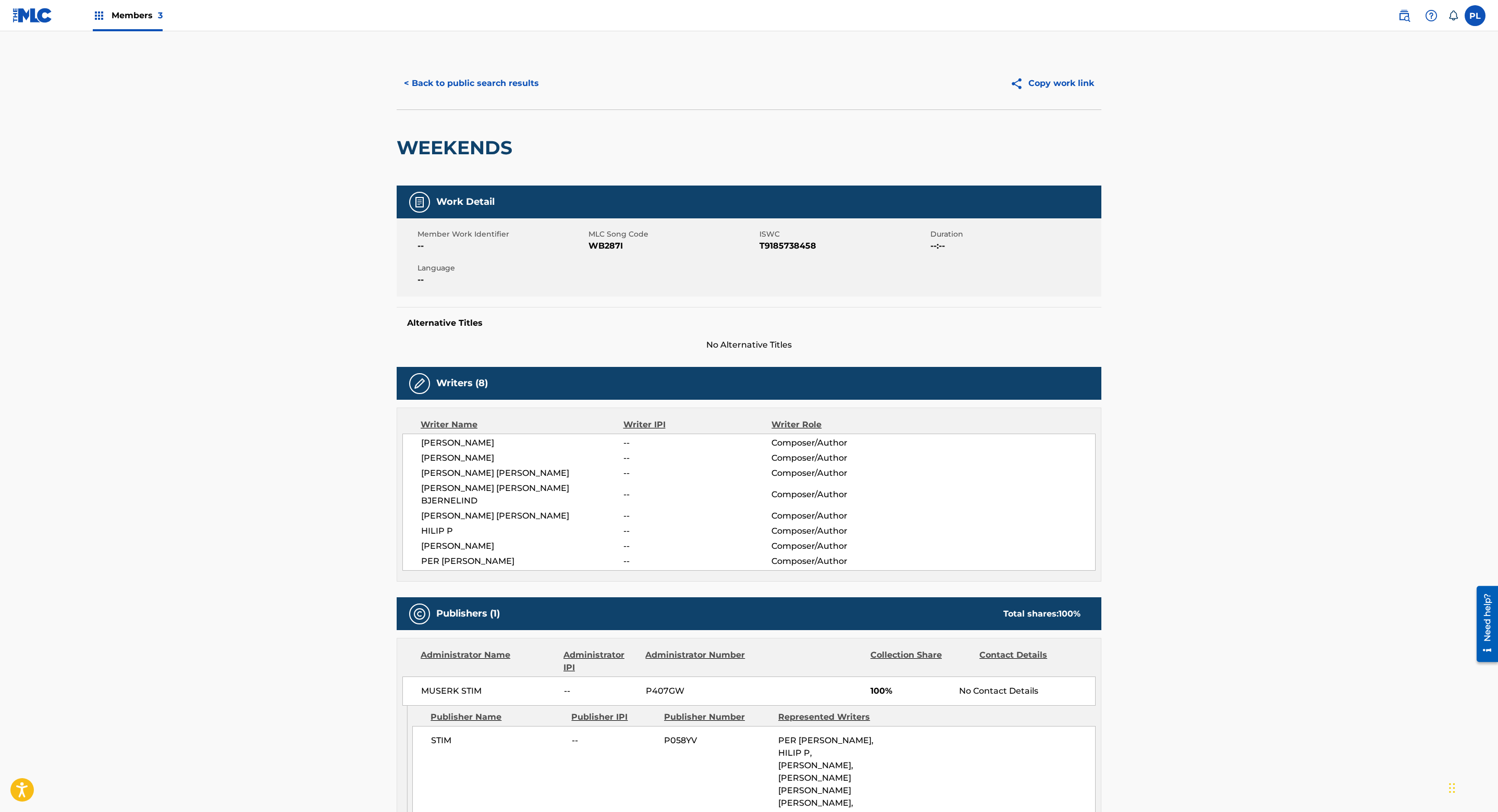
click at [493, 86] on button "< Back to public search results" at bounding box center [471, 83] width 149 height 26
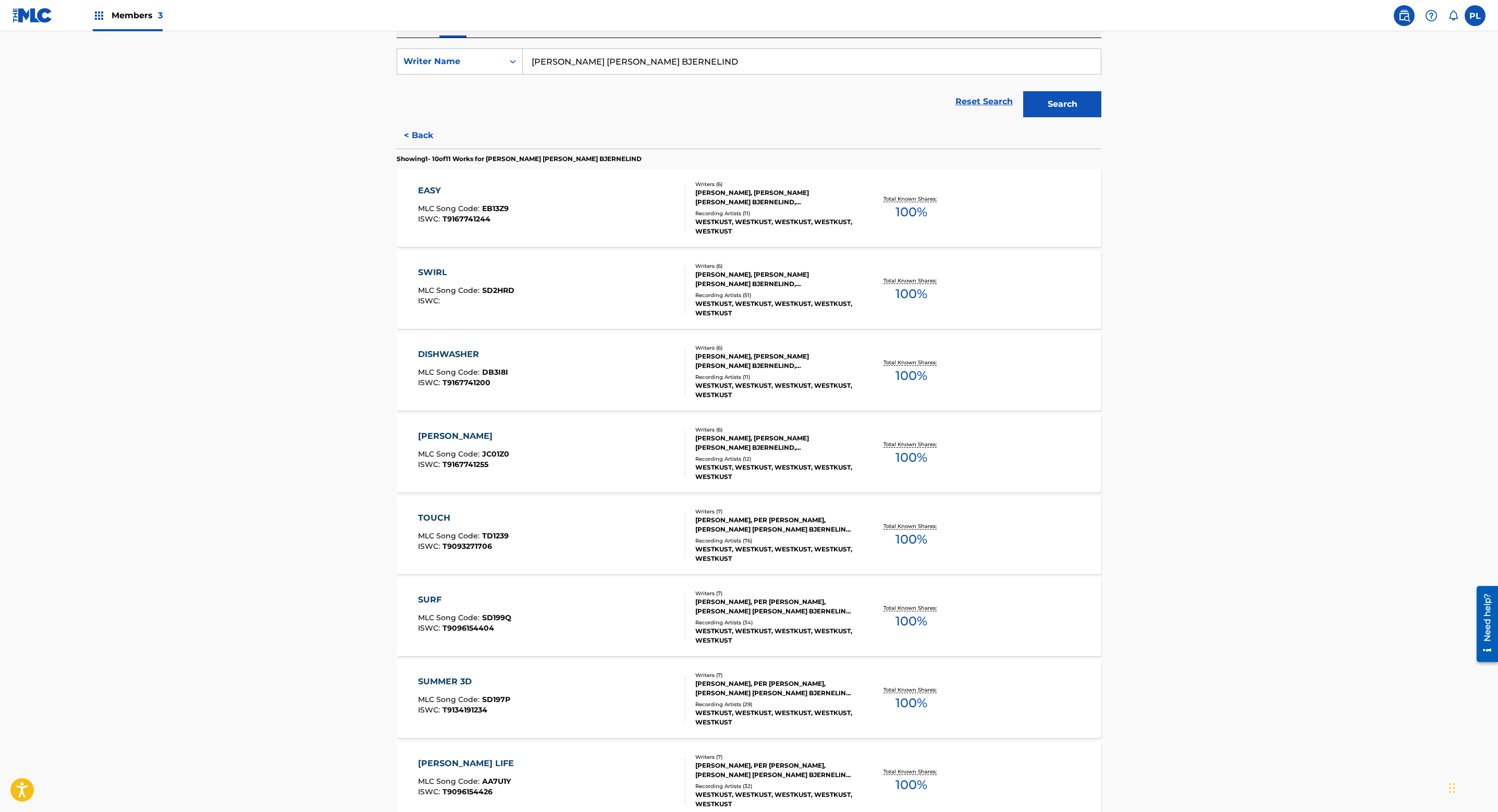
scroll to position [463, 0]
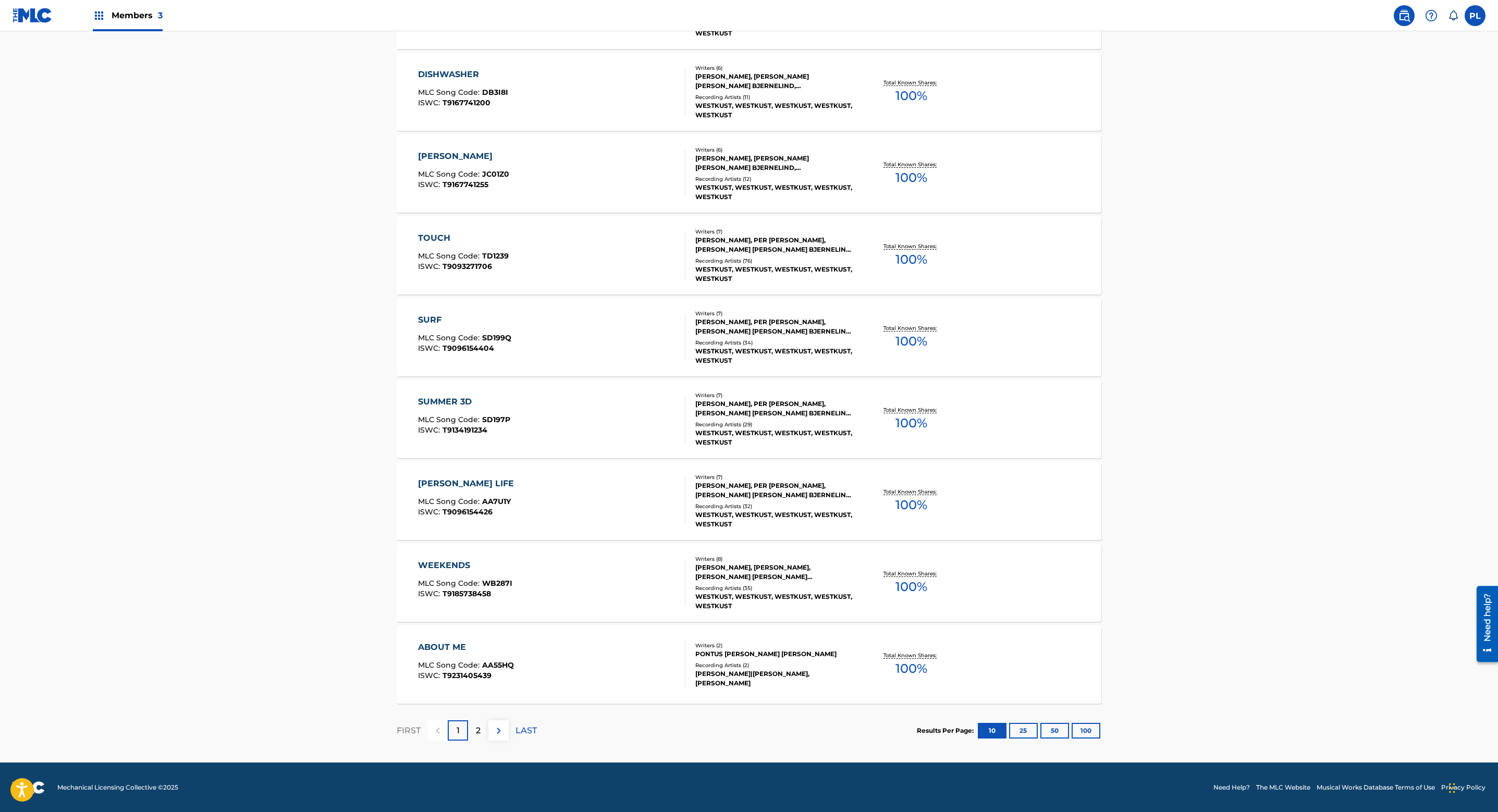
click at [1084, 726] on button "100" at bounding box center [1086, 730] width 29 height 16
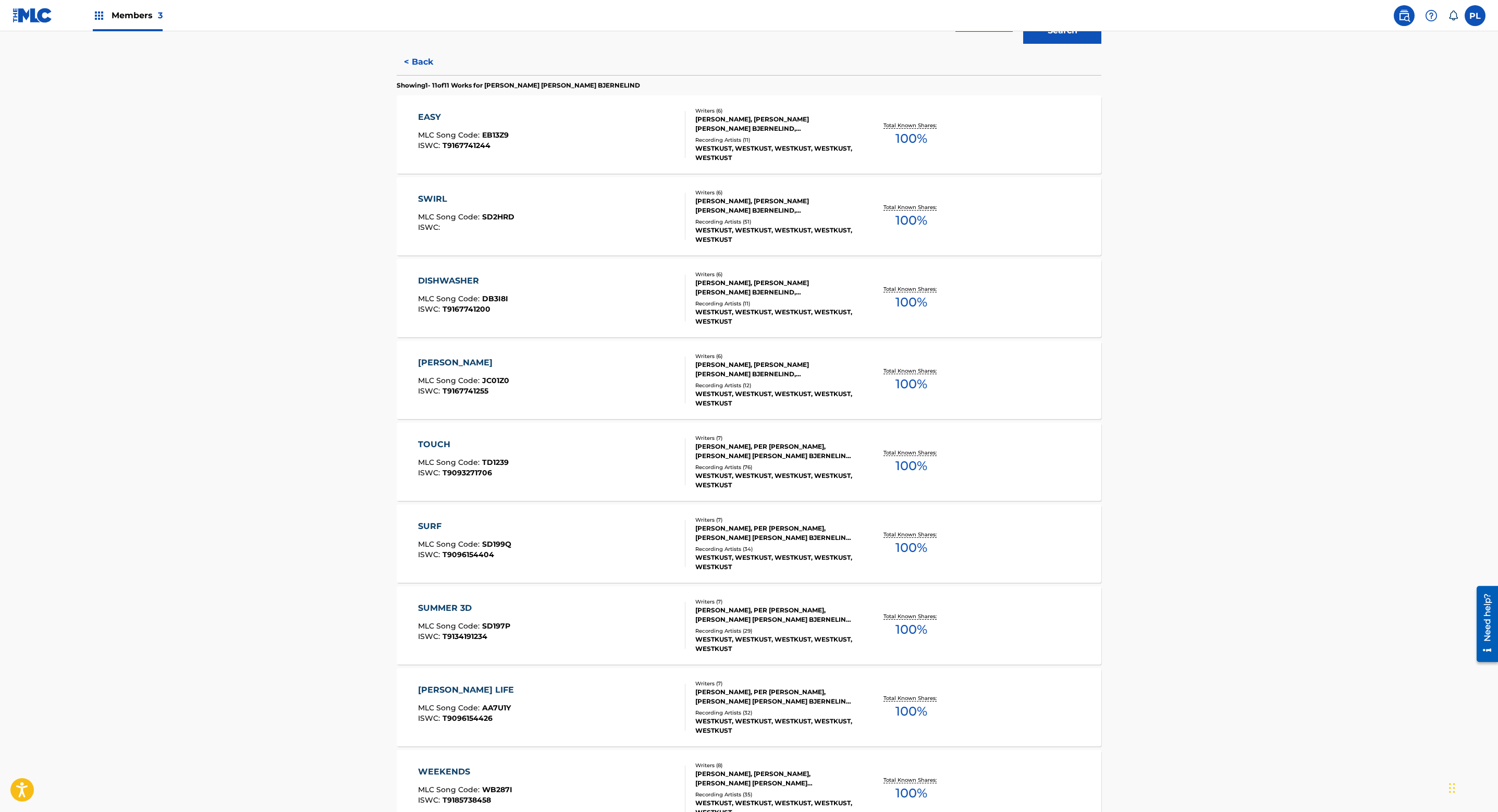
scroll to position [541, 0]
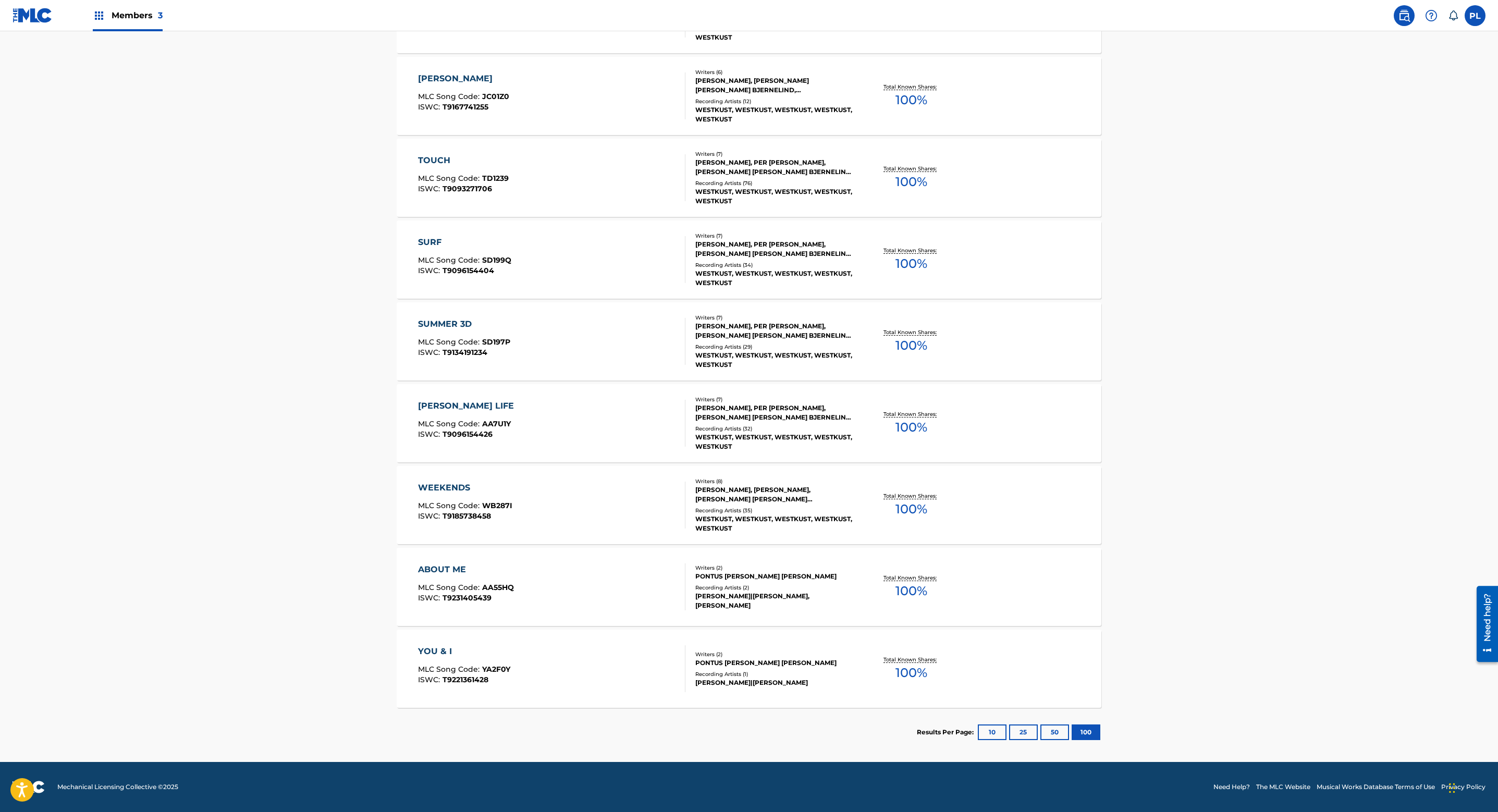
click at [691, 516] on div "Writers ( 8 ) [PERSON_NAME], [PERSON_NAME], [PERSON_NAME] [PERSON_NAME] [PERSON…" at bounding box center [769, 505] width 167 height 56
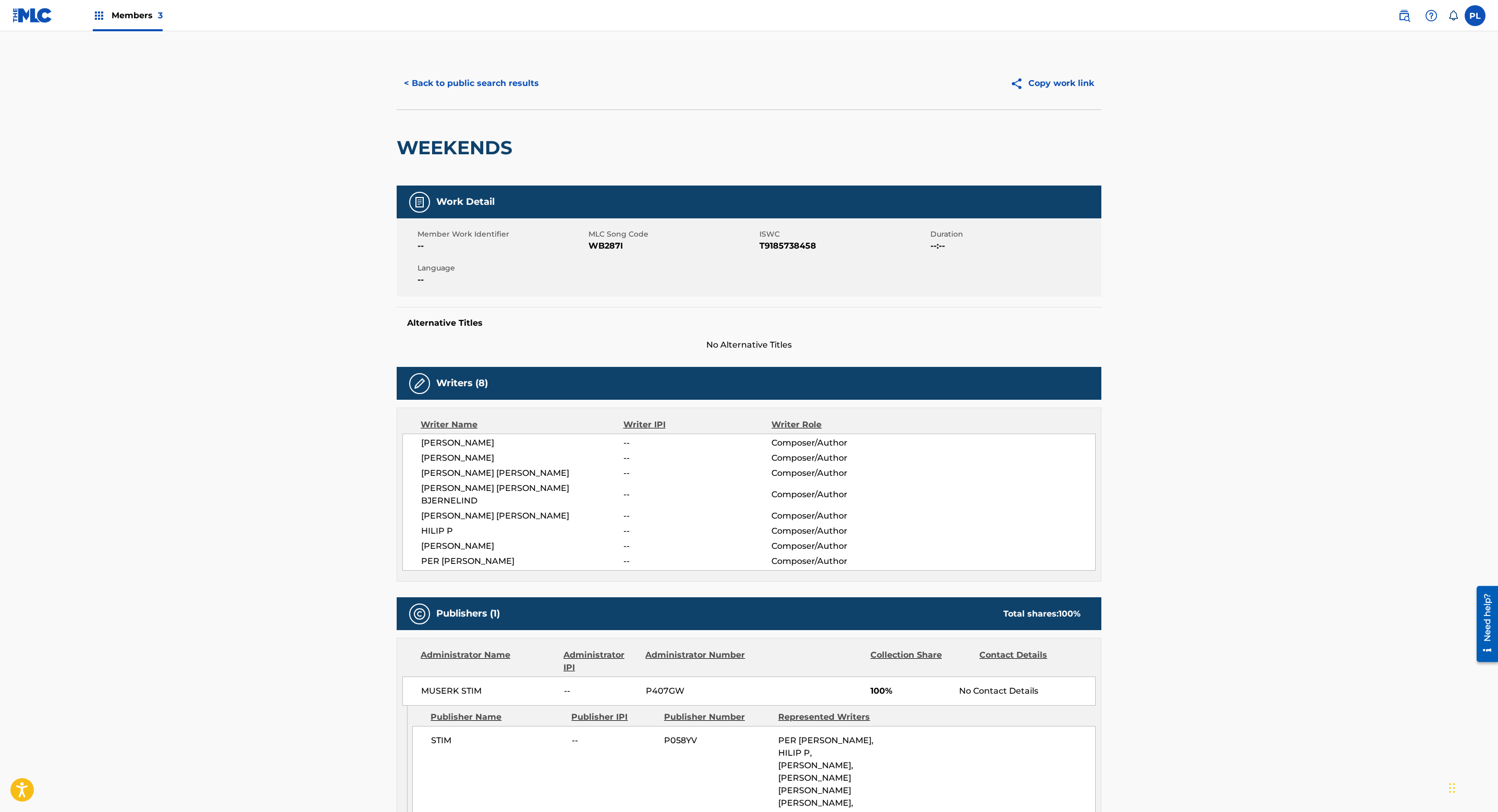
click at [518, 85] on button "< Back to public search results" at bounding box center [471, 83] width 149 height 26
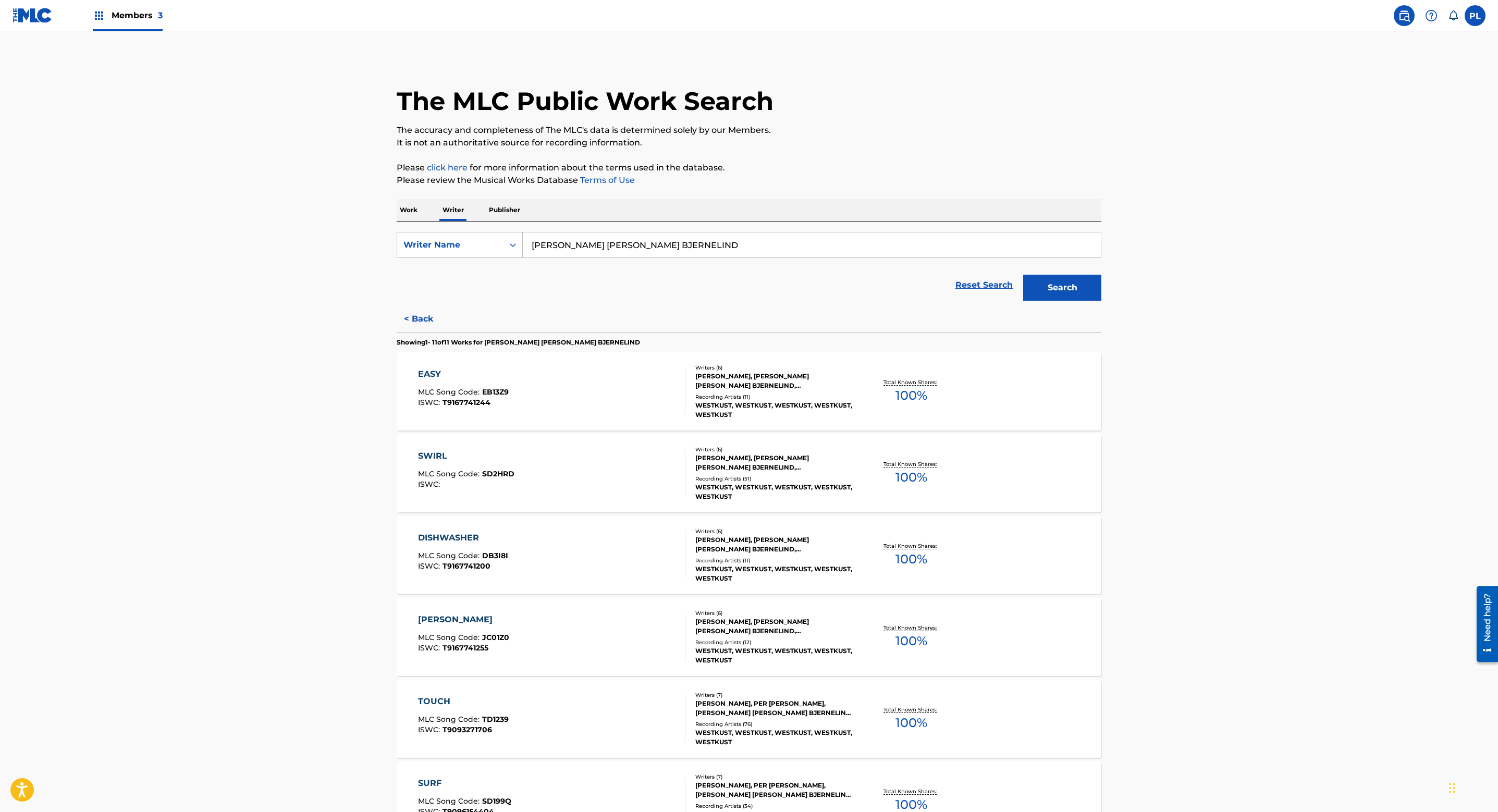
click at [417, 213] on p "Work" at bounding box center [409, 210] width 24 height 22
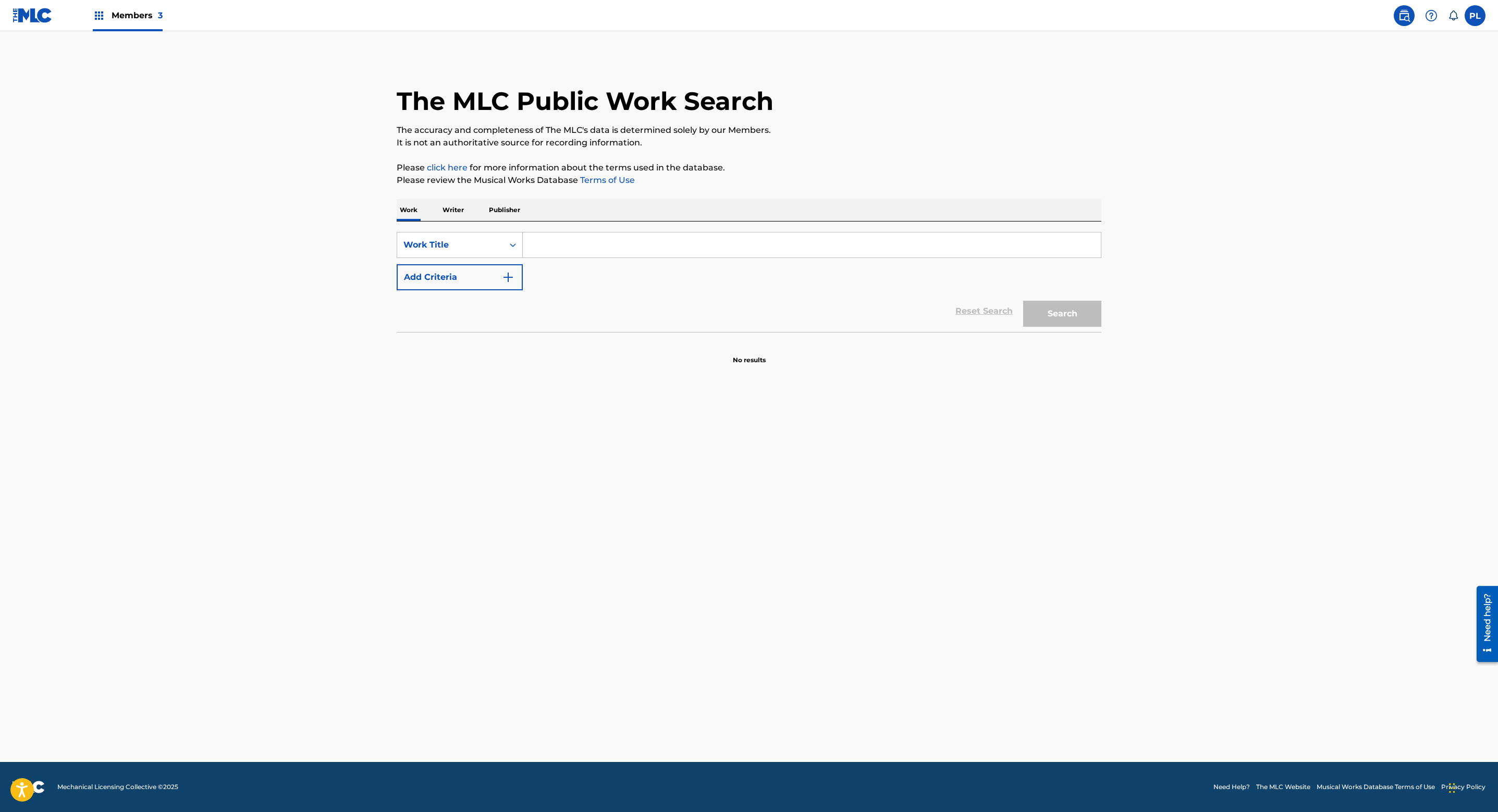
click at [563, 241] on input "Search Form" at bounding box center [812, 245] width 578 height 25
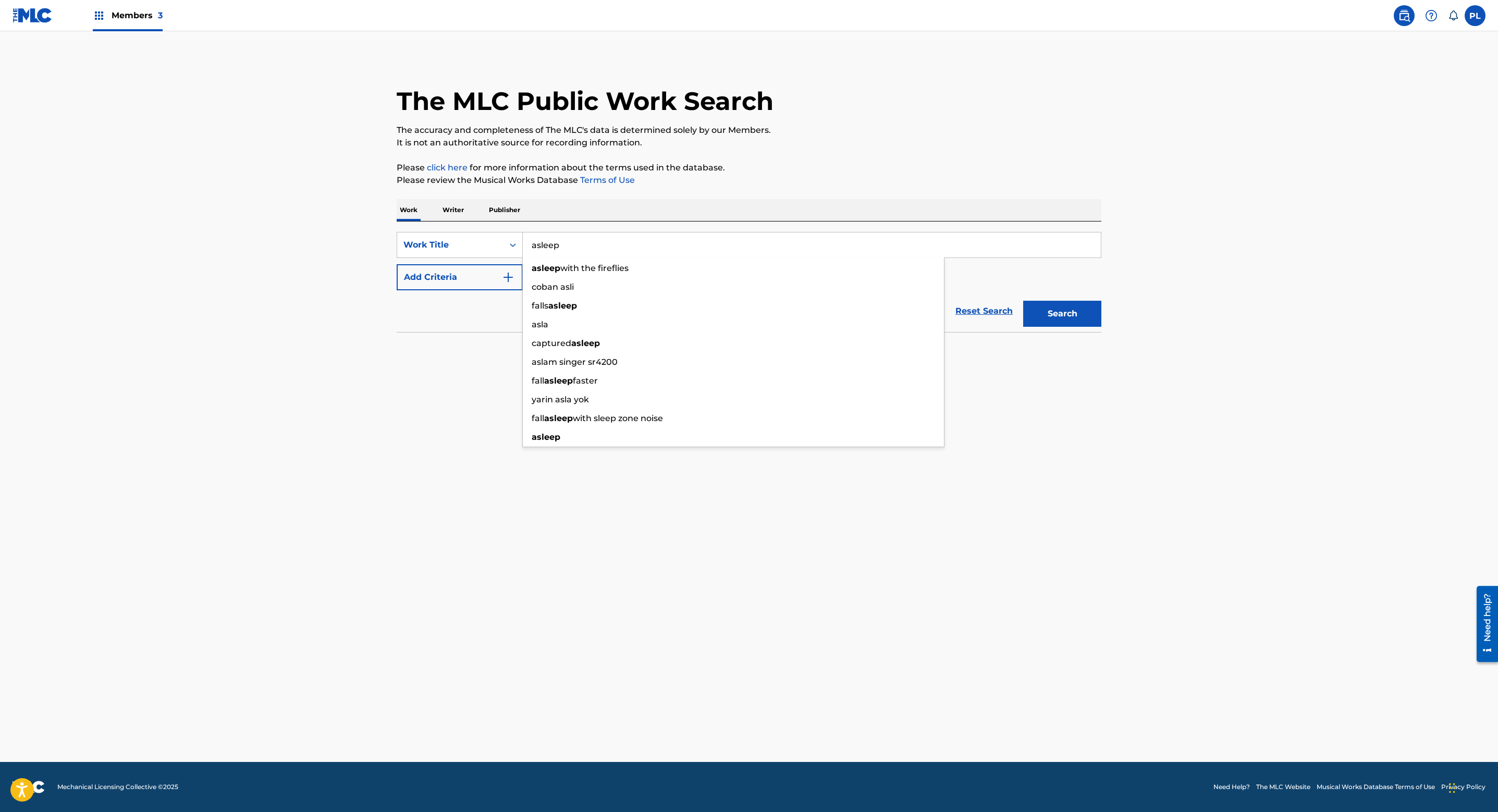
type input "asleep"
click at [465, 275] on button "Add Criteria" at bounding box center [460, 277] width 126 height 26
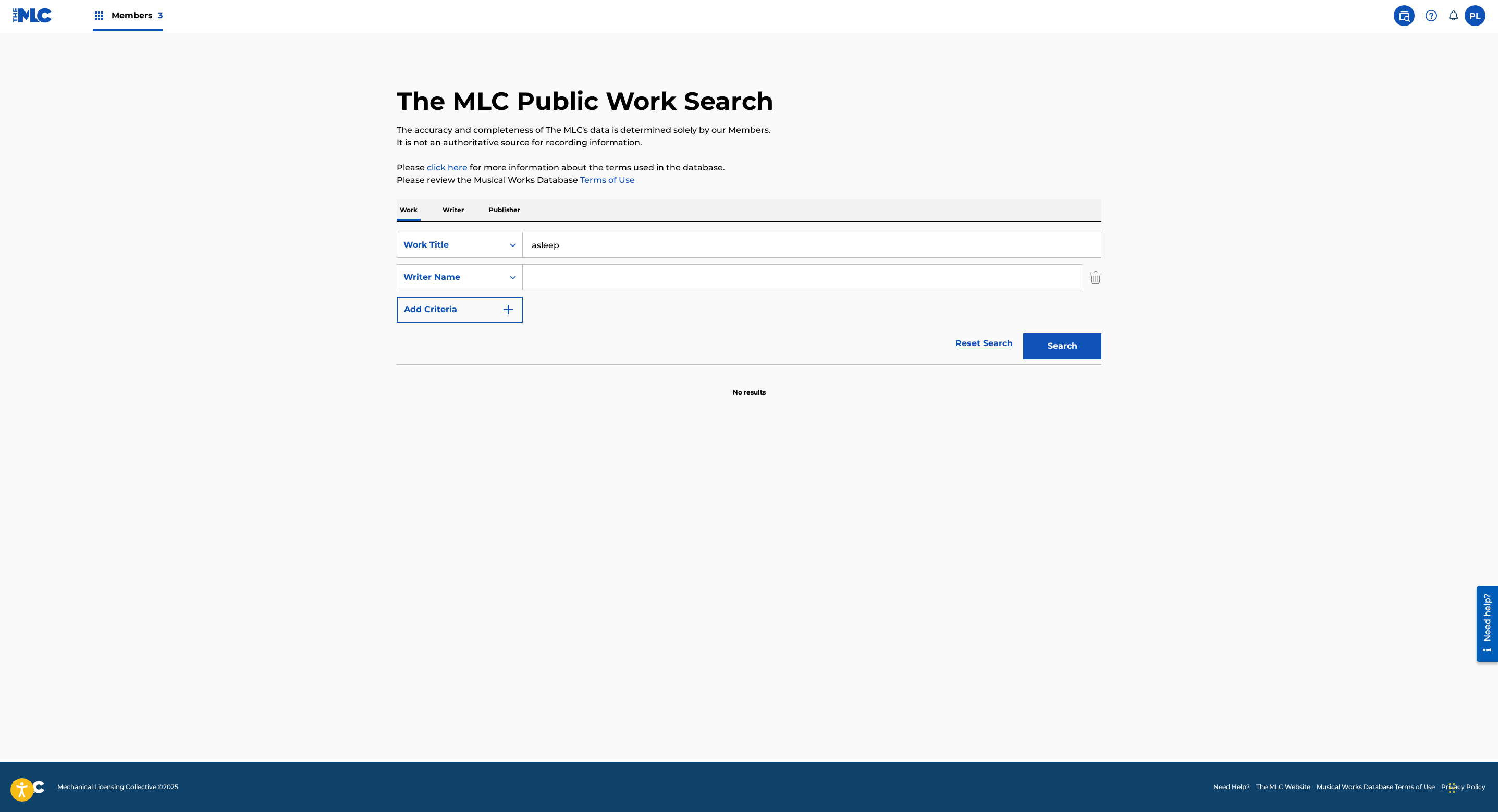
click at [607, 264] on div "Search Form" at bounding box center [803, 277] width 559 height 26
click at [590, 272] on input "Search Form" at bounding box center [802, 277] width 559 height 25
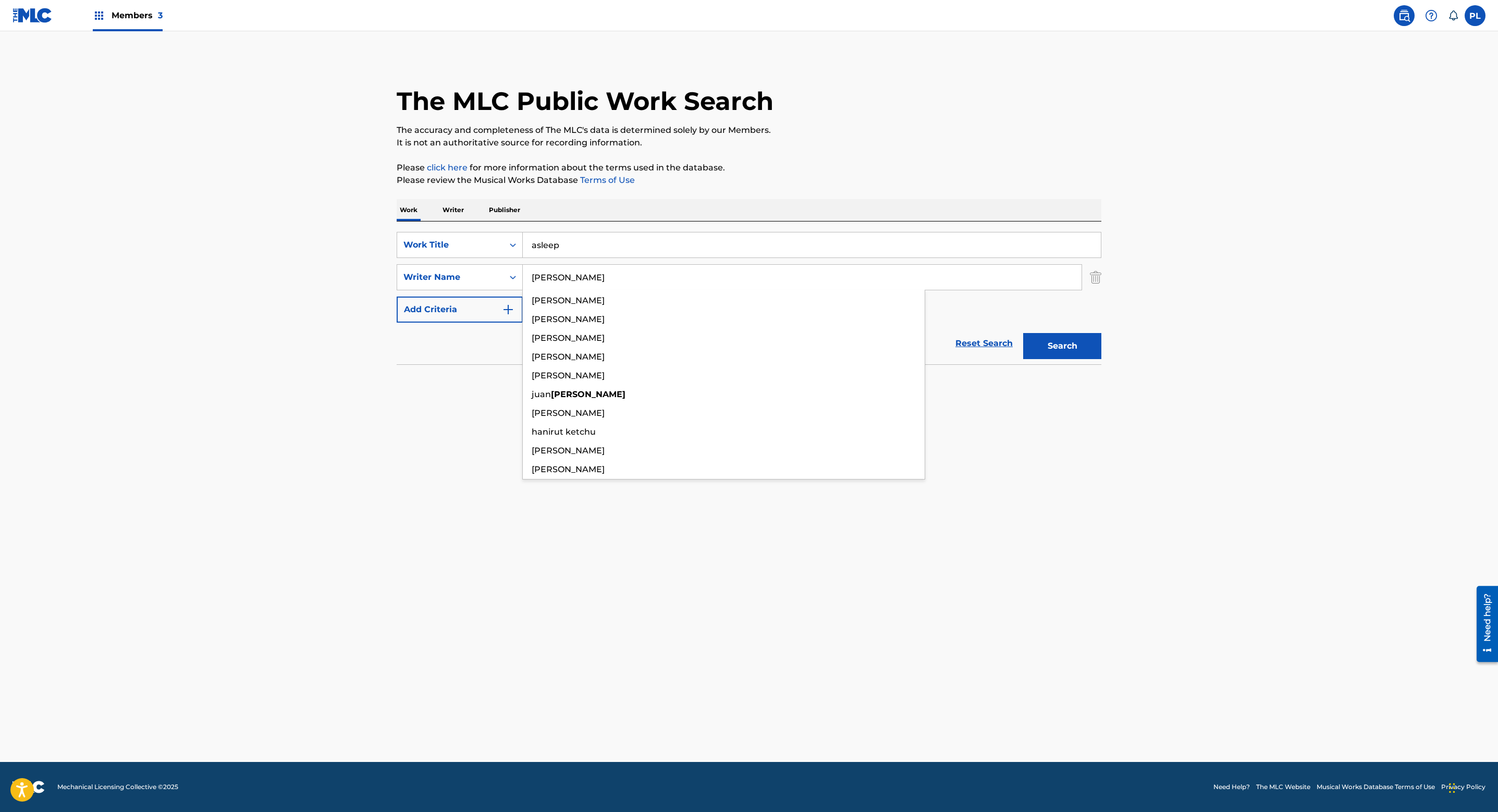
type input "[PERSON_NAME]"
click at [1023, 333] on button "Search" at bounding box center [1062, 346] width 78 height 26
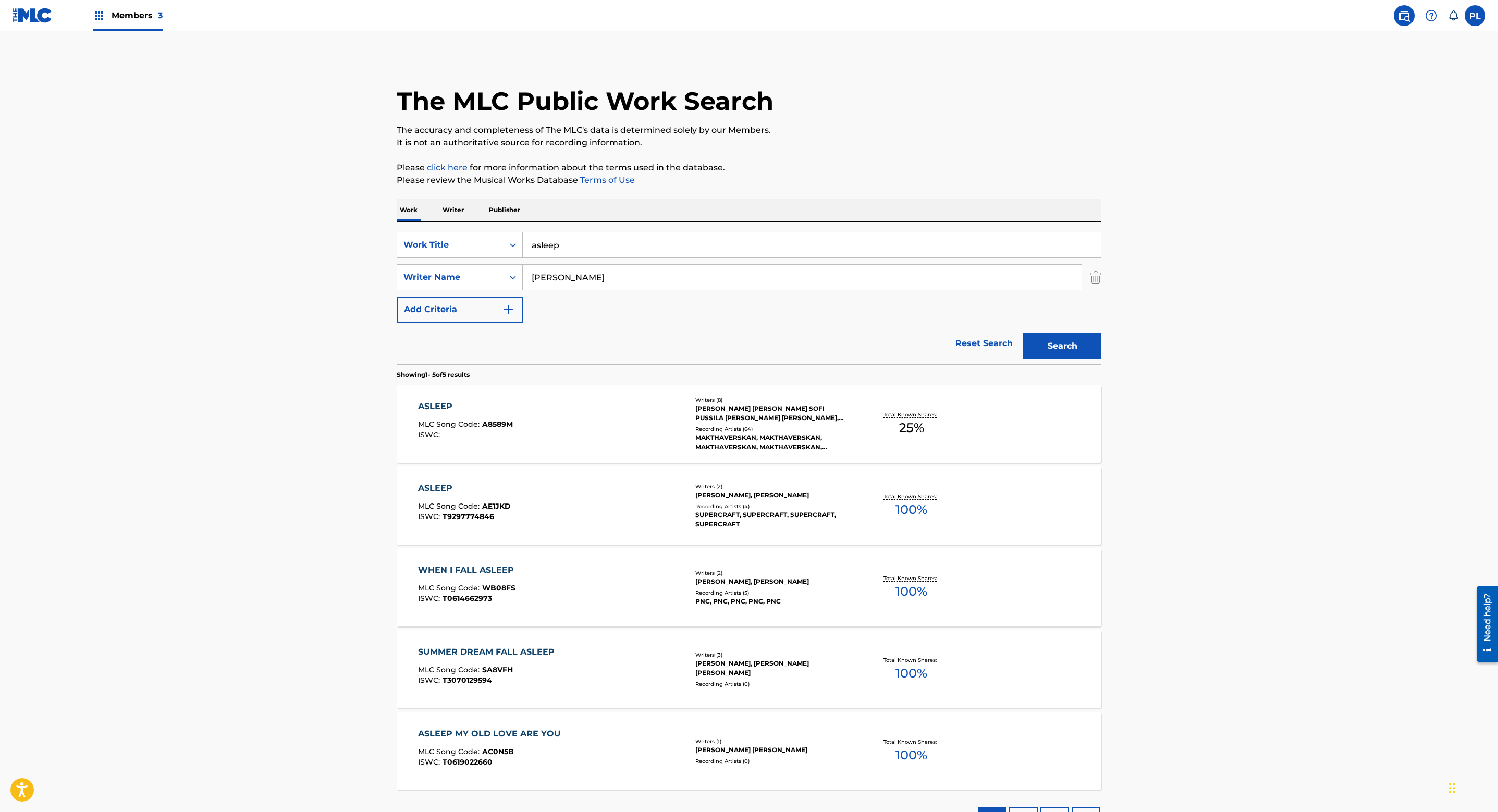
click at [755, 419] on div "[PERSON_NAME] [PERSON_NAME] SOFI PUSSILA [PERSON_NAME] [PERSON_NAME], MAJA [PER…" at bounding box center [774, 413] width 158 height 19
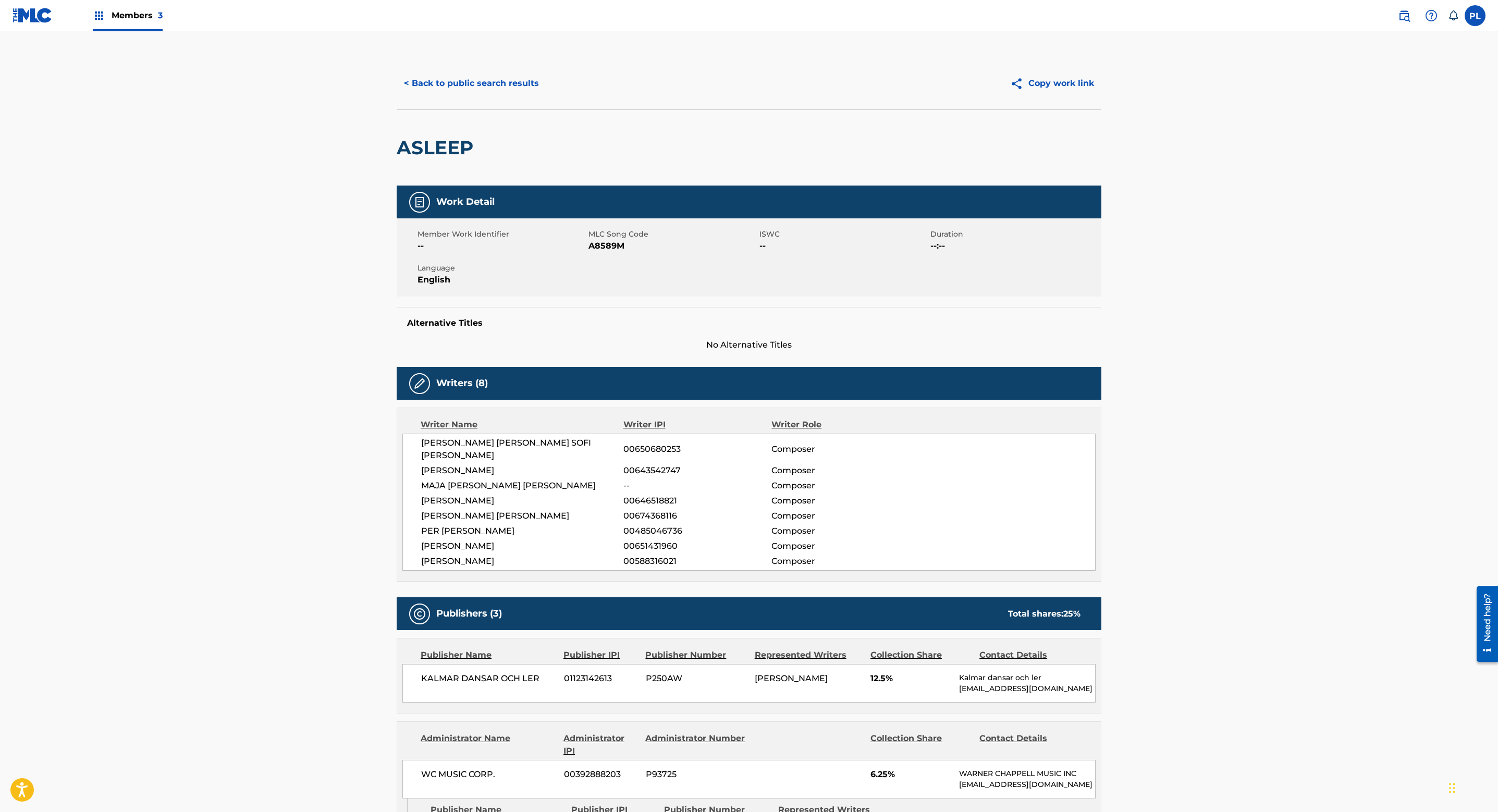
click at [508, 70] on button "< Back to public search results" at bounding box center [471, 83] width 149 height 26
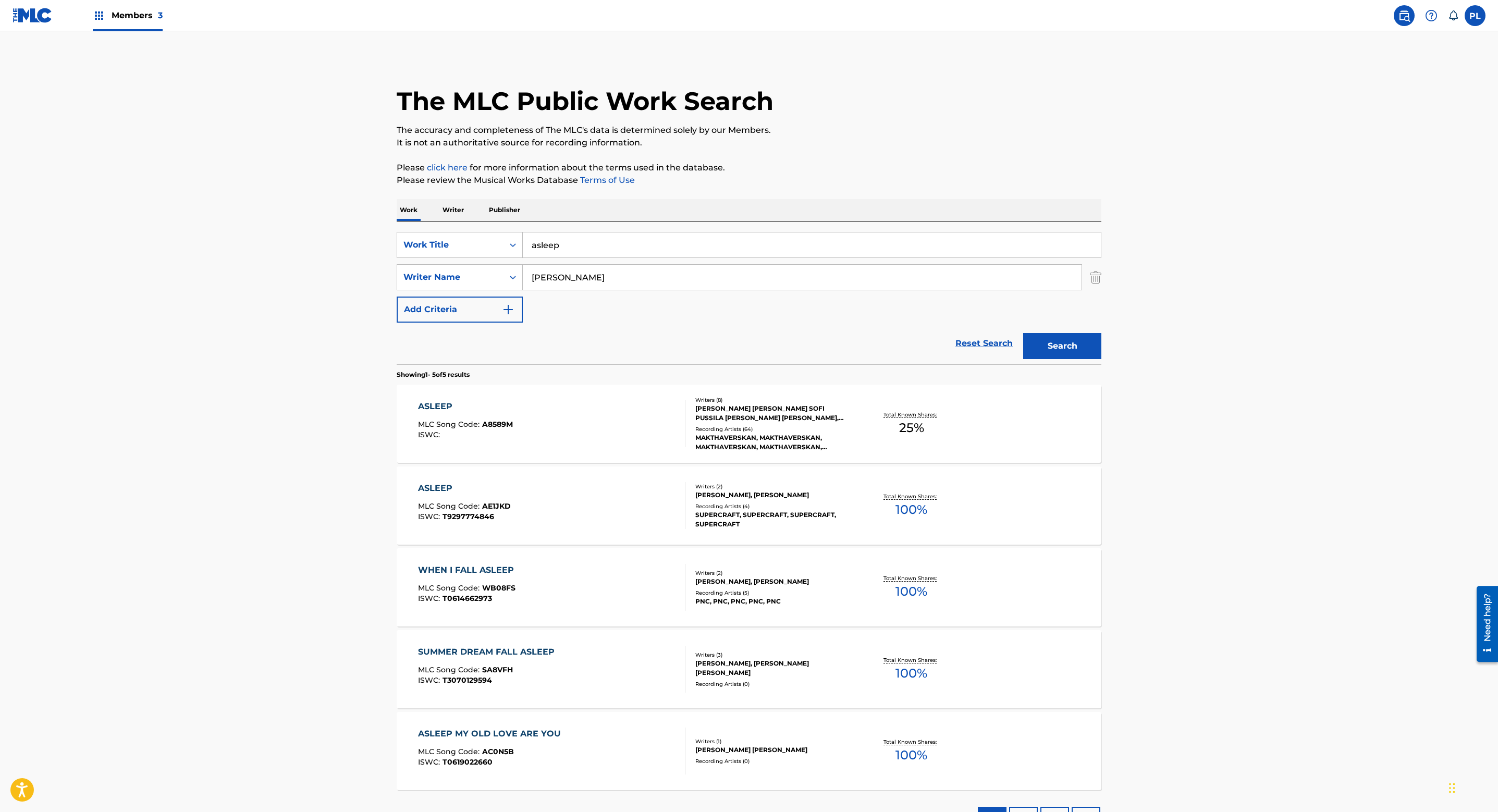
click at [717, 433] on div "MAKTHAVERSKAN, MAKTHAVERSKAN, MAKTHAVERSKAN, MAKTHAVERSKAN, MAKTHAVERSKAN" at bounding box center [774, 442] width 158 height 19
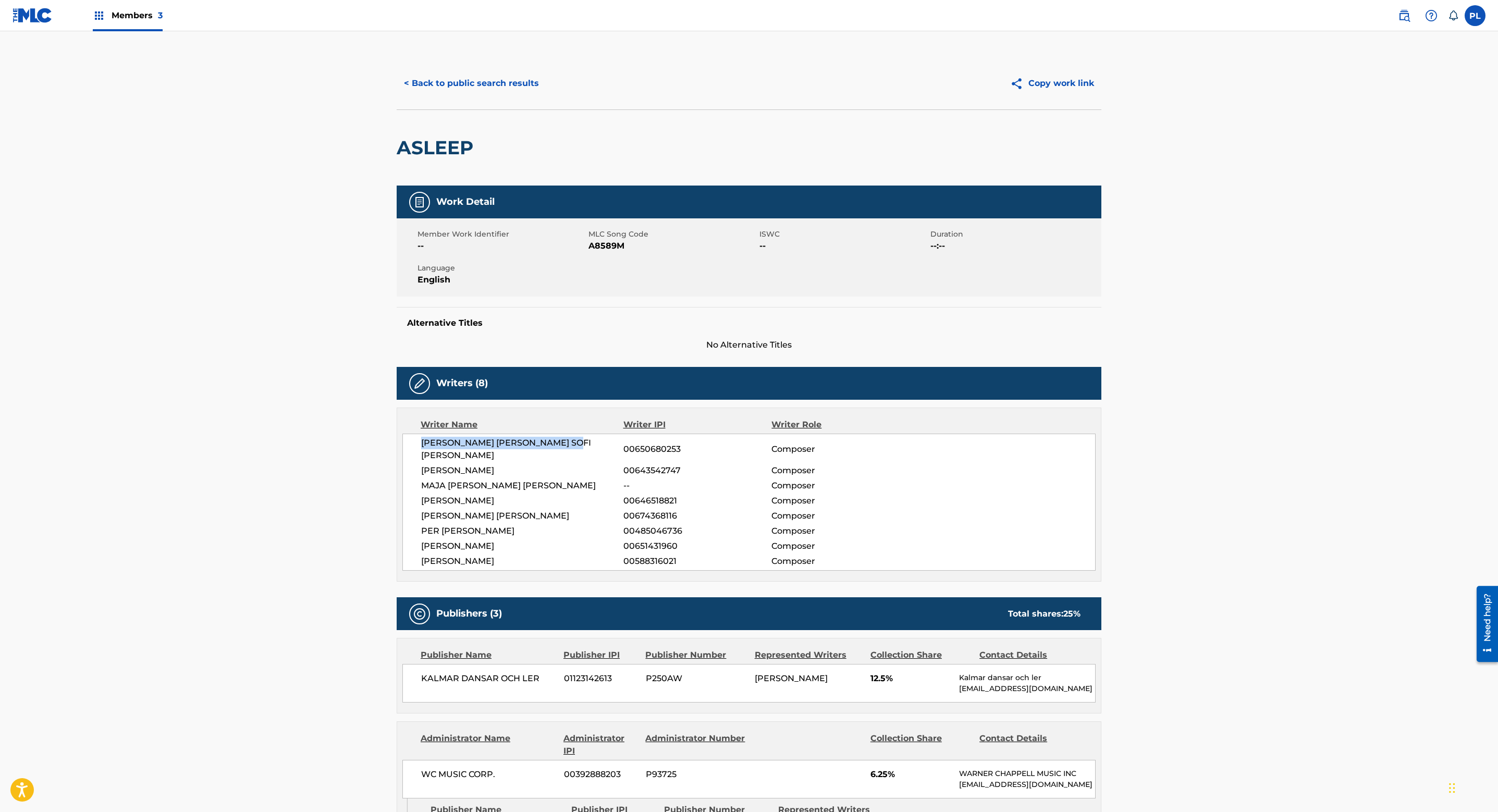
drag, startPoint x: 579, startPoint y: 445, endPoint x: 418, endPoint y: 443, distance: 161.0
click at [418, 443] on div "[PERSON_NAME] [PERSON_NAME] SOFI PUSSILA [PERSON_NAME] 00650680253 Composer [PE…" at bounding box center [749, 502] width 693 height 137
copy span "[PERSON_NAME] [PERSON_NAME] SOFI [PERSON_NAME]"
click at [492, 78] on button "< Back to public search results" at bounding box center [471, 83] width 149 height 26
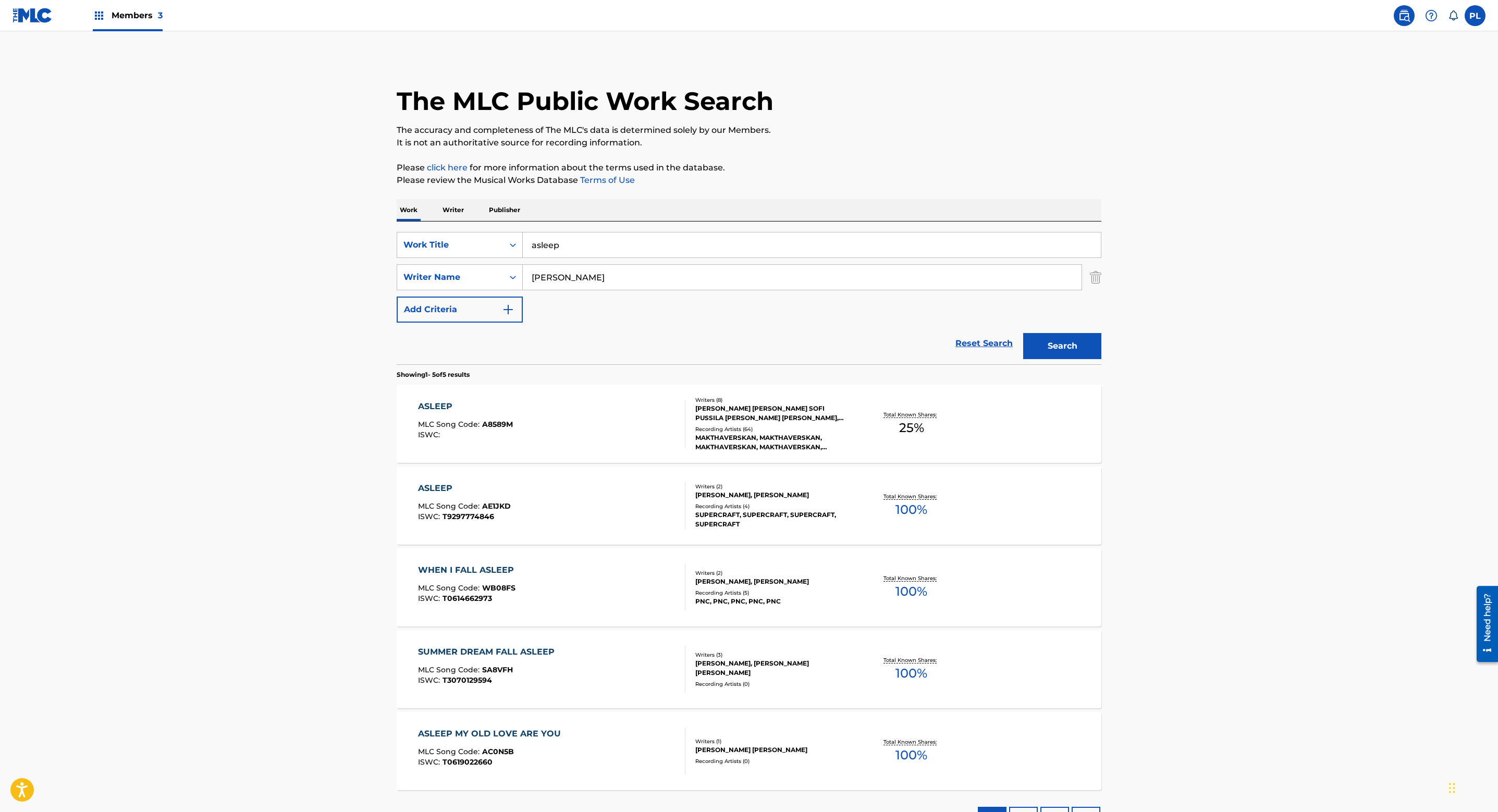
click at [454, 209] on p "Writer" at bounding box center [453, 210] width 28 height 22
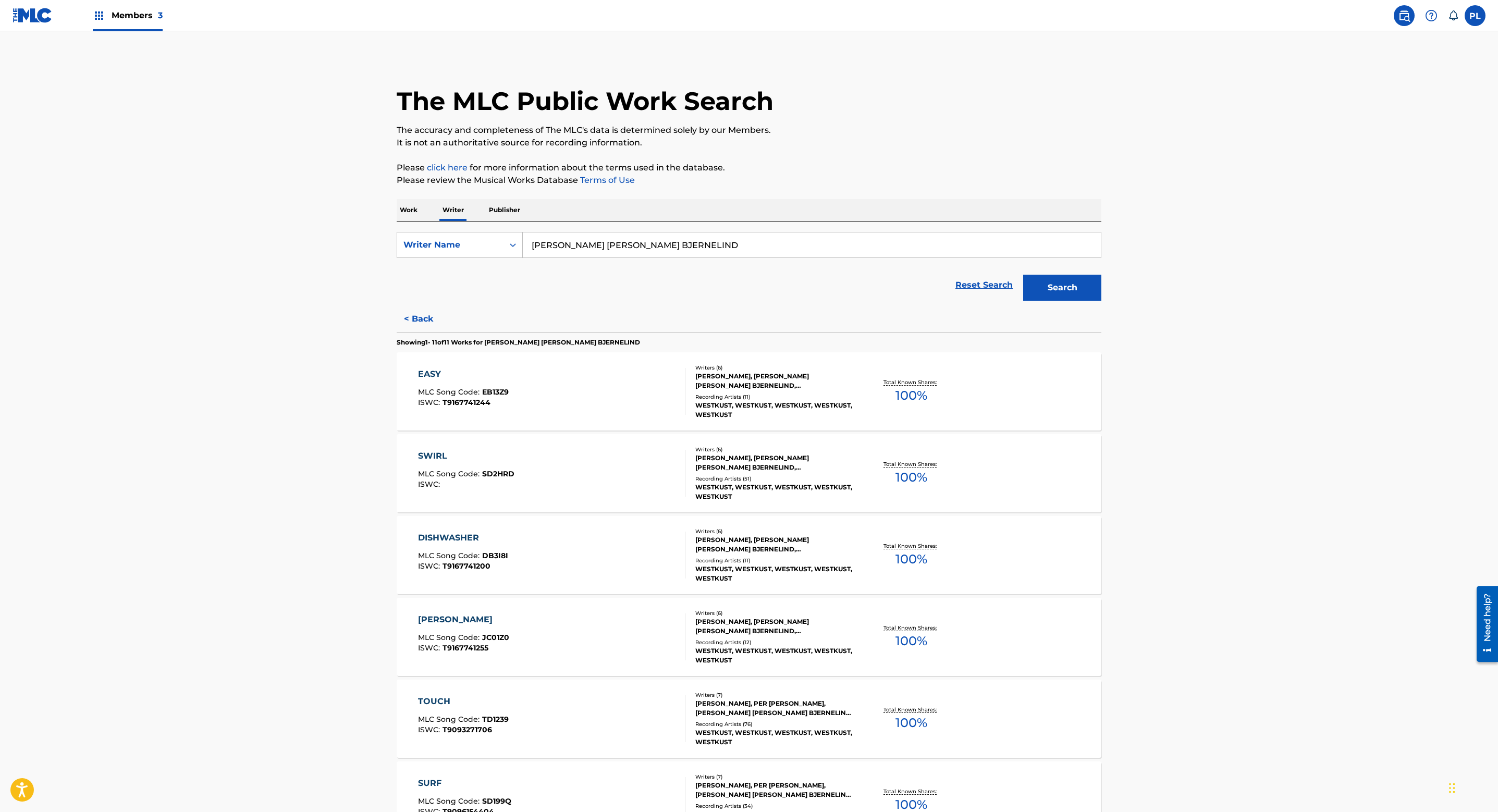
click at [1059, 288] on button "Search" at bounding box center [1062, 288] width 78 height 26
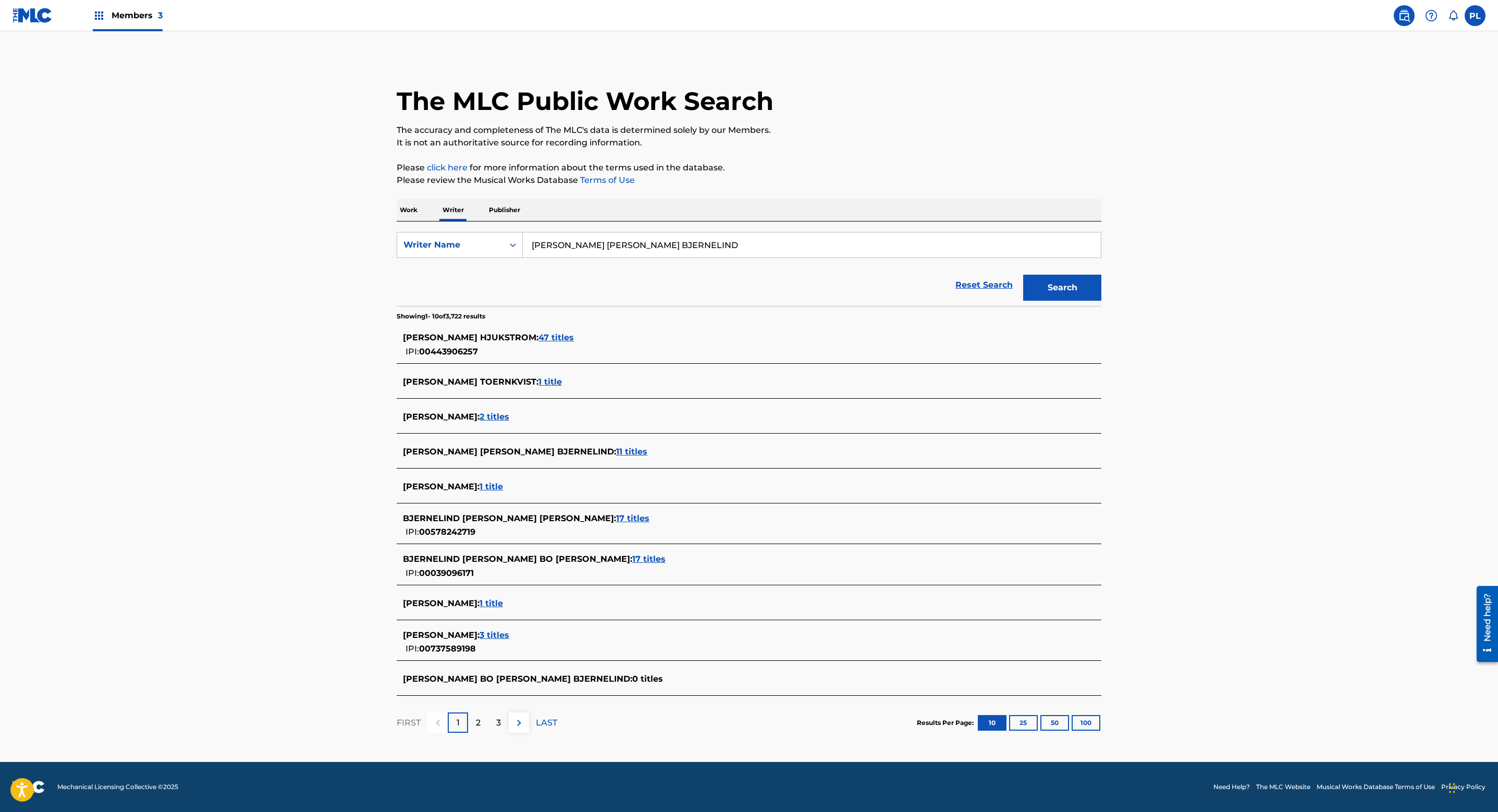
click at [616, 521] on span "17 titles" at bounding box center [632, 518] width 33 height 10
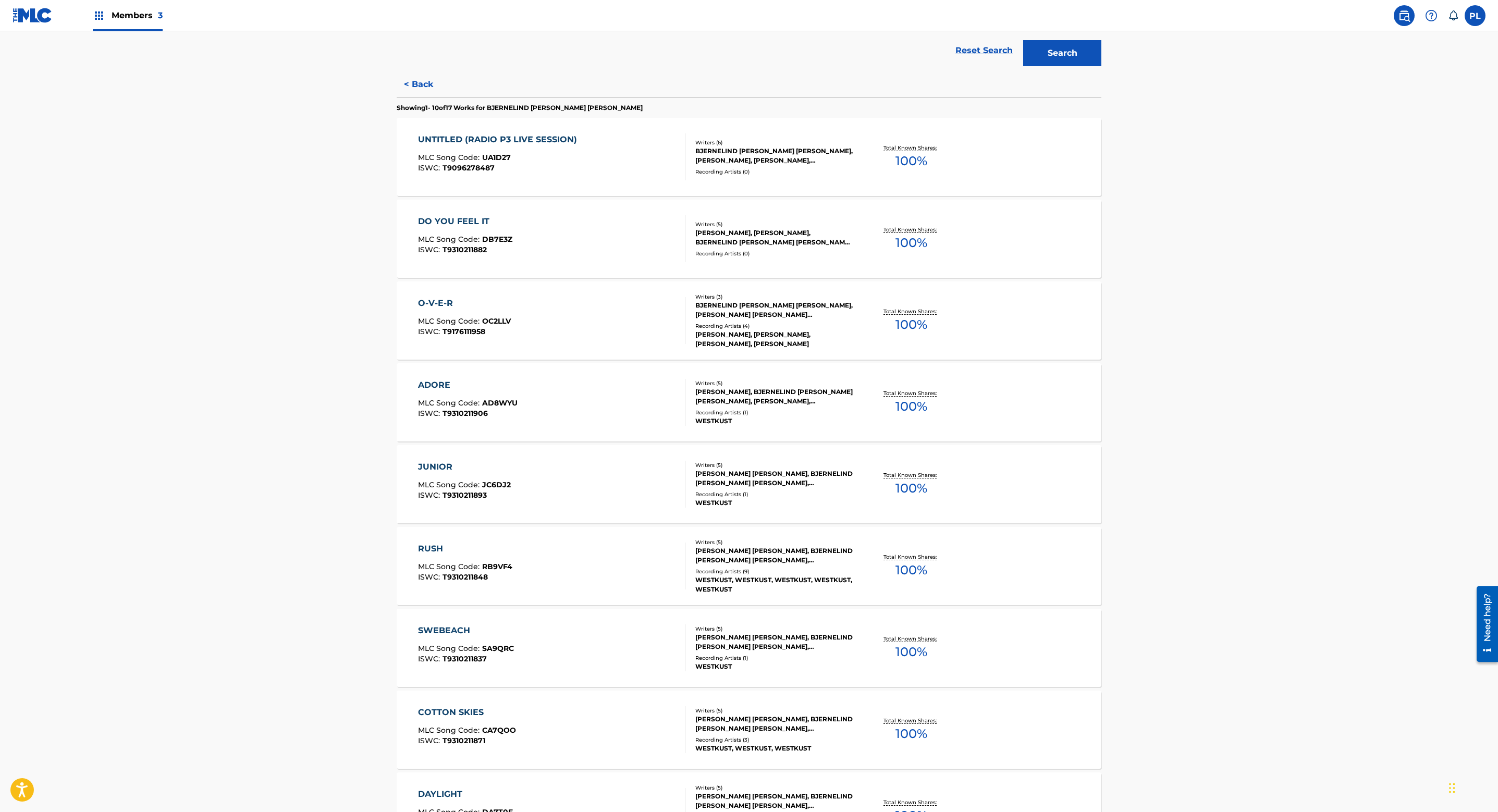
scroll to position [463, 0]
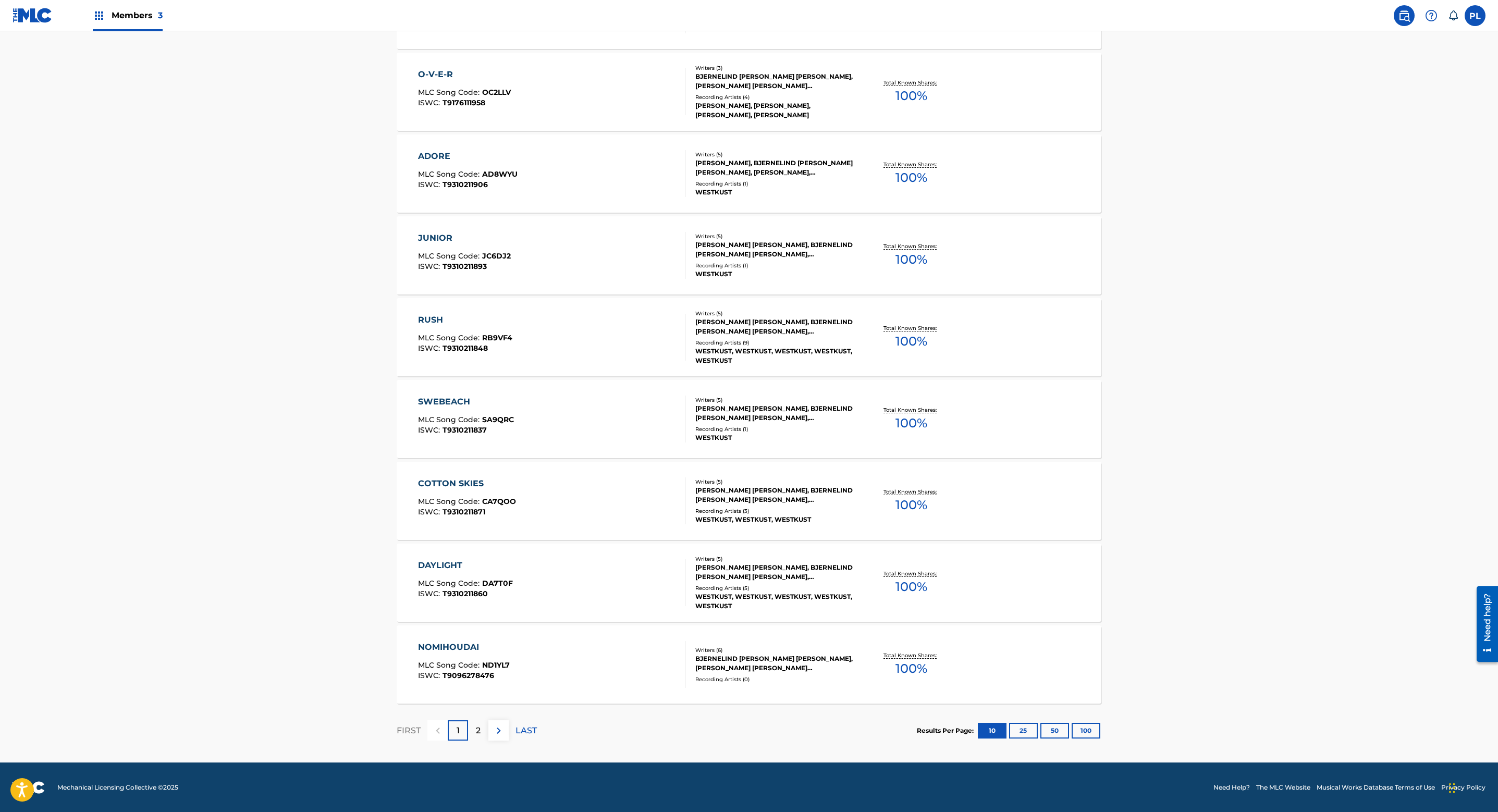
click at [772, 425] on div "Recording Artists ( 1 )" at bounding box center [774, 429] width 158 height 7
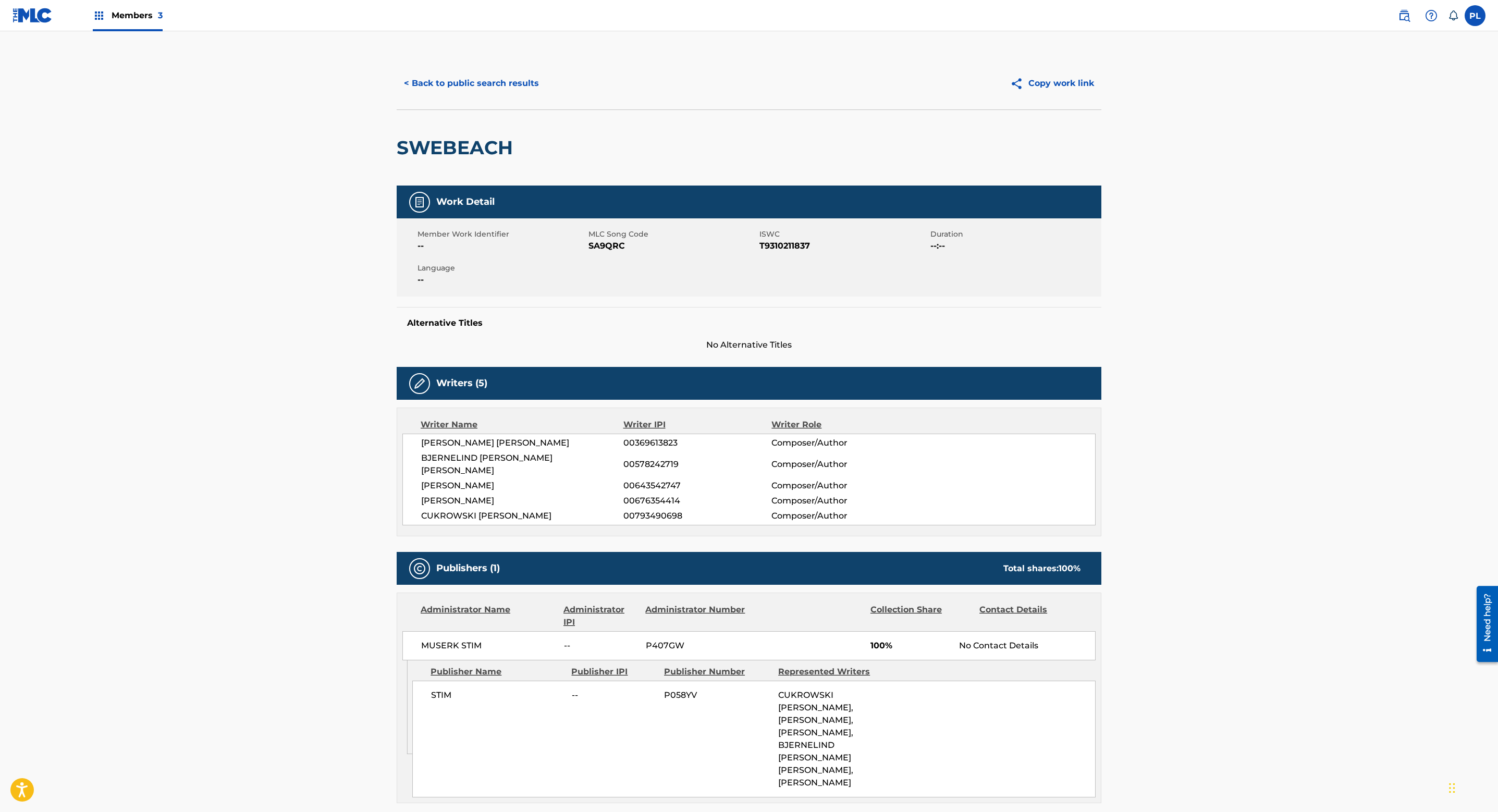
click at [497, 83] on button "< Back to public search results" at bounding box center [471, 83] width 149 height 26
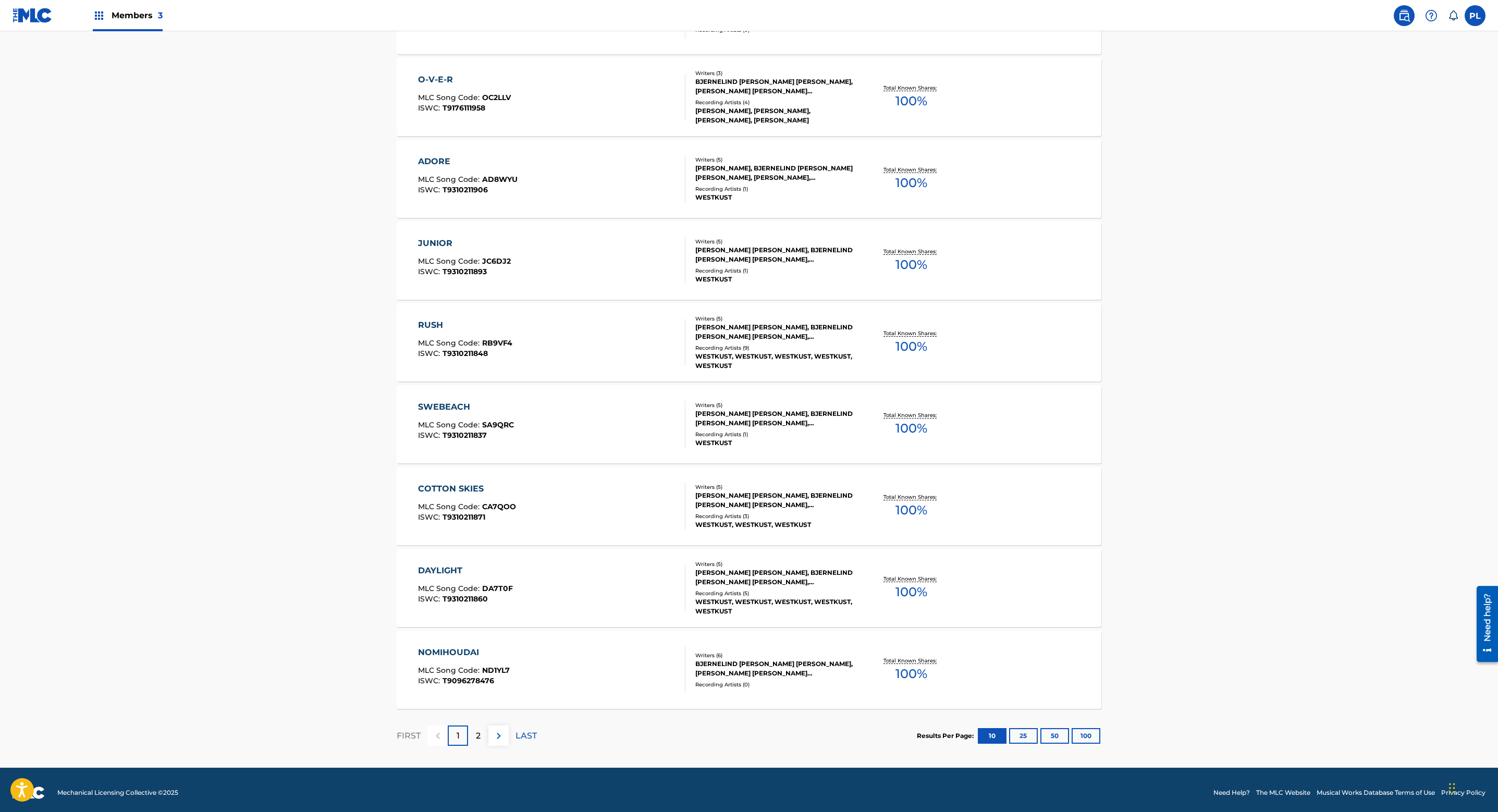
scroll to position [463, 0]
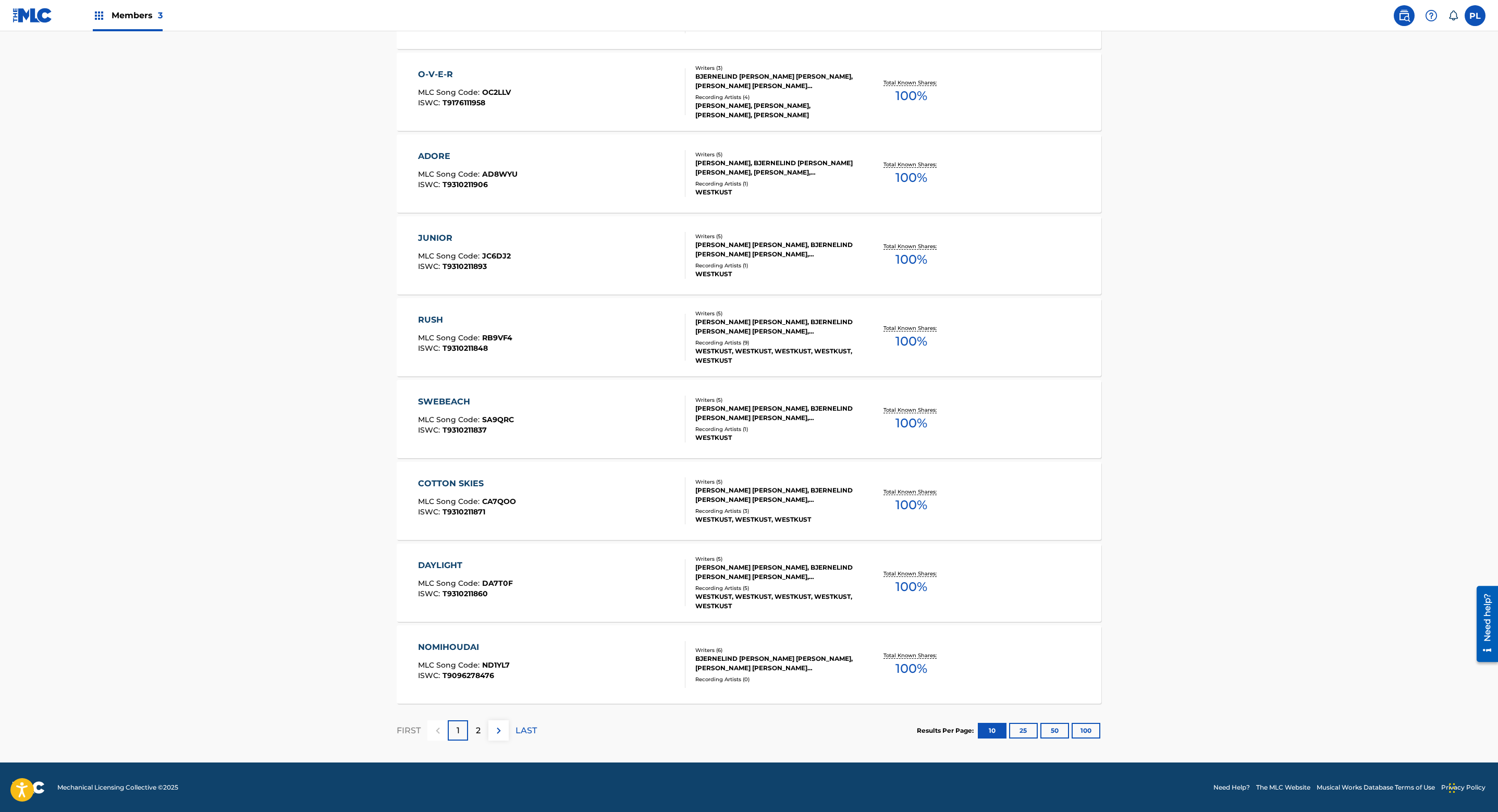
click at [806, 496] on div "[PERSON_NAME] [PERSON_NAME], BJERNELIND [PERSON_NAME] [PERSON_NAME], [PERSON_NA…" at bounding box center [774, 495] width 158 height 19
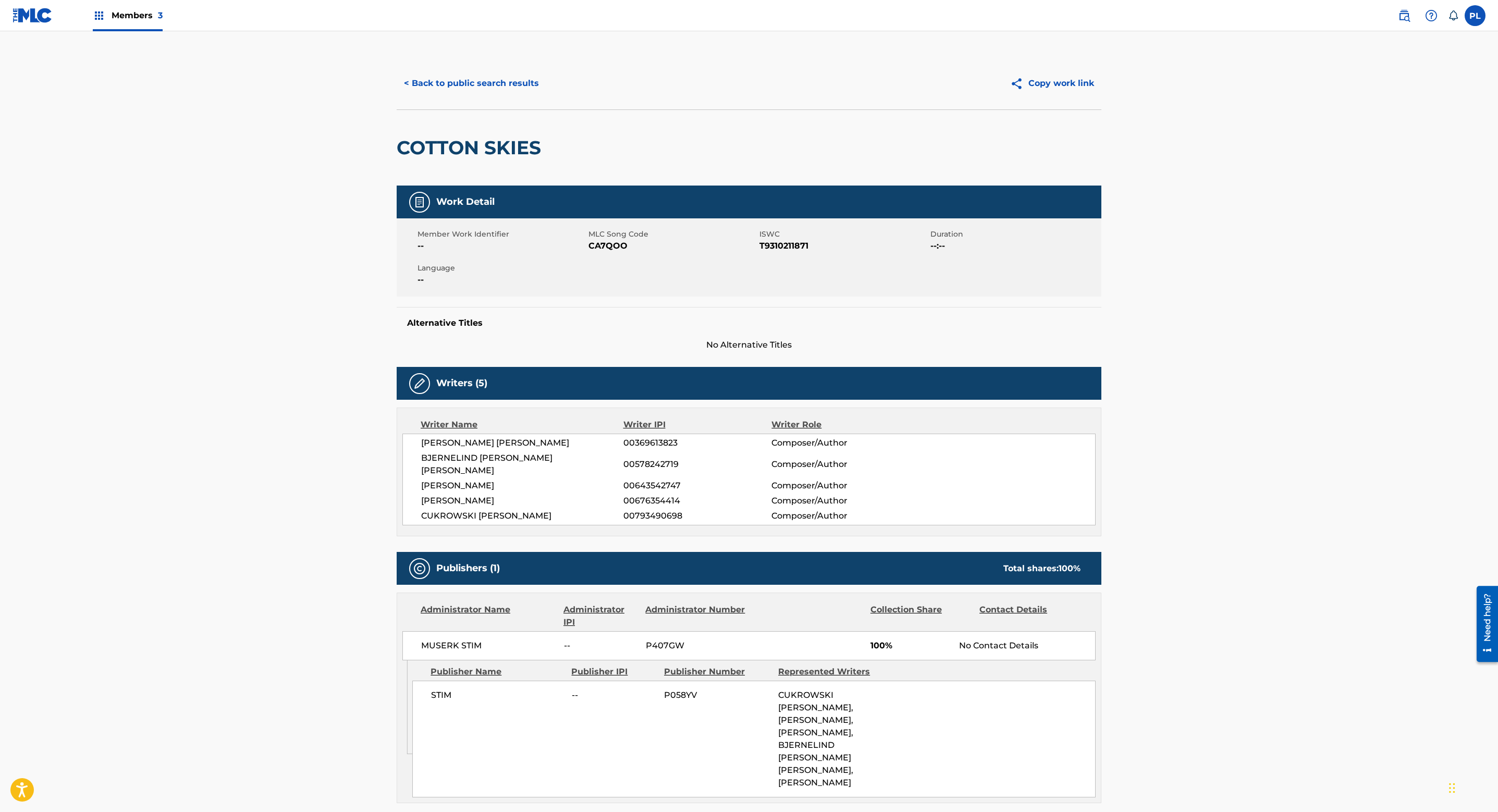
click at [445, 86] on button "< Back to public search results" at bounding box center [471, 83] width 149 height 26
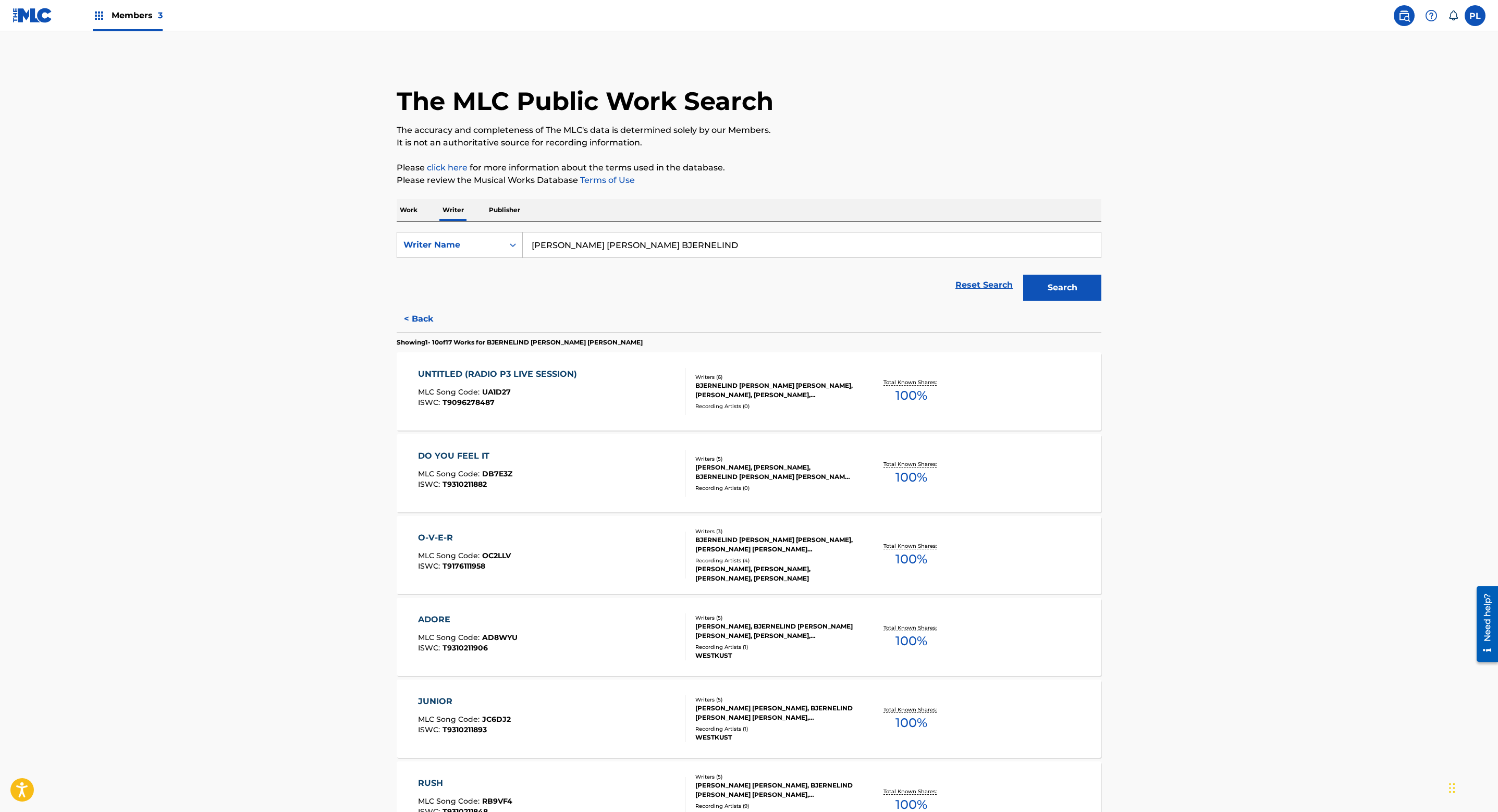
drag, startPoint x: 290, startPoint y: 213, endPoint x: 180, endPoint y: 222, distance: 110.4
click at [149, 210] on main "The MLC Public Work Search The accuracy and completeness of The MLC's data is d…" at bounding box center [749, 629] width 1498 height 1194
paste input "[PERSON_NAME] [PERSON_NAME] SOFI [PERSON_NAME]"
type input "[PERSON_NAME] [PERSON_NAME] SOFI [PERSON_NAME]"
click at [1081, 290] on button "Search" at bounding box center [1062, 288] width 78 height 26
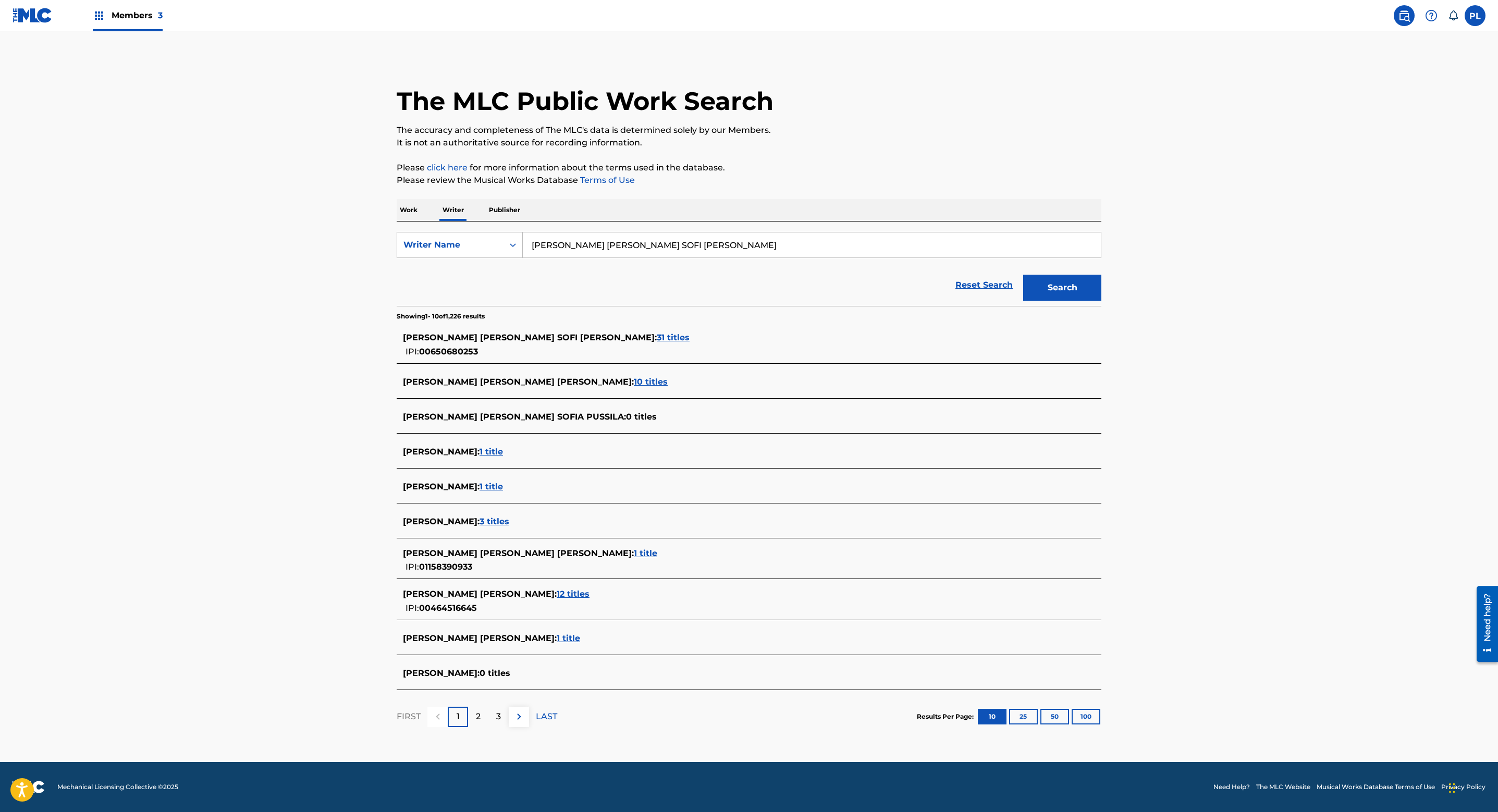
click at [657, 338] on span "31 titles" at bounding box center [673, 337] width 33 height 10
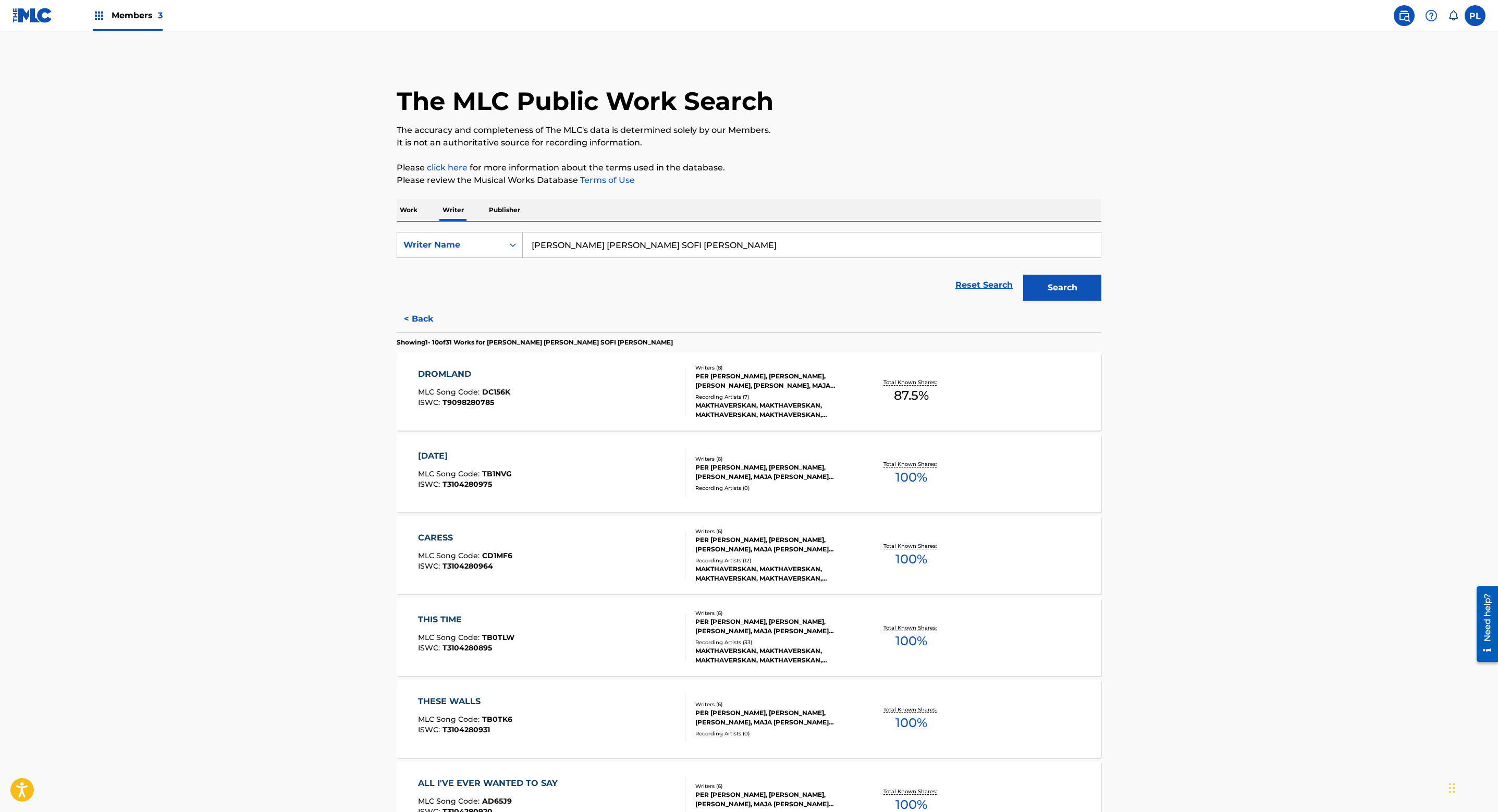
click at [763, 397] on div "Recording Artists ( 7 )" at bounding box center [774, 396] width 158 height 7
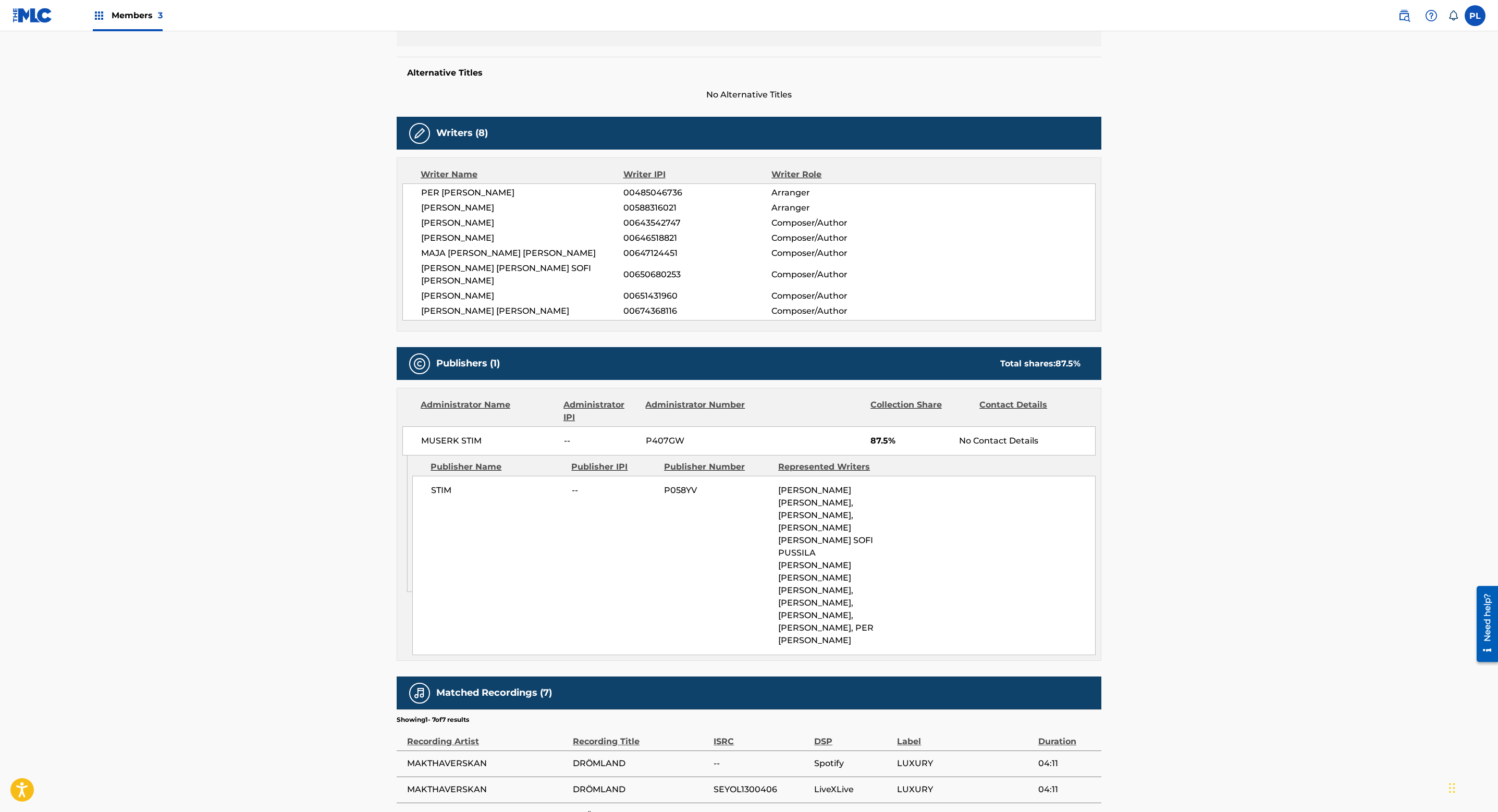
scroll to position [12, 0]
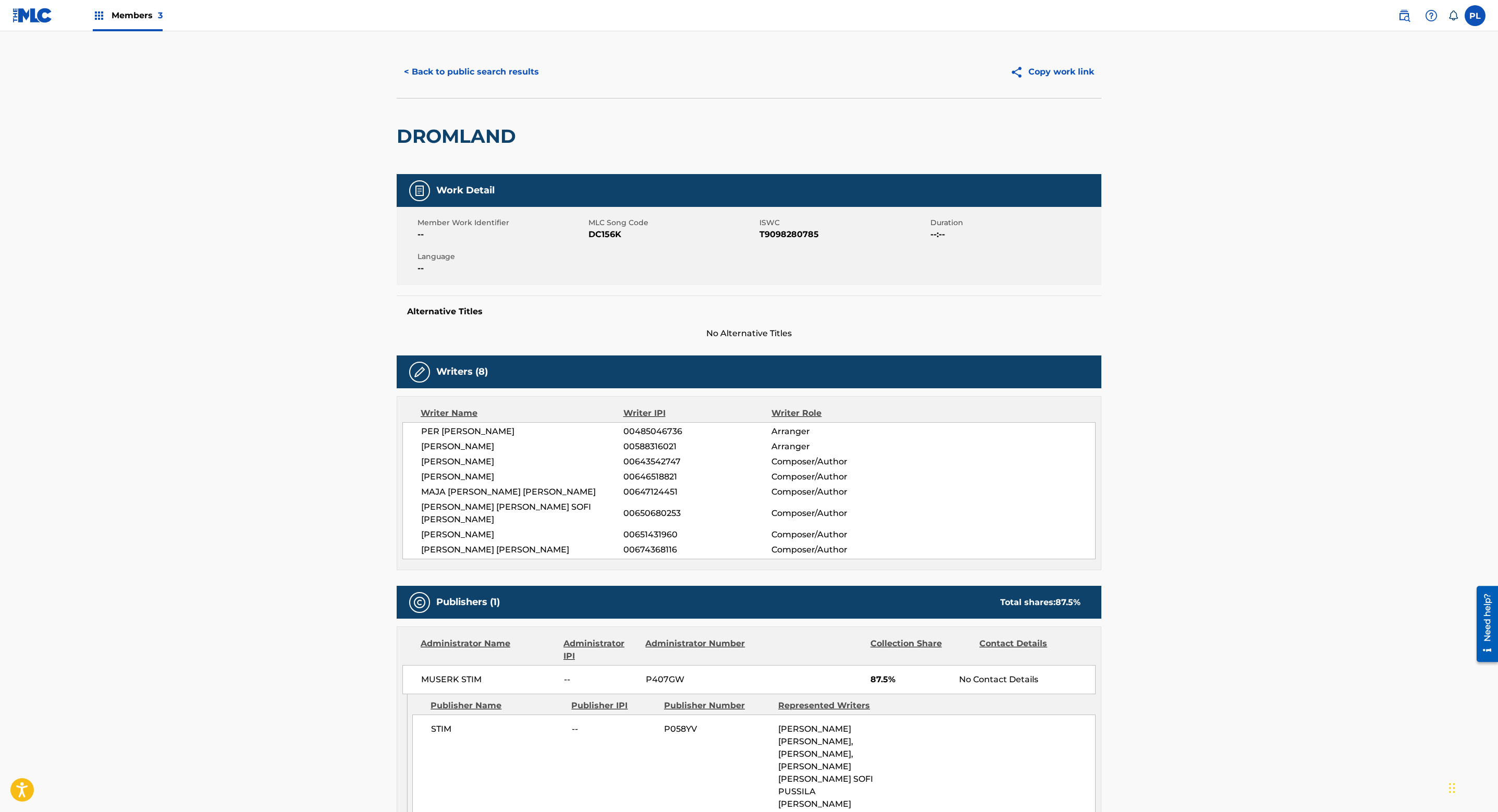
click at [483, 70] on button "< Back to public search results" at bounding box center [471, 72] width 149 height 26
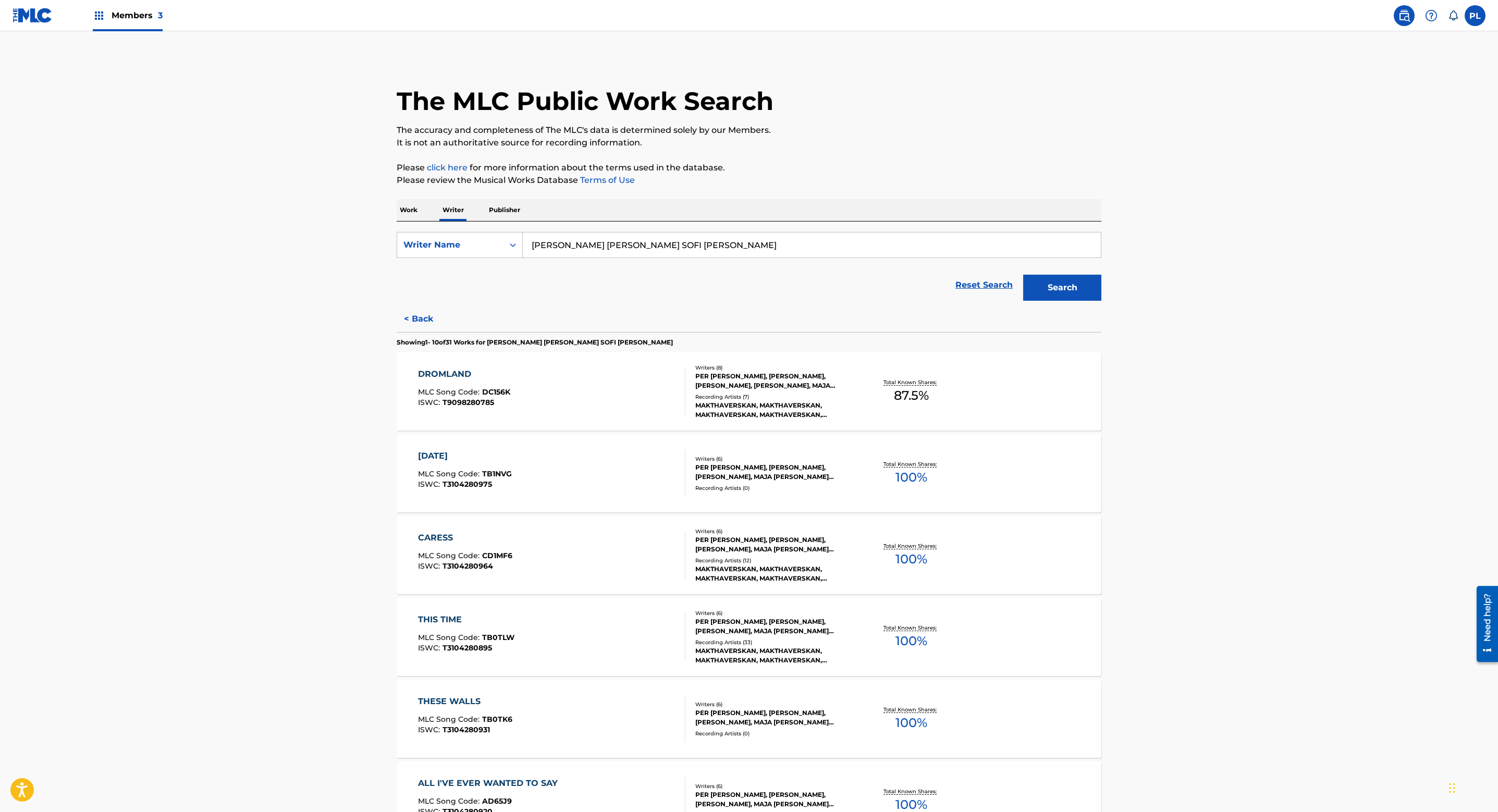
click at [413, 215] on p "Work" at bounding box center [409, 210] width 24 height 22
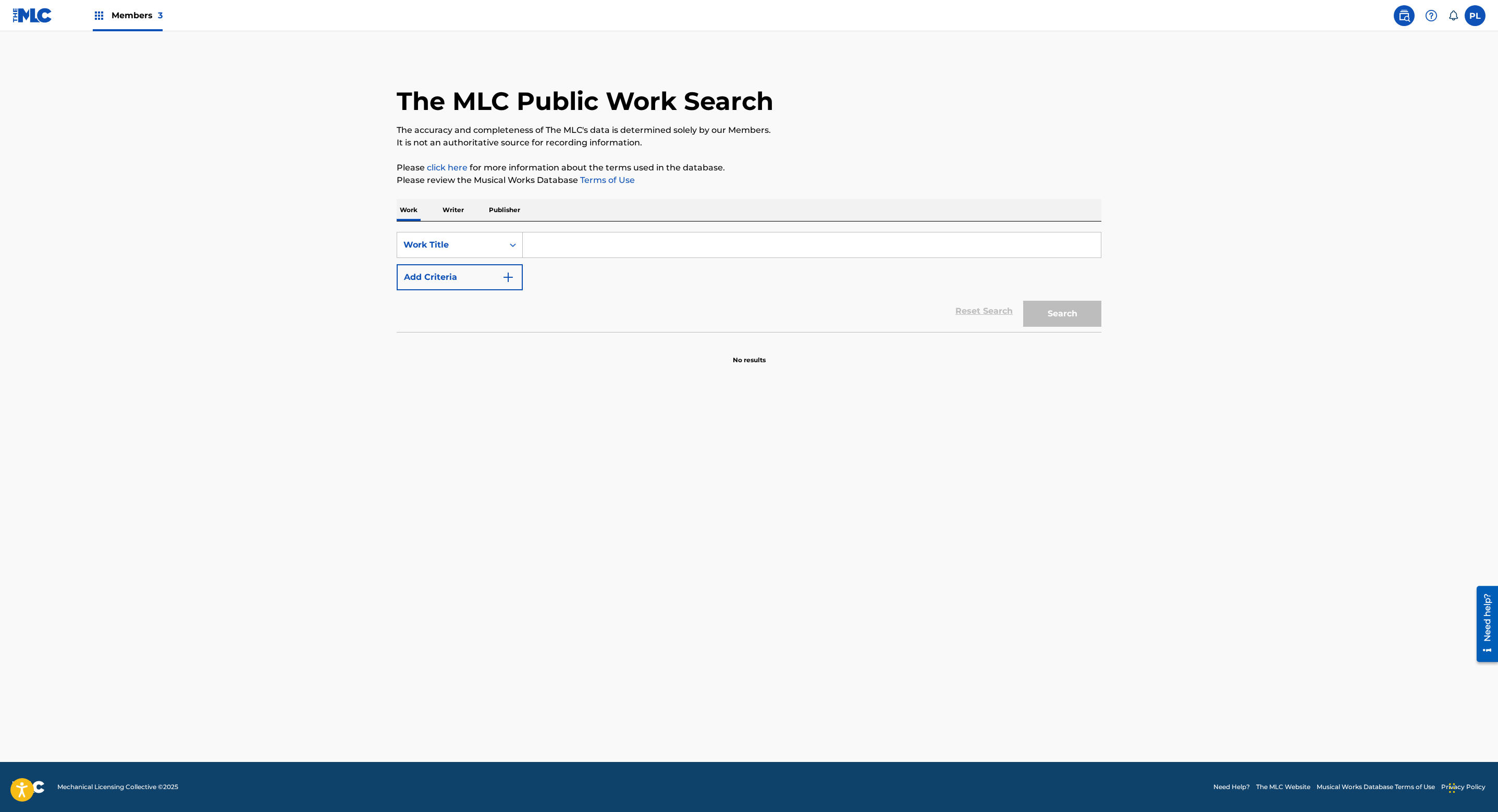
click at [583, 240] on input "Search Form" at bounding box center [812, 245] width 578 height 25
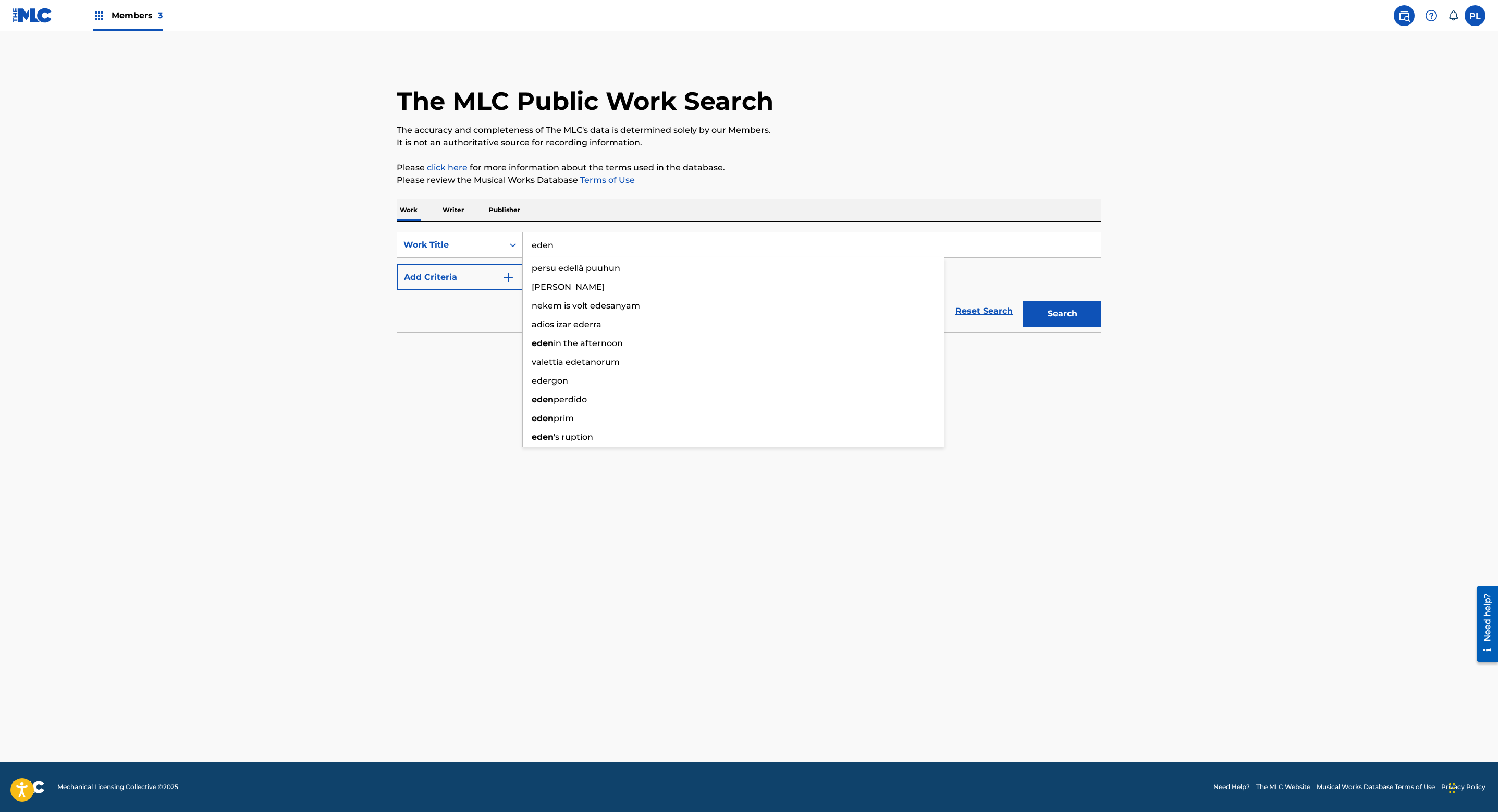
type input "eden"
click at [1023, 301] on button "Search" at bounding box center [1062, 314] width 78 height 26
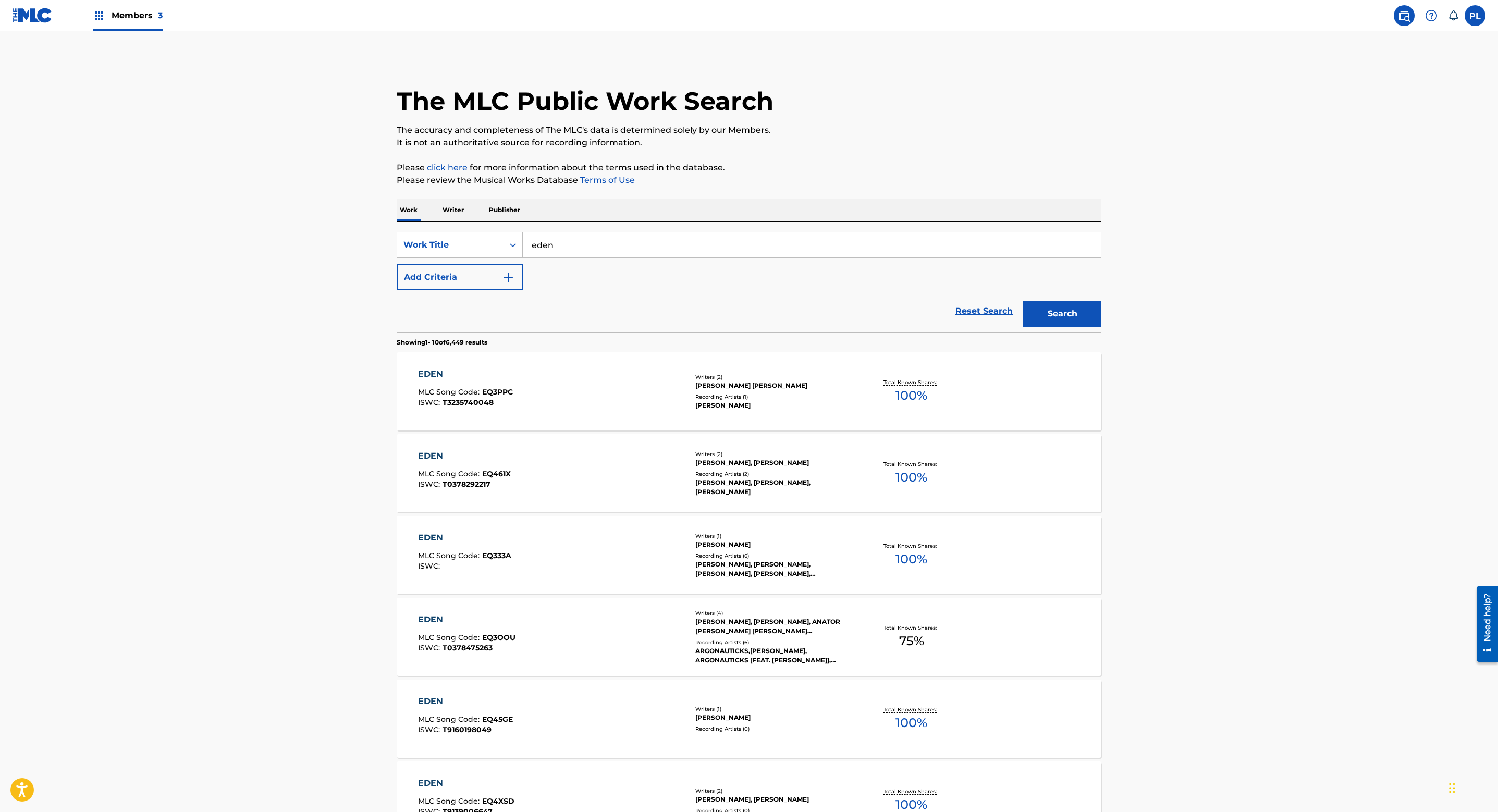
click at [514, 279] on button "Add Criteria" at bounding box center [460, 277] width 126 height 26
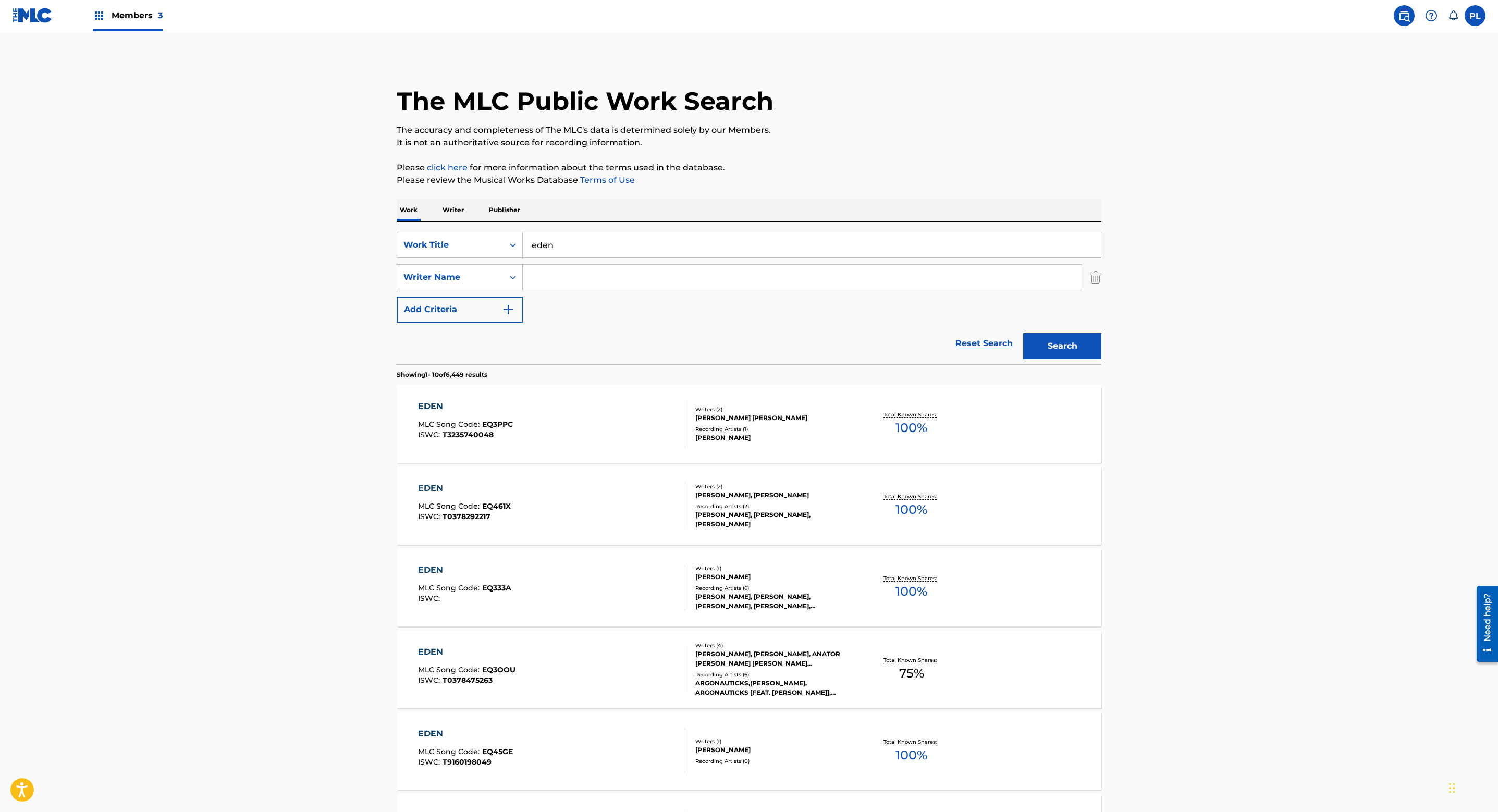
click at [563, 277] on input "Search Form" at bounding box center [802, 277] width 559 height 25
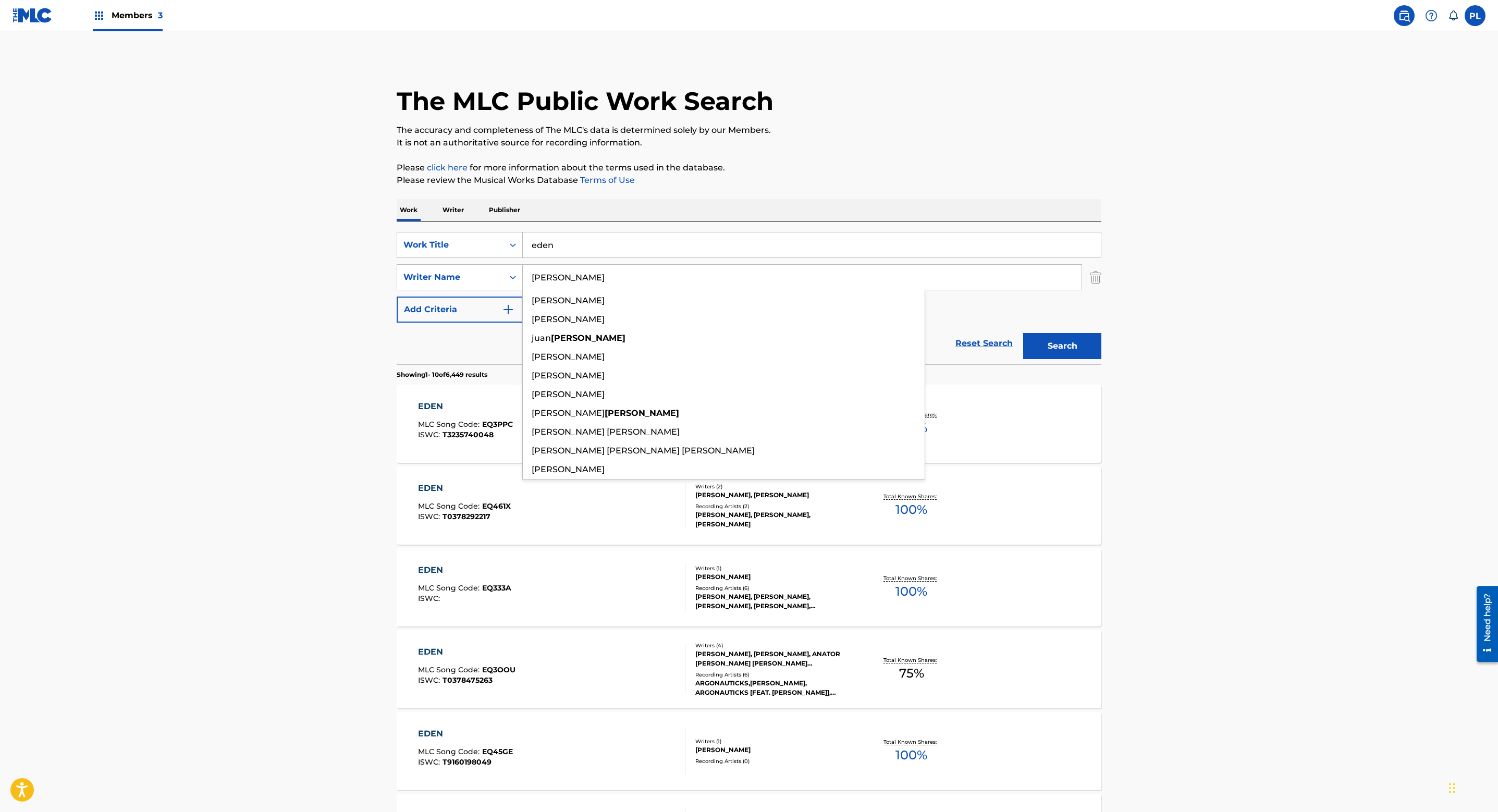
type input "[PERSON_NAME]"
click at [1023, 333] on button "Search" at bounding box center [1062, 346] width 78 height 26
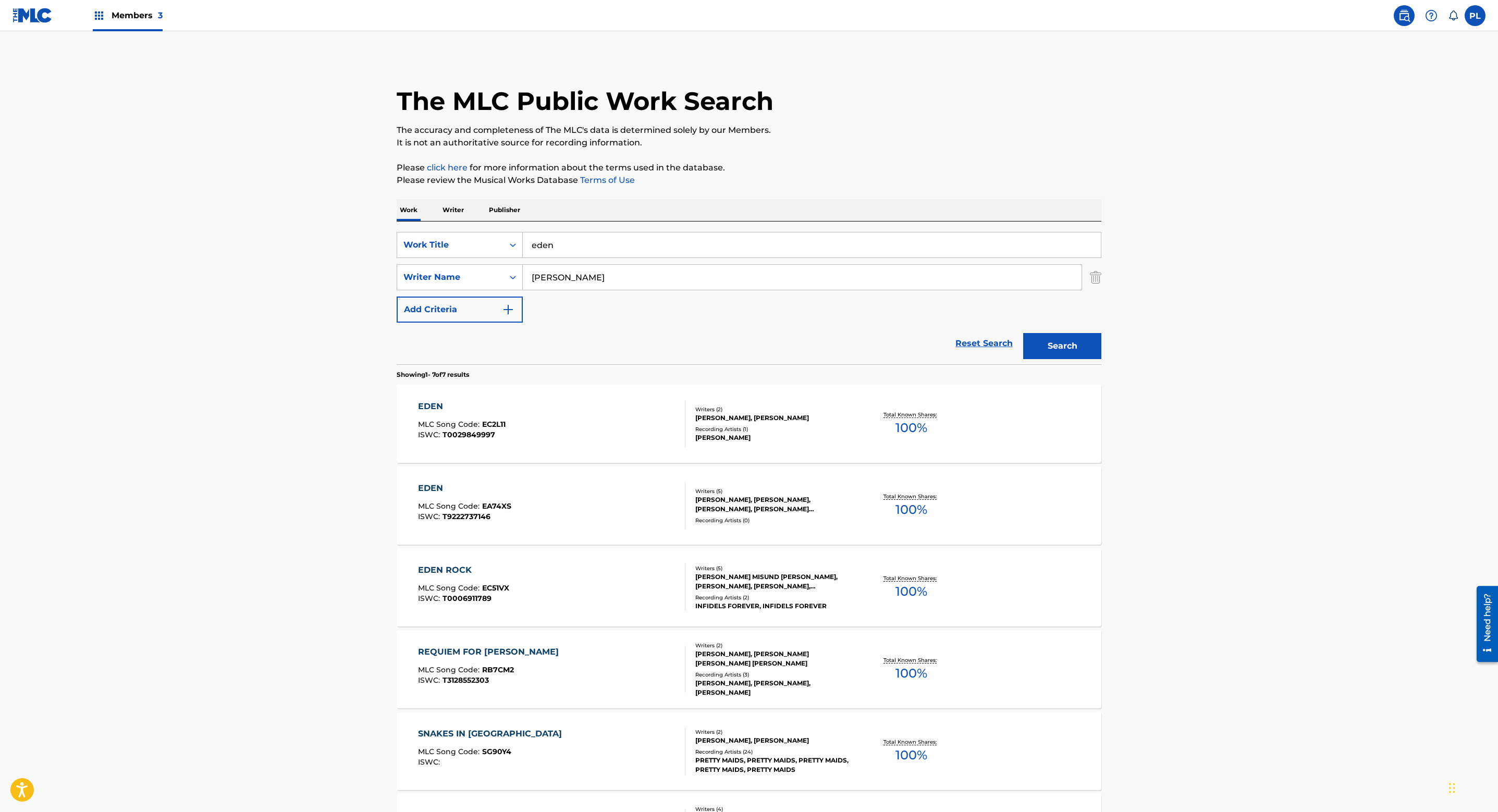
click at [765, 519] on div "Recording Artists ( 0 )" at bounding box center [774, 520] width 158 height 7
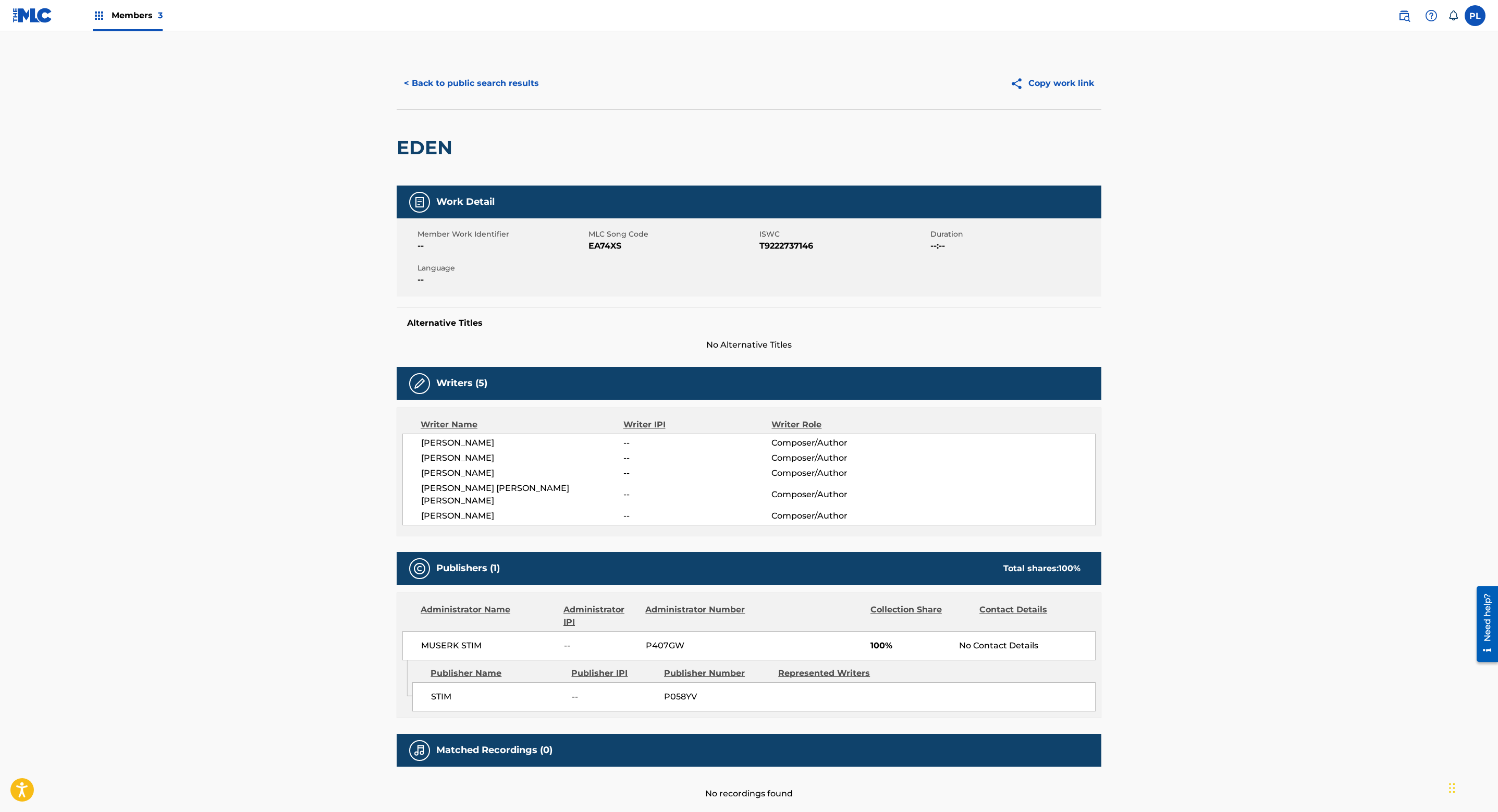
click at [523, 83] on button "< Back to public search results" at bounding box center [471, 83] width 149 height 26
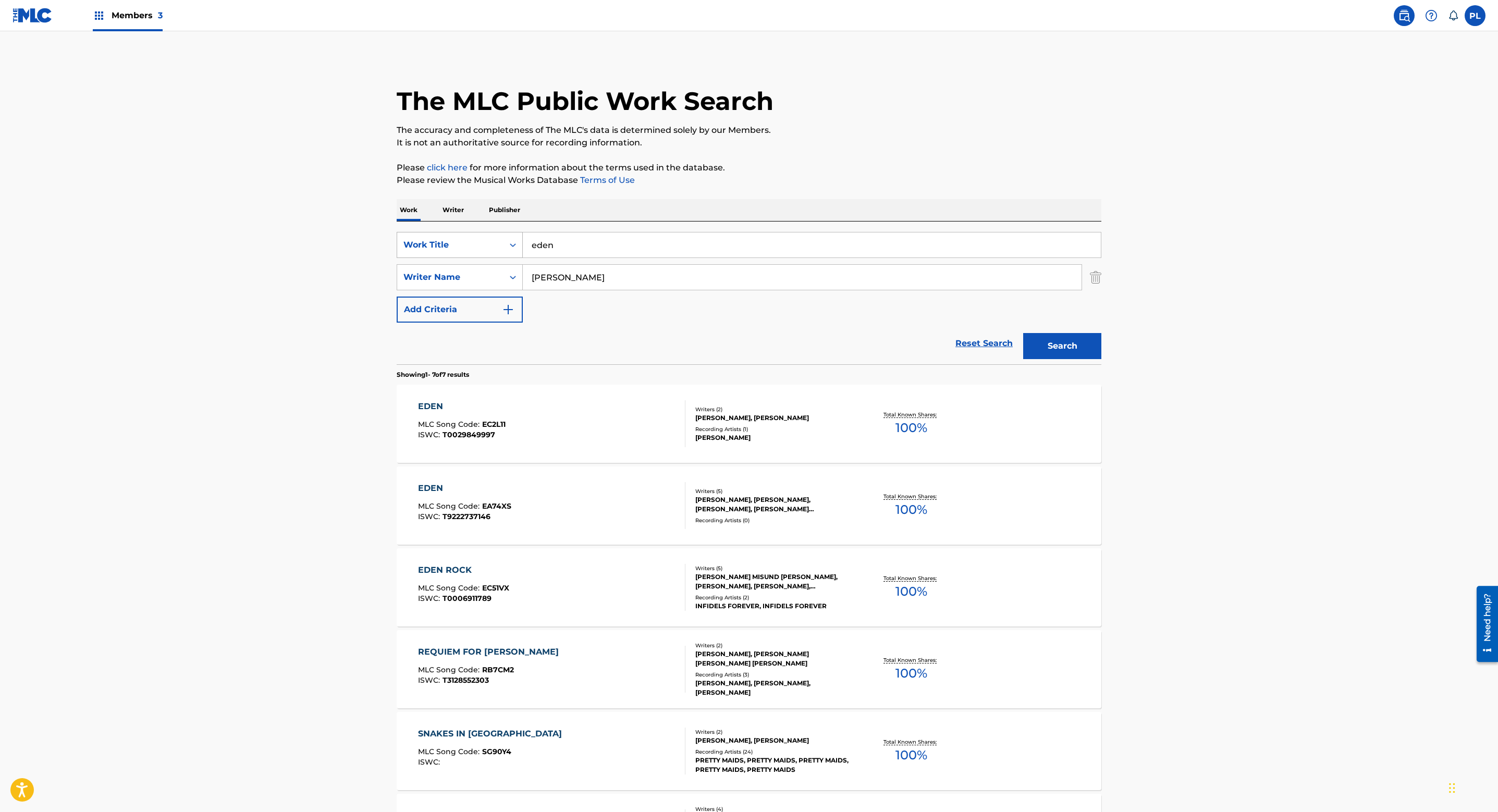
drag, startPoint x: 583, startPoint y: 253, endPoint x: 415, endPoint y: 255, distance: 168.0
click at [420, 255] on div "SearchWithCriteria39fcbcd8-d494-4d32-87a4-a965d758ed00 Work Title eden" at bounding box center [749, 245] width 705 height 26
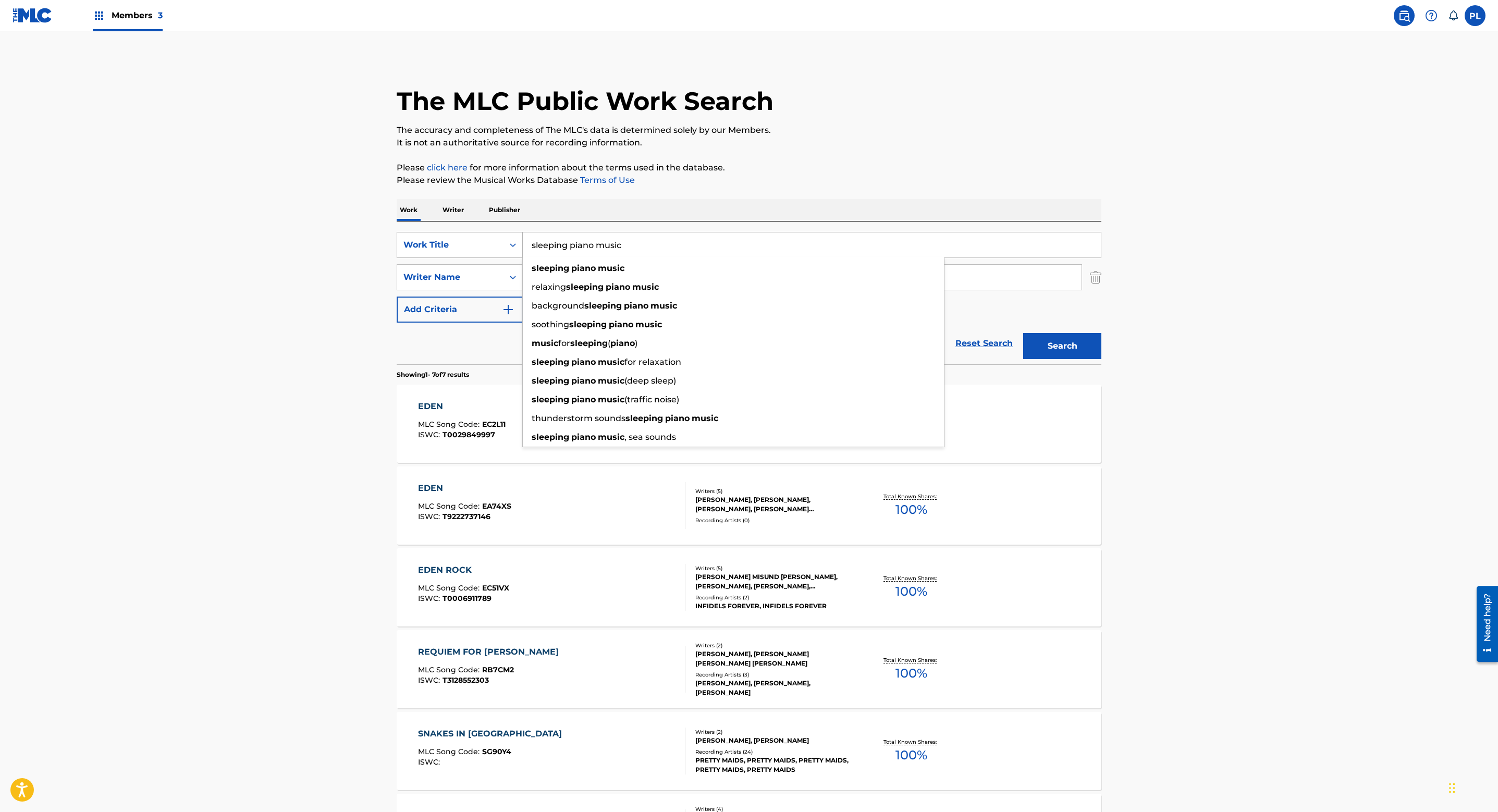
type input "sleeping piano music"
click at [1023, 333] on button "Search" at bounding box center [1062, 346] width 78 height 26
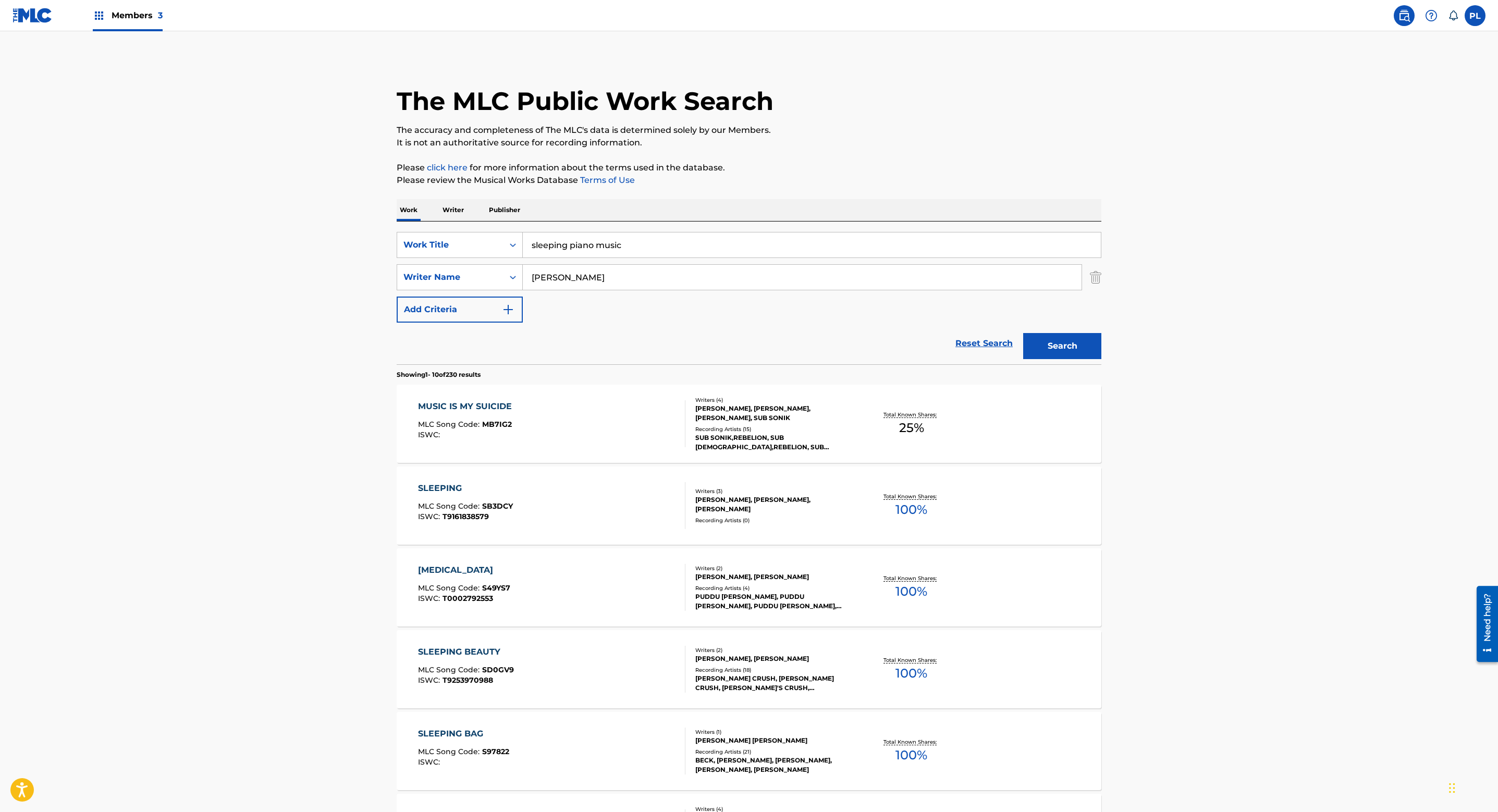
drag, startPoint x: 576, startPoint y: 275, endPoint x: 375, endPoint y: 272, distance: 201.0
click at [395, 273] on div "The MLC Public Work Search The accuracy and completeness of The MLC's data is d…" at bounding box center [749, 655] width 730 height 1195
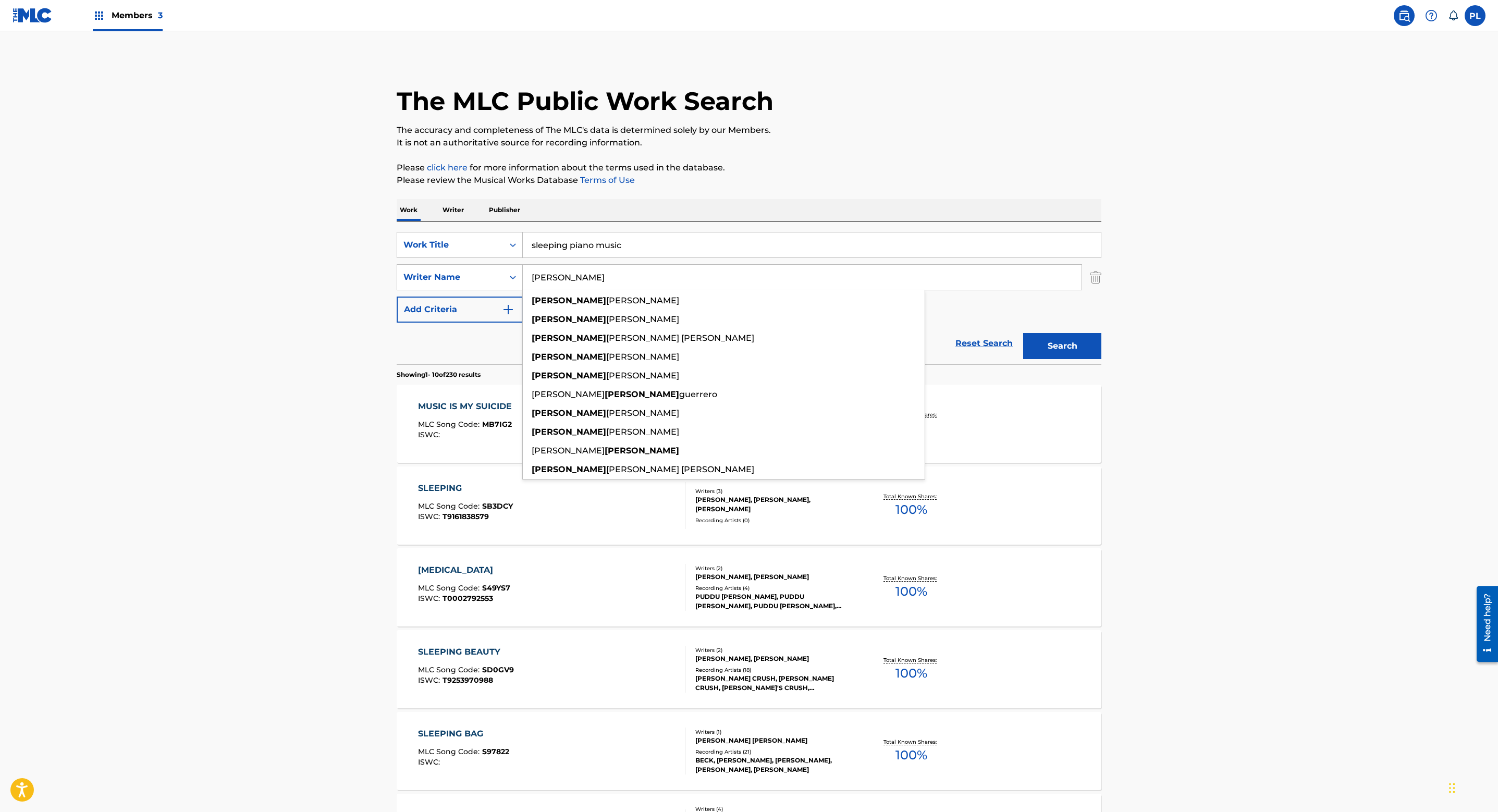
type input "[PERSON_NAME]"
click at [1023, 333] on button "Search" at bounding box center [1062, 346] width 78 height 26
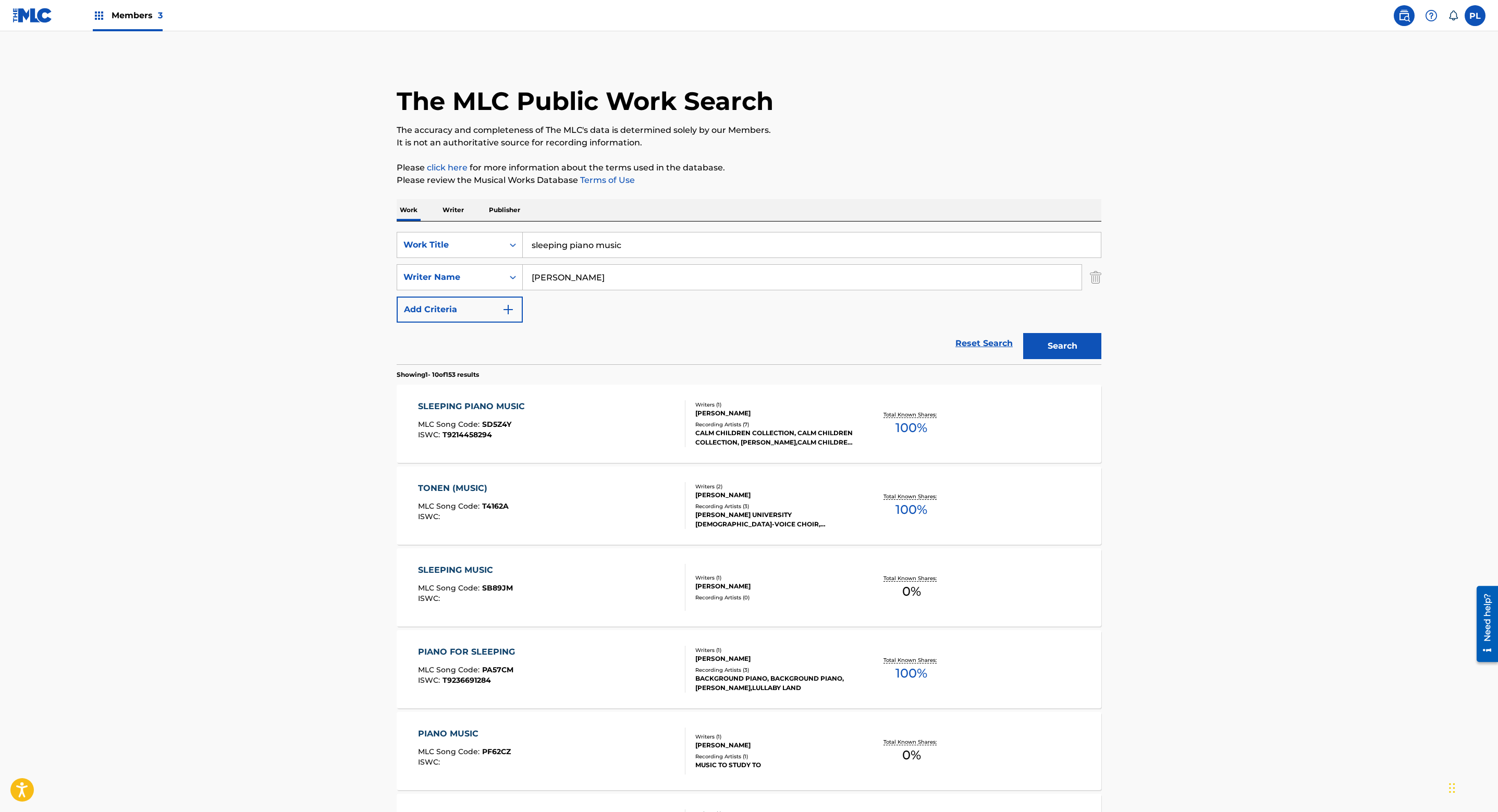
click at [761, 427] on div "Recording Artists ( 7 )" at bounding box center [774, 424] width 158 height 7
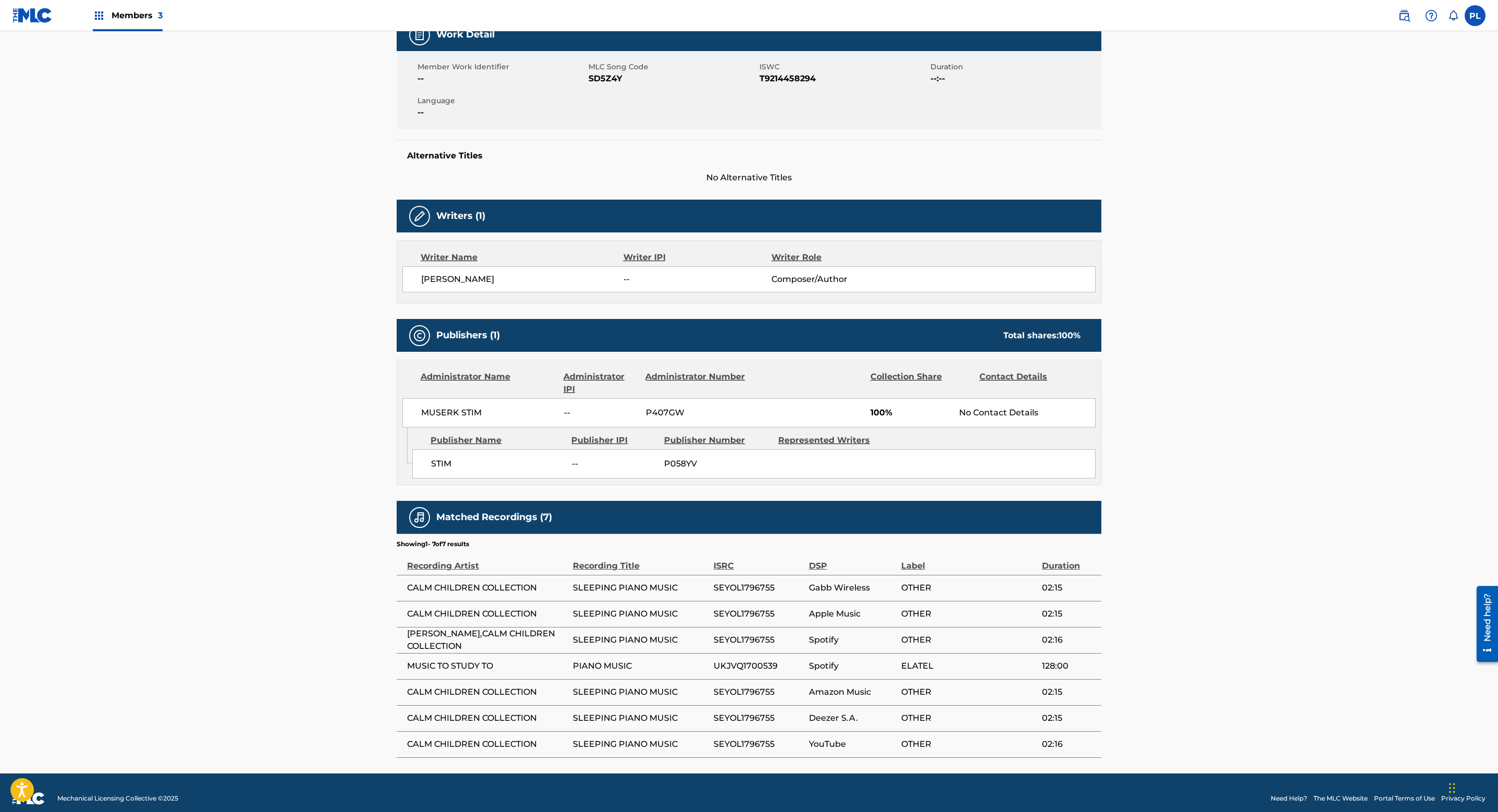
scroll to position [180, 0]
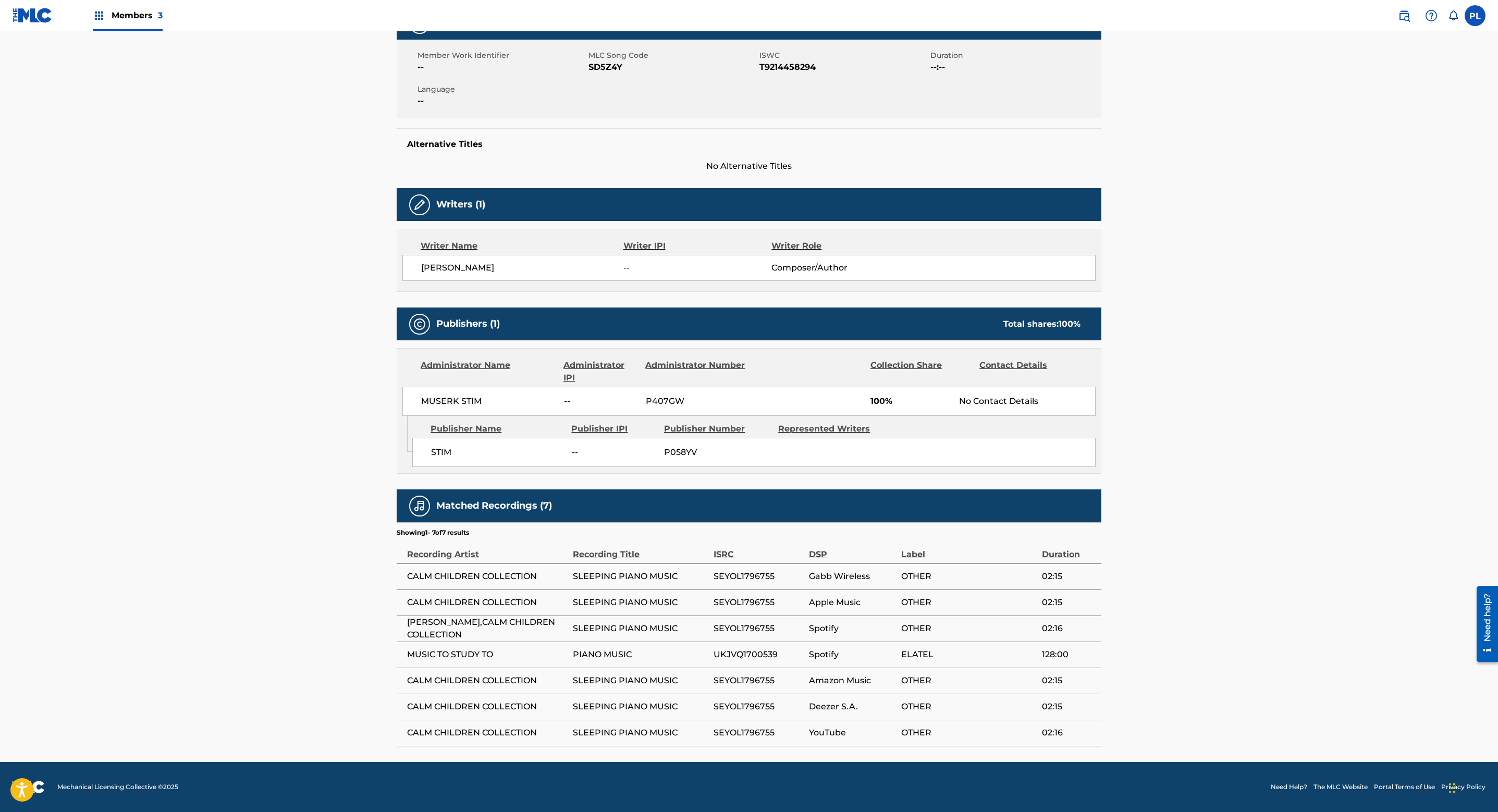
click at [666, 400] on span "P407GW" at bounding box center [696, 401] width 101 height 12
copy span "P407GW"
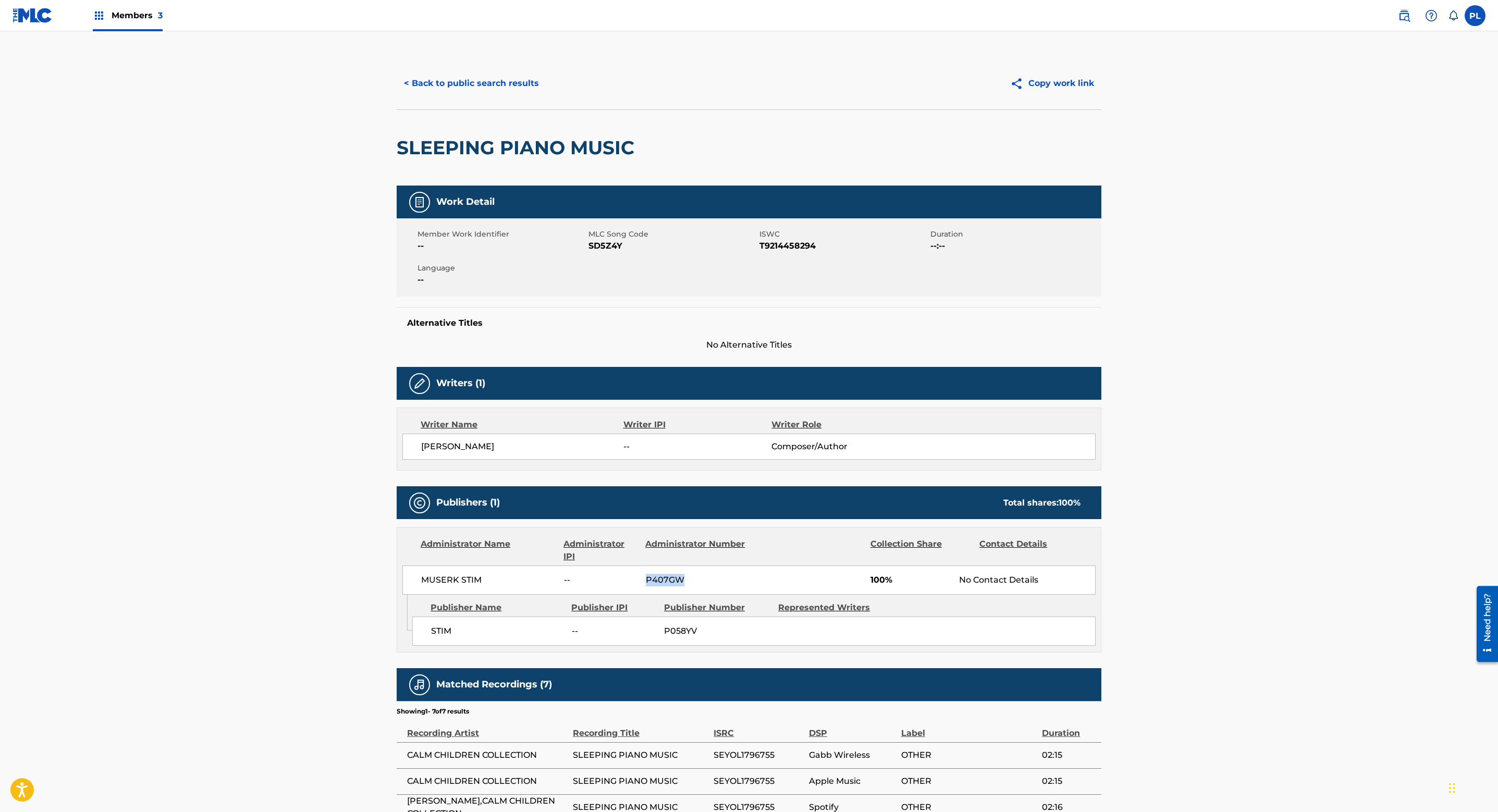
click at [480, 94] on button "< Back to public search results" at bounding box center [471, 83] width 149 height 26
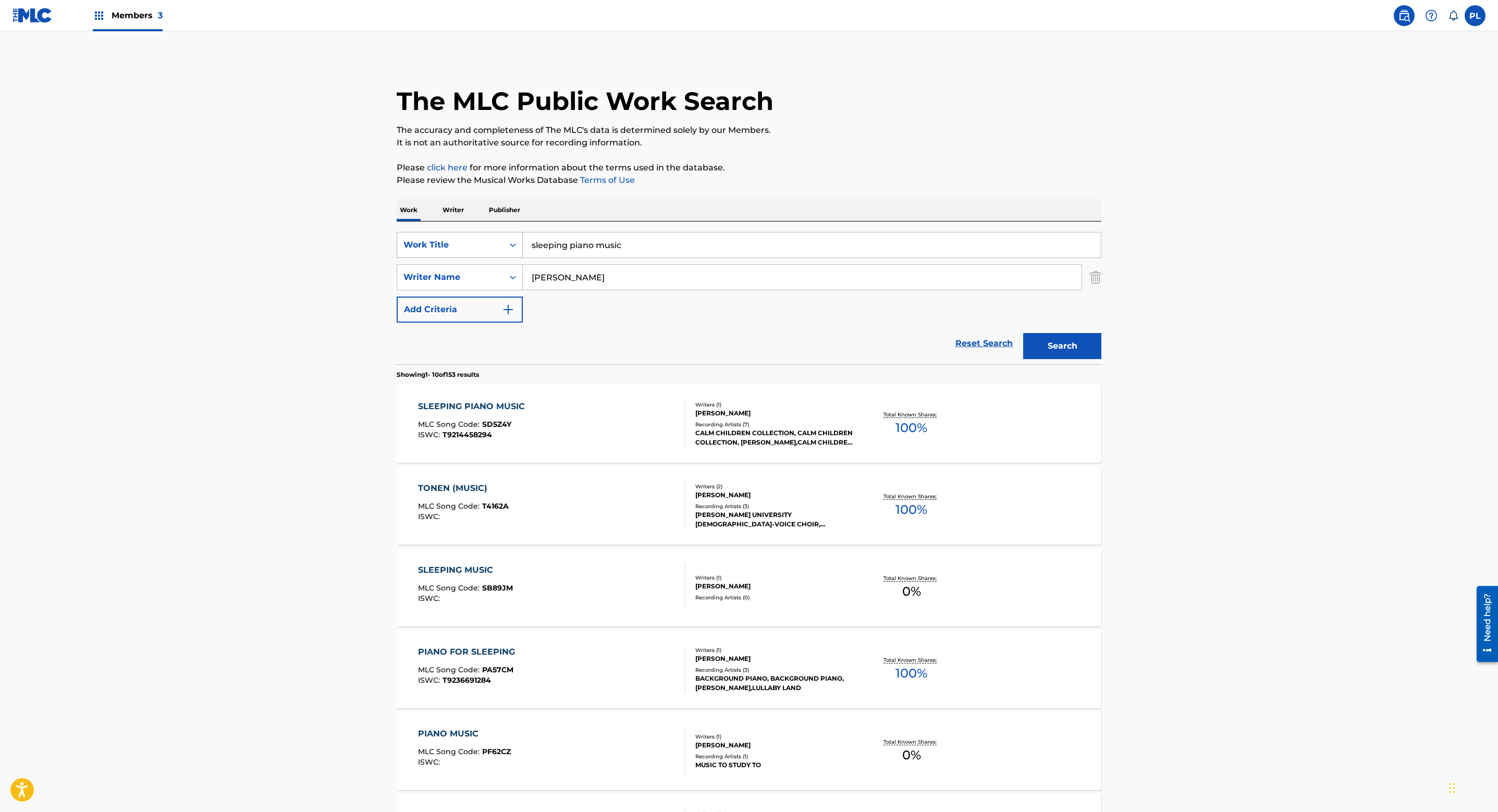
click at [495, 243] on div "Work Title" at bounding box center [451, 245] width 94 height 12
click at [477, 370] on div "MLC Publisher Number" at bounding box center [459, 376] width 125 height 26
drag, startPoint x: 609, startPoint y: 244, endPoint x: 600, endPoint y: 244, distance: 9.0
click at [609, 244] on input "Search Form" at bounding box center [812, 245] width 578 height 25
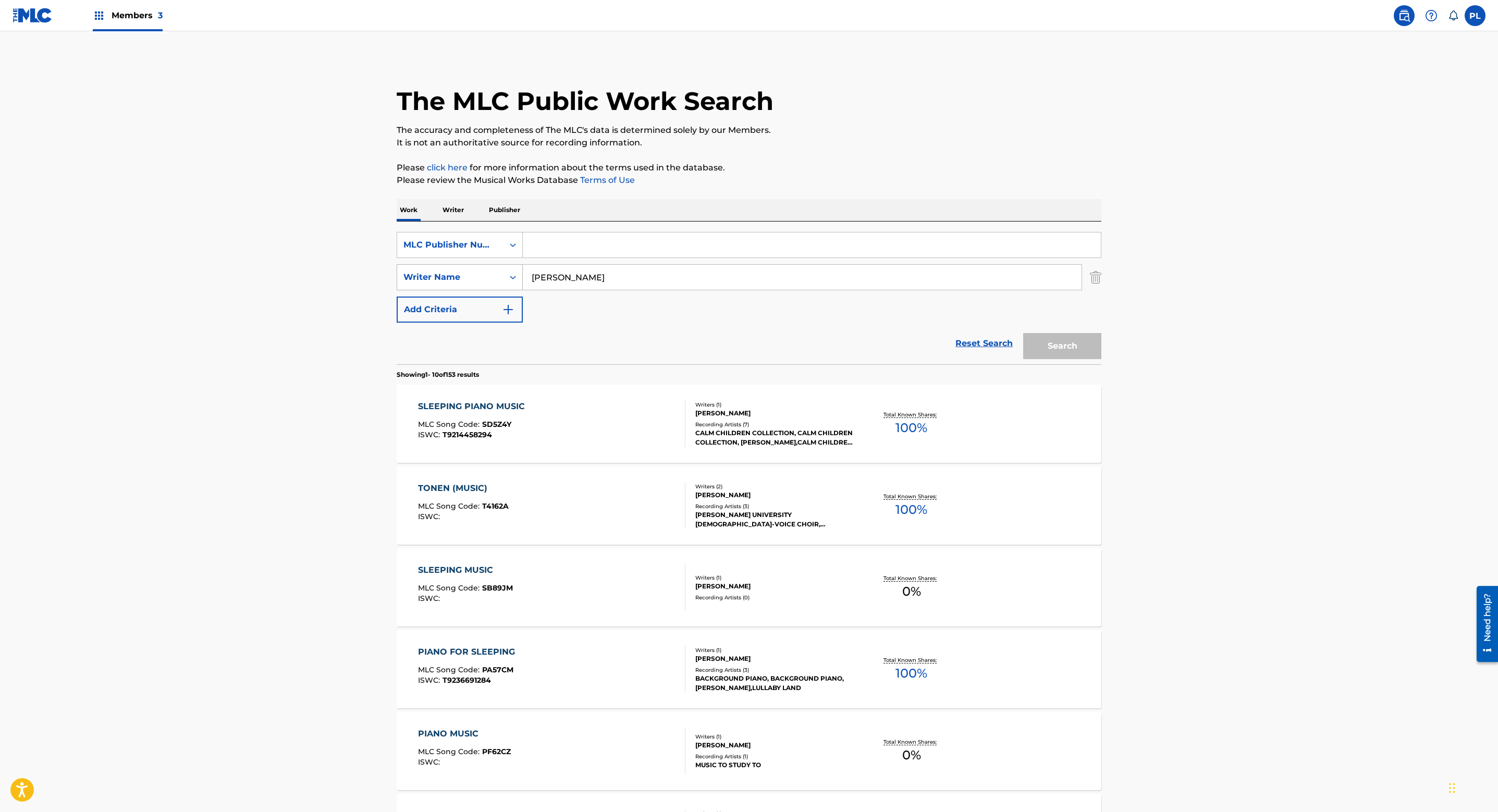
paste input "P407GW"
type input "P407GW"
click at [1076, 354] on button "Search" at bounding box center [1062, 346] width 78 height 26
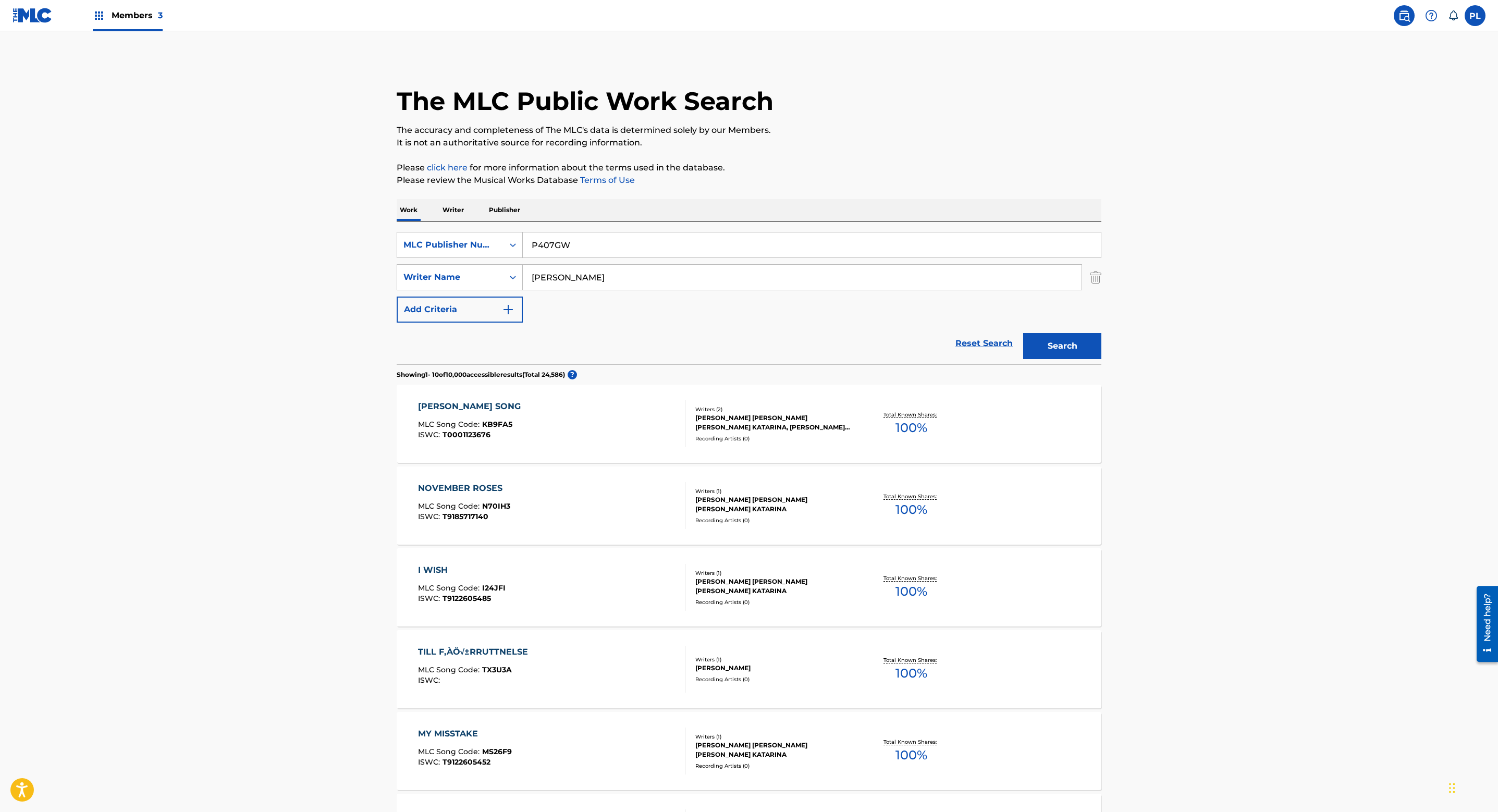
click at [594, 272] on input "[PERSON_NAME]" at bounding box center [802, 277] width 559 height 25
type input "[PERSON_NAME]"
click at [1023, 333] on button "Search" at bounding box center [1062, 346] width 78 height 26
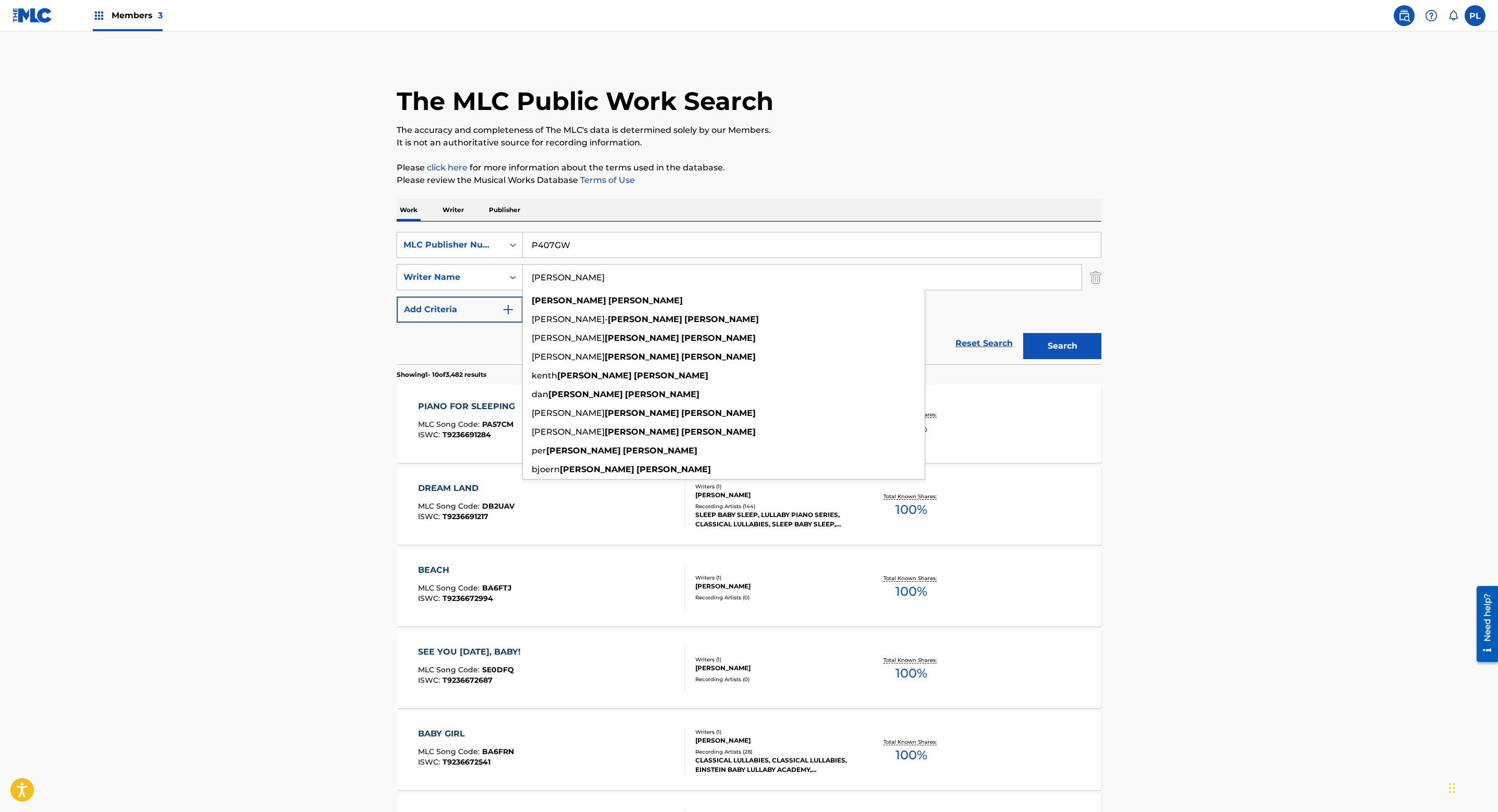
click at [1186, 424] on main "The MLC Public Work Search The accuracy and completeness of The MLC's data is d…" at bounding box center [749, 644] width 1498 height 1227
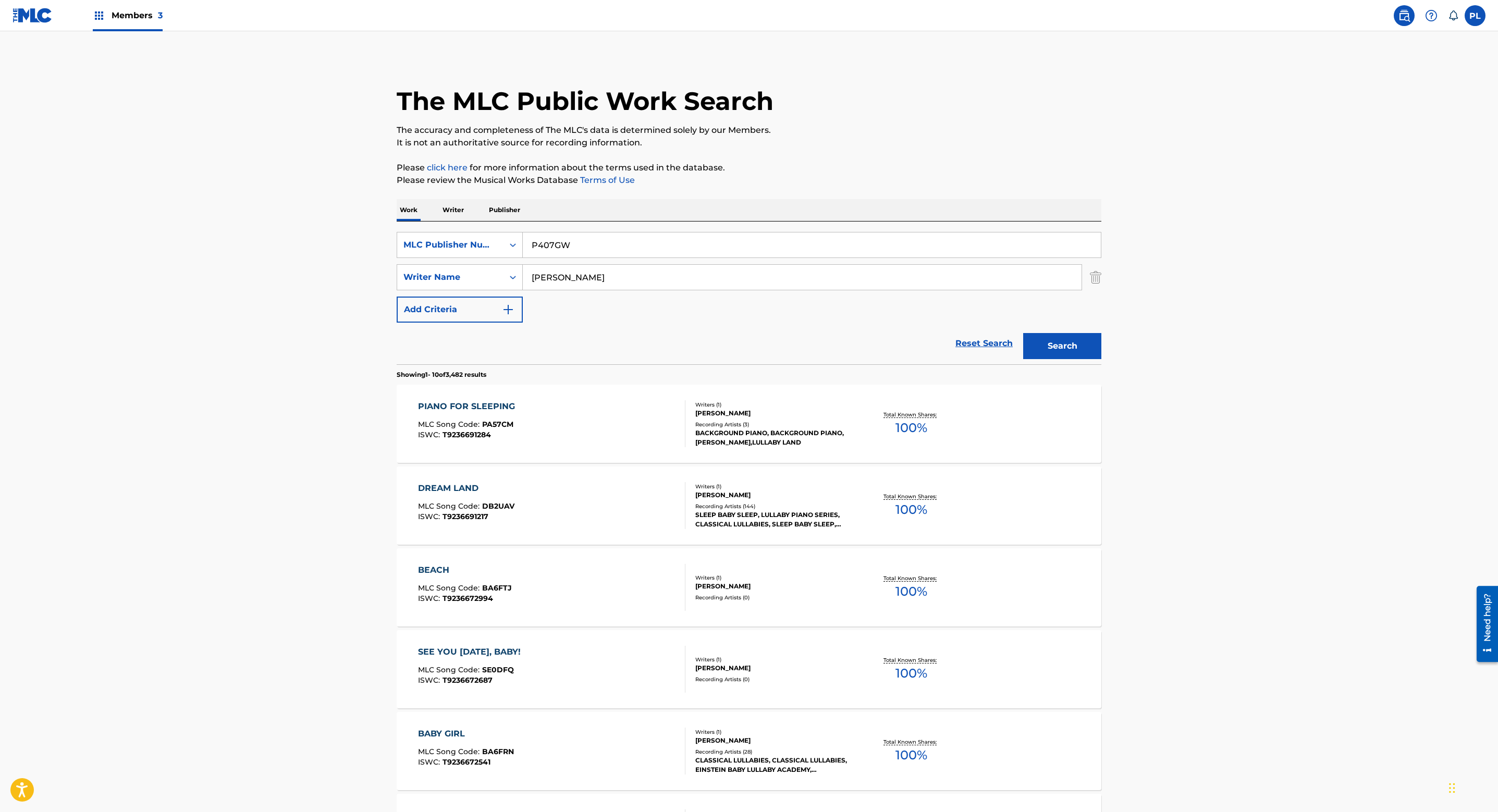
drag, startPoint x: 1219, startPoint y: 438, endPoint x: 1231, endPoint y: 314, distance: 124.6
click at [1231, 314] on main "The MLC Public Work Search The accuracy and completeness of The MLC's data is d…" at bounding box center [749, 644] width 1498 height 1227
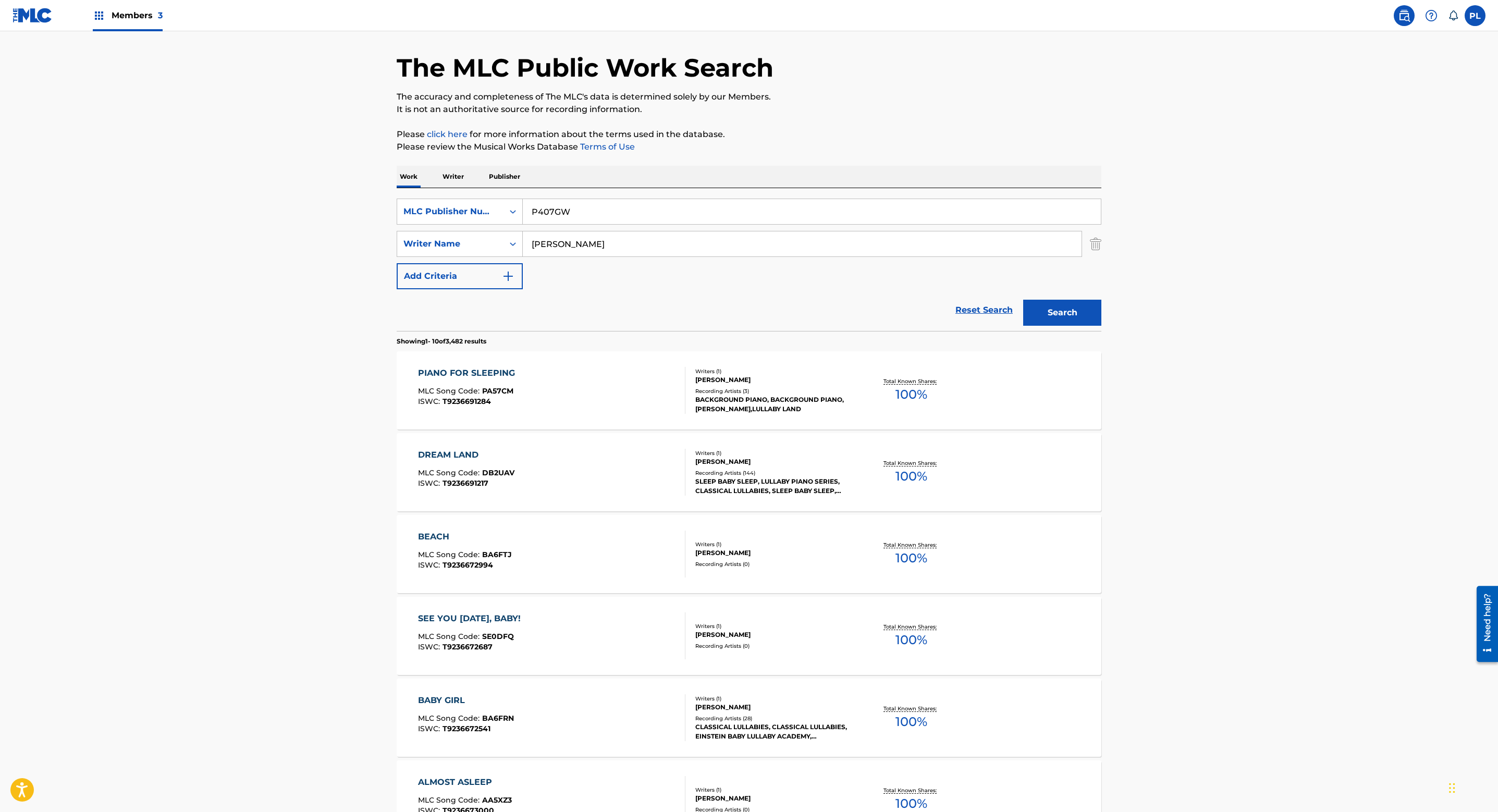
scroll to position [469, 0]
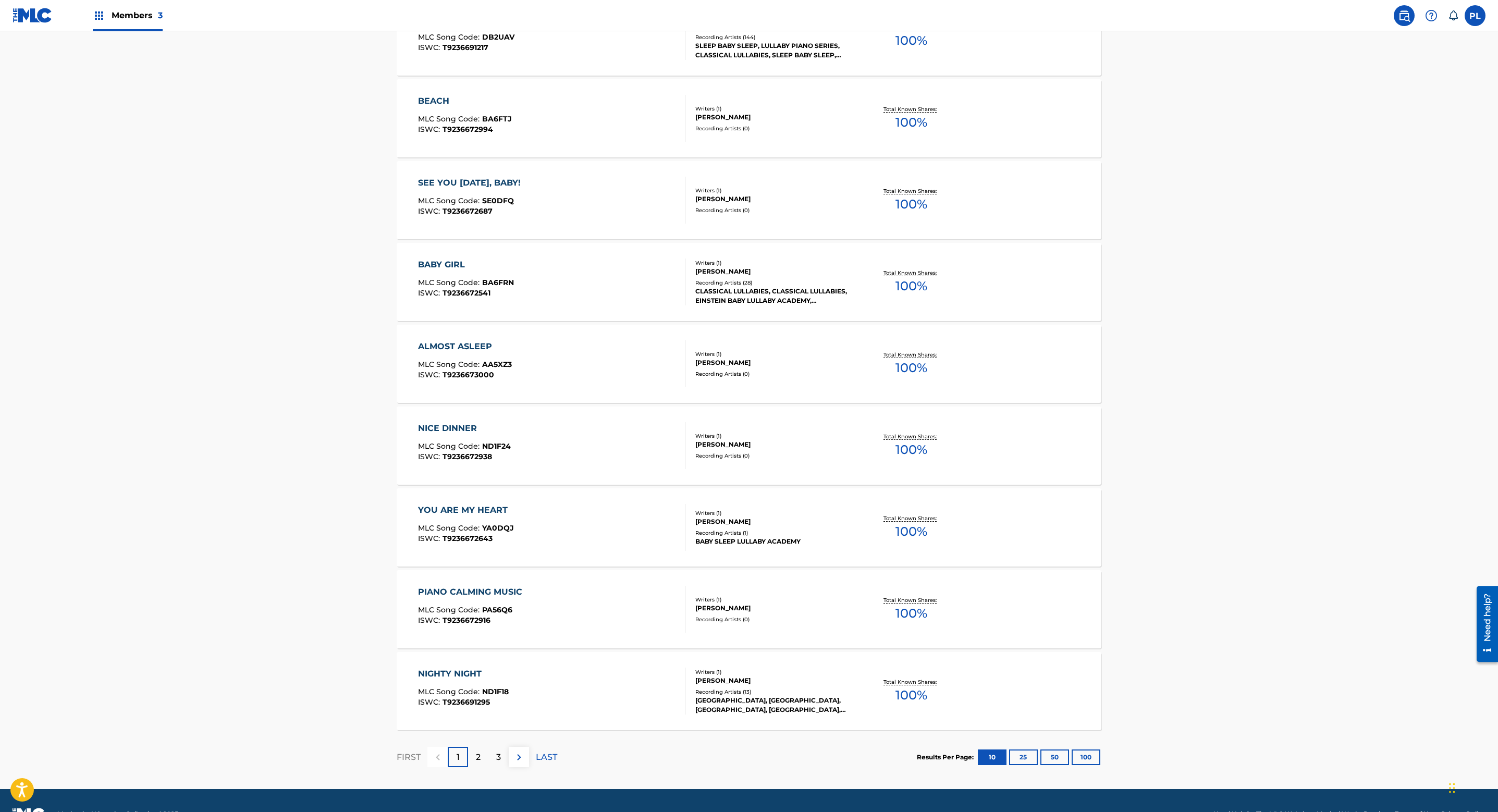
click at [1085, 754] on button "100" at bounding box center [1086, 757] width 29 height 16
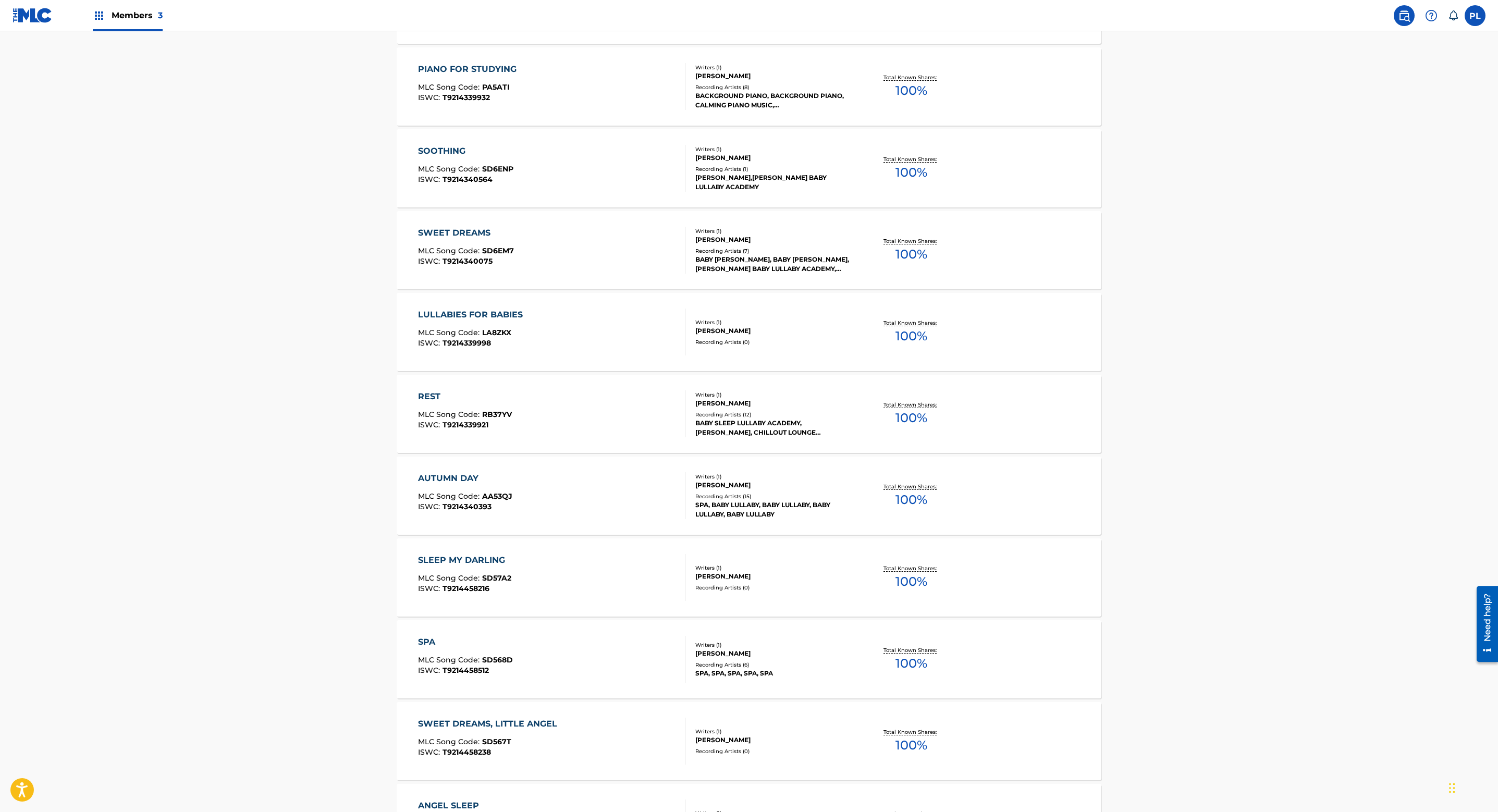
scroll to position [4455, 0]
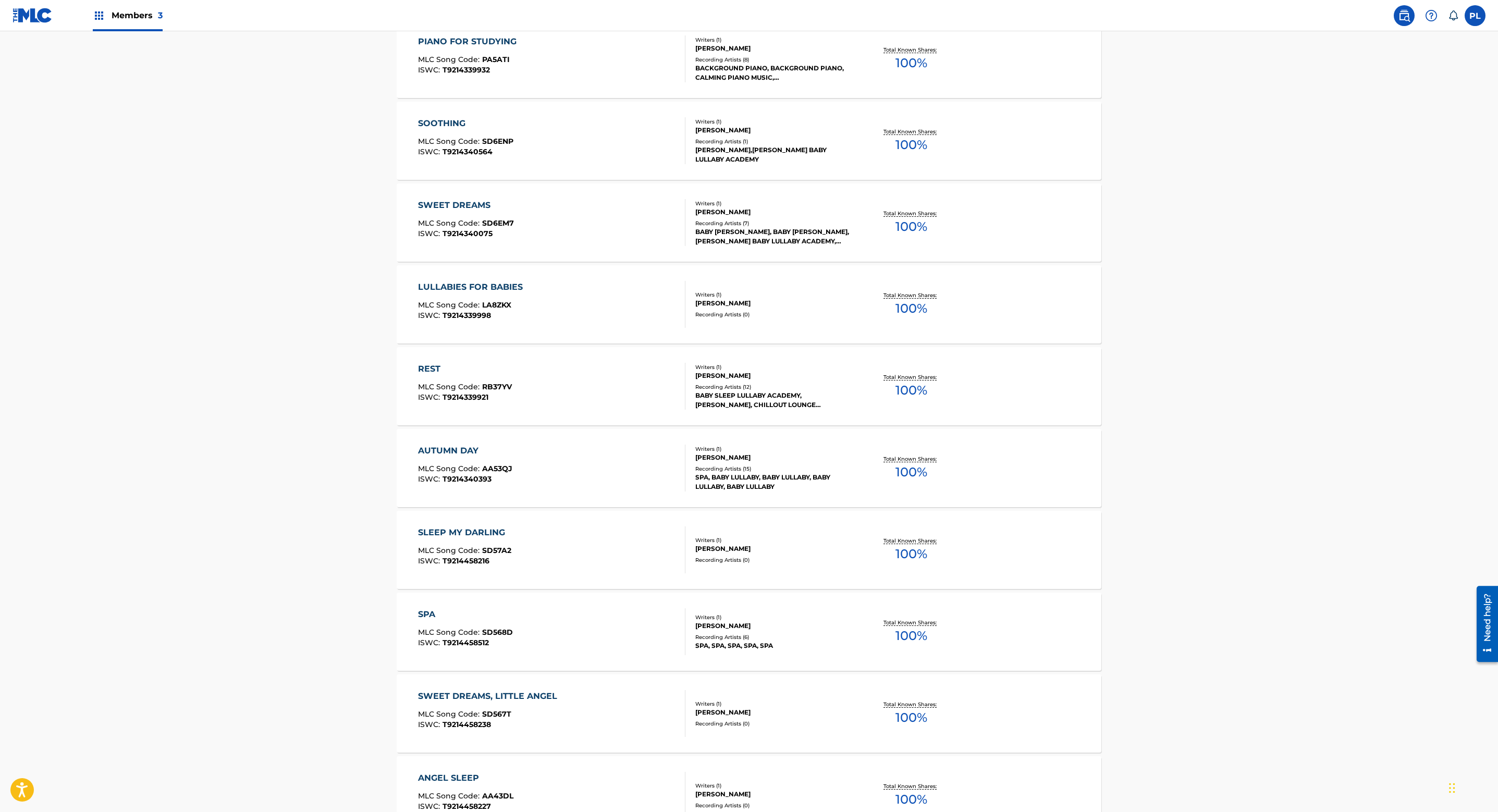
click at [775, 460] on div "[PERSON_NAME]" at bounding box center [774, 457] width 158 height 10
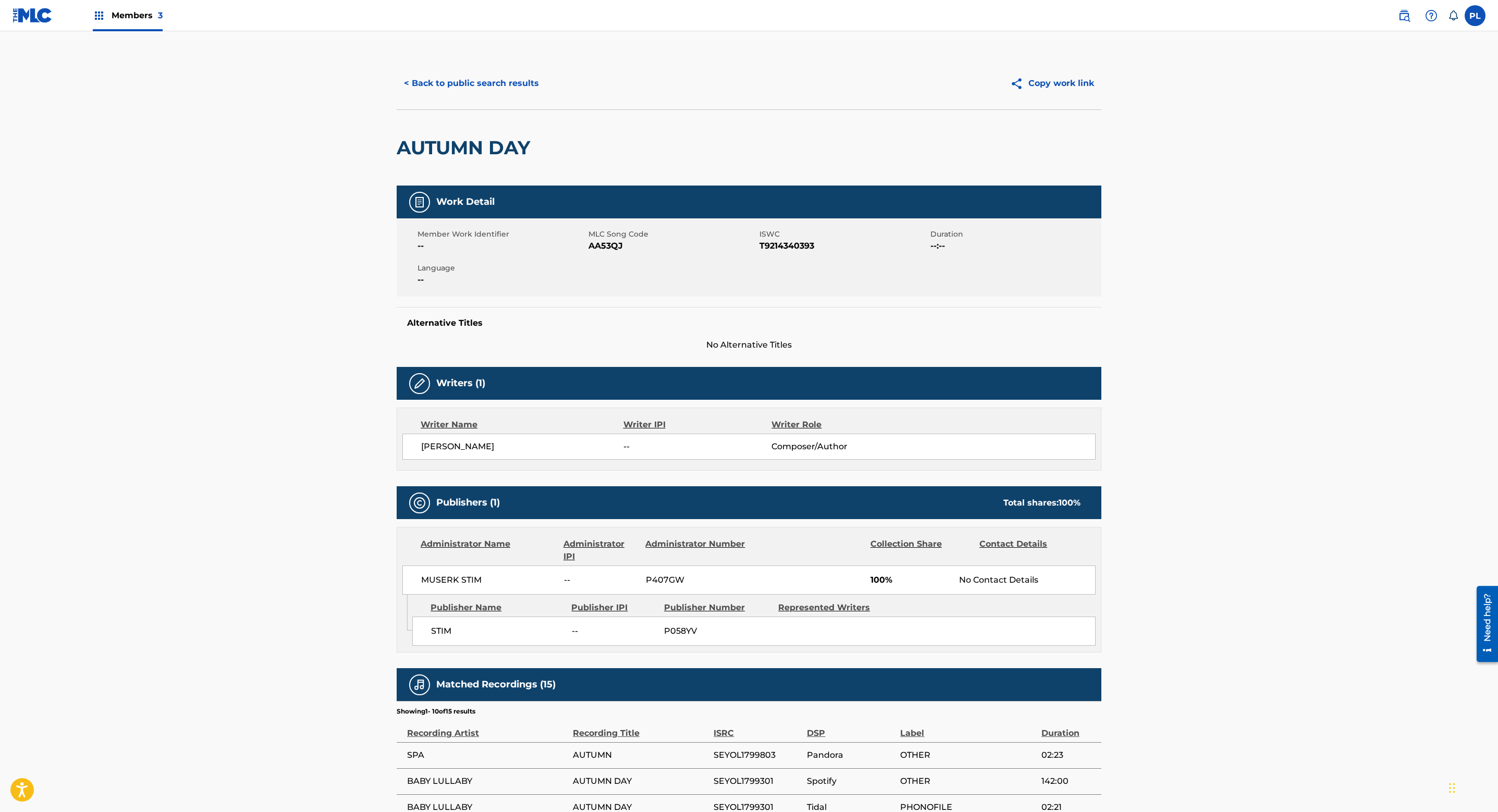
click at [502, 74] on button "< Back to public search results" at bounding box center [471, 83] width 149 height 26
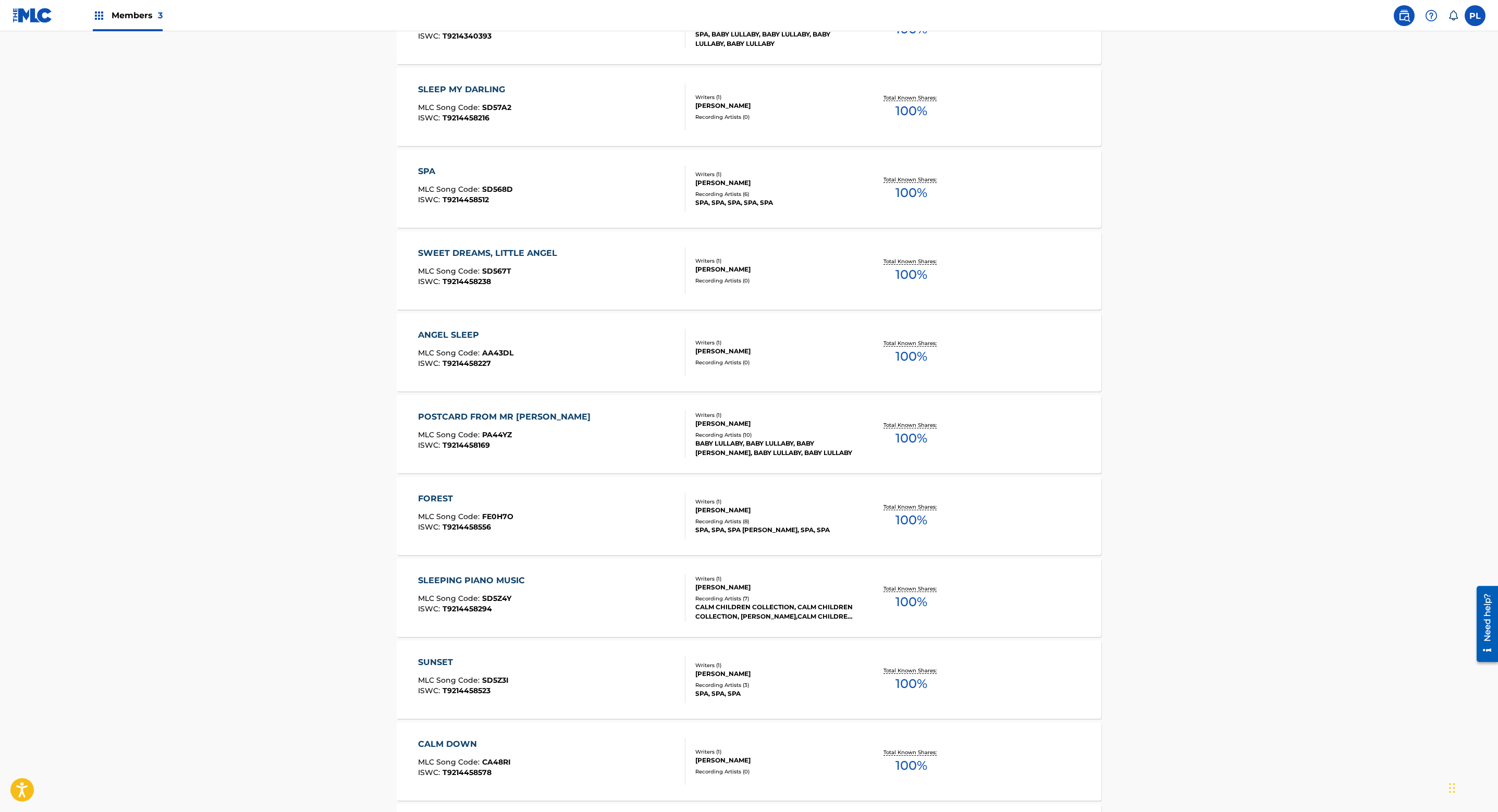
scroll to position [4827, 0]
